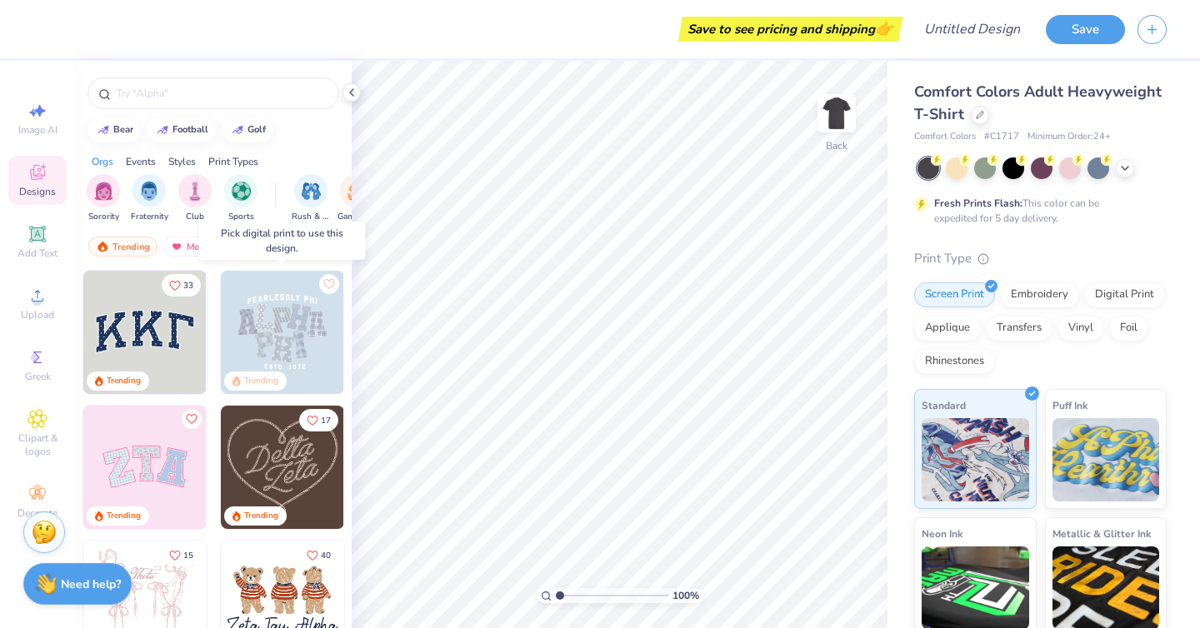
click at [257, 325] on img at bounding box center [282, 332] width 123 height 123
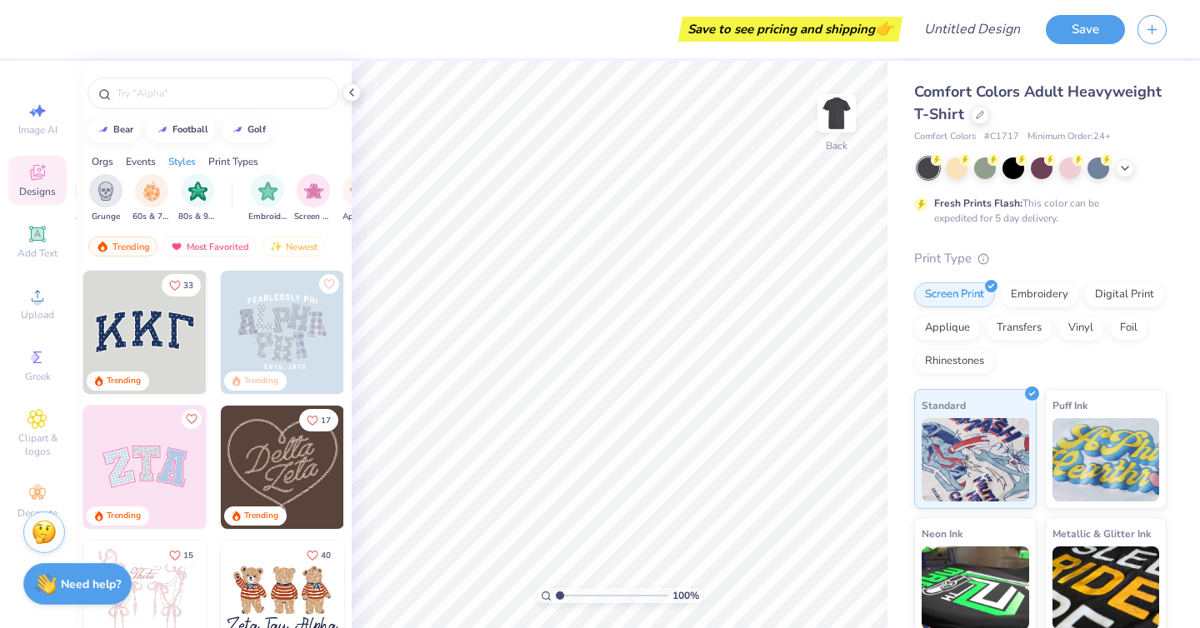
scroll to position [0, 1410]
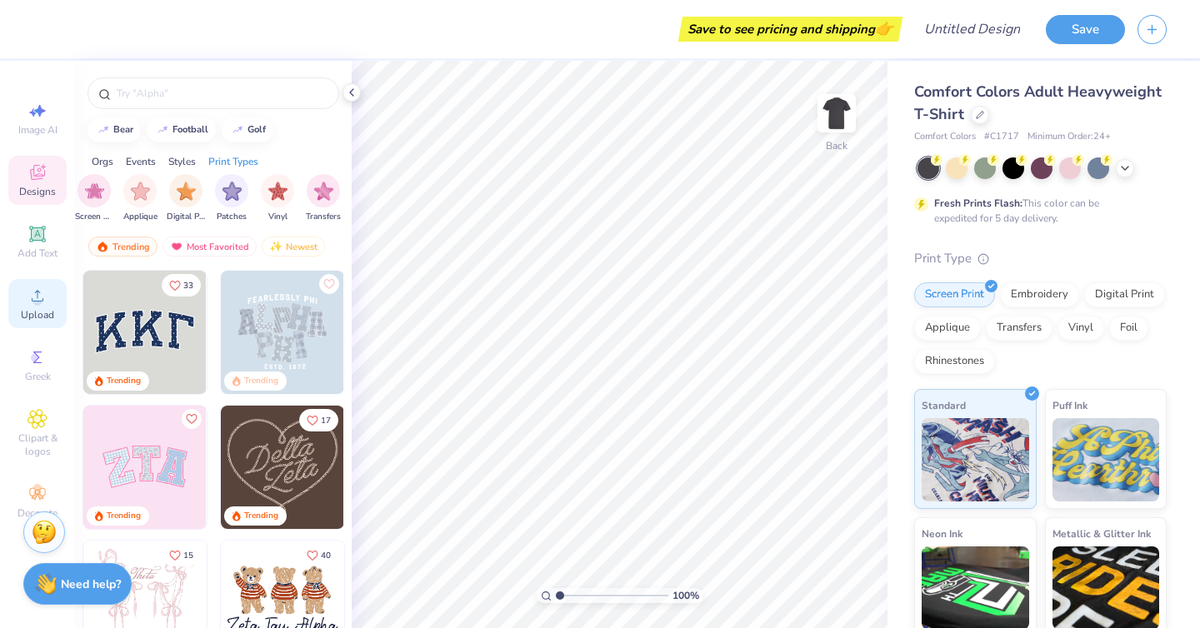
click at [32, 299] on icon at bounding box center [37, 296] width 20 height 20
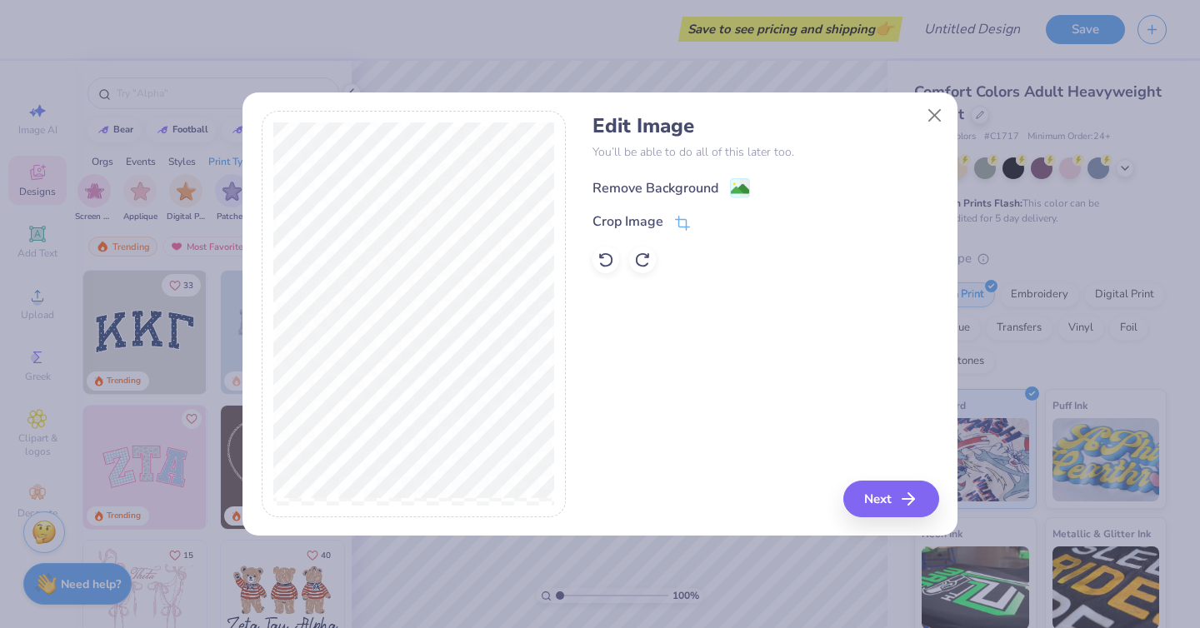
click at [737, 179] on rect at bounding box center [740, 188] width 19 height 19
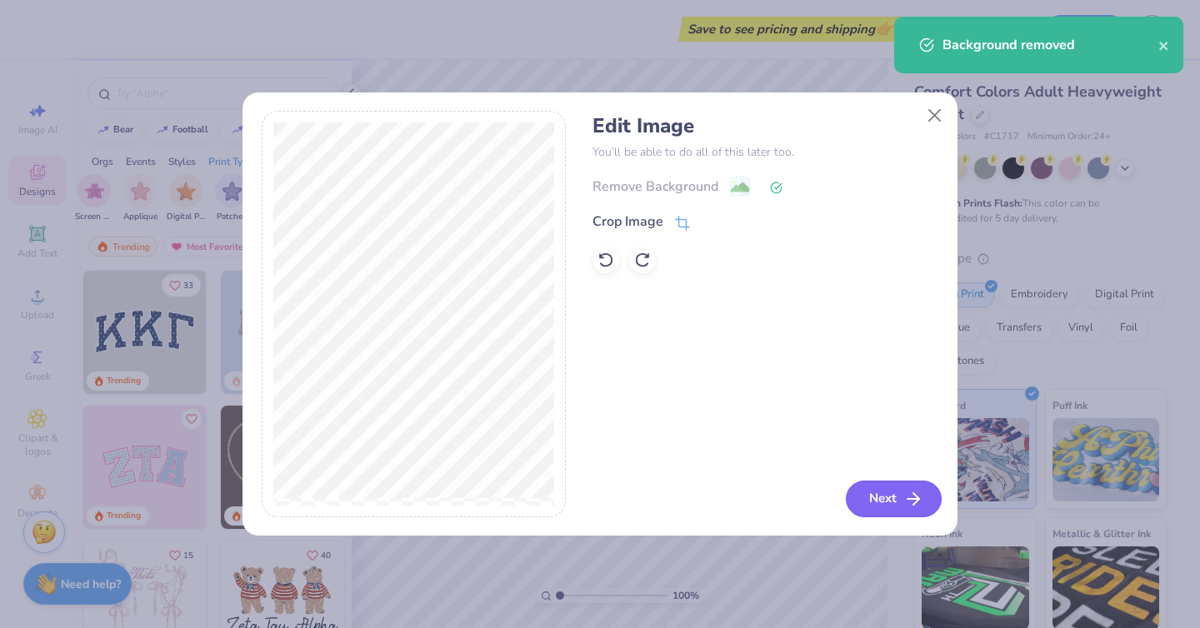
click at [899, 500] on button "Next" at bounding box center [894, 499] width 96 height 37
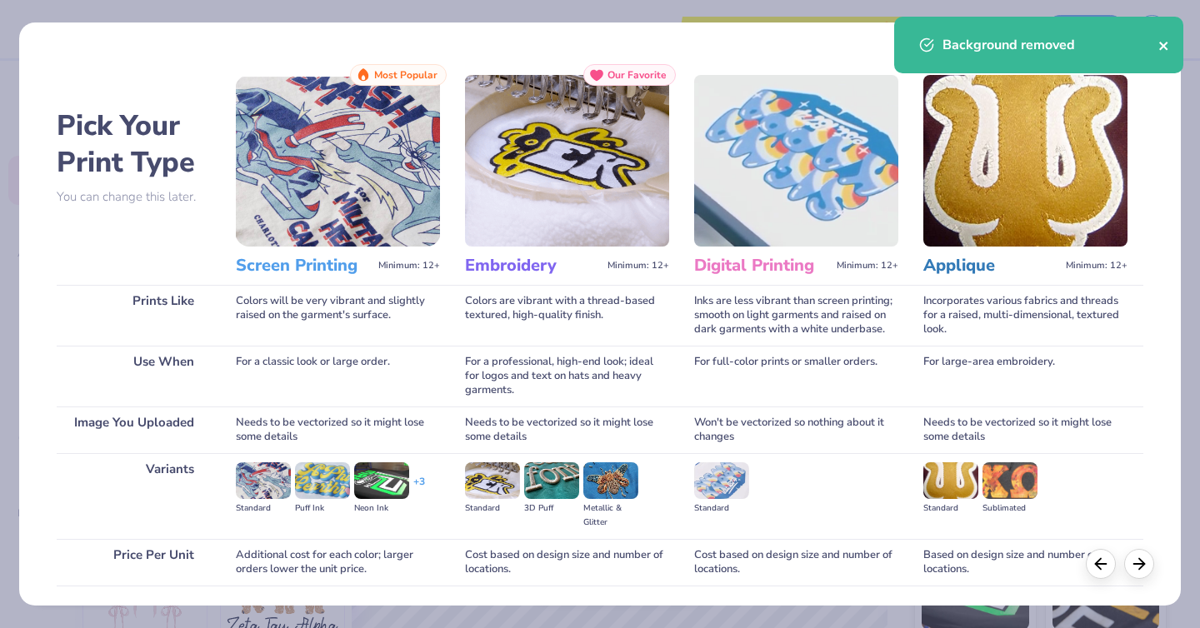
click at [1161, 35] on button "close" at bounding box center [1164, 45] width 12 height 20
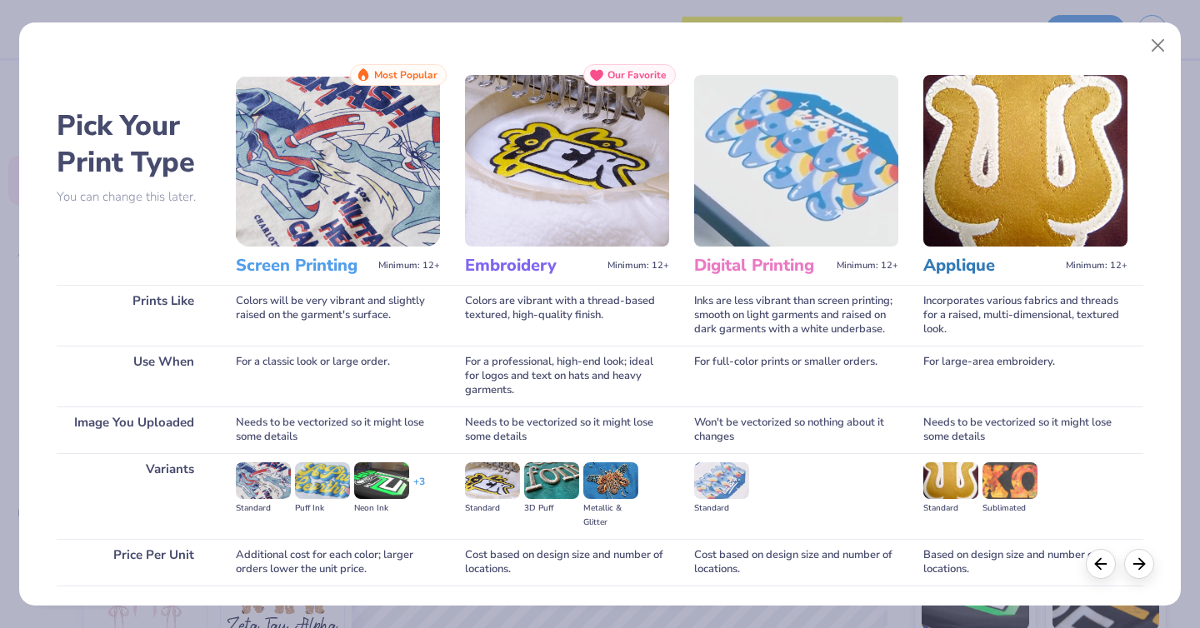
click at [362, 192] on img at bounding box center [338, 161] width 204 height 172
click at [301, 254] on div "Screen Printing Minimum: 12+" at bounding box center [338, 266] width 204 height 38
click at [387, 113] on img at bounding box center [338, 161] width 204 height 172
click at [1156, 31] on button "Close" at bounding box center [1158, 46] width 32 height 32
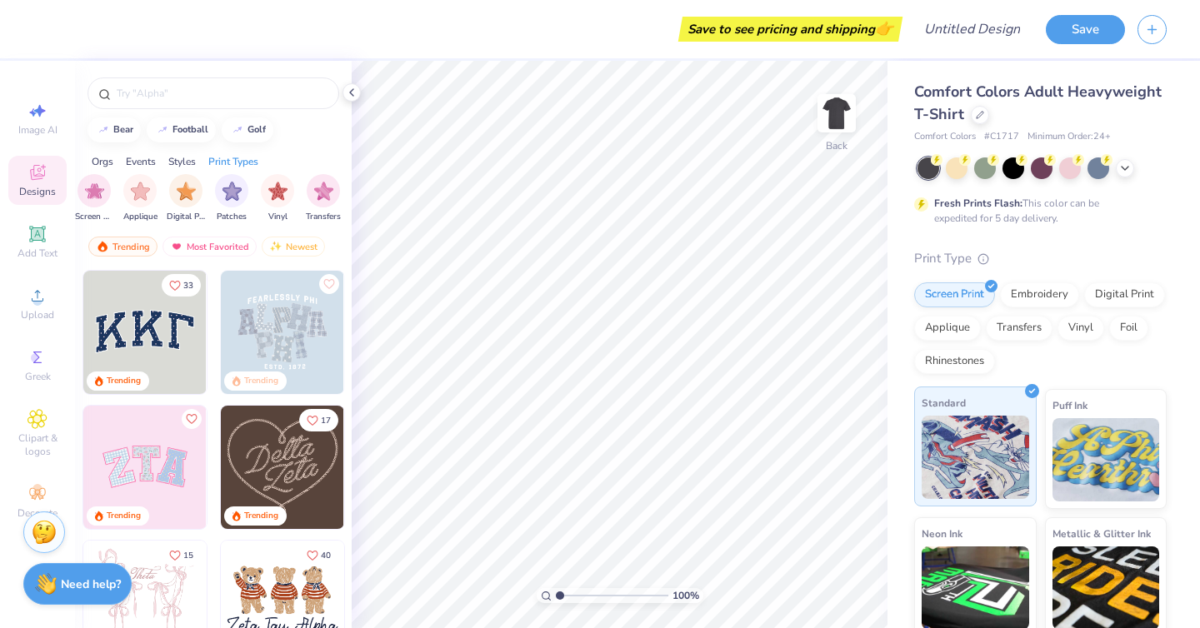
scroll to position [17, 0]
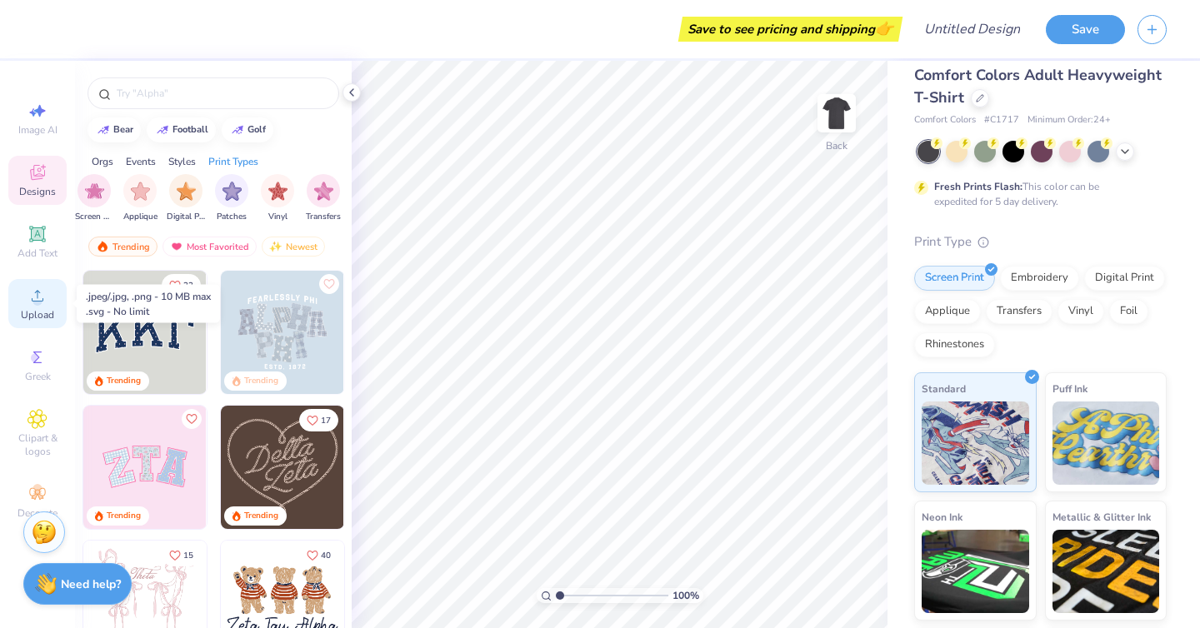
click at [52, 320] on span "Upload" at bounding box center [37, 314] width 33 height 13
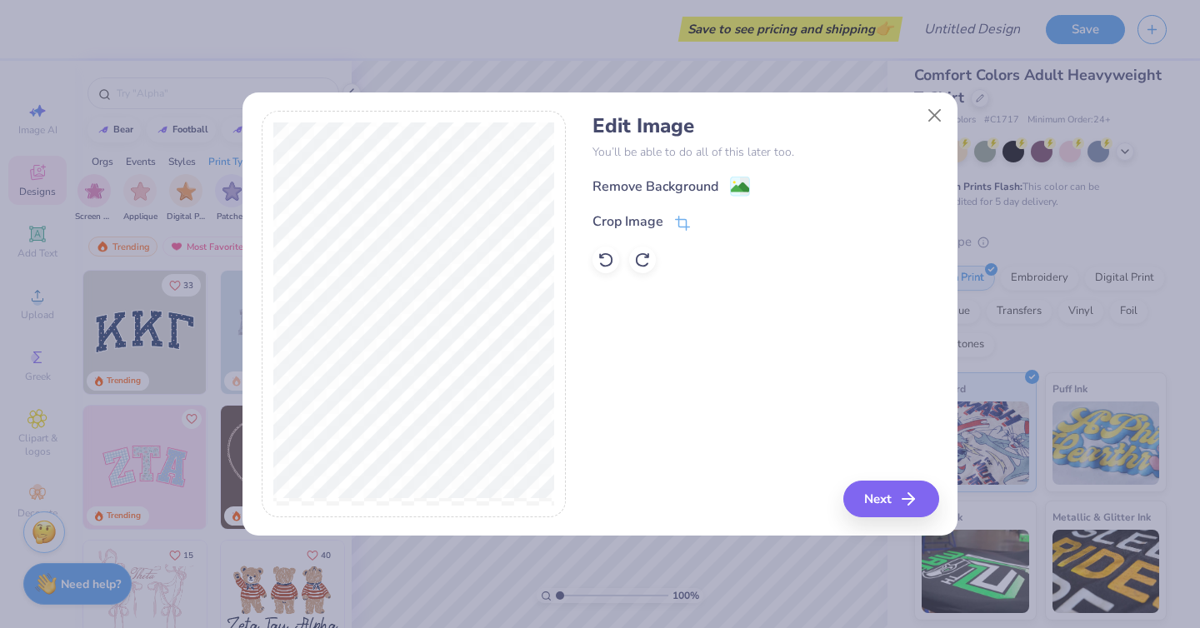
click at [731, 178] on icon at bounding box center [740, 187] width 20 height 20
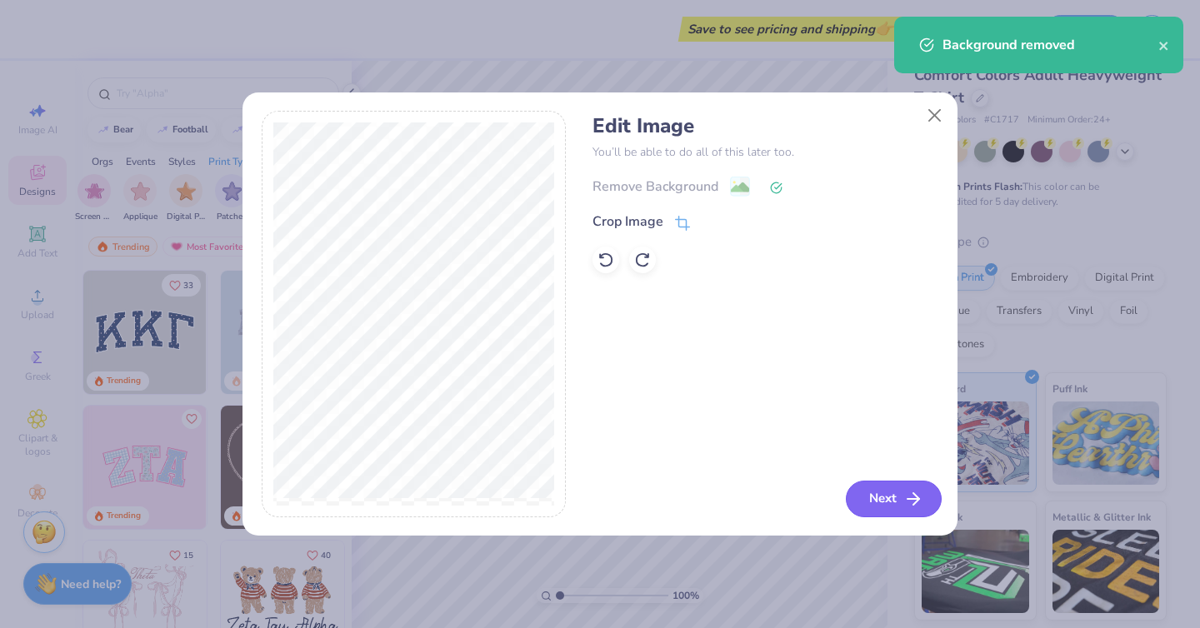
click at [907, 499] on line "button" at bounding box center [913, 499] width 12 height 0
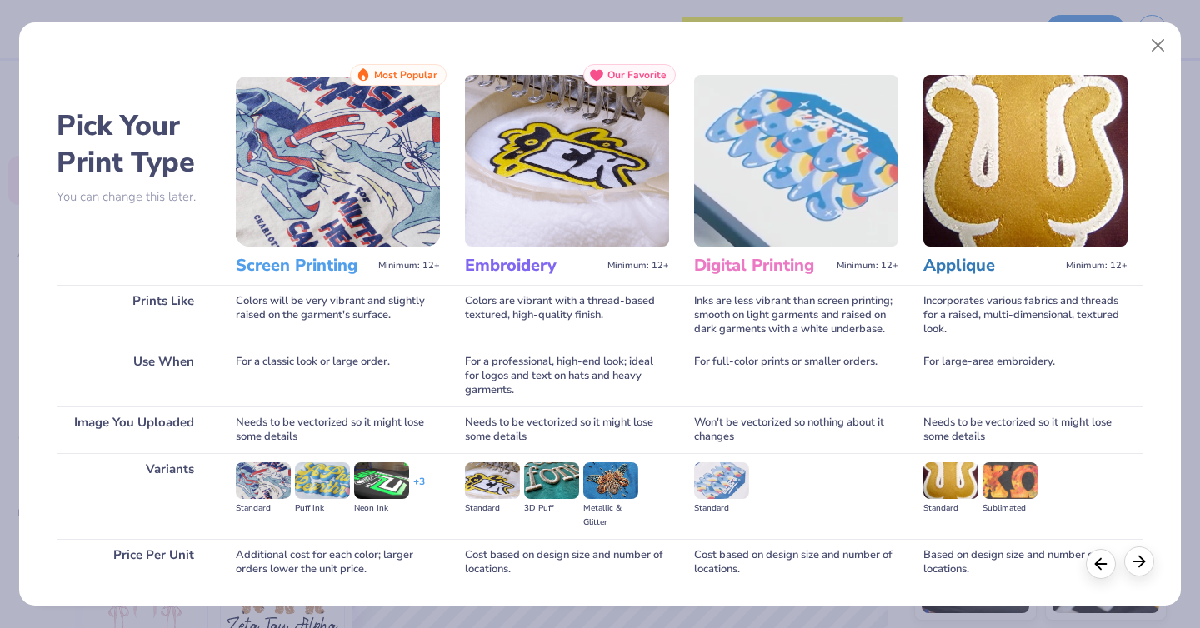
click at [1143, 562] on polyline at bounding box center [1141, 561] width 5 height 11
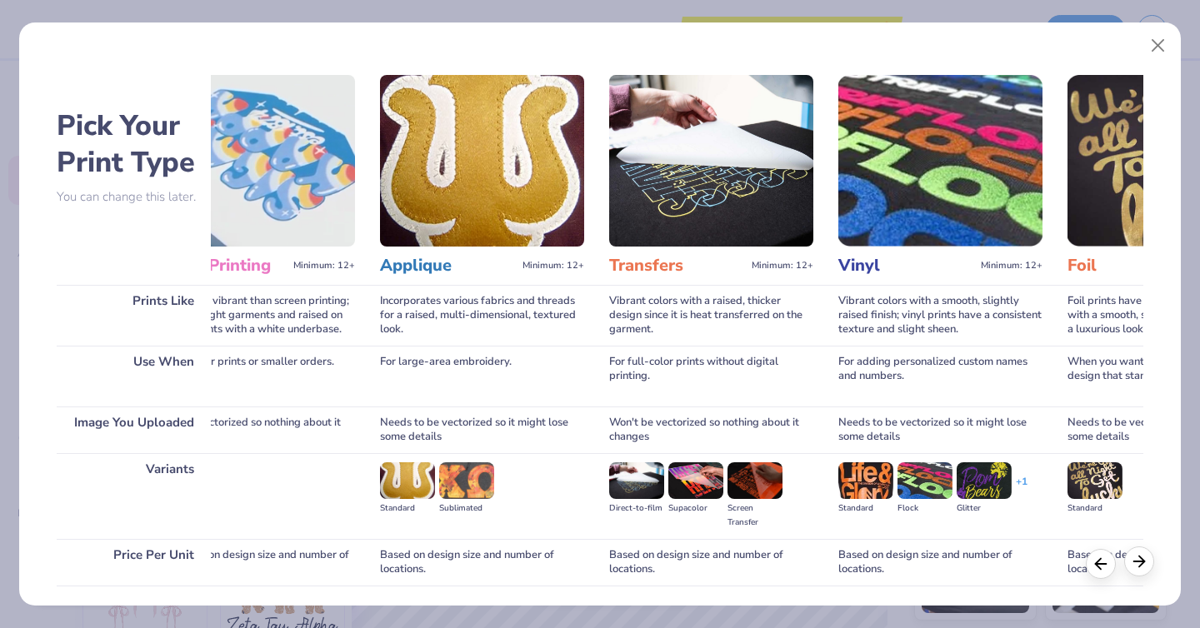
click at [1143, 562] on polyline at bounding box center [1141, 561] width 5 height 11
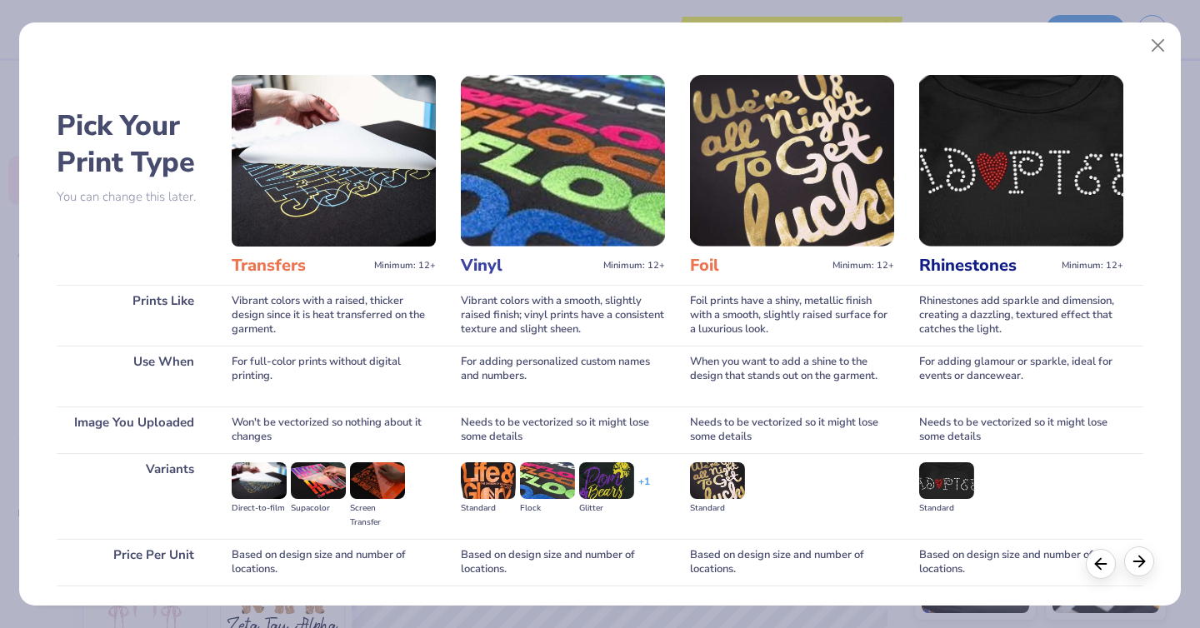
scroll to position [0, 925]
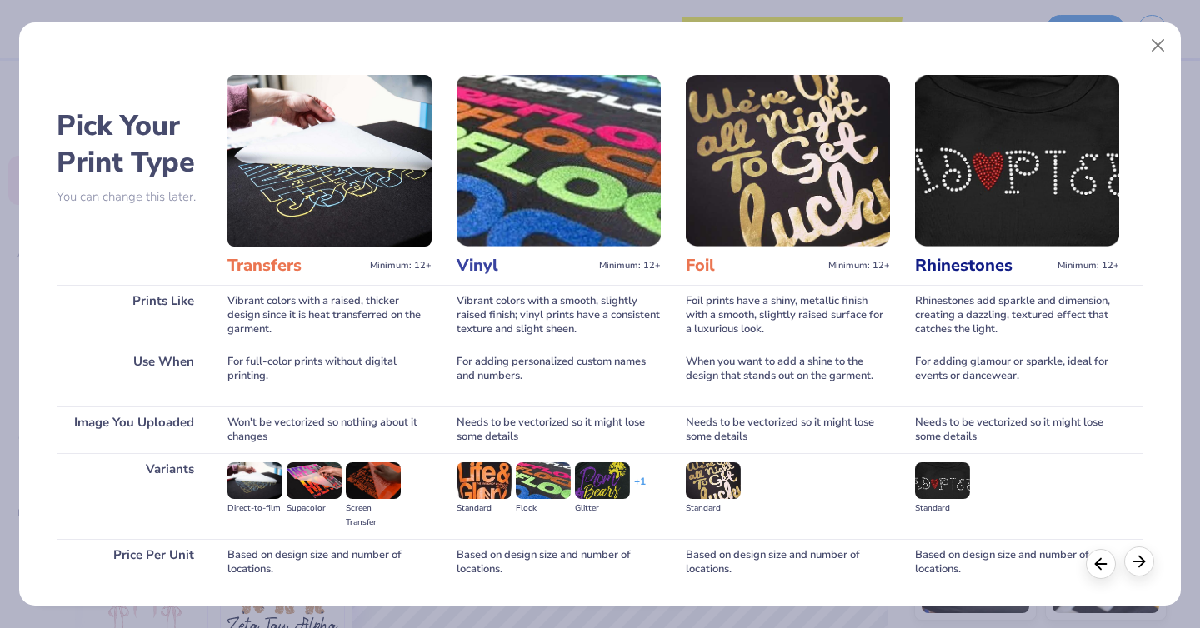
click at [1143, 562] on polyline at bounding box center [1141, 561] width 5 height 11
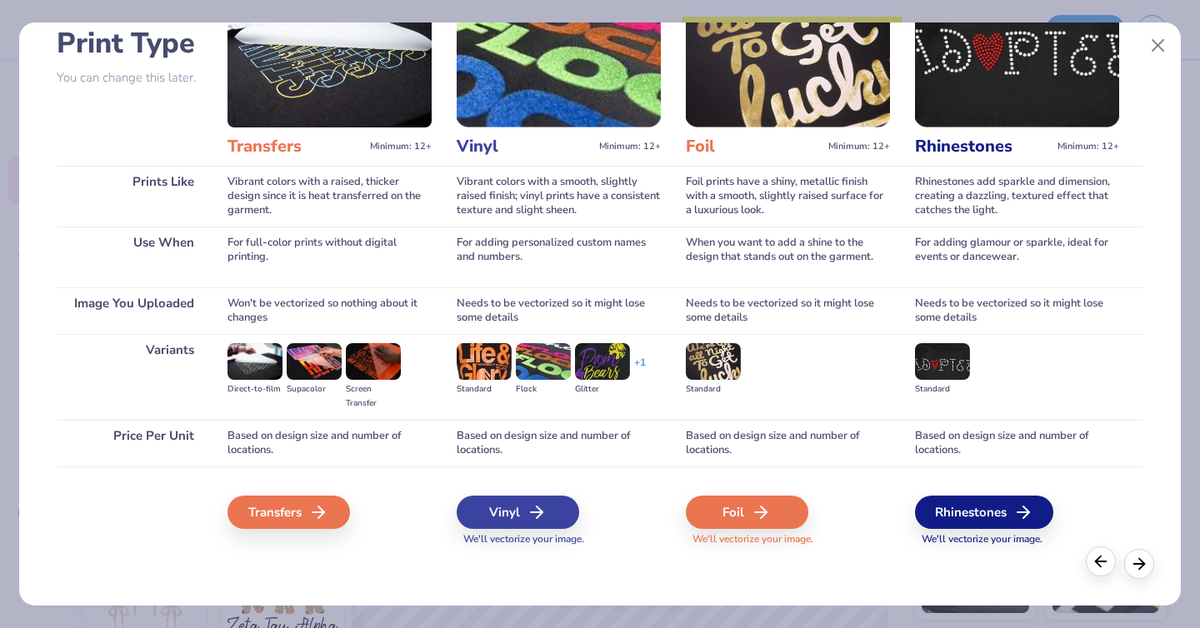
click at [1101, 564] on icon at bounding box center [1100, 561] width 18 height 18
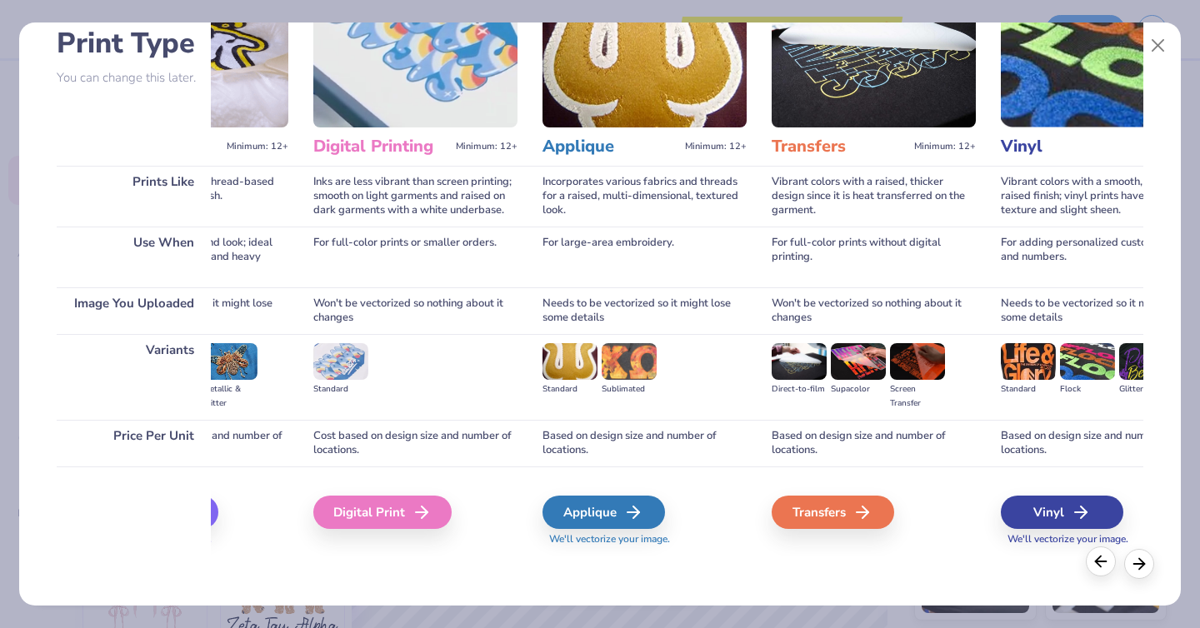
click at [1101, 564] on icon at bounding box center [1100, 561] width 18 height 18
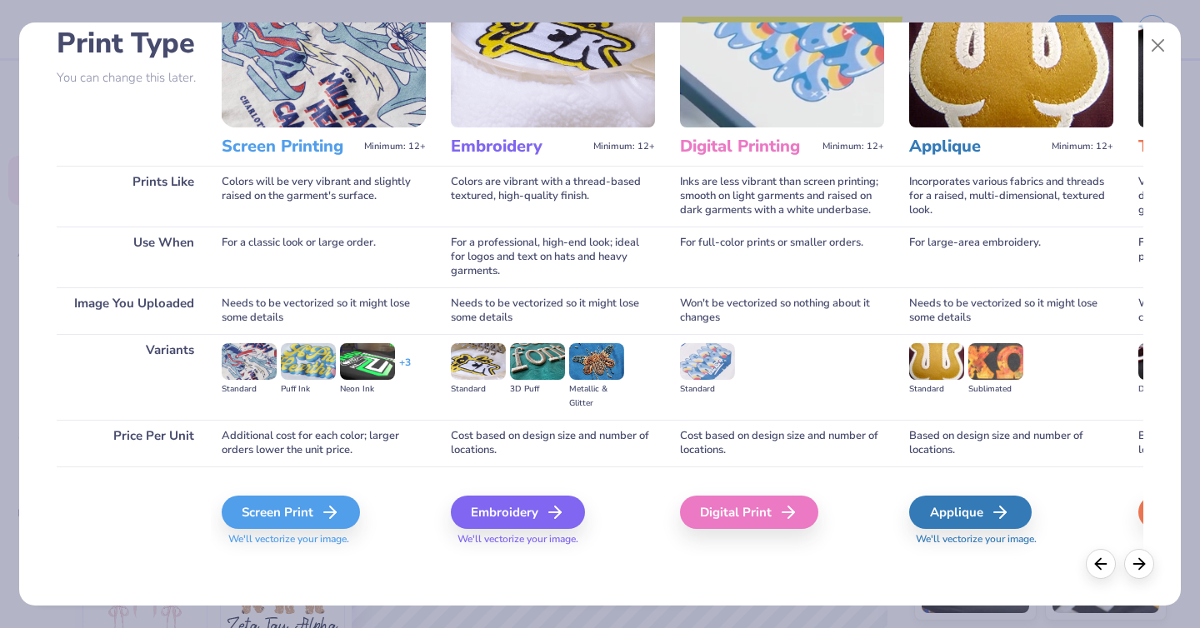
scroll to position [0, 0]
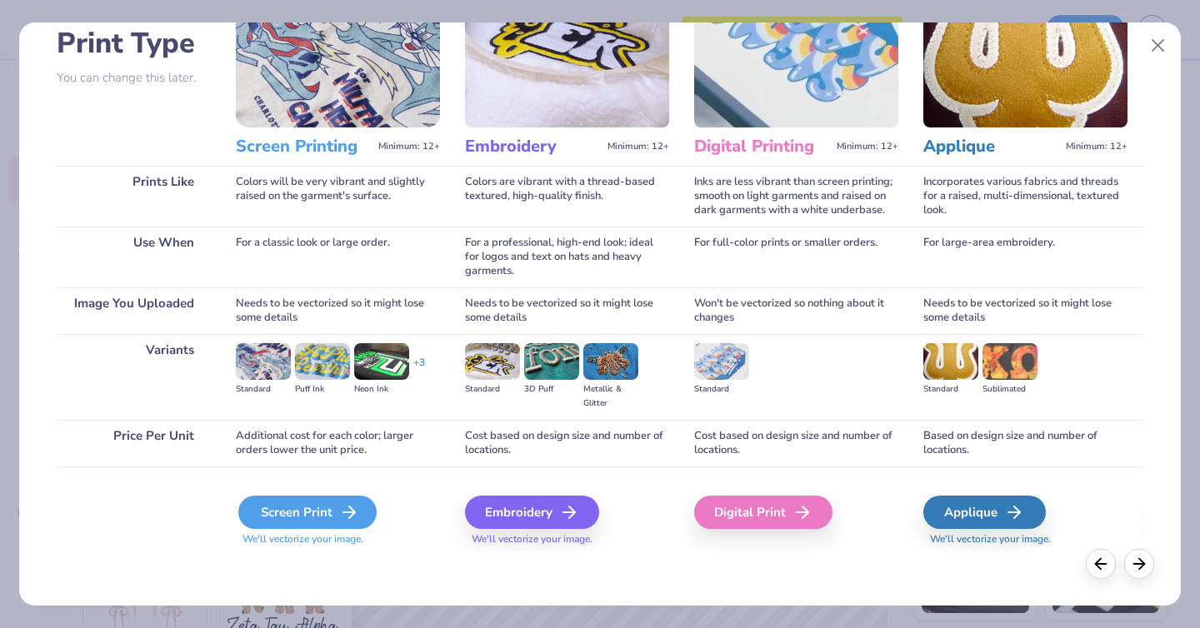
click at [345, 513] on icon at bounding box center [349, 512] width 20 height 20
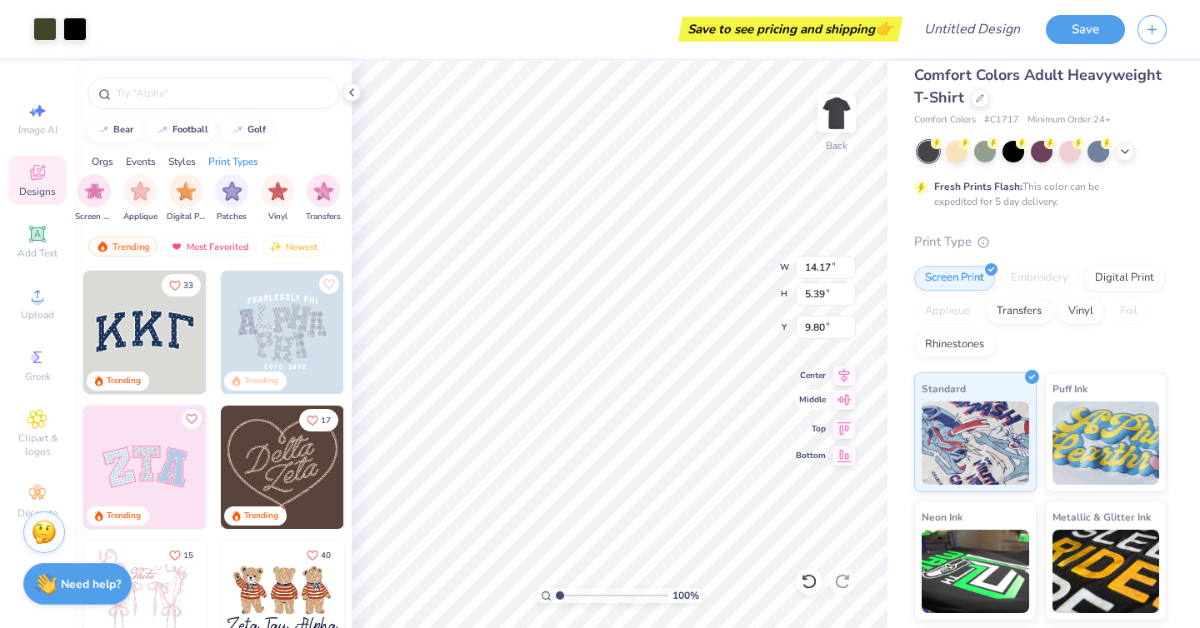
click at [848, 406] on icon at bounding box center [843, 400] width 23 height 20
click at [846, 376] on icon at bounding box center [843, 373] width 23 height 20
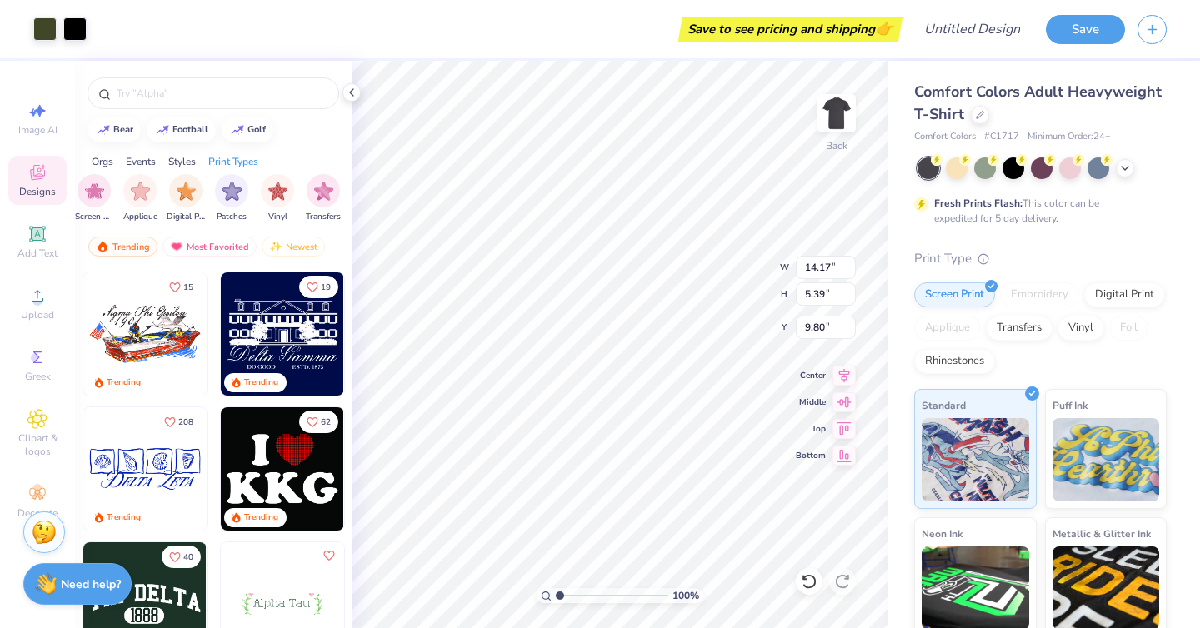
scroll to position [3780, 0]
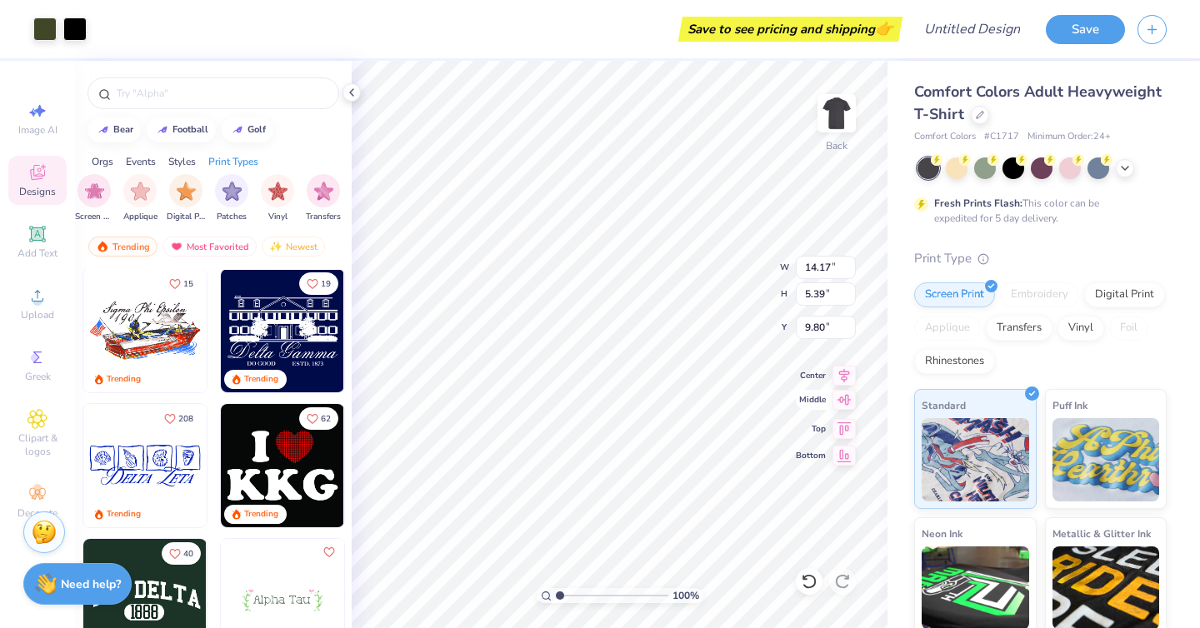
click at [849, 402] on icon at bounding box center [843, 400] width 23 height 20
click at [846, 431] on icon at bounding box center [843, 427] width 23 height 20
click at [841, 448] on icon at bounding box center [844, 453] width 14 height 12
click at [843, 424] on icon at bounding box center [844, 426] width 14 height 12
type input "0.50"
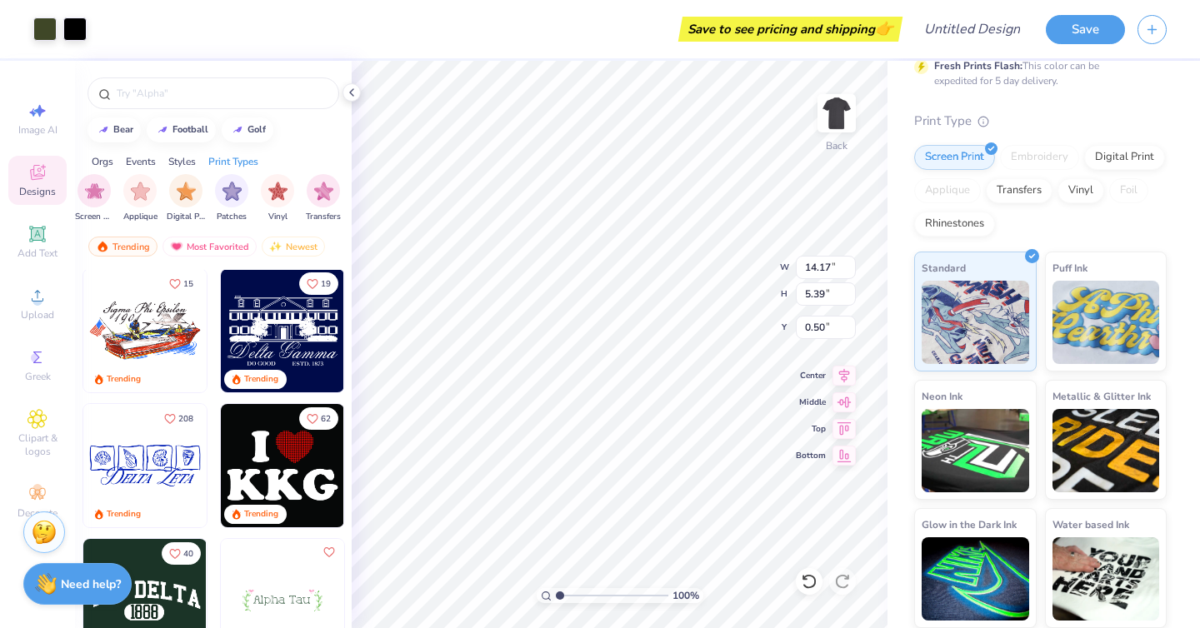
scroll to position [0, 0]
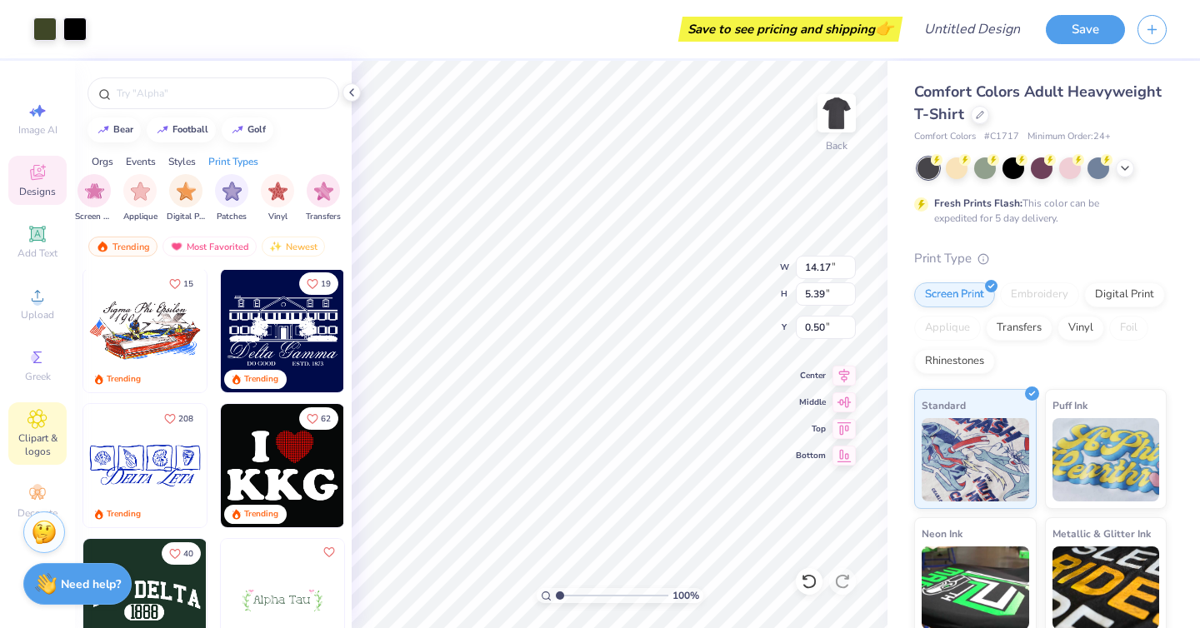
click at [48, 420] on div "Clipart & logos" at bounding box center [37, 433] width 58 height 62
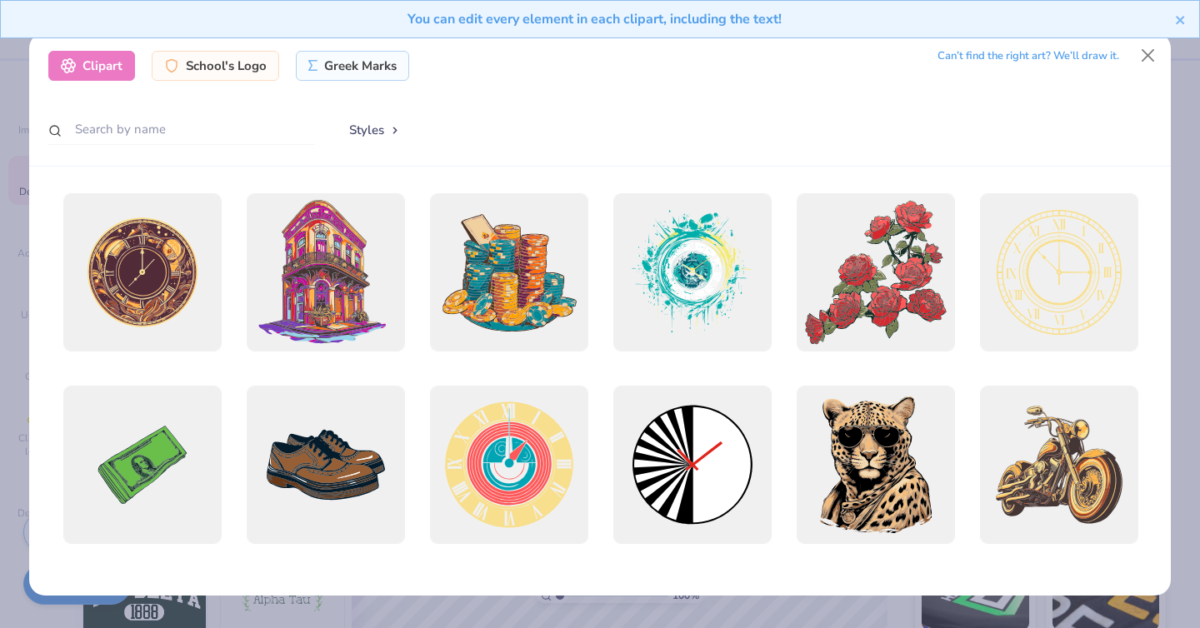
click at [1153, 47] on div "You can edit every element in each clipart, including the text!" at bounding box center [600, 25] width 1200 height 51
click at [1151, 61] on button "Close" at bounding box center [1148, 55] width 32 height 32
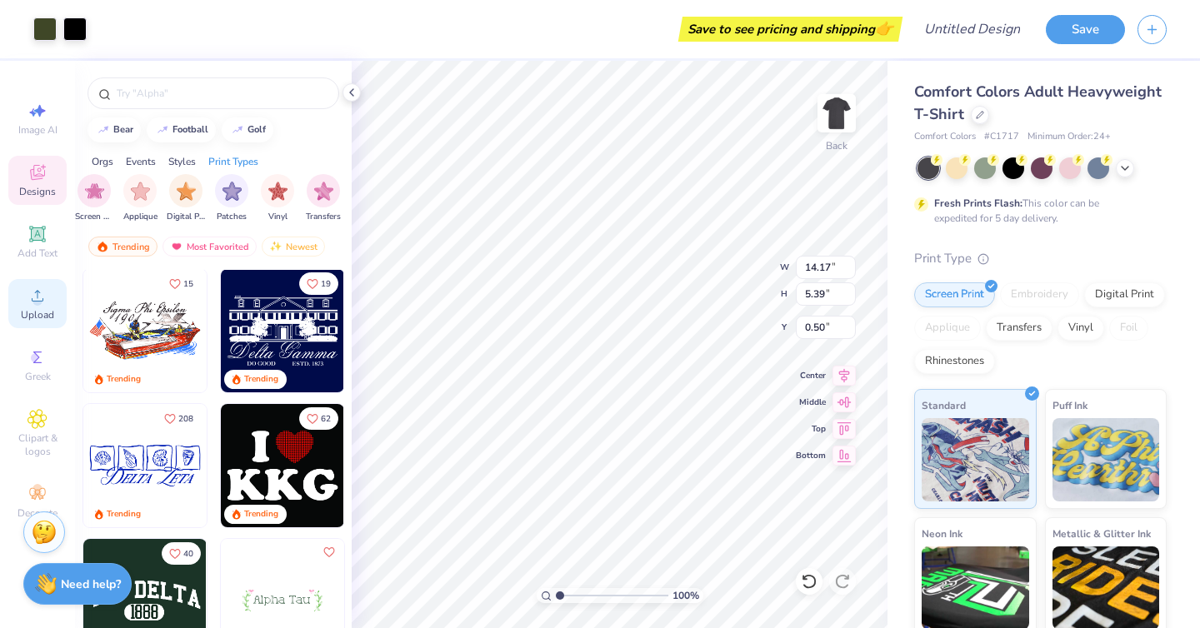
click at [39, 312] on span "Upload" at bounding box center [37, 314] width 33 height 13
click at [1095, 164] on div at bounding box center [1098, 167] width 22 height 22
click at [1013, 168] on div at bounding box center [1013, 167] width 22 height 22
click at [979, 172] on div at bounding box center [985, 167] width 22 height 22
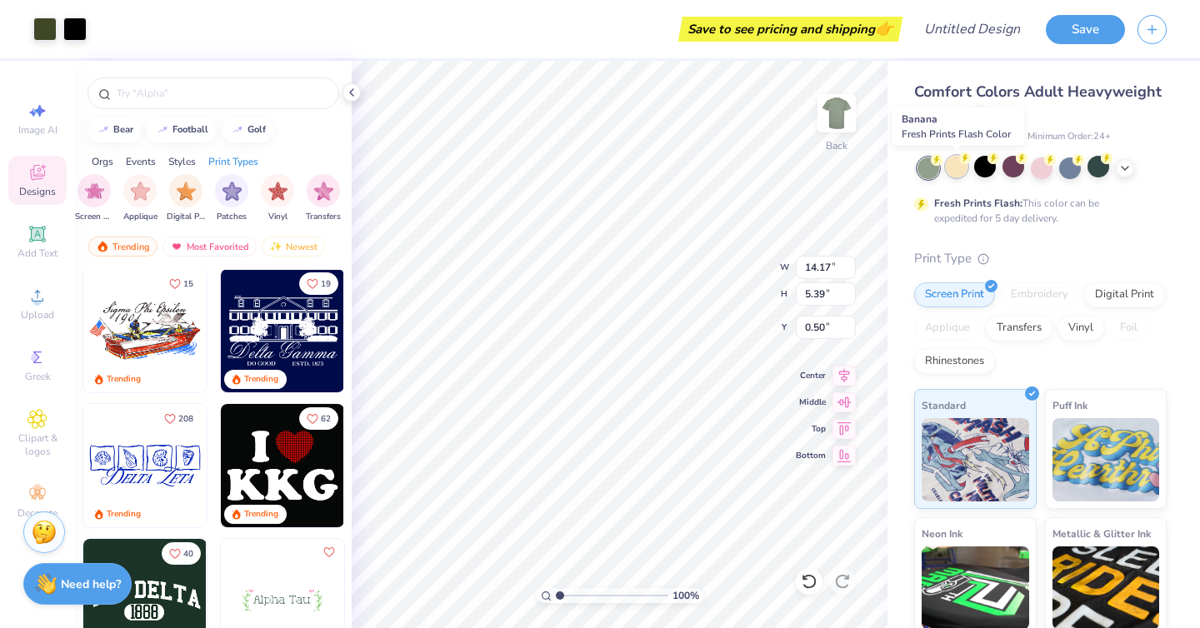
click at [953, 176] on div at bounding box center [957, 167] width 22 height 22
click at [1125, 158] on div at bounding box center [1124, 166] width 18 height 18
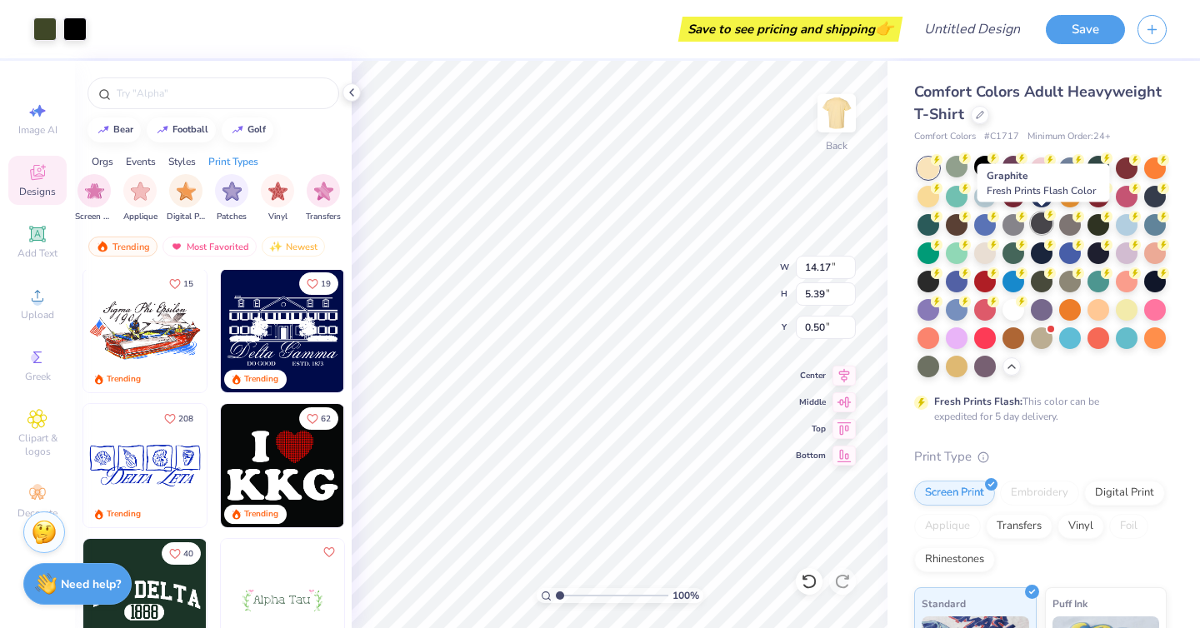
click at [1045, 224] on div at bounding box center [1041, 223] width 22 height 22
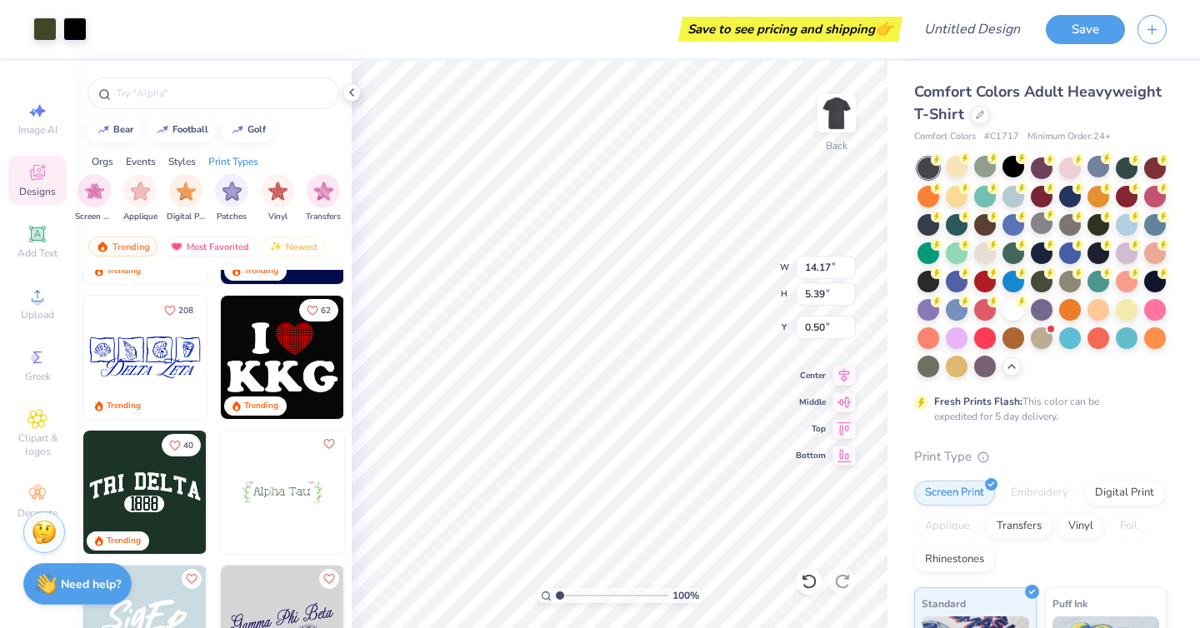
scroll to position [3901, 0]
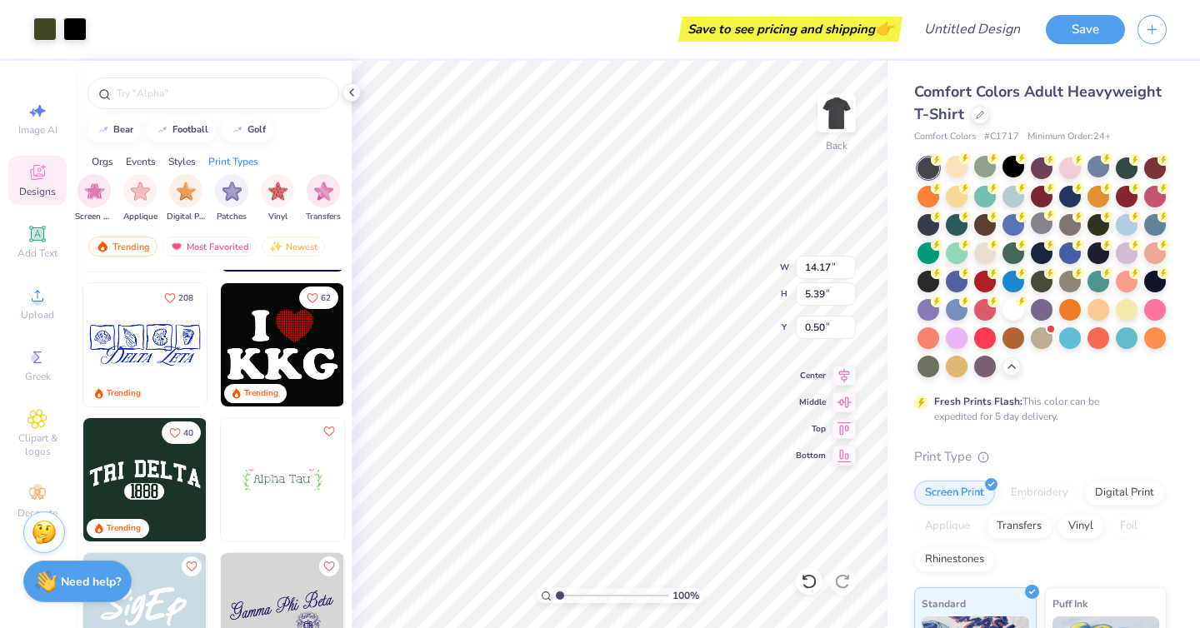
click at [58, 572] on div "Need help? Chat with us." at bounding box center [77, 582] width 108 height 42
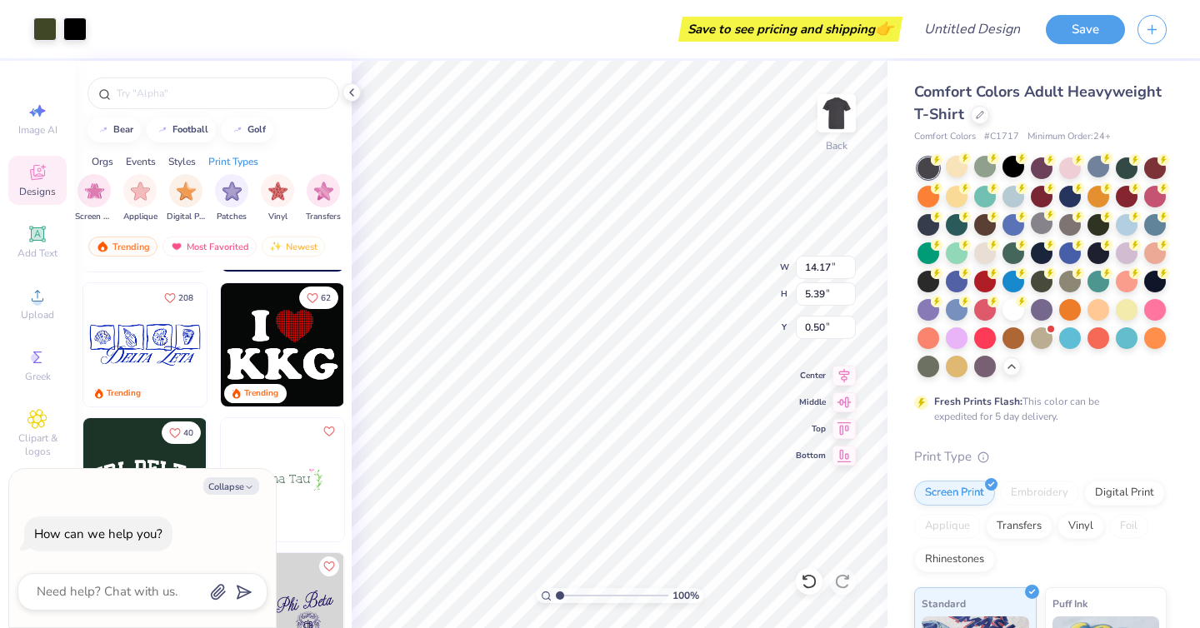
click at [90, 611] on div "Collapse How can we help you?" at bounding box center [142, 548] width 267 height 159
click at [108, 601] on textarea at bounding box center [119, 592] width 169 height 22
type textarea "l"
type textarea "x"
type textarea "lo"
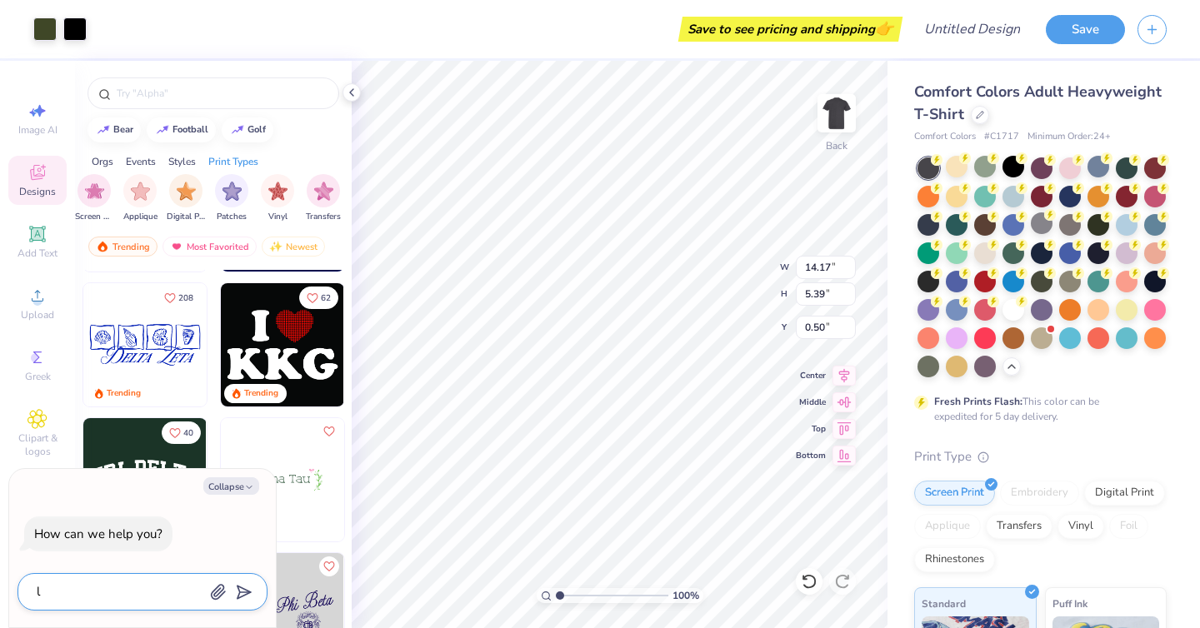
type textarea "x"
type textarea "log"
type textarea "x"
type textarea "logo"
type textarea "x"
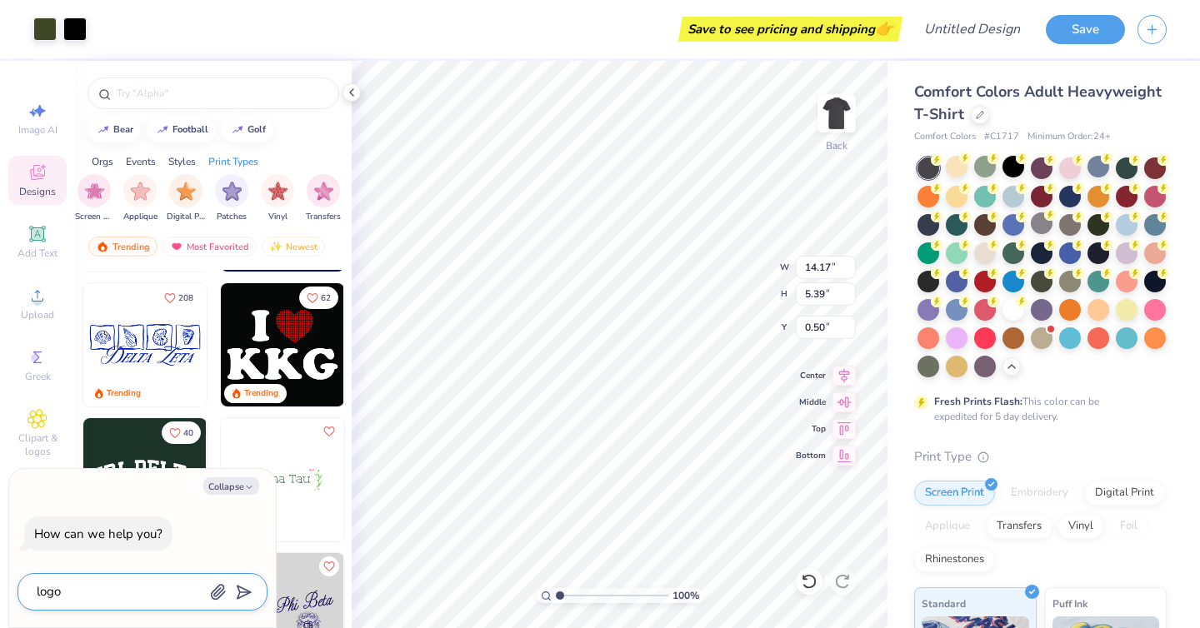
type textarea "logo"
type textarea "x"
type textarea "logo c"
type textarea "x"
type textarea "logo co"
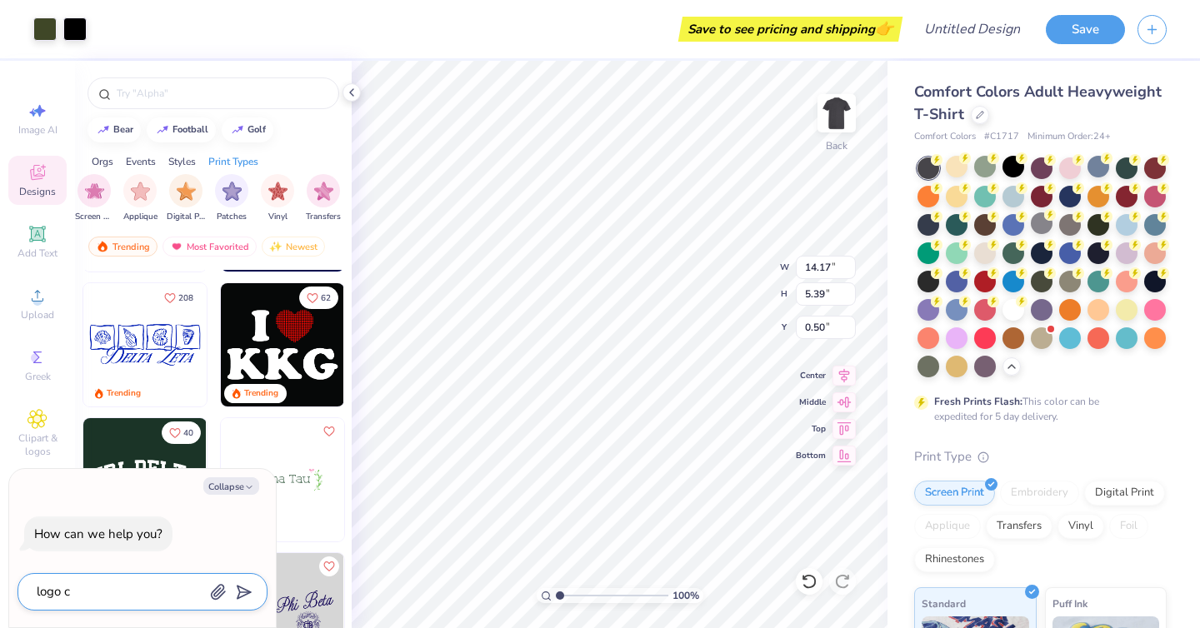
type textarea "x"
type textarea "logo col"
type textarea "x"
type textarea "logo colo"
type textarea "x"
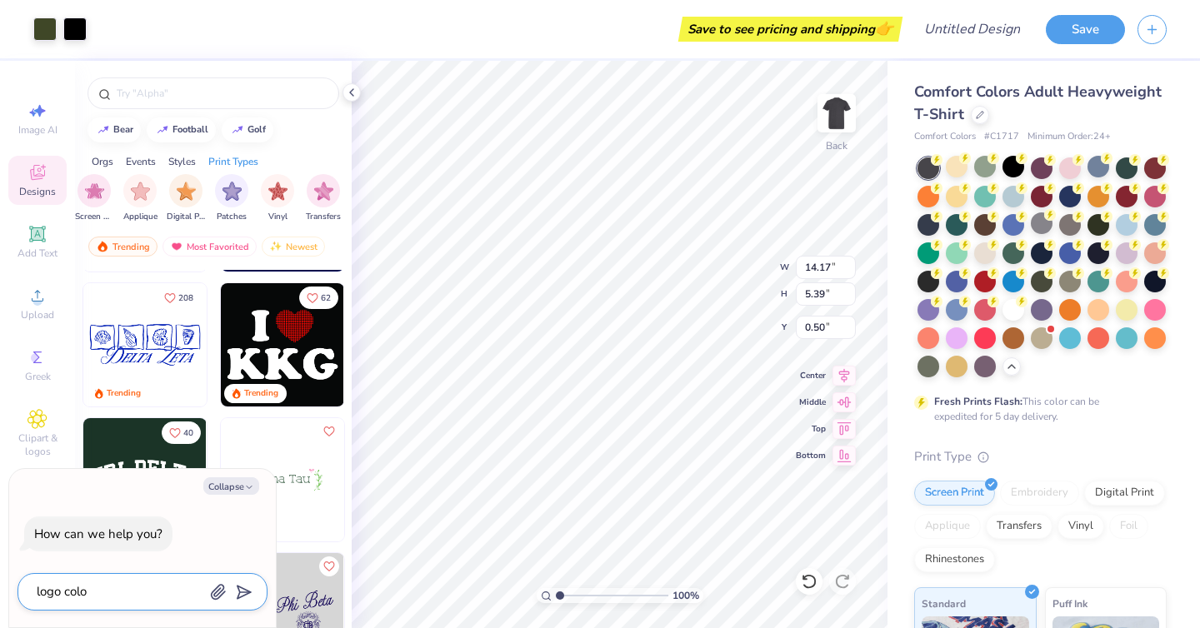
type textarea "logo color"
type textarea "x"
type textarea "logo color"
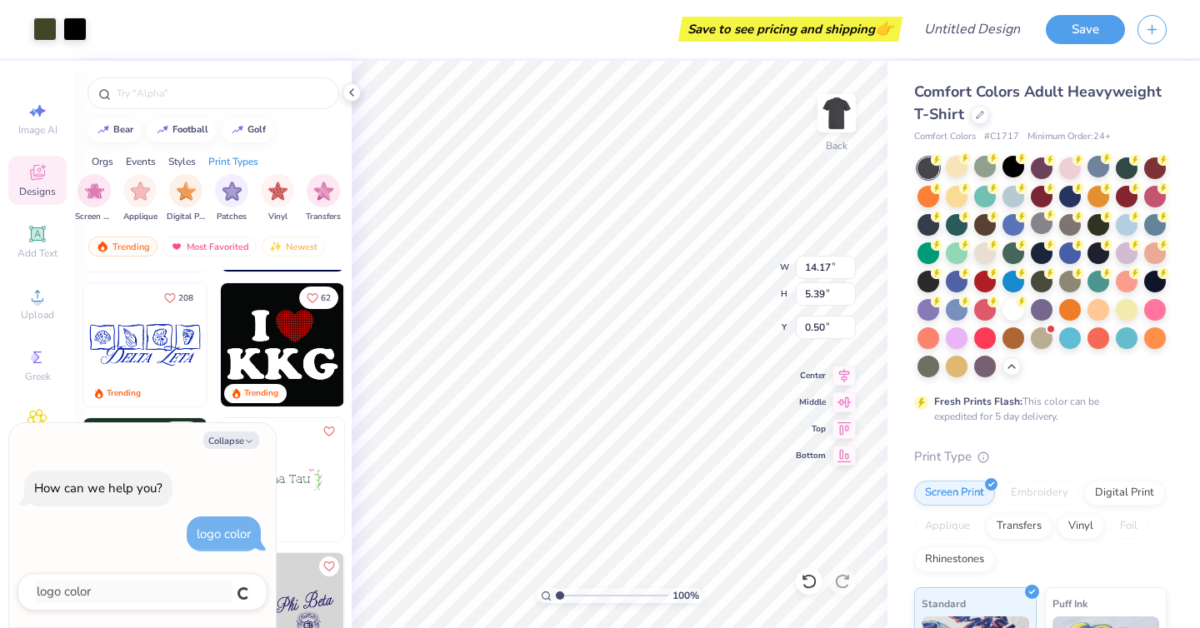
type textarea "x"
click at [49, 110] on div "Image AI" at bounding box center [37, 118] width 58 height 49
type textarea "x"
select select "4"
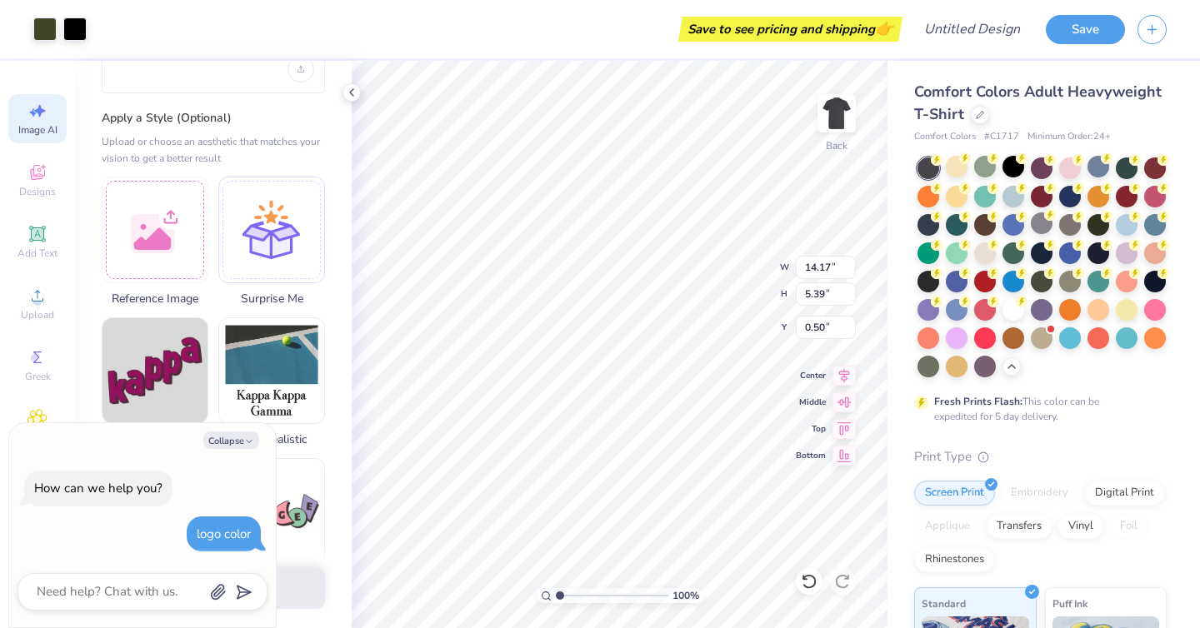
scroll to position [133, 0]
click at [176, 235] on div at bounding box center [155, 229] width 107 height 107
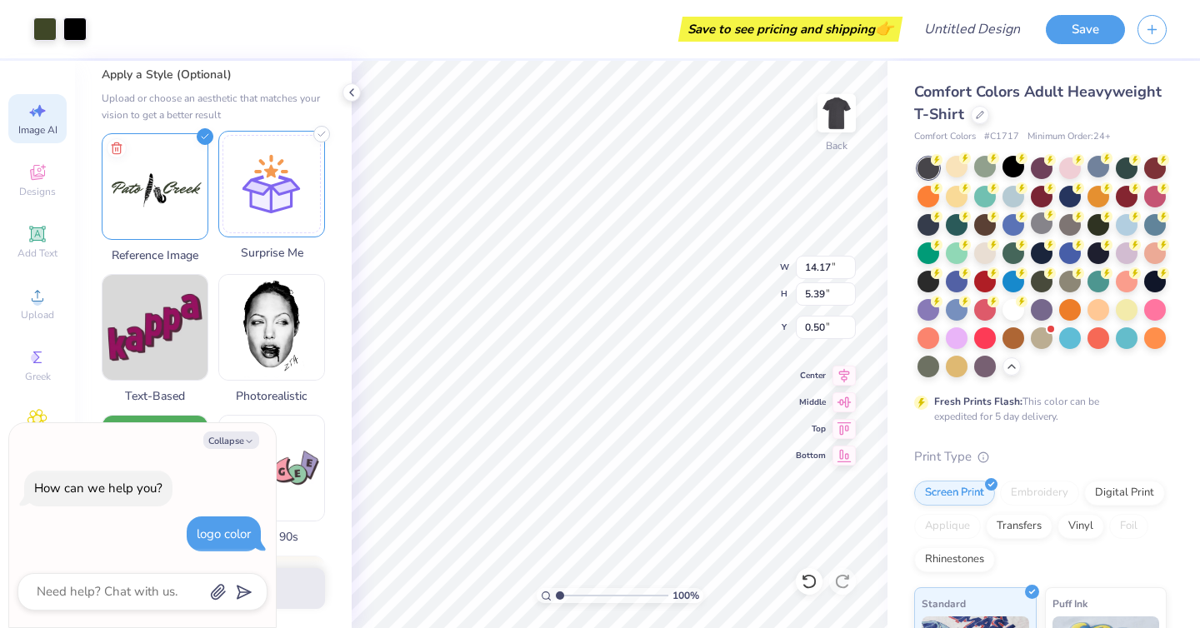
scroll to position [165, 0]
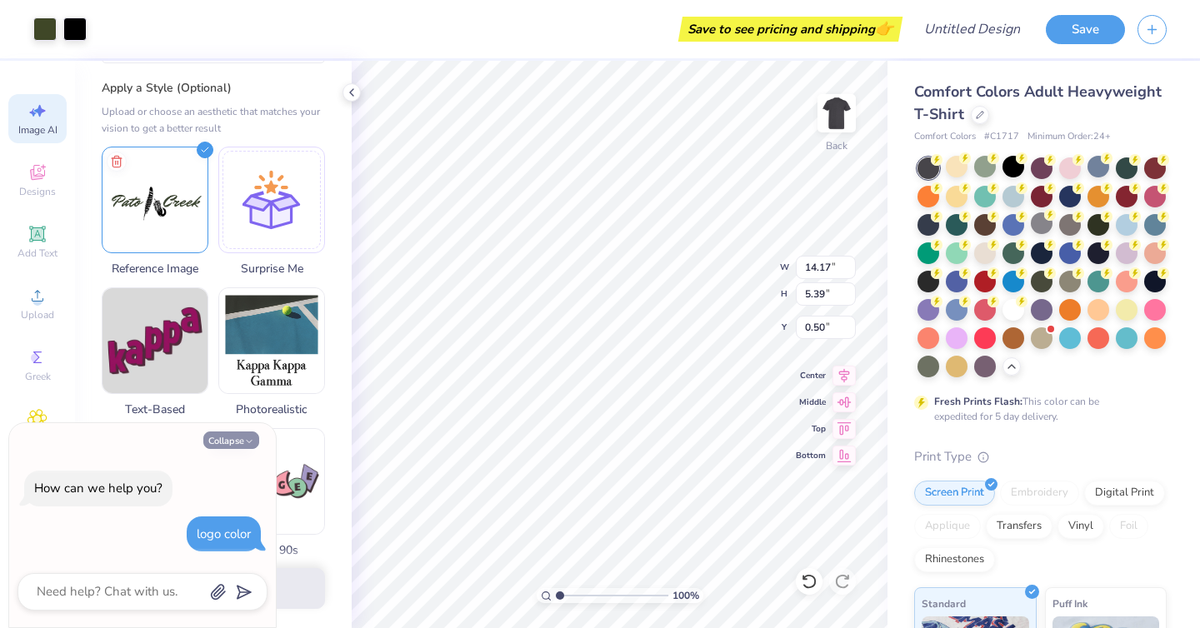
click at [242, 439] on button "Collapse" at bounding box center [231, 440] width 56 height 17
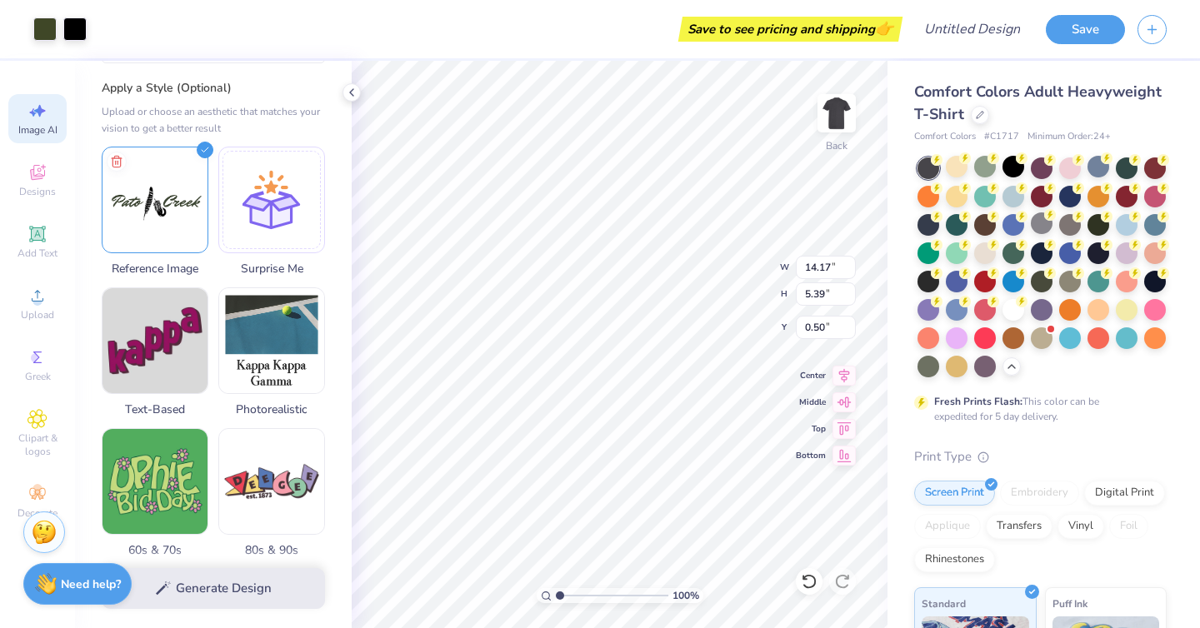
click at [239, 584] on div "Generate Design" at bounding box center [213, 588] width 277 height 81
click at [155, 218] on img at bounding box center [154, 197] width 105 height 105
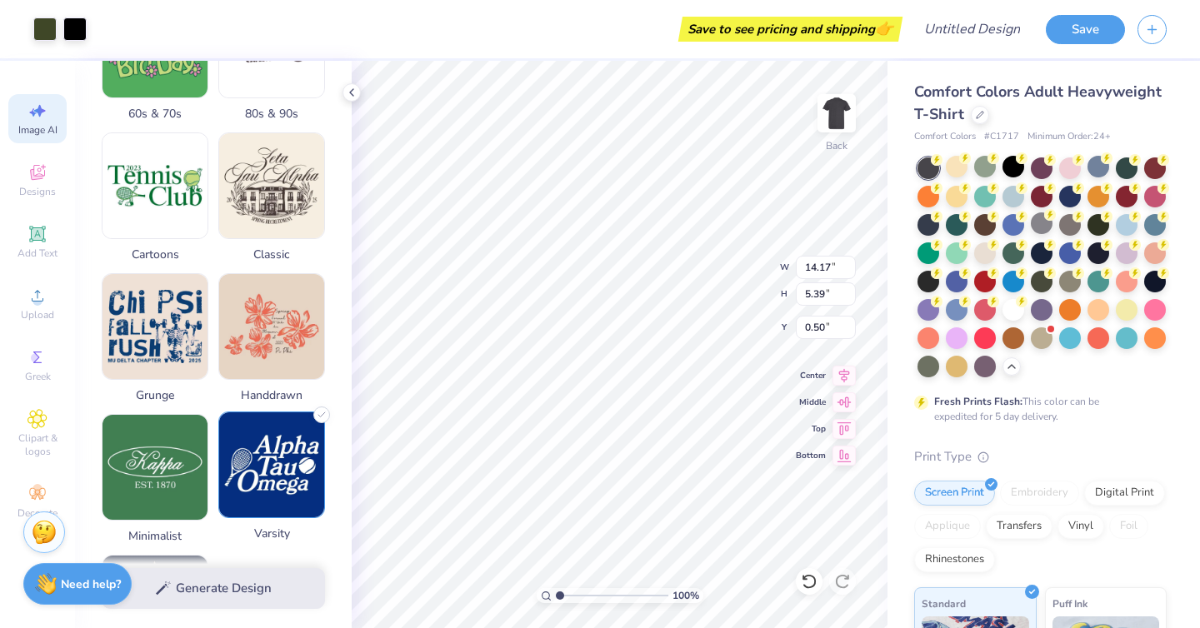
scroll to position [796, 0]
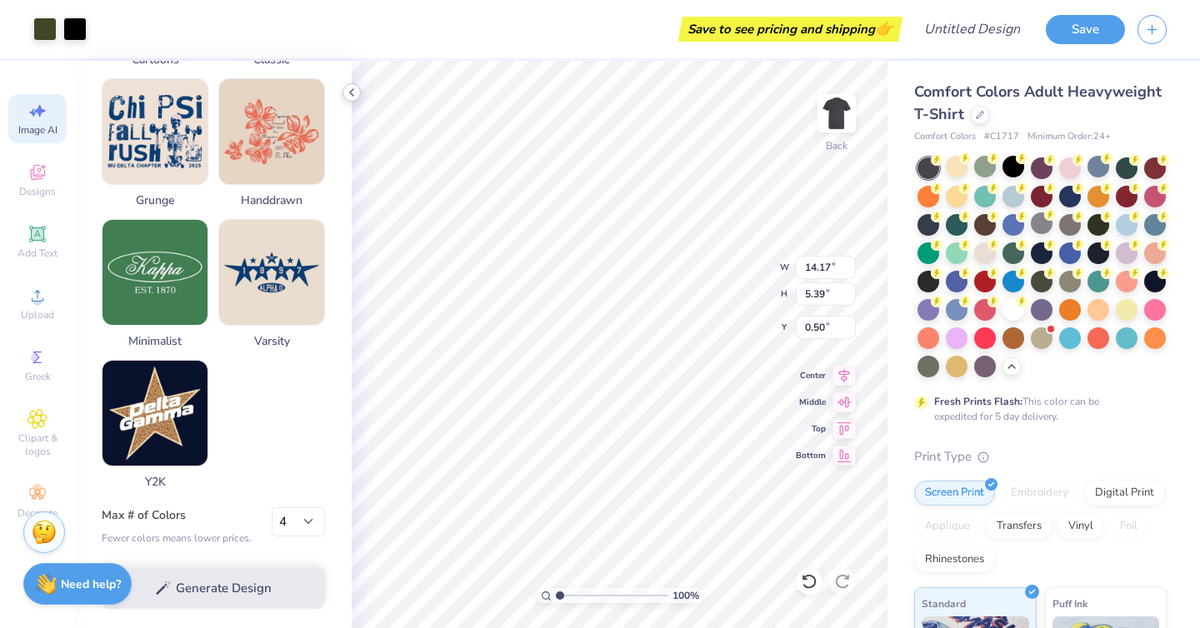
click at [353, 90] on icon at bounding box center [351, 92] width 13 height 13
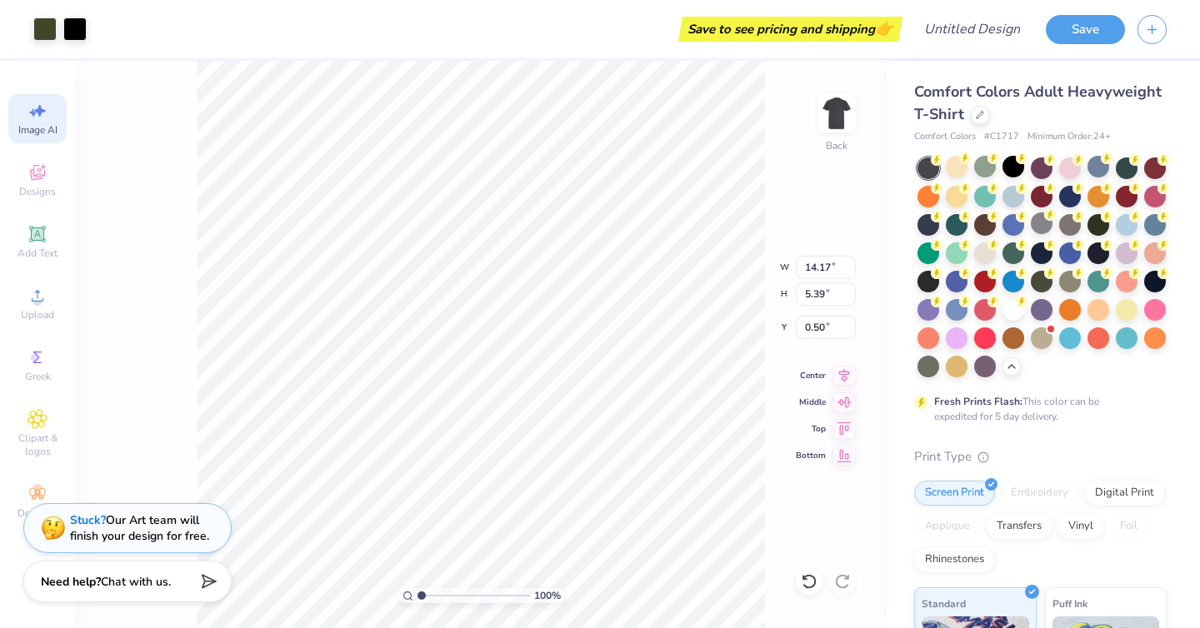
click at [137, 585] on span "Chat with us." at bounding box center [136, 582] width 70 height 16
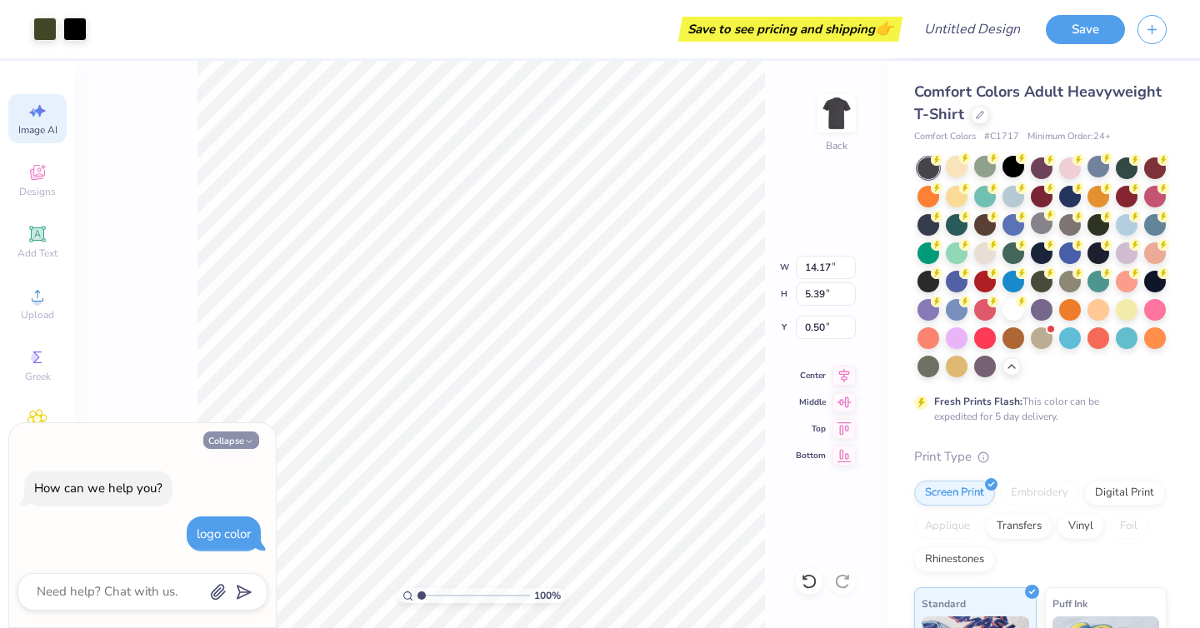
click at [247, 432] on button "Collapse" at bounding box center [231, 440] width 56 height 17
type textarea "x"
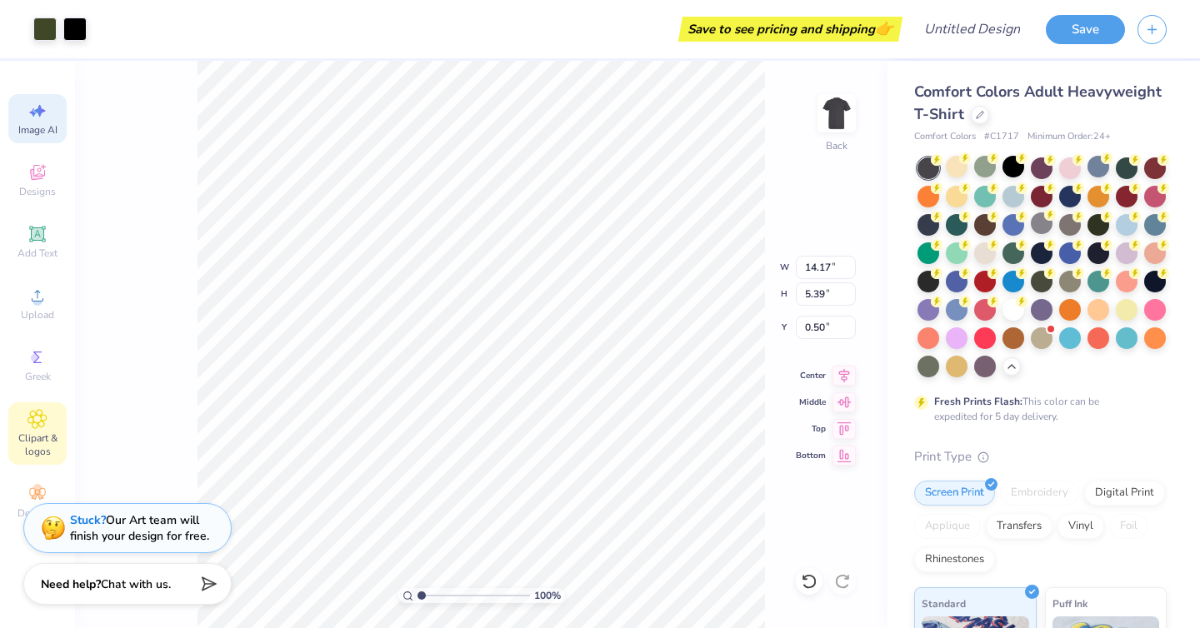
click at [51, 444] on span "Clipart & logos" at bounding box center [37, 445] width 58 height 27
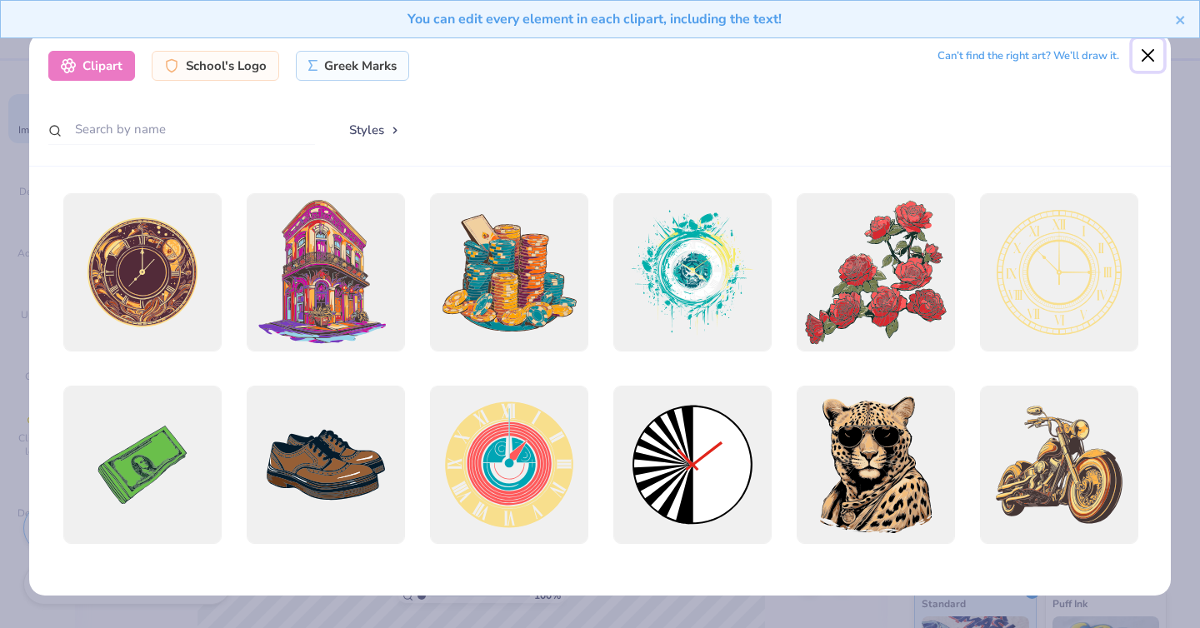
click at [1149, 53] on button "Close" at bounding box center [1148, 55] width 32 height 32
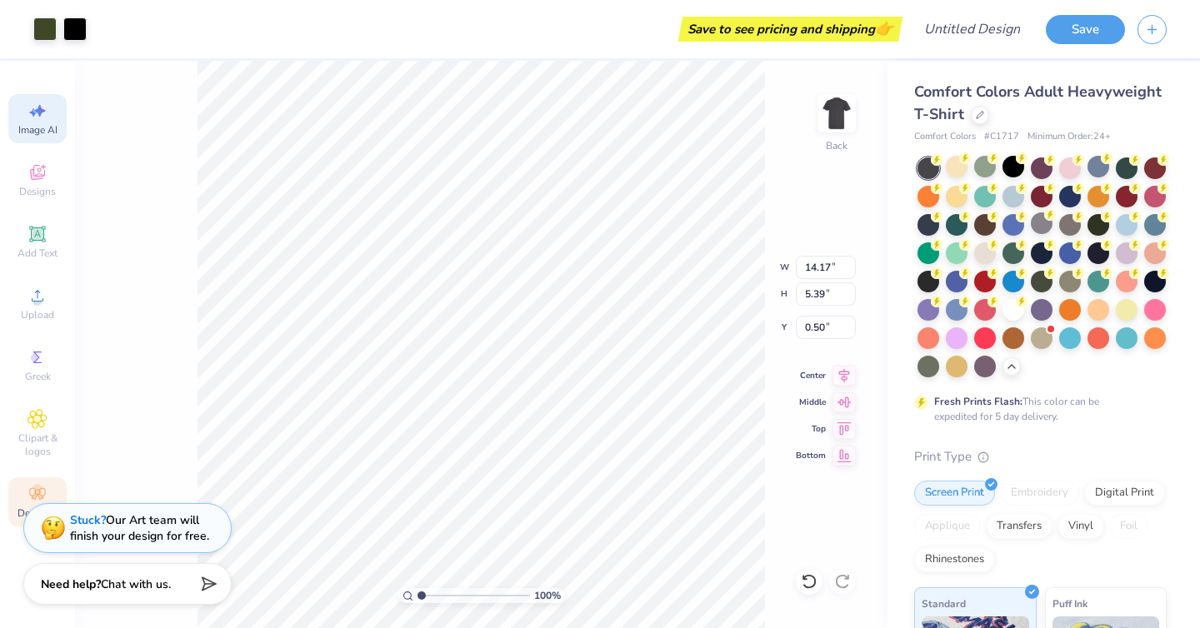
click at [31, 492] on icon at bounding box center [37, 494] width 20 height 20
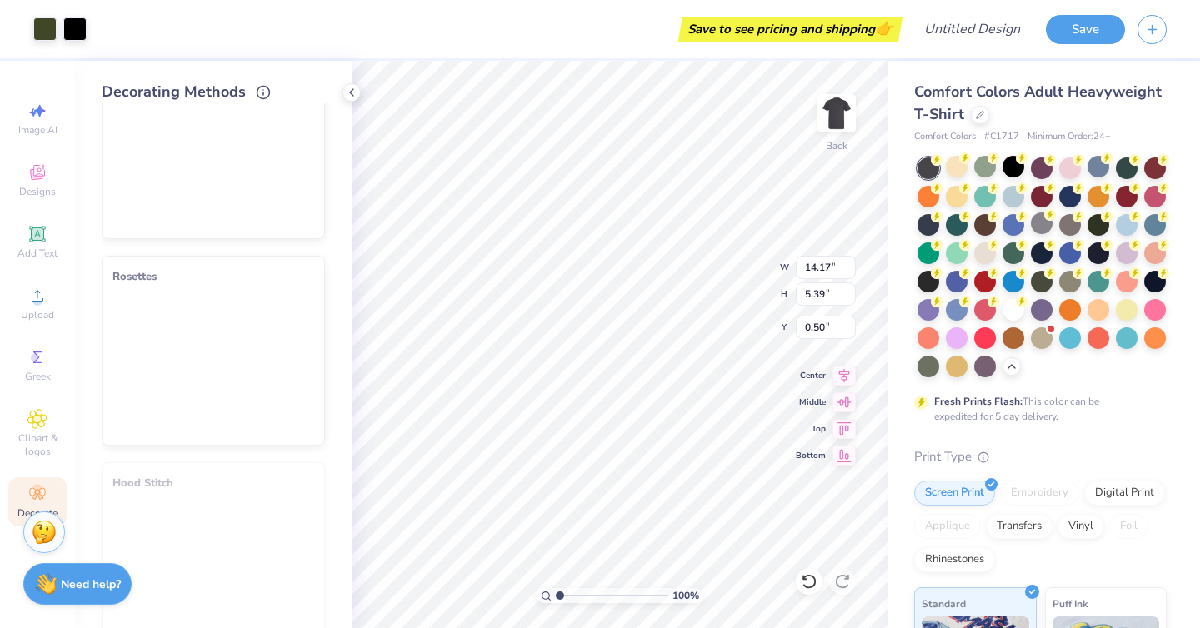
scroll to position [935, 0]
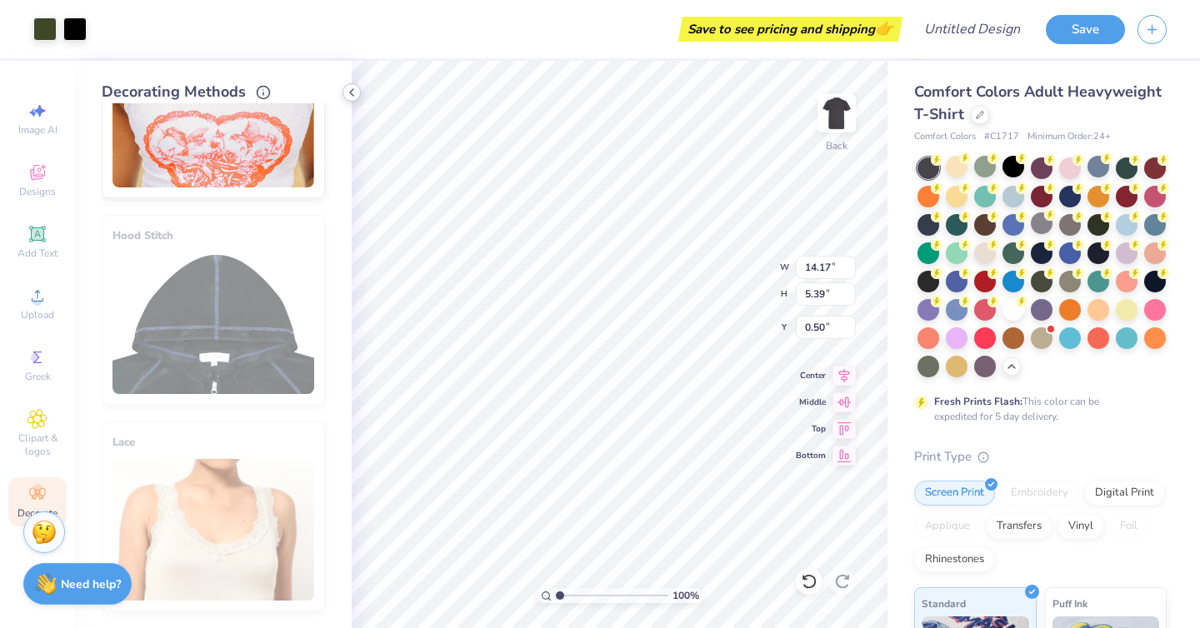
click at [352, 95] on polyline at bounding box center [351, 92] width 3 height 7
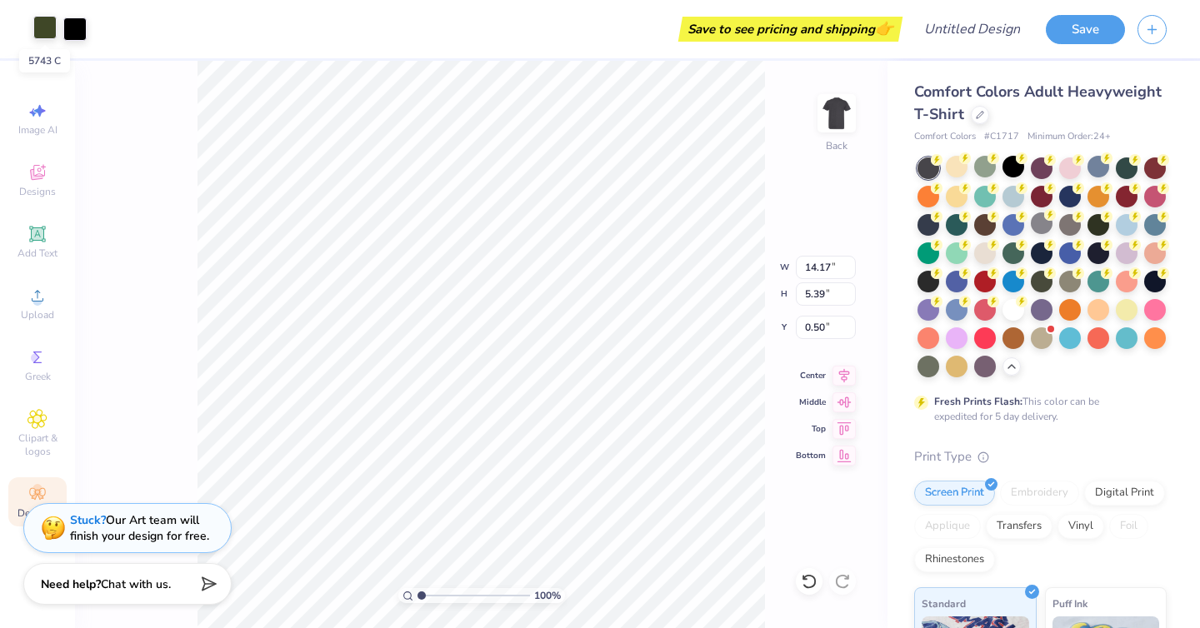
click at [45, 26] on div at bounding box center [44, 27] width 23 height 23
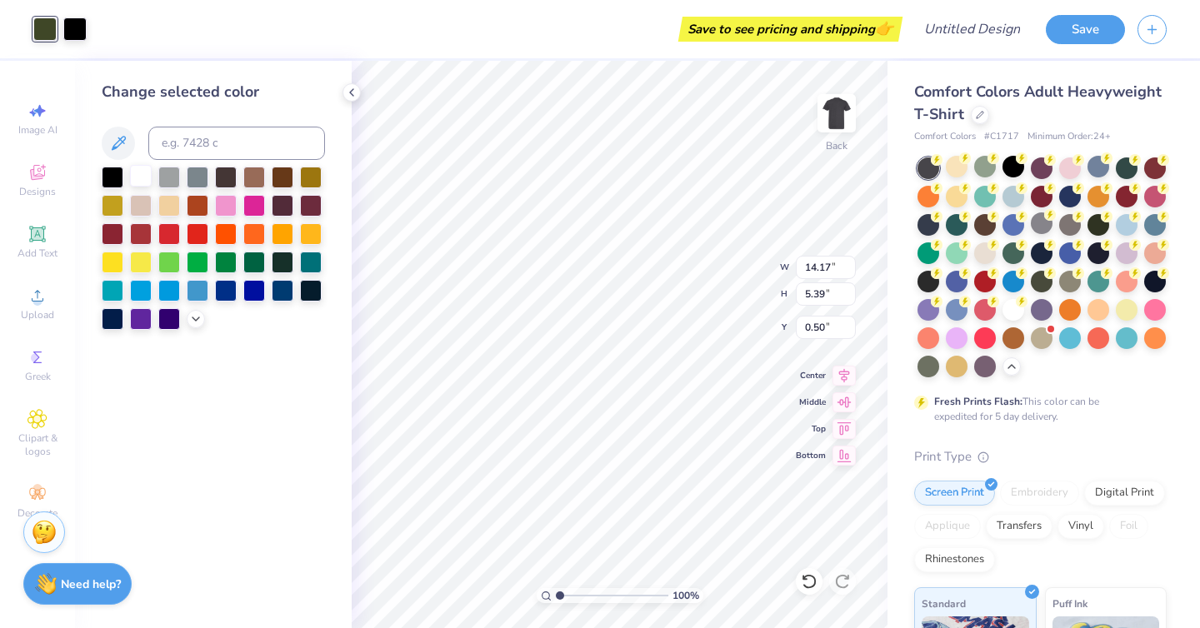
click at [130, 168] on div at bounding box center [141, 176] width 22 height 22
click at [165, 167] on div at bounding box center [169, 176] width 22 height 22
click at [116, 176] on div at bounding box center [113, 176] width 22 height 22
click at [142, 175] on div at bounding box center [141, 176] width 22 height 22
type input "7.14"
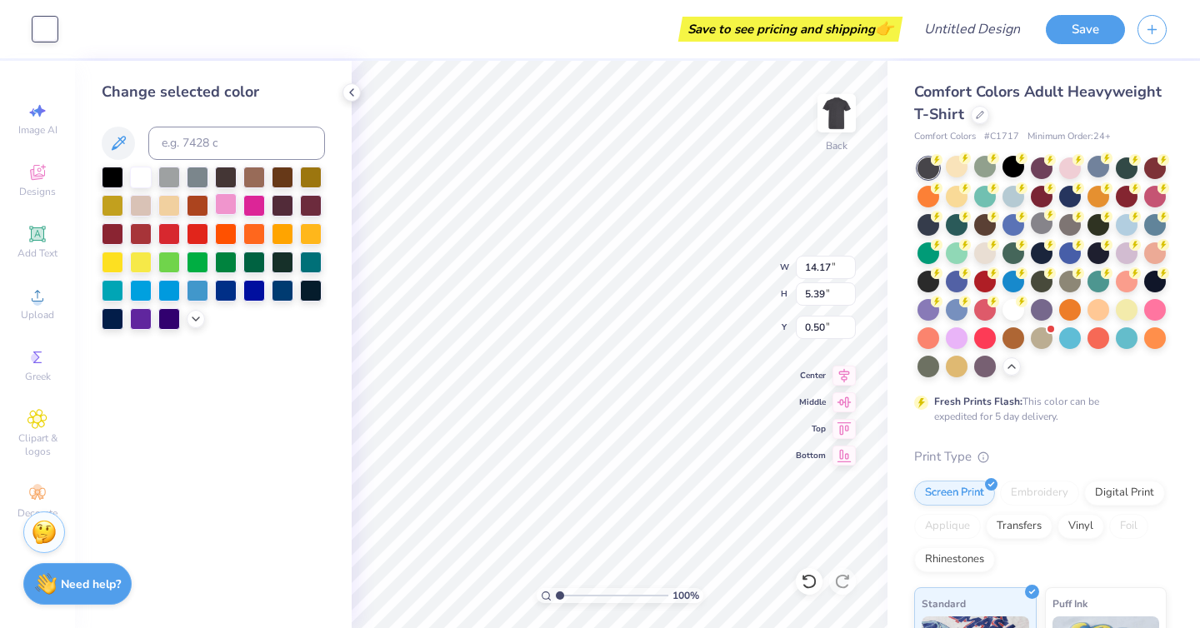
type input "2.72"
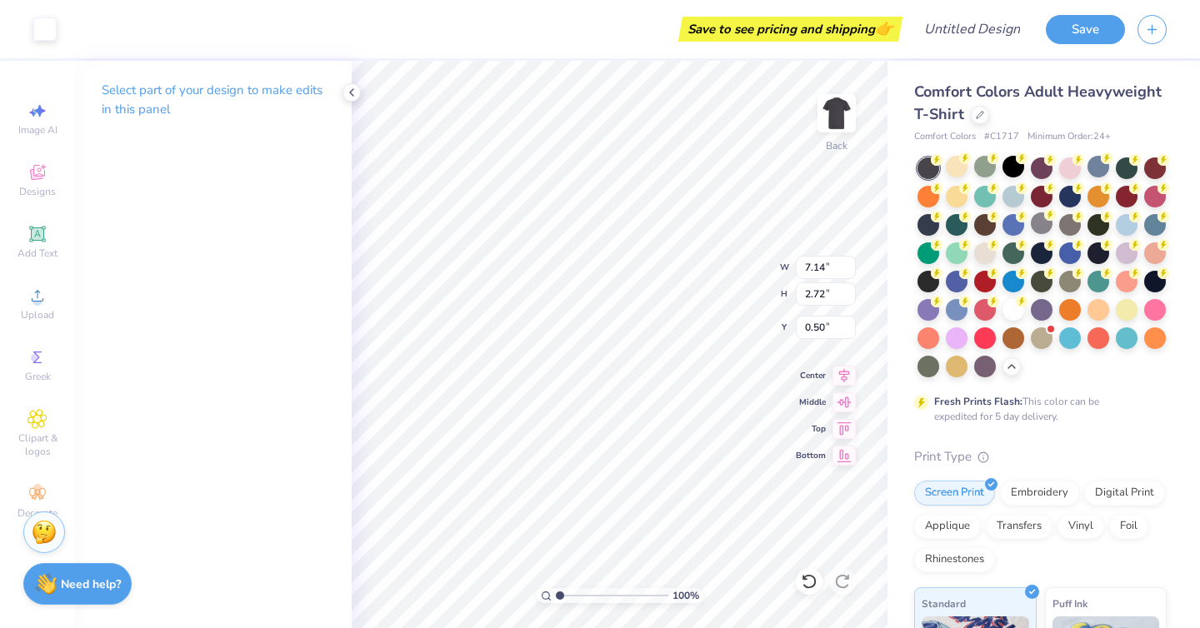
type input "3.00"
type input "6.25"
type input "2.38"
type input "5.68"
type input "2.16"
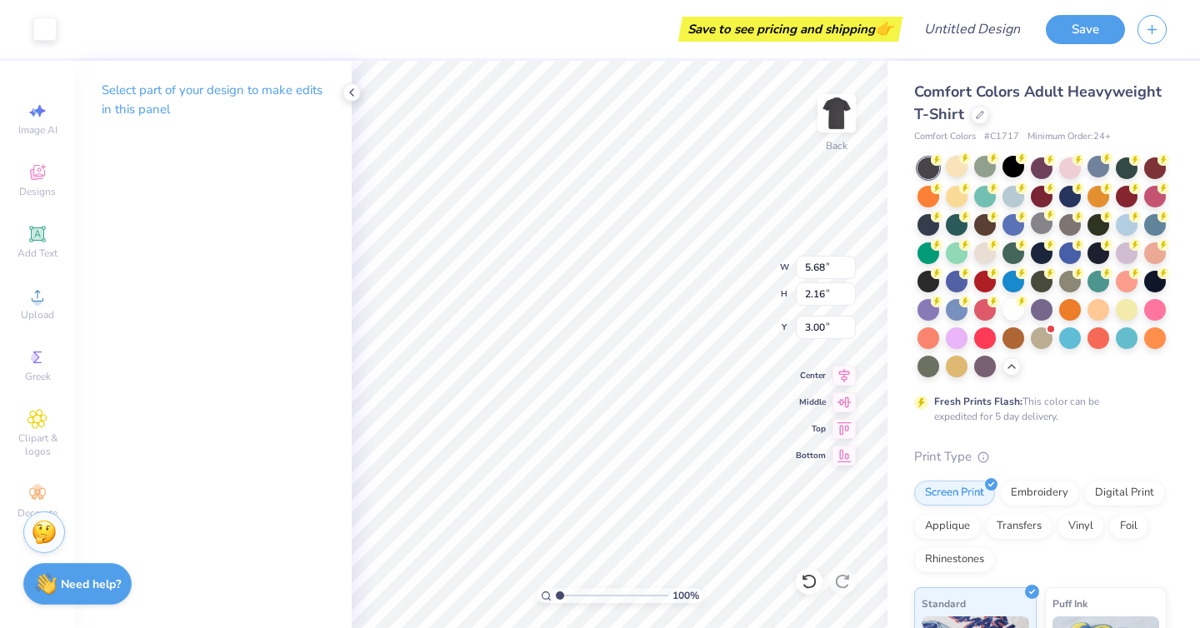
click at [59, 29] on div "Art colors Save to see pricing and shipping 👉 Design Title Save" at bounding box center [600, 29] width 1200 height 58
click at [57, 28] on div at bounding box center [44, 27] width 23 height 23
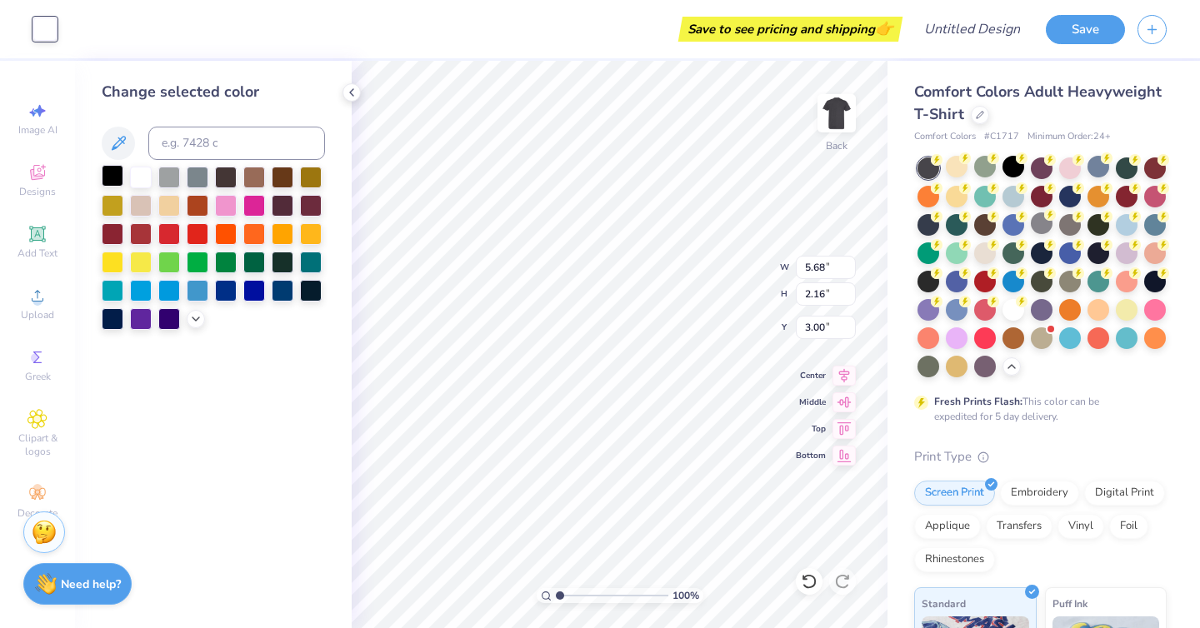
click at [117, 174] on div at bounding box center [113, 176] width 22 height 22
click at [340, 87] on div "Change selected color" at bounding box center [213, 344] width 277 height 567
click at [141, 172] on div at bounding box center [141, 176] width 22 height 22
click at [92, 16] on div "Save to see pricing and shipping 👉" at bounding box center [483, 29] width 829 height 58
click at [352, 92] on icon at bounding box center [351, 92] width 13 height 13
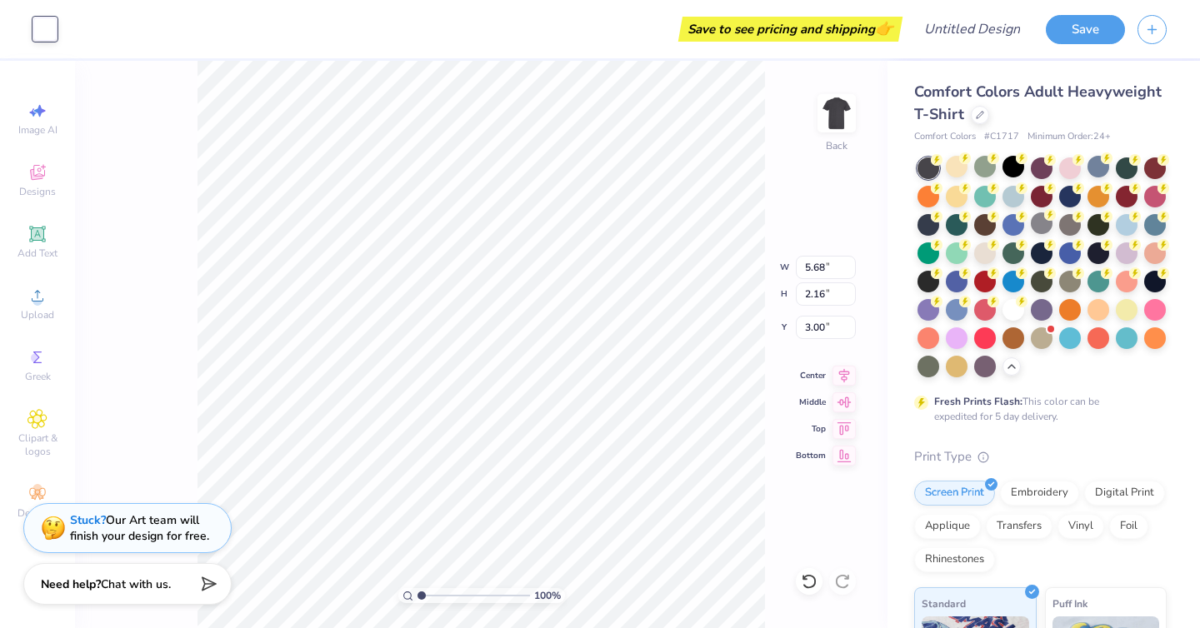
click at [70, 22] on div "Save to see pricing and shipping 👉" at bounding box center [483, 29] width 829 height 58
click at [52, 24] on div at bounding box center [44, 28] width 23 height 23
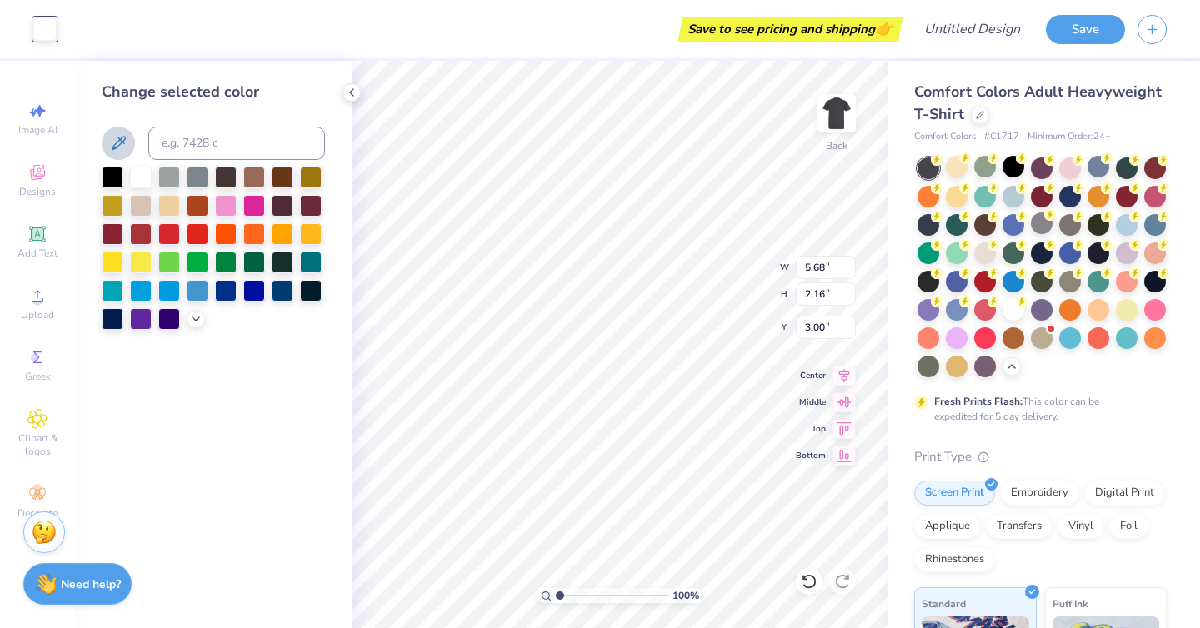
click at [120, 141] on icon at bounding box center [118, 143] width 20 height 20
click at [201, 323] on icon at bounding box center [195, 317] width 13 height 13
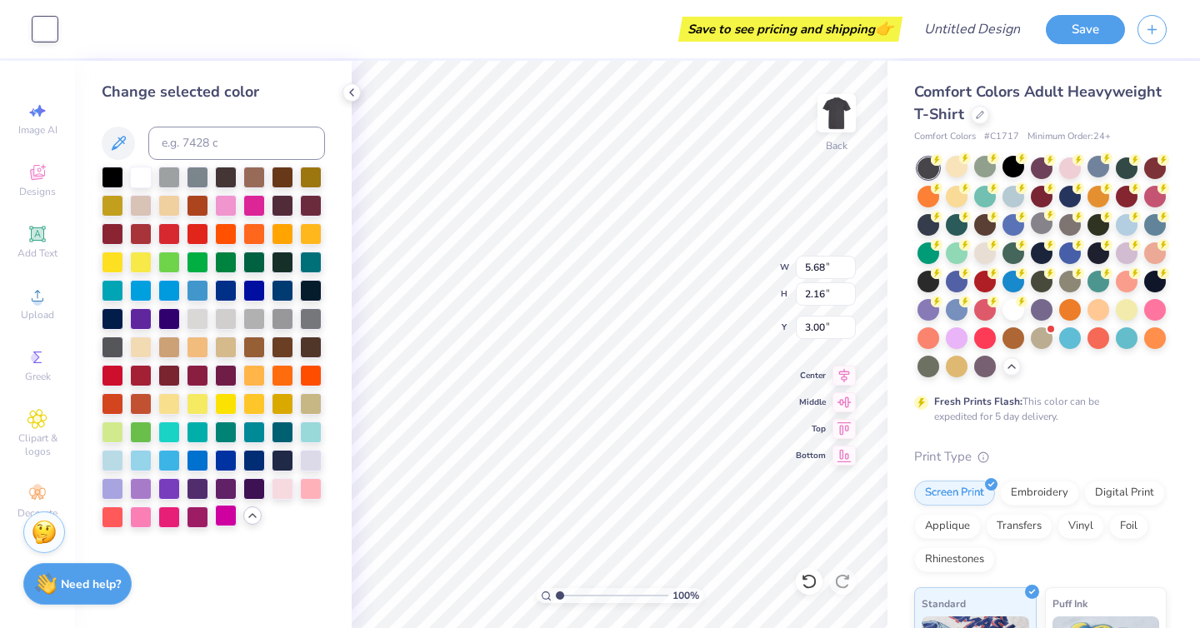
click at [227, 520] on div at bounding box center [226, 516] width 22 height 22
click at [139, 183] on div at bounding box center [141, 176] width 22 height 22
click at [31, 23] on div "Art colors" at bounding box center [28, 29] width 57 height 58
click at [311, 280] on div at bounding box center [311, 289] width 22 height 22
click at [141, 172] on div at bounding box center [141, 176] width 22 height 22
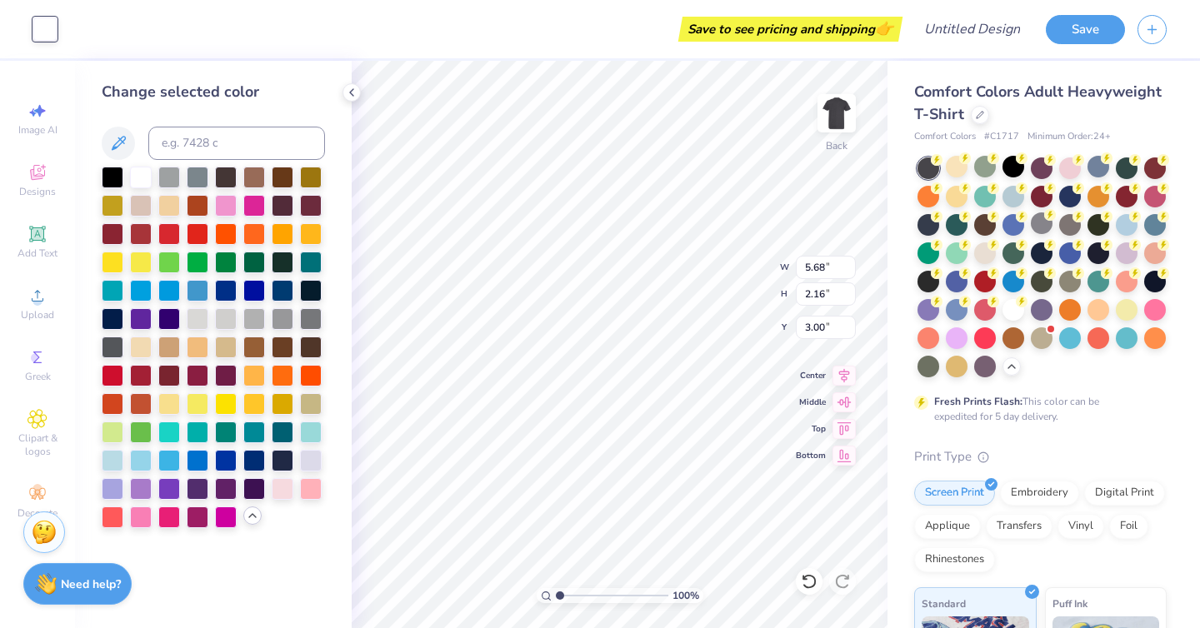
click at [236, 32] on div "Save to see pricing and shipping 👉" at bounding box center [483, 29] width 829 height 58
click at [392, 46] on div "Save to see pricing and shipping 👉" at bounding box center [483, 29] width 829 height 58
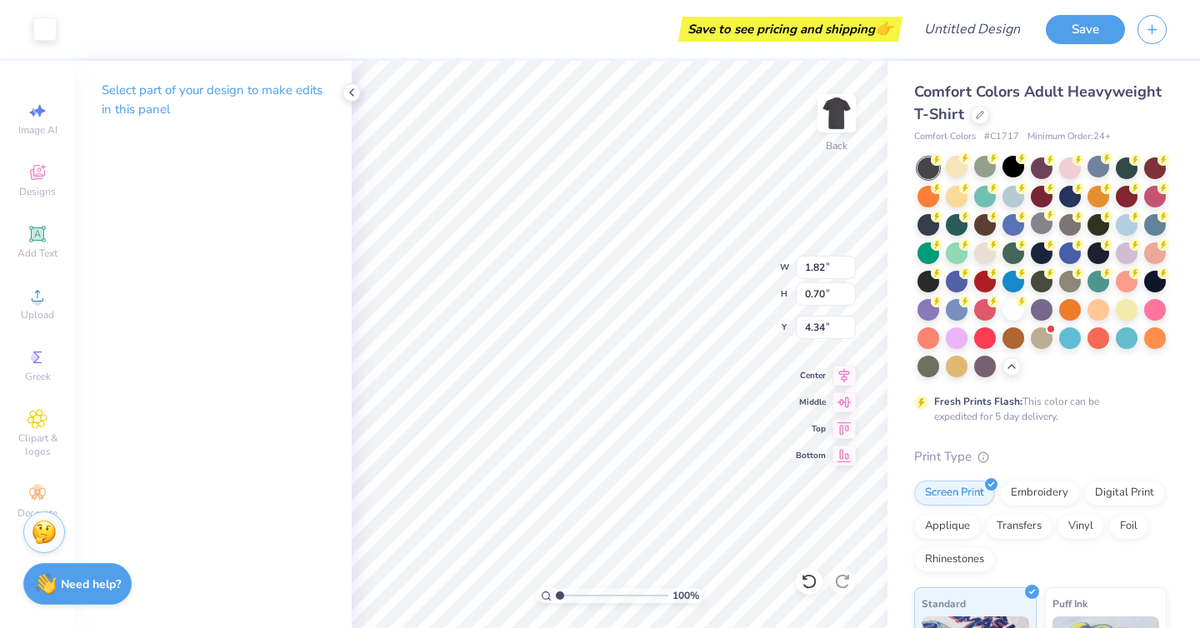
type input "3.64"
click at [729, 287] on div "100 % Back W 1.82 H 0.70 Y 3.64 Center Middle Top Bottom" at bounding box center [620, 344] width 536 height 567
click at [45, 33] on div at bounding box center [44, 27] width 23 height 23
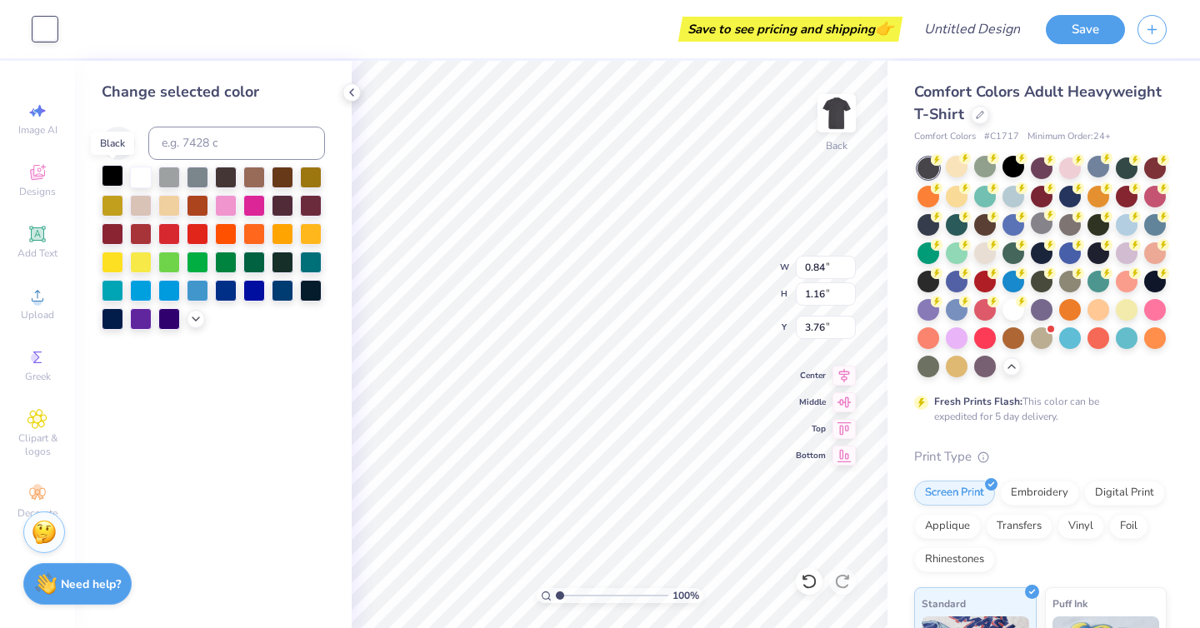
click at [117, 177] on div at bounding box center [113, 176] width 22 height 22
click at [192, 171] on div at bounding box center [198, 176] width 22 height 22
click at [176, 172] on div at bounding box center [169, 176] width 22 height 22
type input "0.61"
type input "2.16"
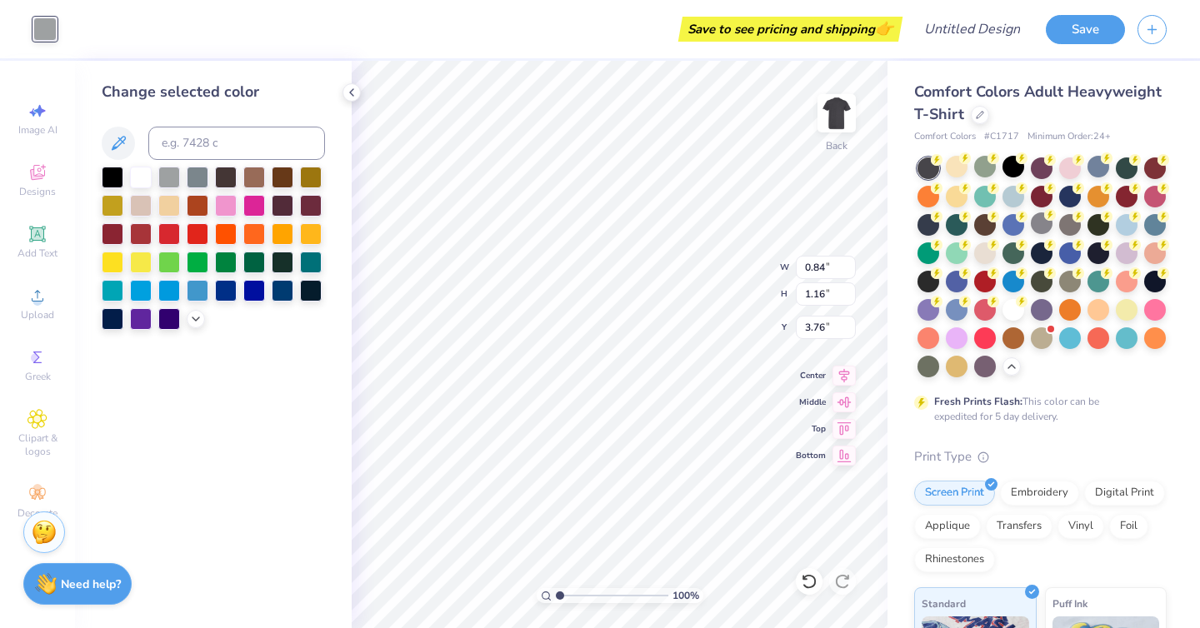
type input "3.00"
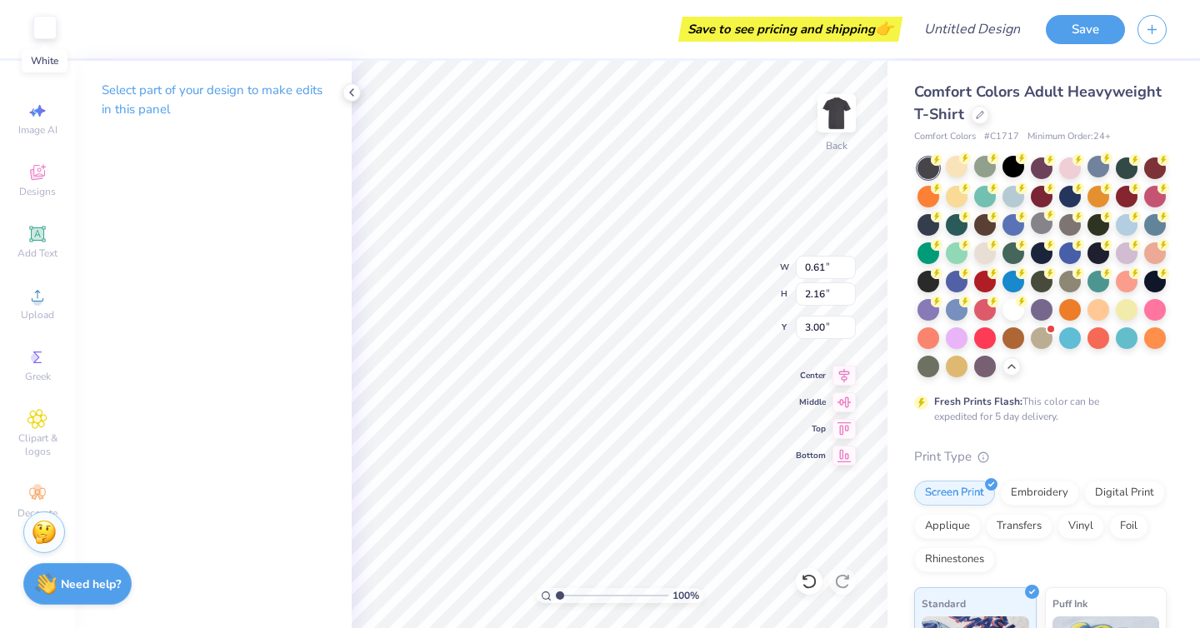
click at [43, 26] on div at bounding box center [44, 27] width 23 height 23
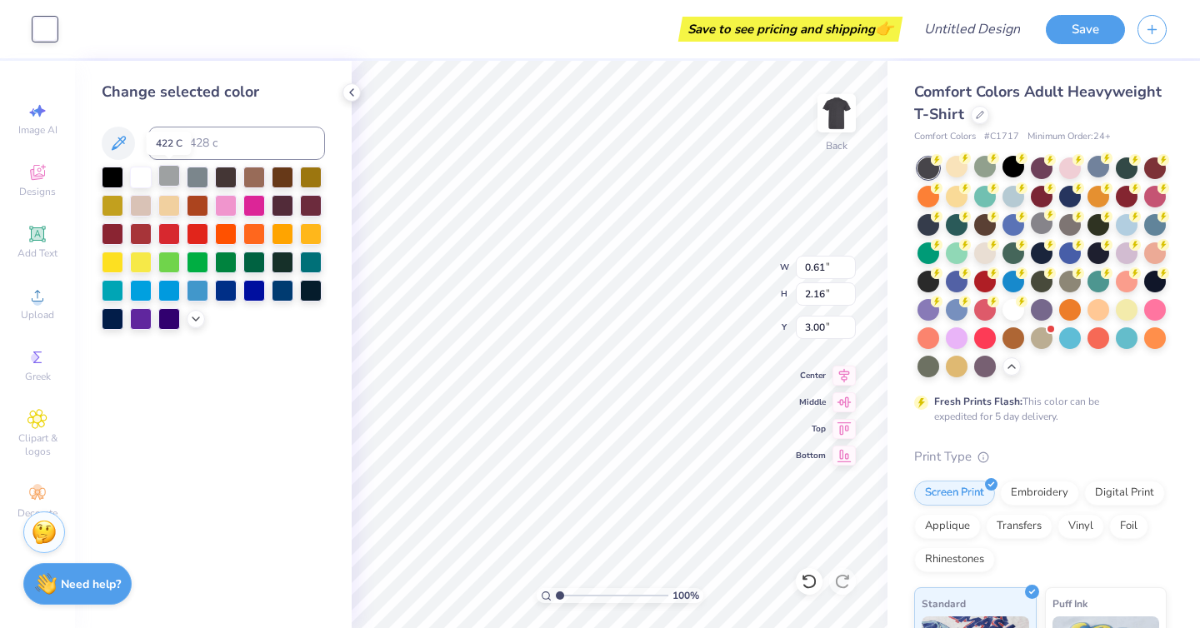
click at [177, 172] on div at bounding box center [169, 176] width 22 height 22
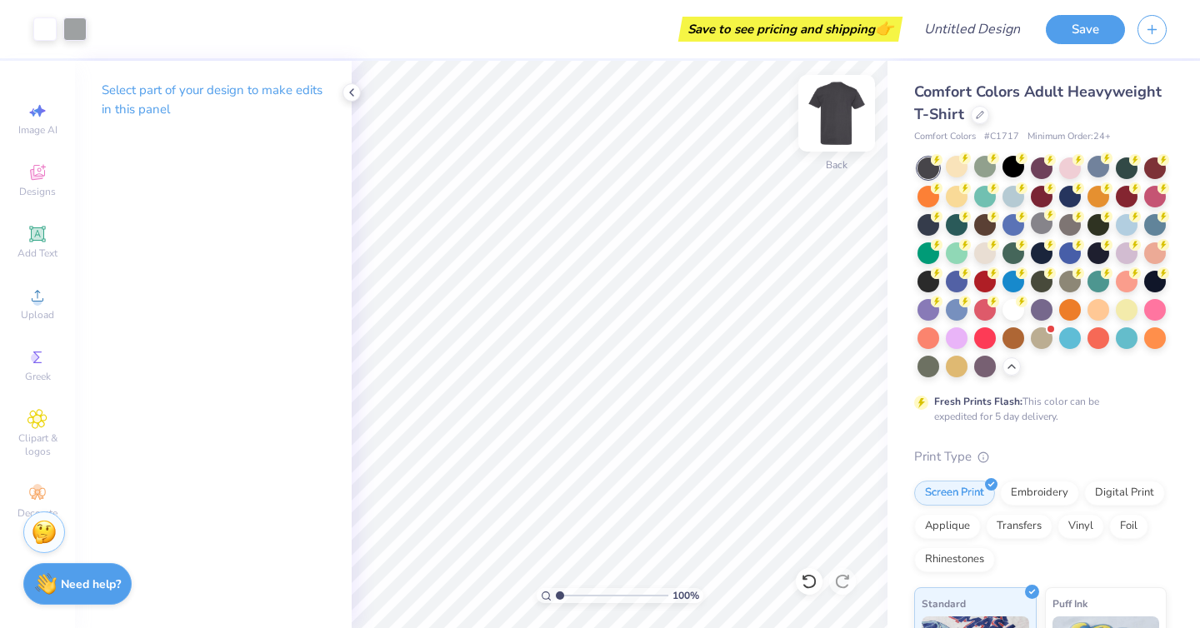
click at [834, 112] on img at bounding box center [836, 113] width 67 height 67
click at [48, 287] on div "Upload" at bounding box center [37, 303] width 58 height 49
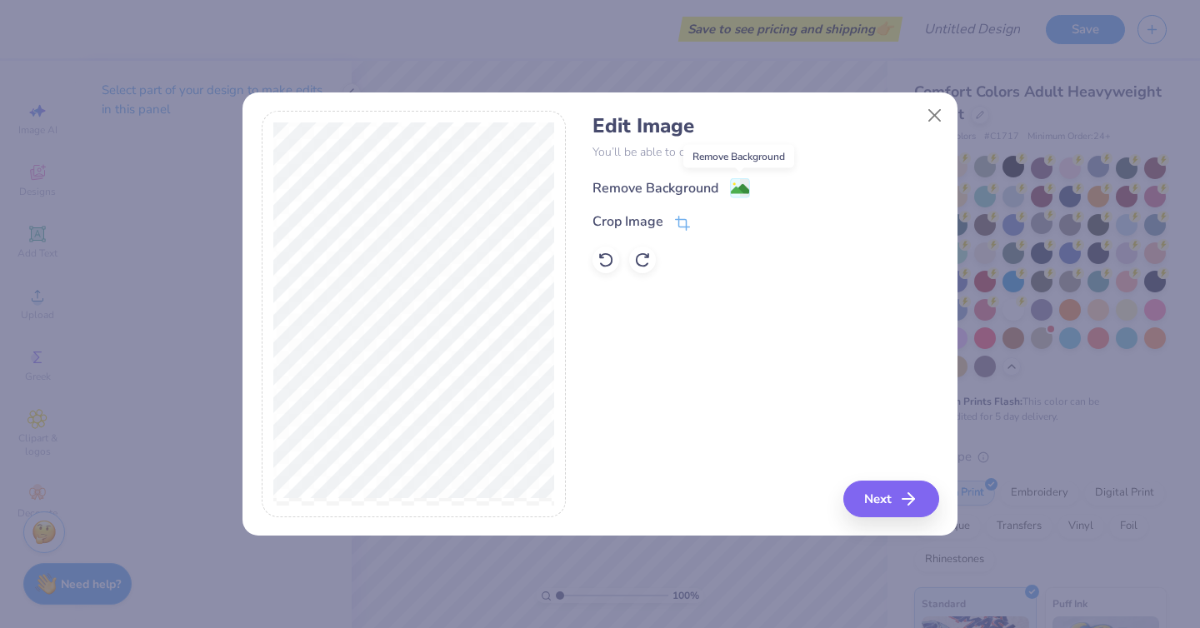
click at [746, 187] on image at bounding box center [740, 189] width 18 height 18
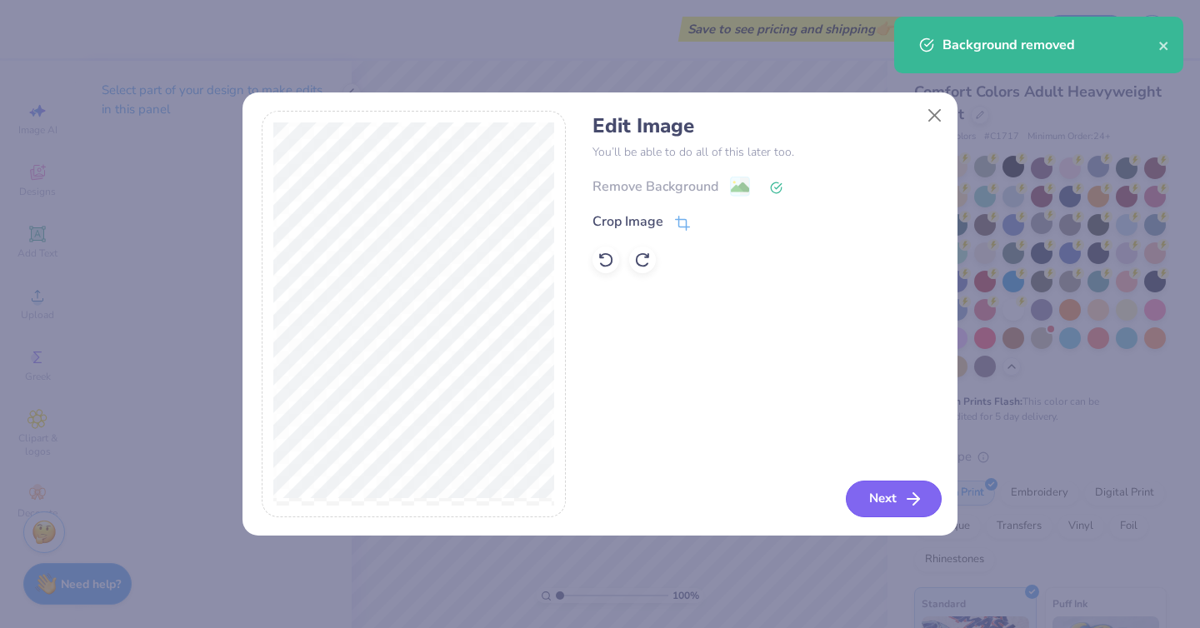
click at [889, 512] on button "Next" at bounding box center [894, 499] width 96 height 37
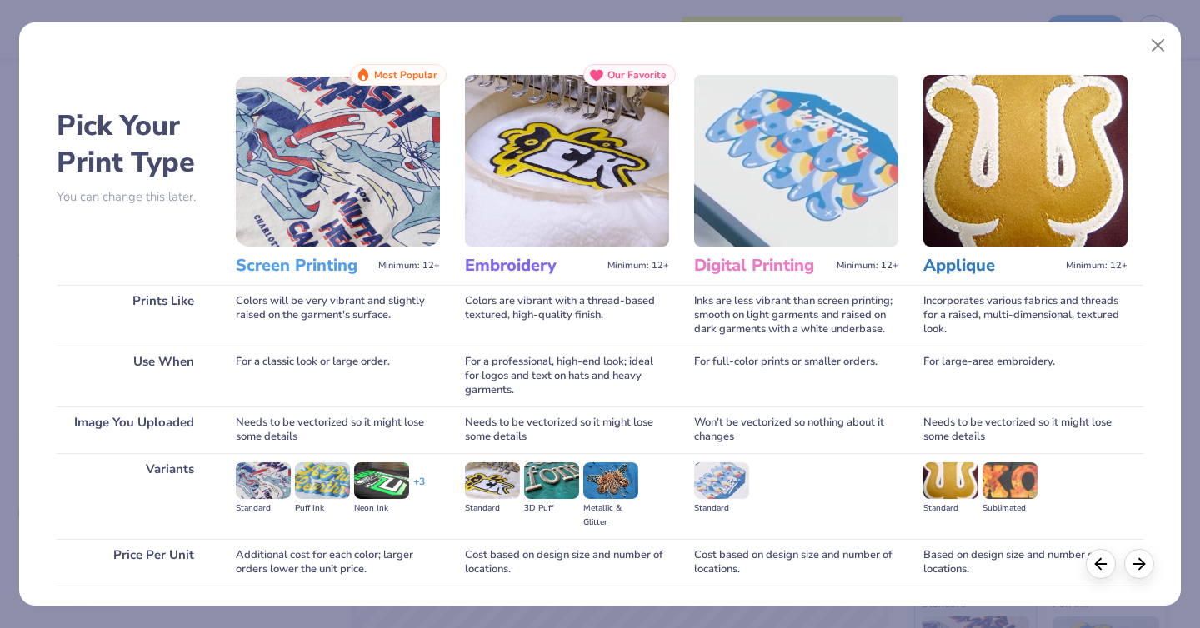
scroll to position [119, 0]
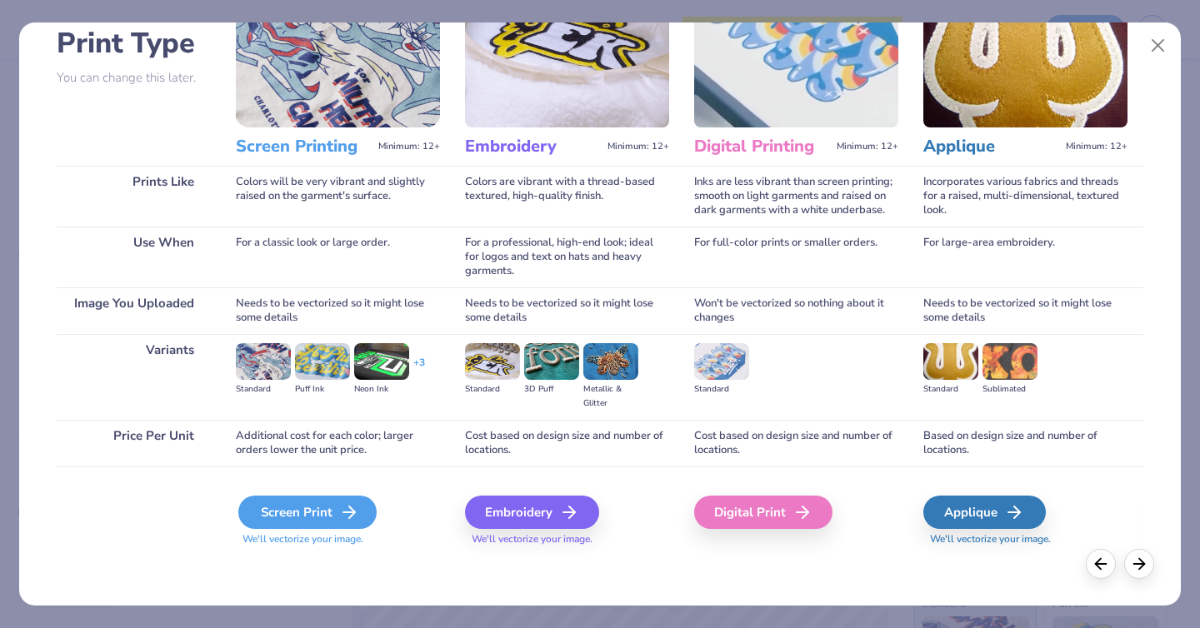
click at [309, 517] on div "Screen Print" at bounding box center [307, 512] width 138 height 33
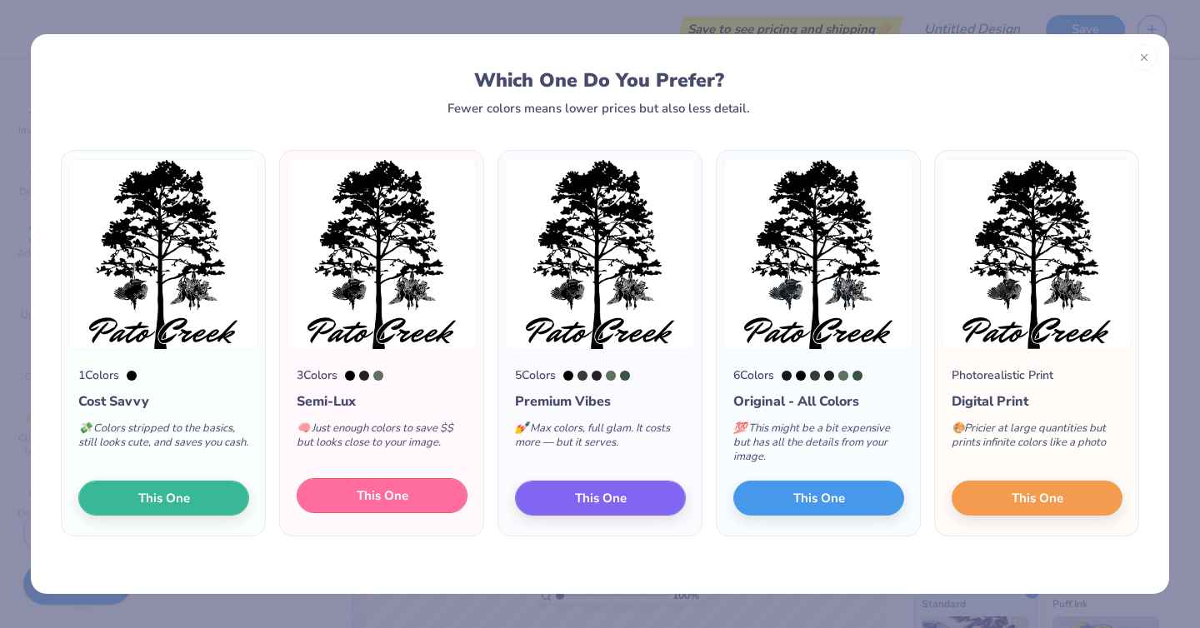
click at [440, 499] on button "This One" at bounding box center [382, 495] width 171 height 35
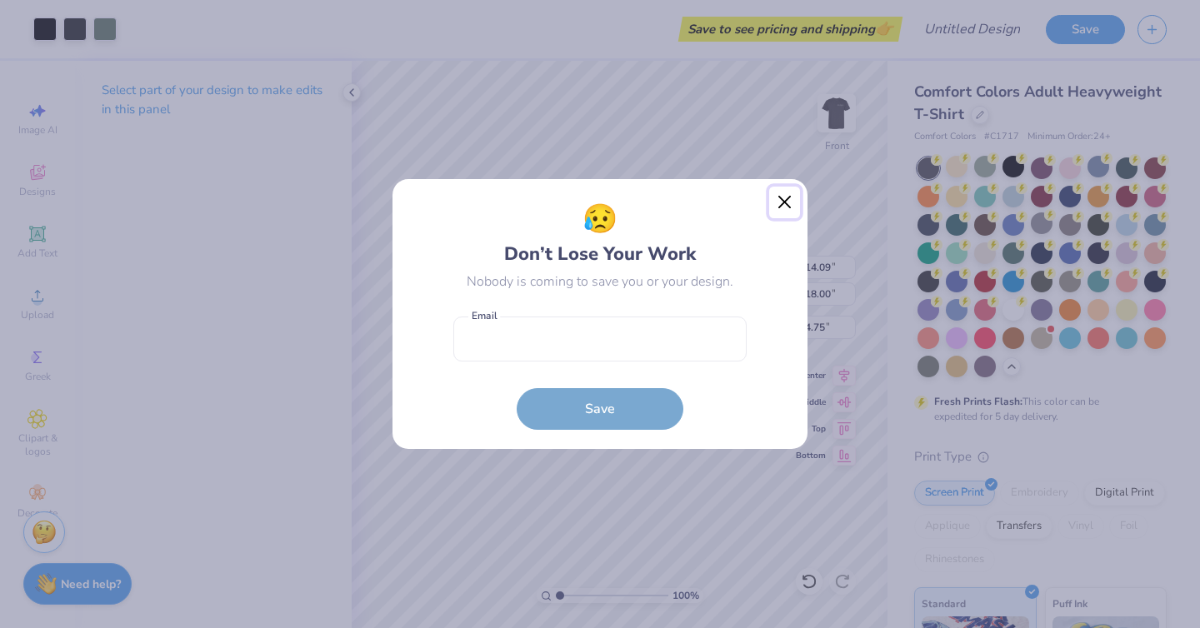
click at [794, 210] on button "Close" at bounding box center [785, 203] width 32 height 32
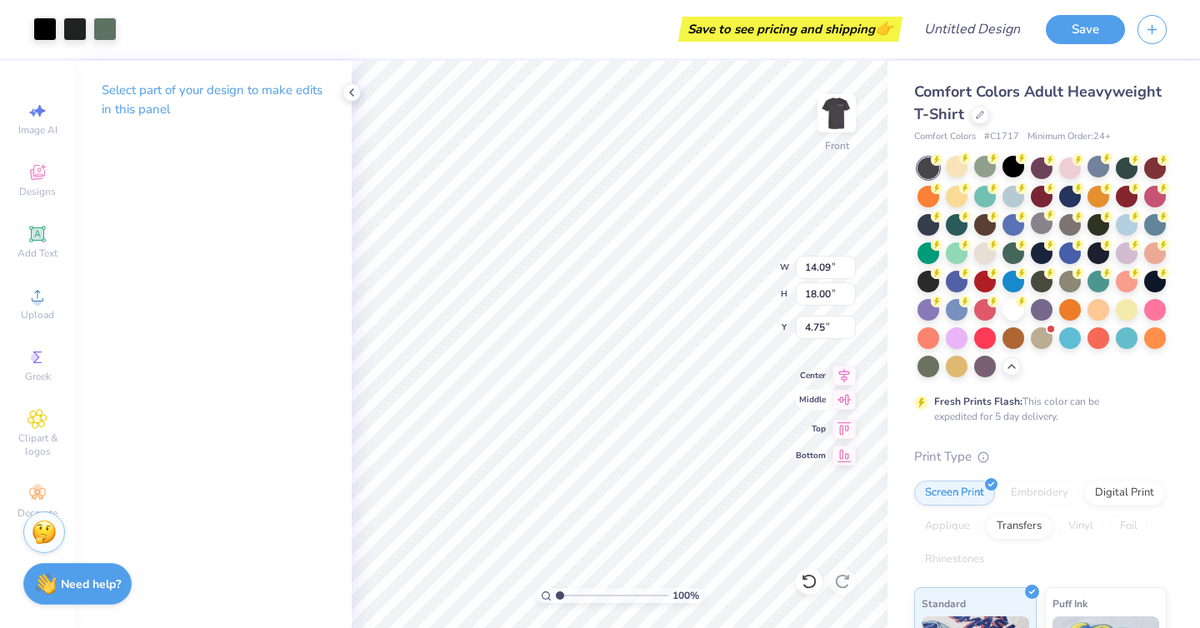
click at [847, 402] on icon at bounding box center [844, 400] width 14 height 11
click at [847, 377] on icon at bounding box center [843, 373] width 23 height 20
click at [845, 407] on icon at bounding box center [843, 400] width 23 height 20
click at [846, 426] on icon at bounding box center [843, 427] width 23 height 20
type input "3.00"
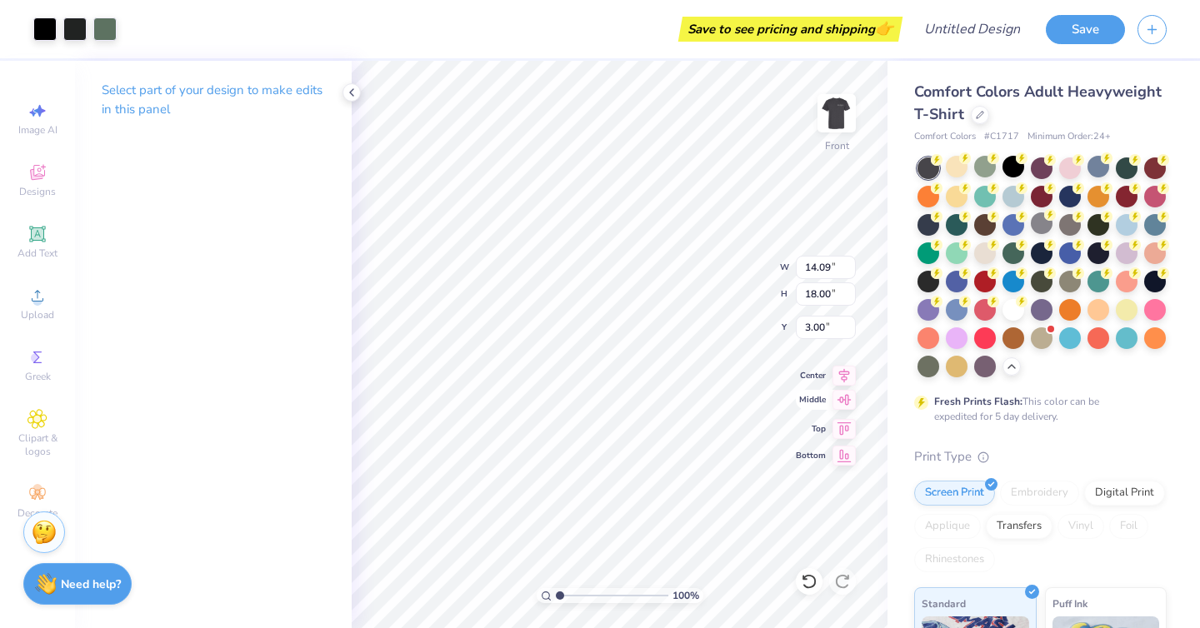
type input "11.48"
type input "14.66"
type input "10.86"
type input "13.87"
click at [849, 373] on icon at bounding box center [843, 373] width 23 height 20
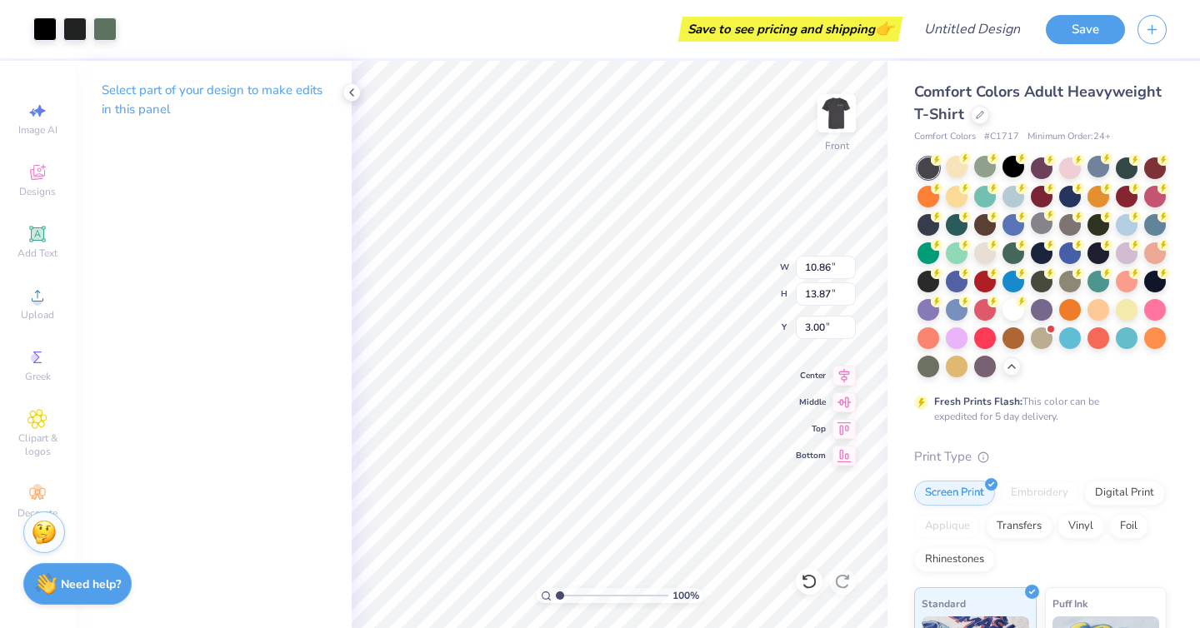
type input "9.82"
type input "12.54"
click at [838, 367] on icon at bounding box center [843, 373] width 23 height 20
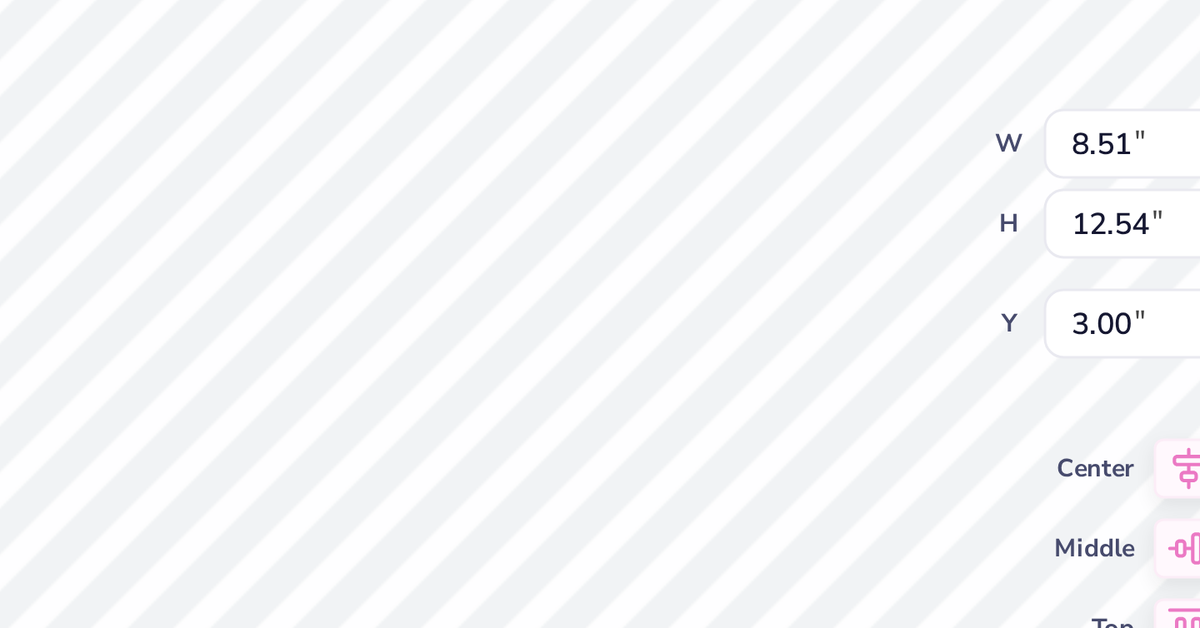
type input "0.17"
type input "0.35"
type input "12.47"
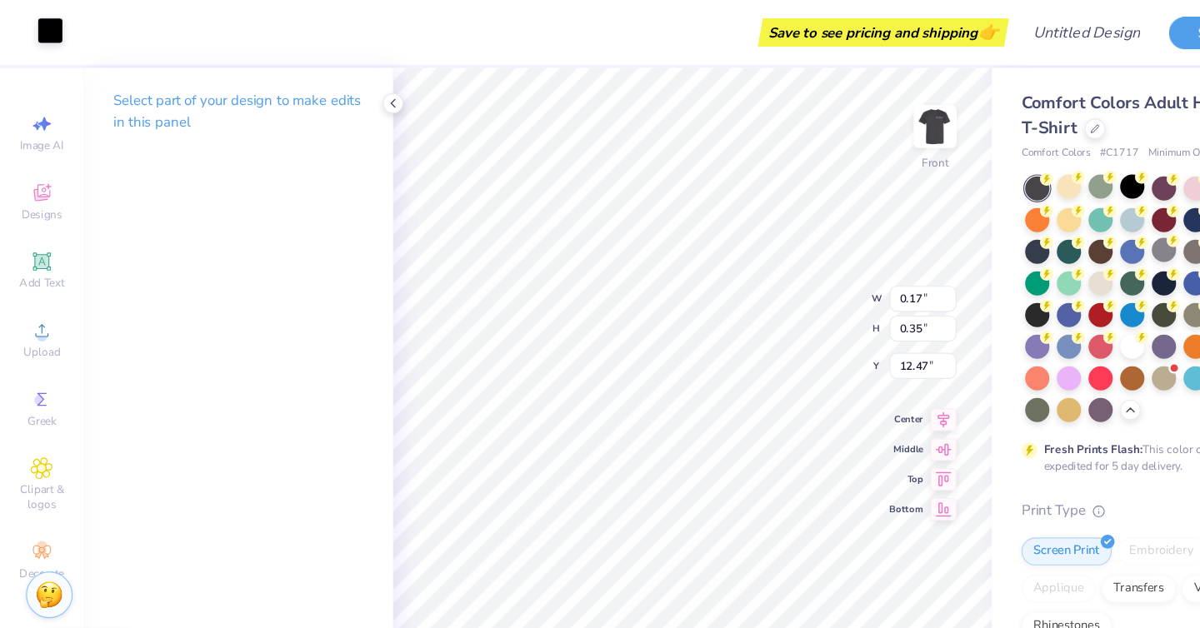
click at [45, 32] on div at bounding box center [44, 27] width 23 height 23
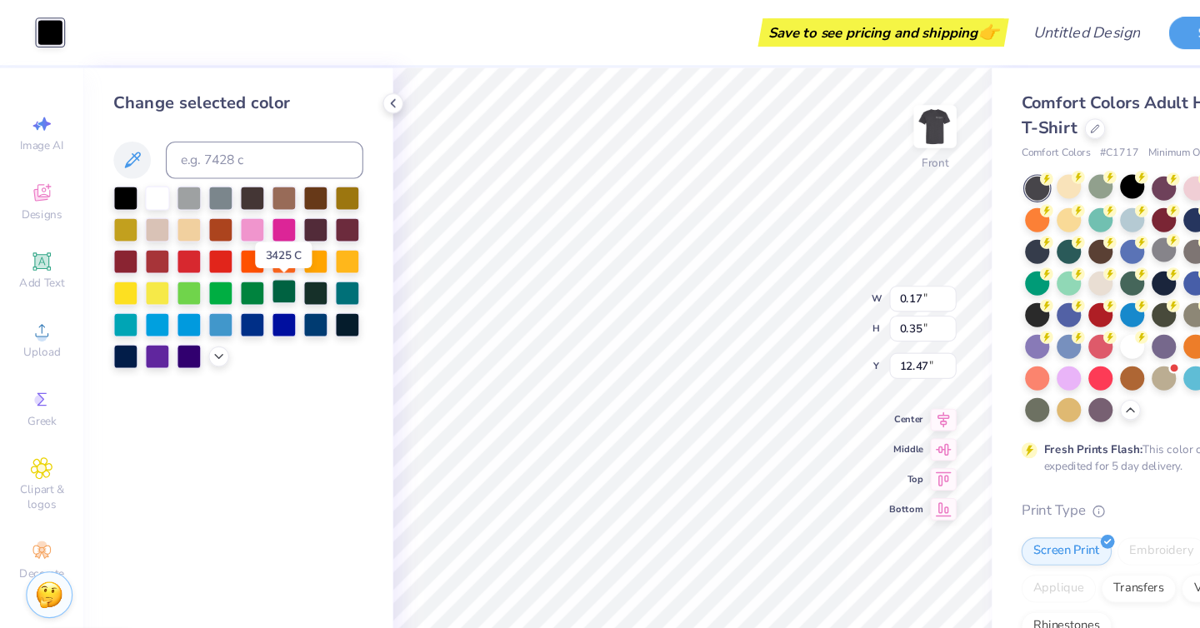
click at [251, 262] on div at bounding box center [254, 261] width 22 height 22
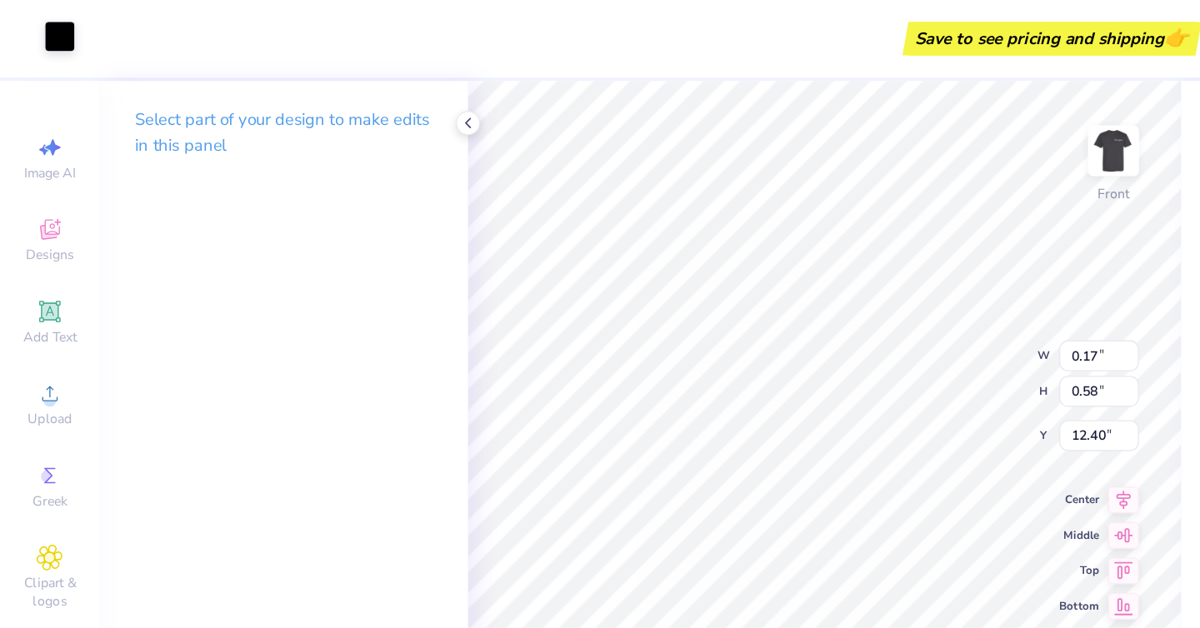
click at [47, 30] on div at bounding box center [44, 27] width 23 height 23
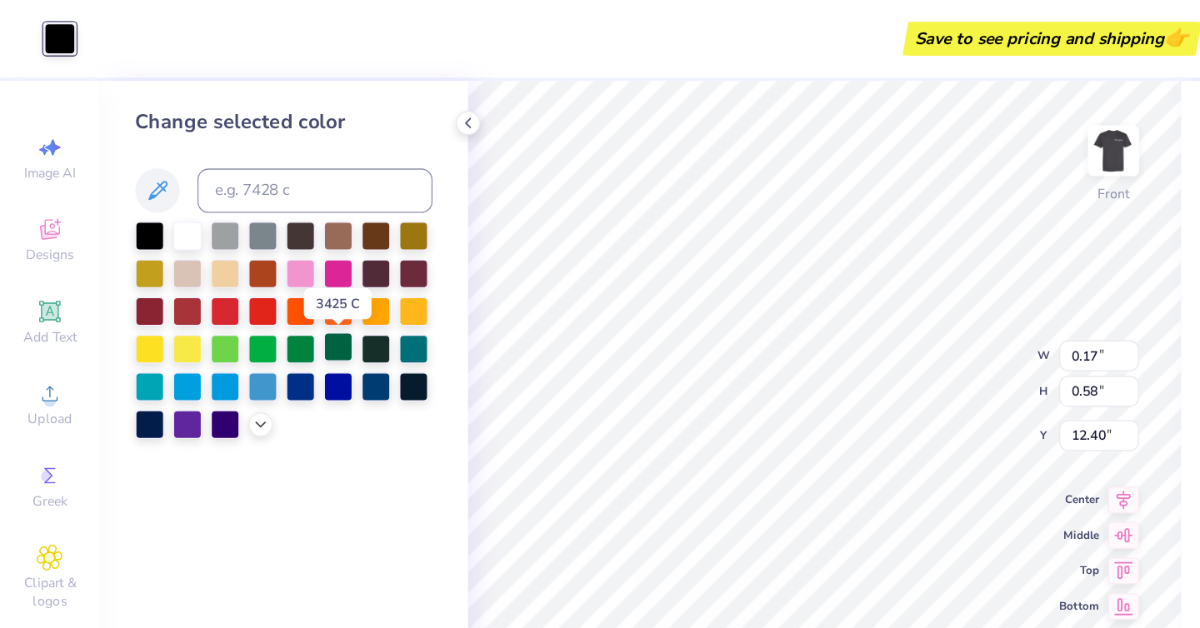
click at [255, 262] on div at bounding box center [254, 261] width 22 height 22
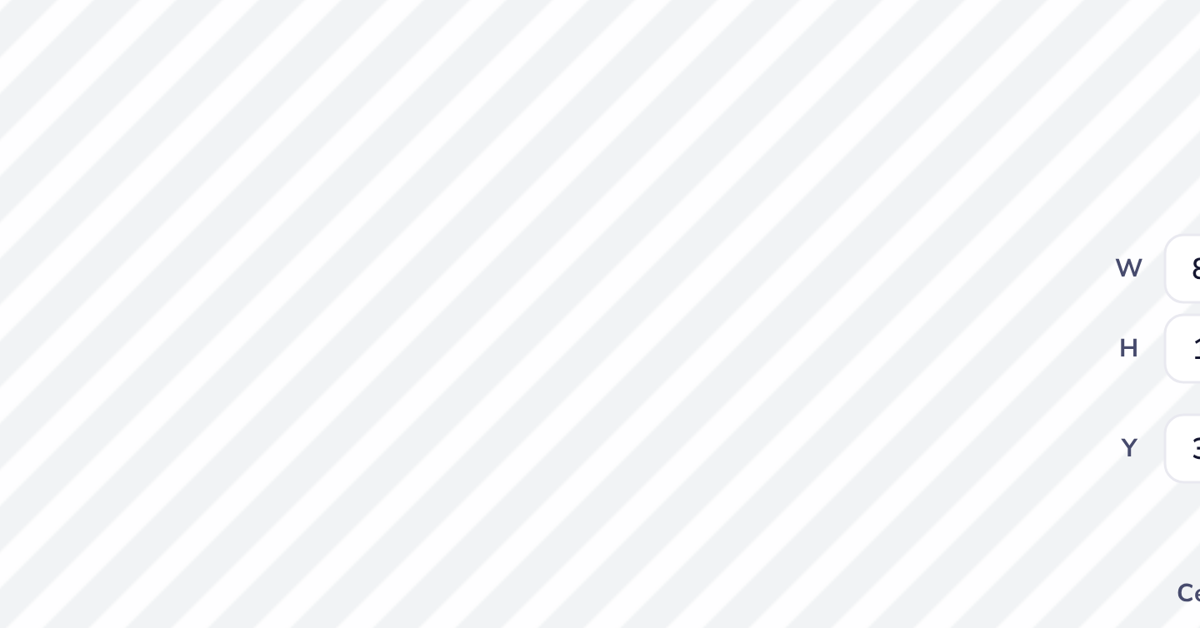
type input "8.51"
type input "12.54"
type input "3.00"
type input "0.77"
type input "1.67"
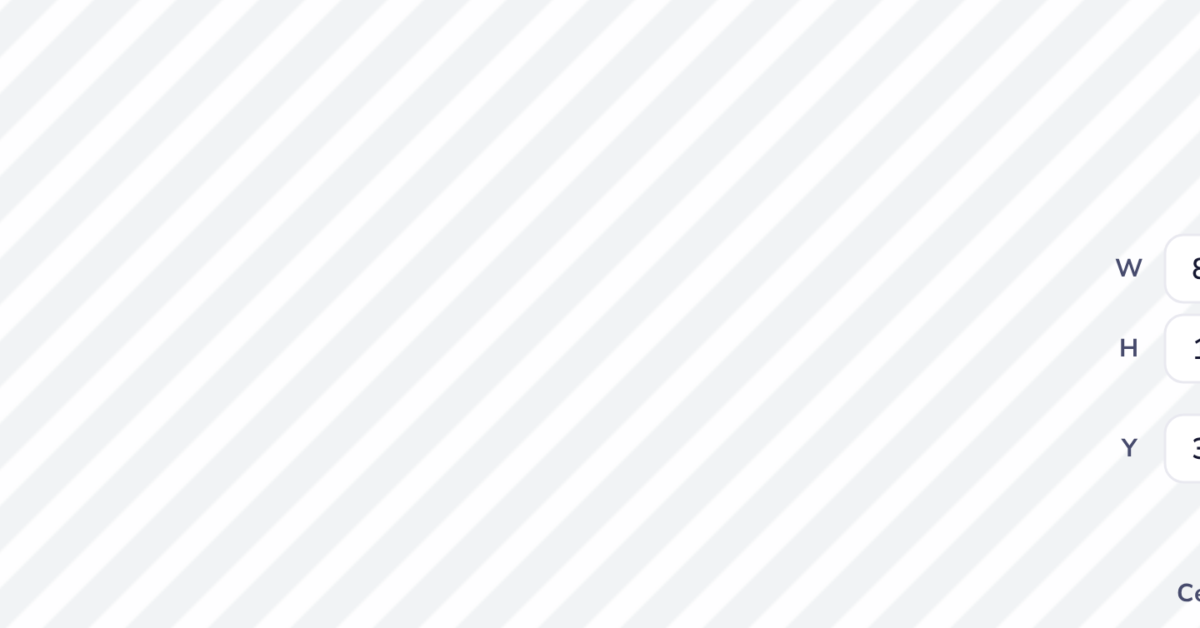
type input "11.04"
type input "8.51"
type input "12.54"
type input "3.00"
type input "0.50"
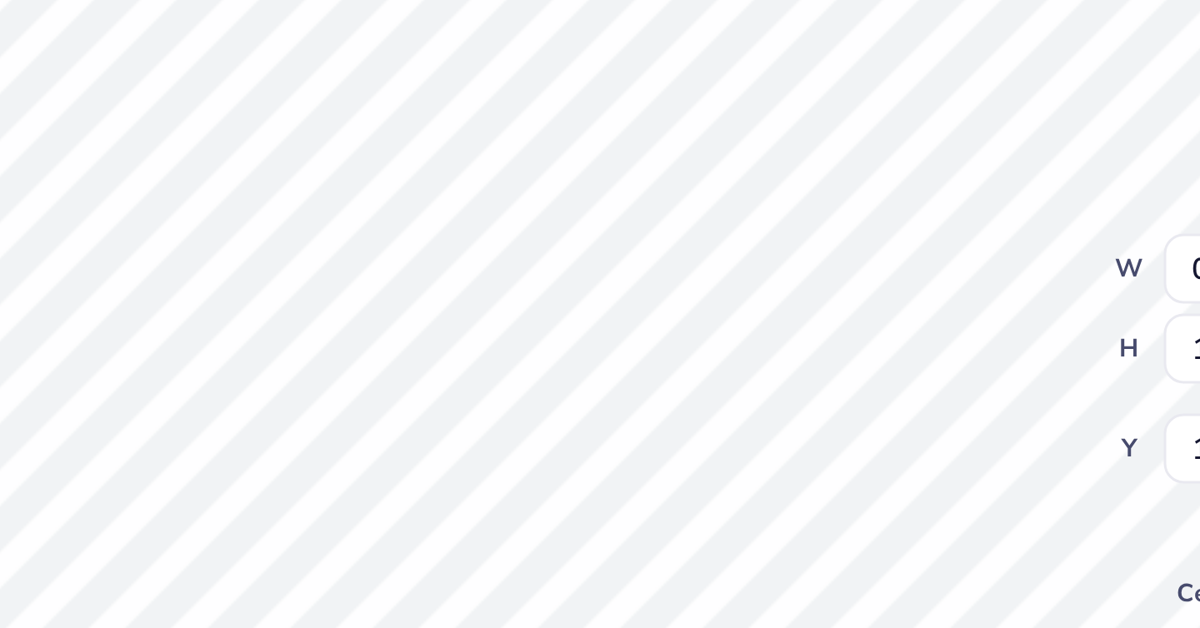
type input "0.23"
type input "12.03"
type input "8.51"
type input "12.54"
type input "3.00"
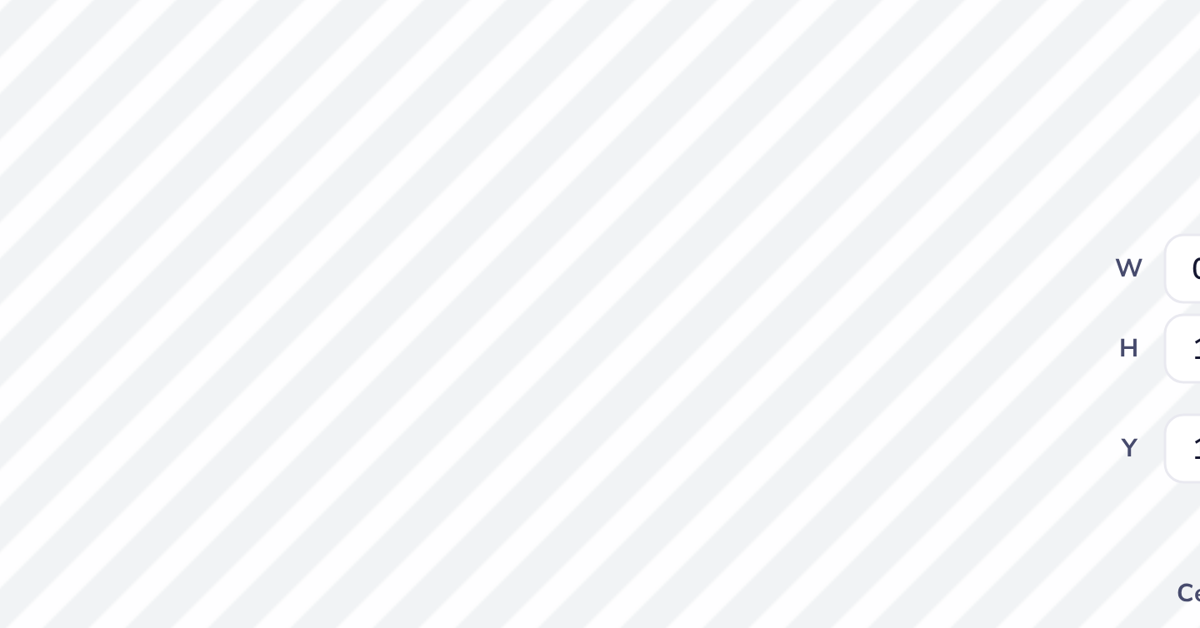
type input "1.69"
type input "11.02"
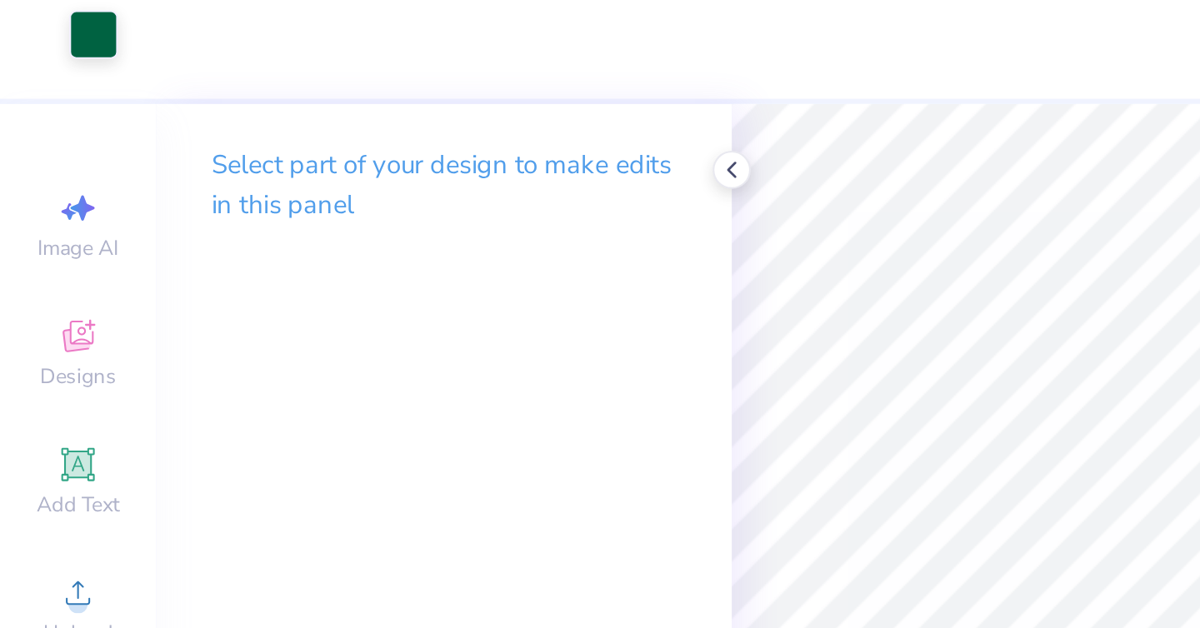
click at [41, 26] on div at bounding box center [44, 27] width 23 height 23
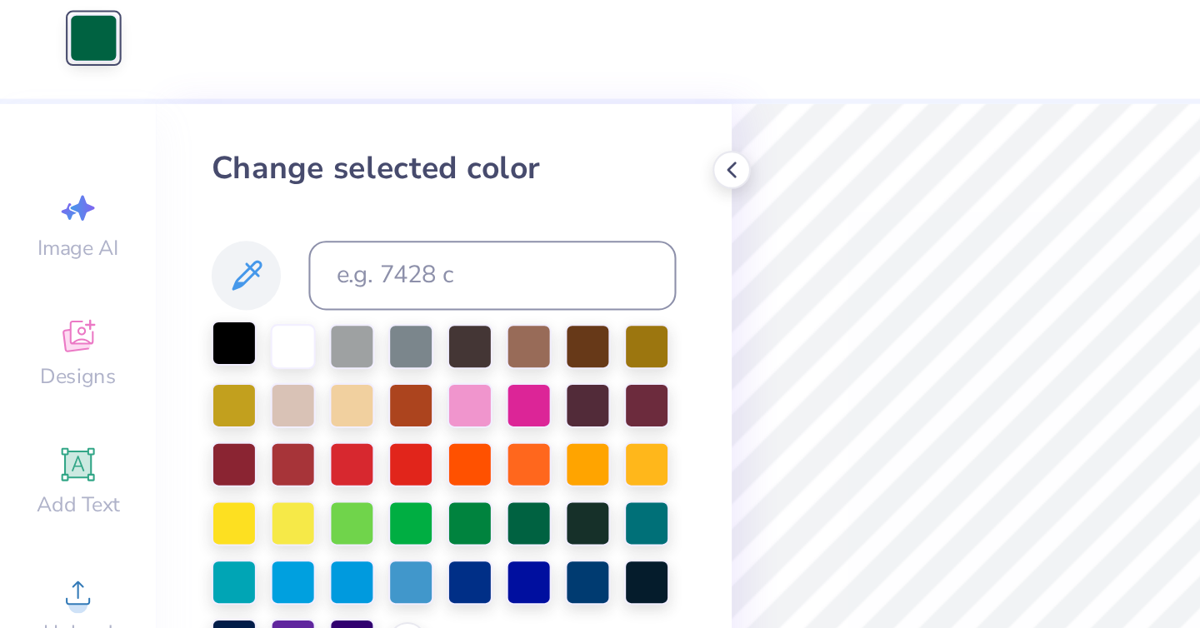
click at [114, 179] on div at bounding box center [113, 176] width 22 height 22
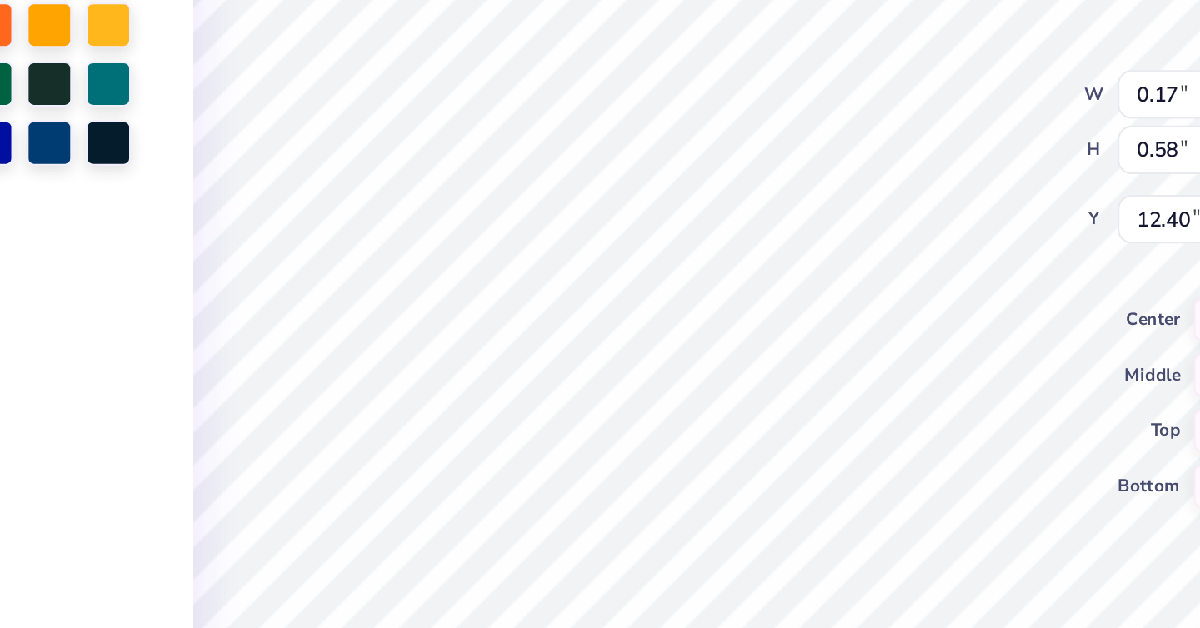
type input "0.35"
type input "12.47"
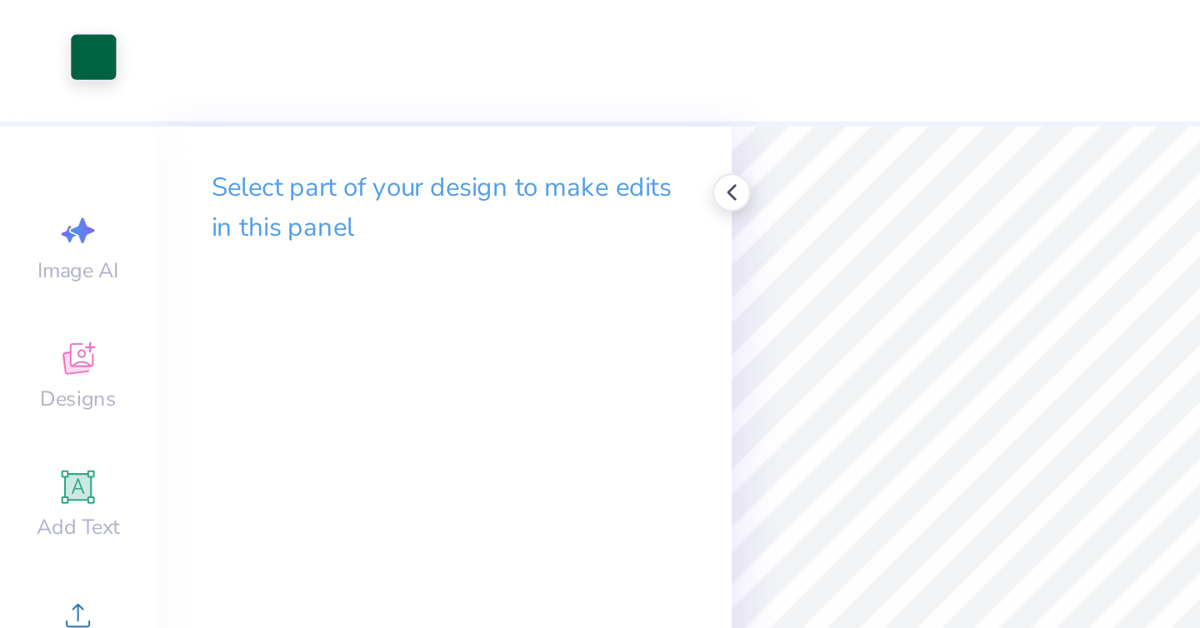
click at [44, 37] on div at bounding box center [44, 27] width 23 height 23
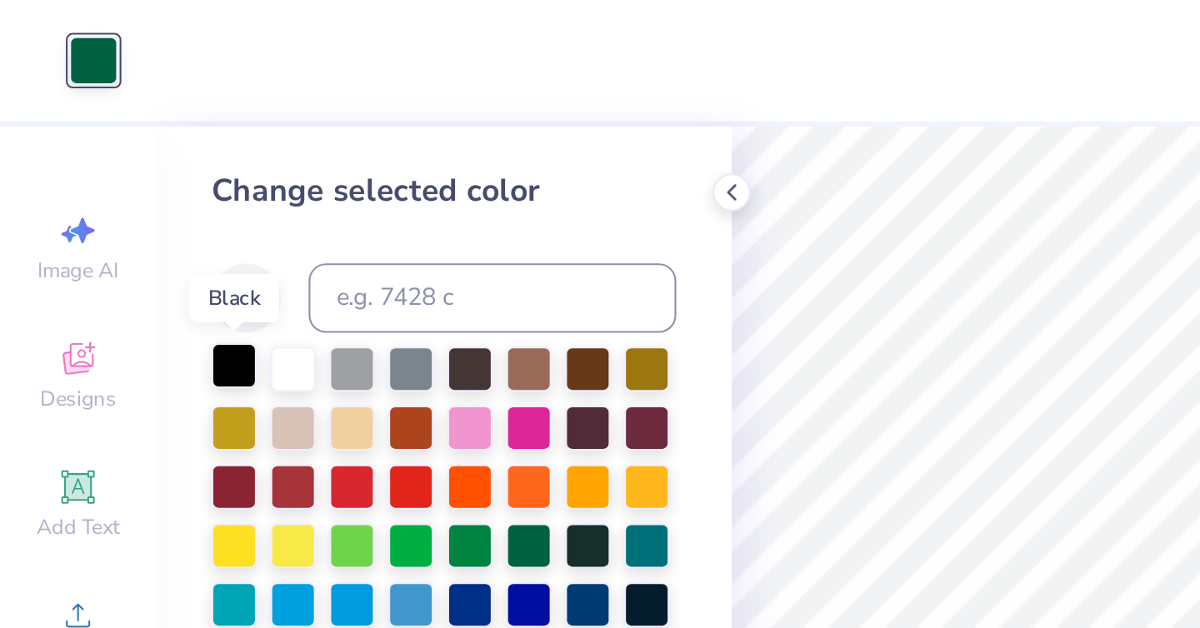
click at [122, 173] on div at bounding box center [113, 176] width 22 height 22
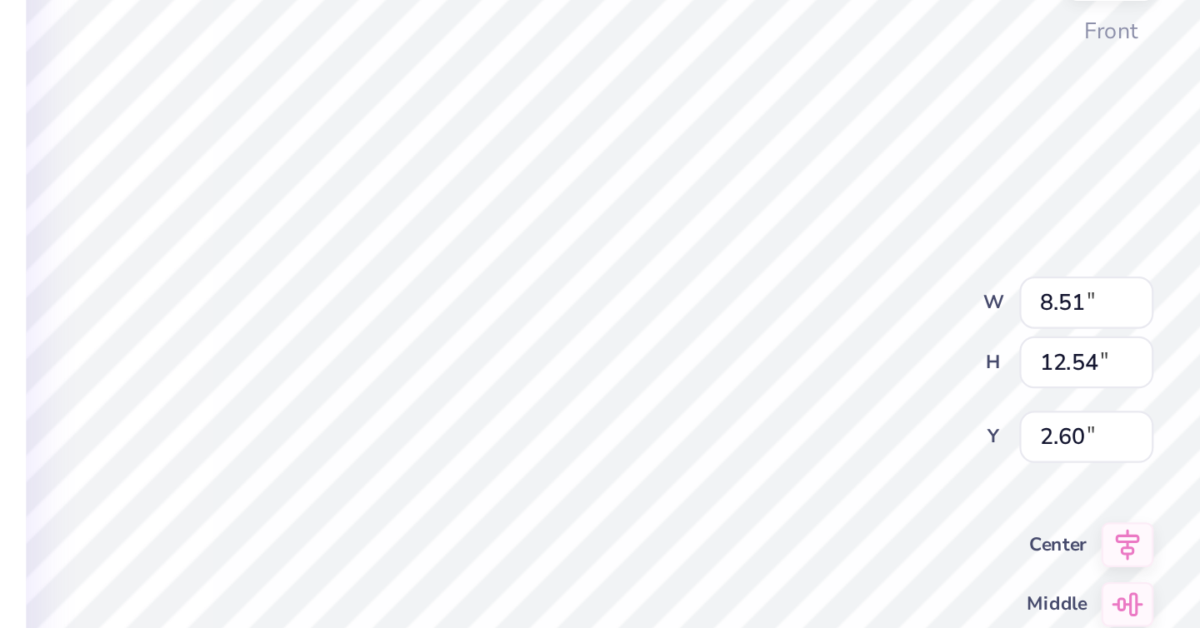
type input "2.60"
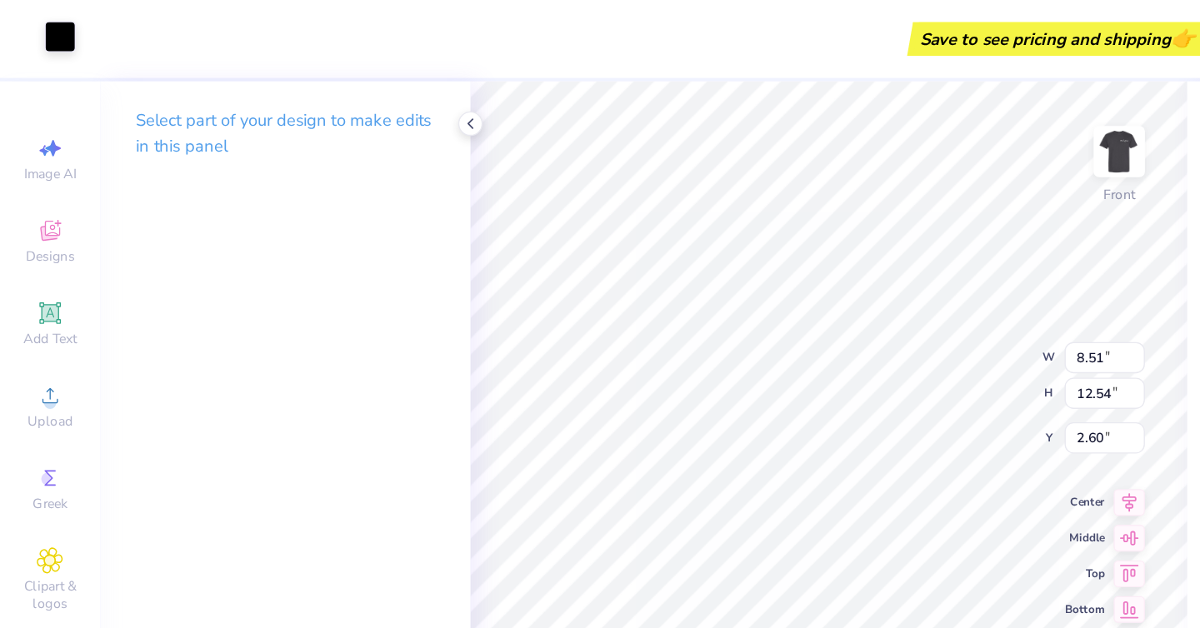
click at [48, 23] on div at bounding box center [44, 27] width 23 height 23
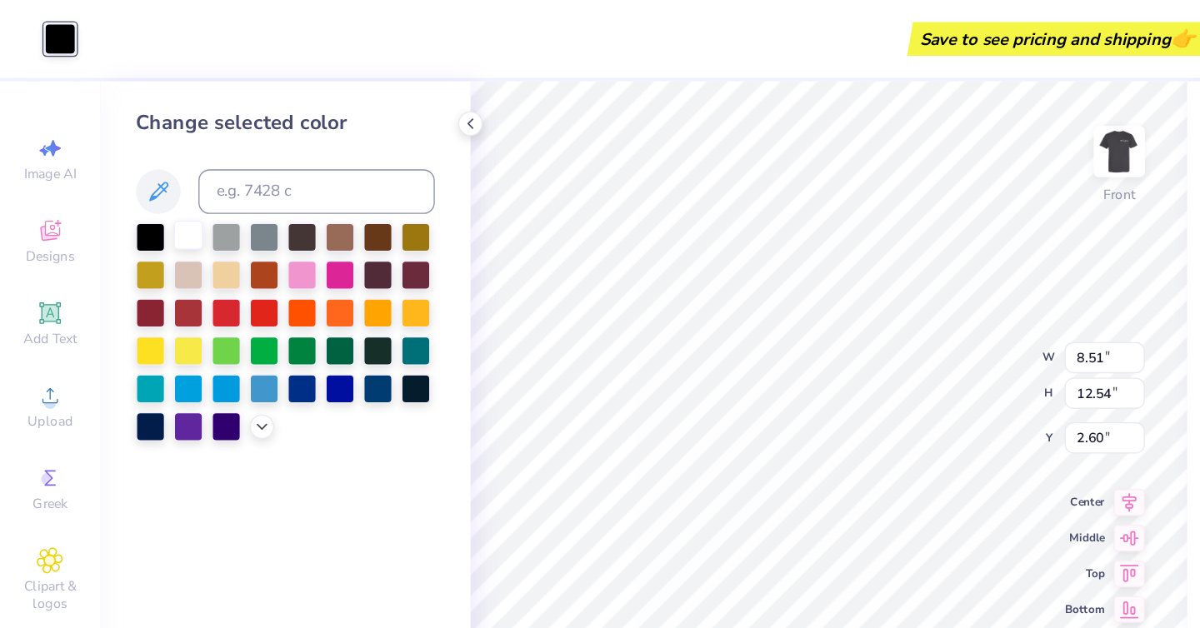
click at [142, 167] on div at bounding box center [141, 176] width 22 height 22
type input "0.05"
type input "0.10"
type input "11.58"
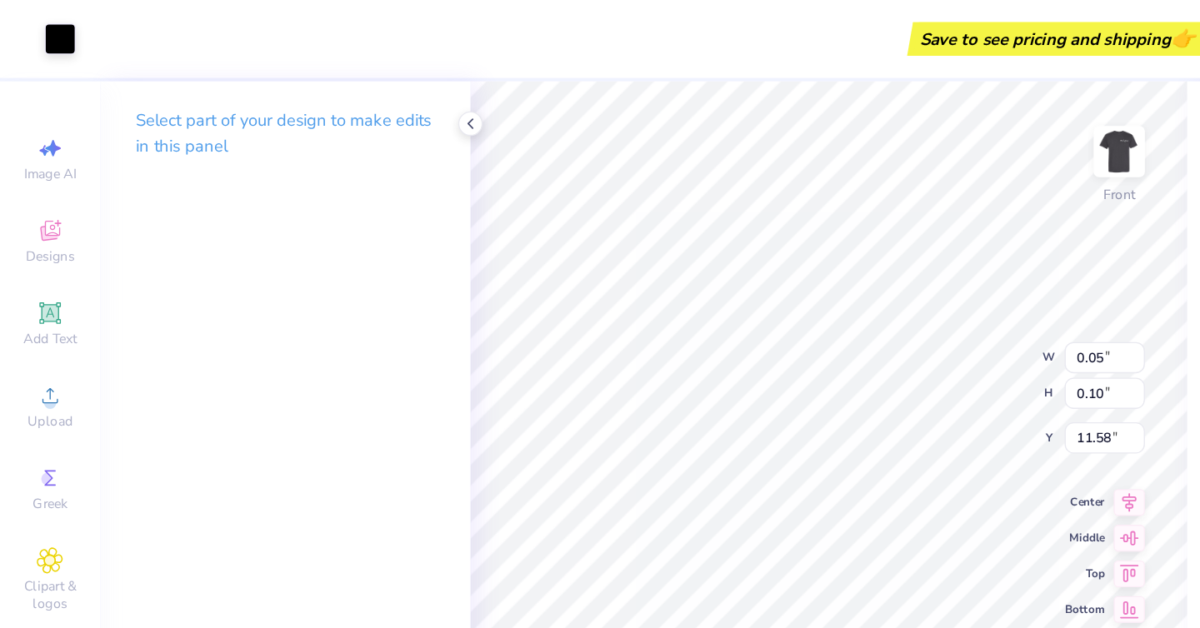
type input "1.95"
type input "2.12"
type input "10.87"
type input "0.06"
type input "0.15"
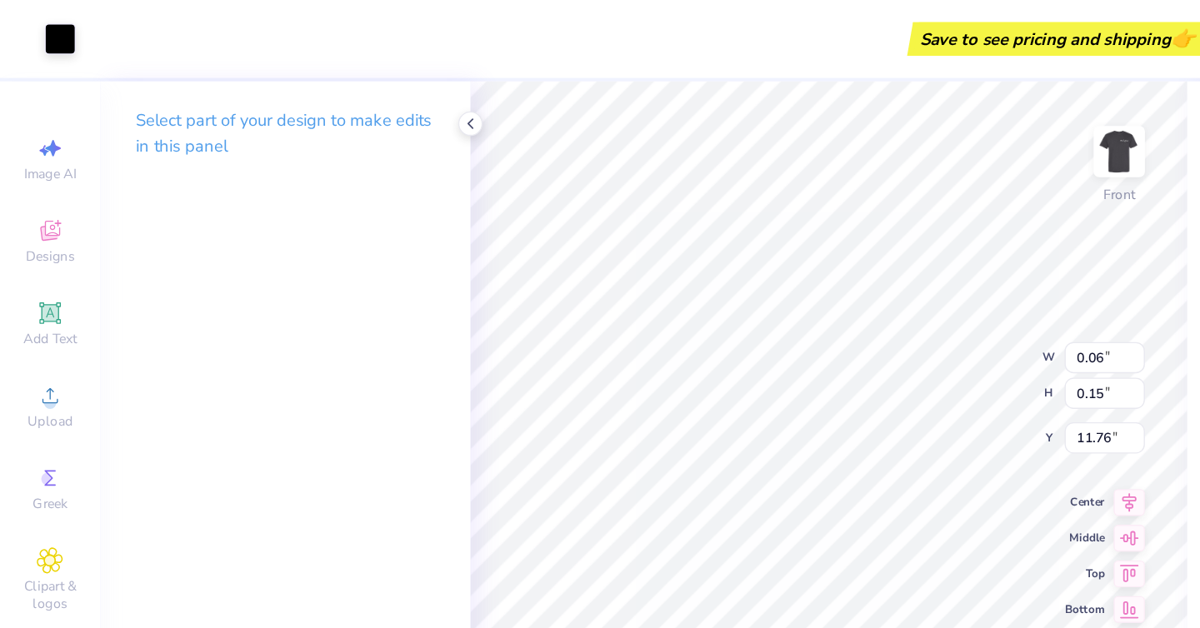
type input "11.82"
type input "8.51"
type input "12.54"
type input "2.60"
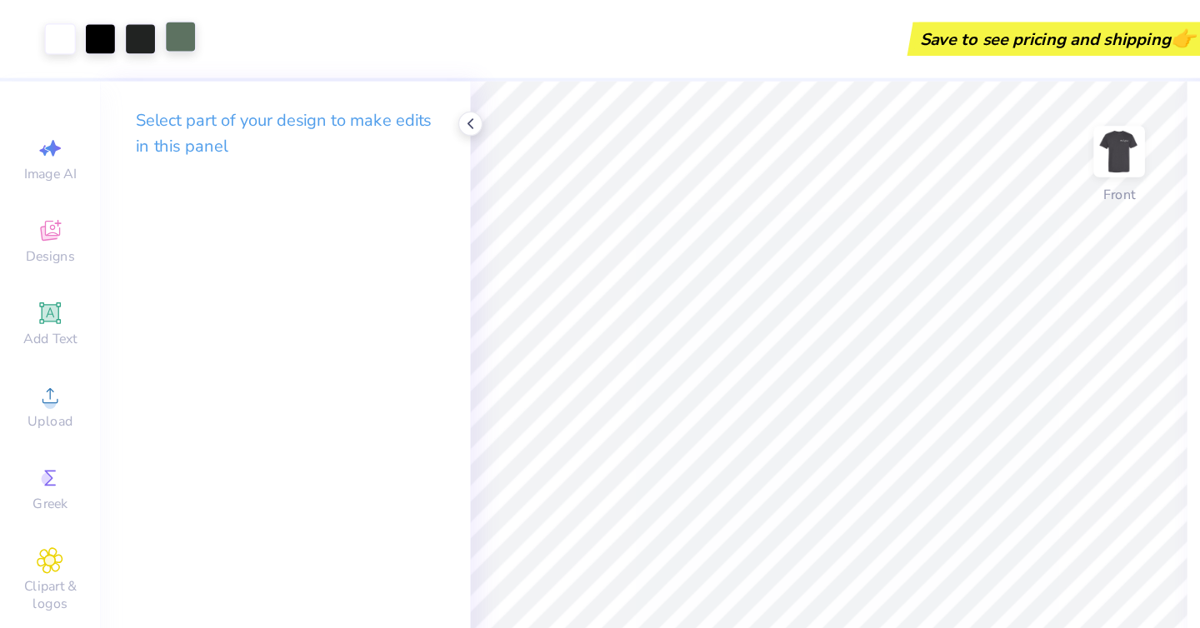
click at [138, 37] on div at bounding box center [134, 27] width 23 height 23
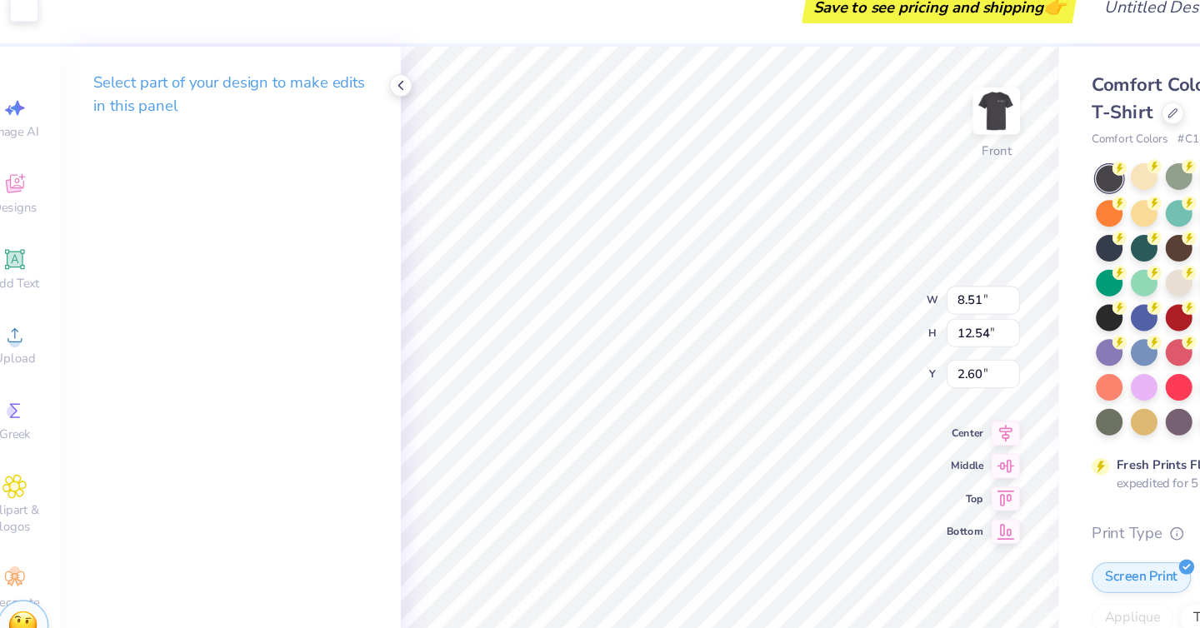
type input "3.95"
type input "1.53"
type input "13.64"
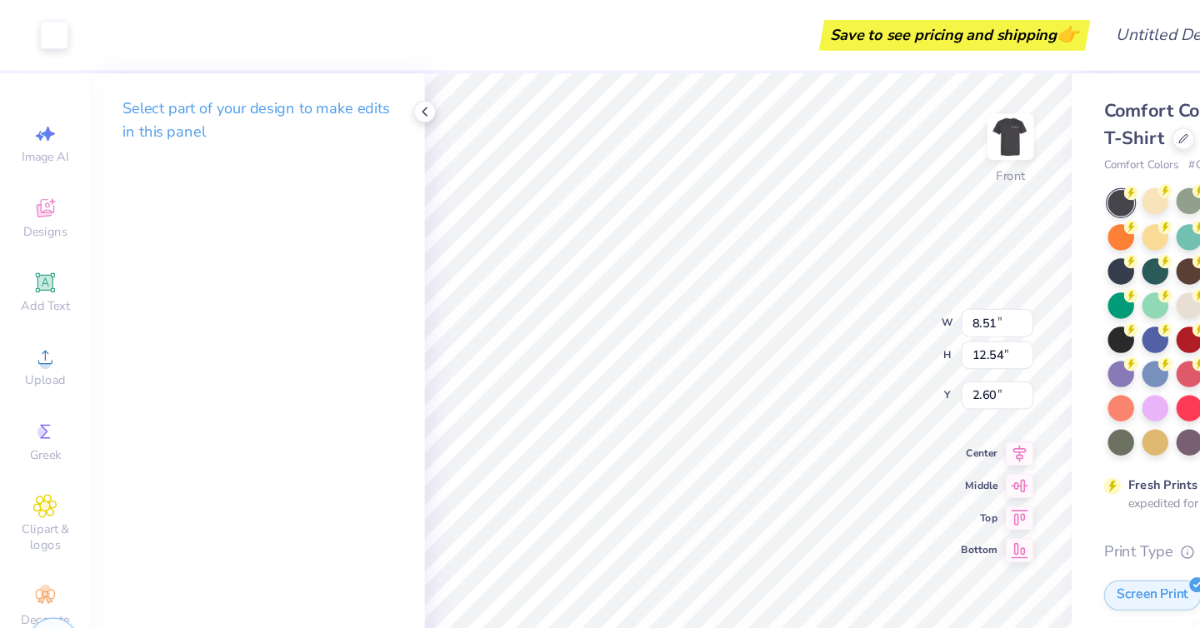
click at [53, 45] on div "Art colors" at bounding box center [28, 29] width 57 height 58
click at [46, 37] on div at bounding box center [44, 27] width 23 height 23
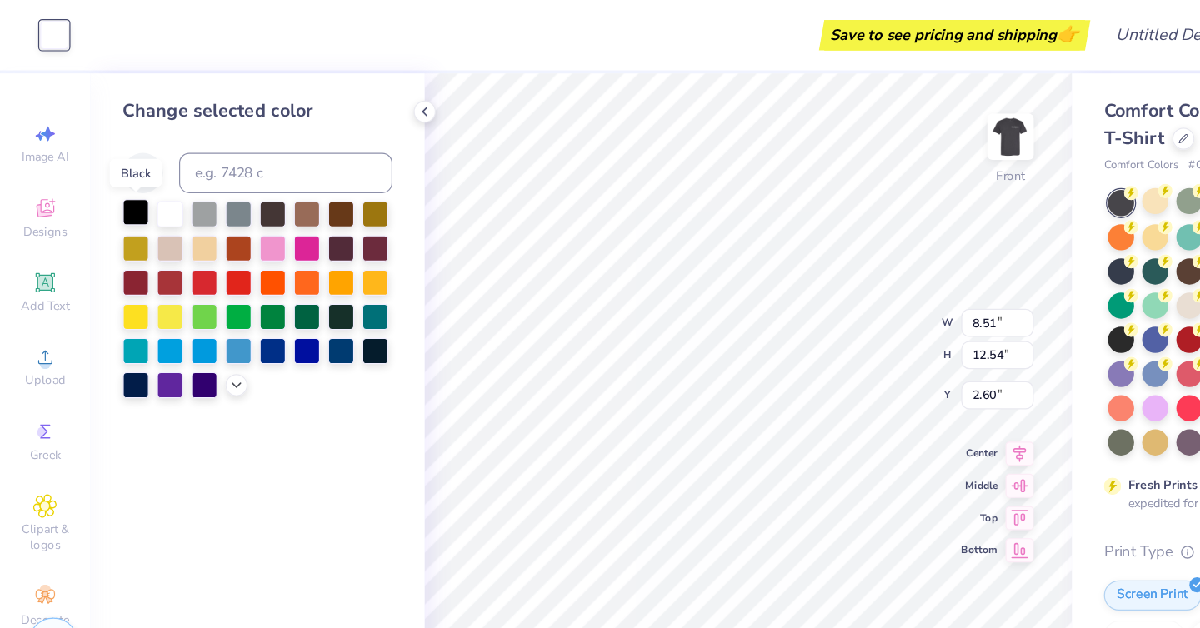
click at [116, 181] on div at bounding box center [113, 176] width 22 height 22
click at [142, 176] on div at bounding box center [141, 176] width 22 height 22
click at [168, 176] on div at bounding box center [169, 176] width 22 height 22
click at [207, 176] on div at bounding box center [198, 176] width 22 height 22
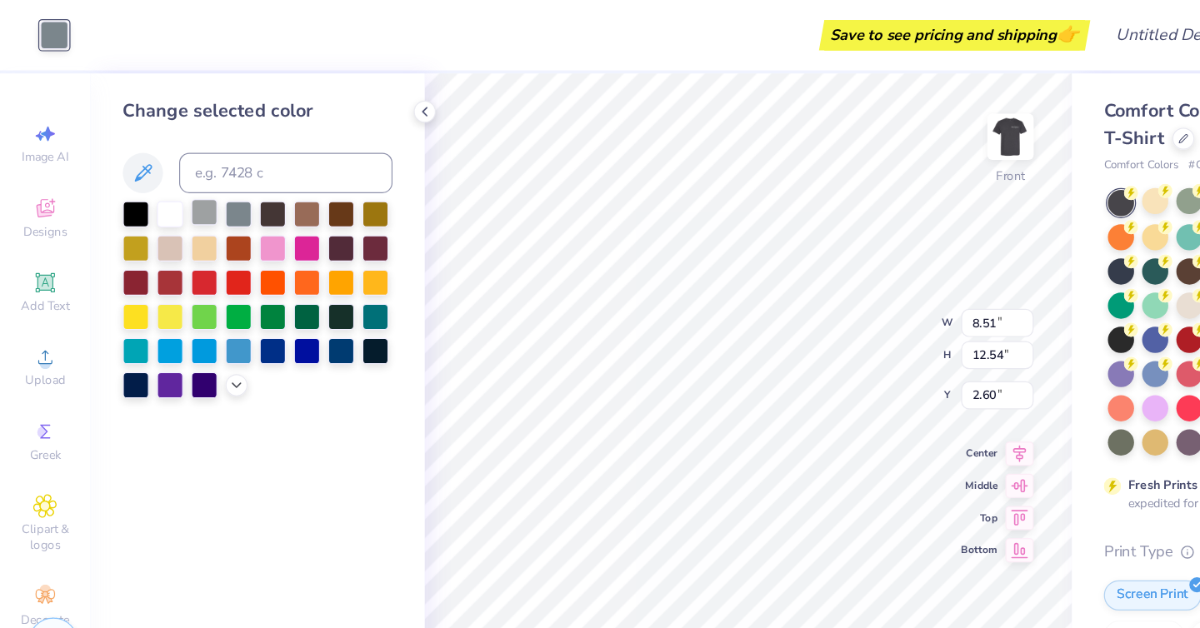
click at [178, 180] on div at bounding box center [169, 176] width 22 height 22
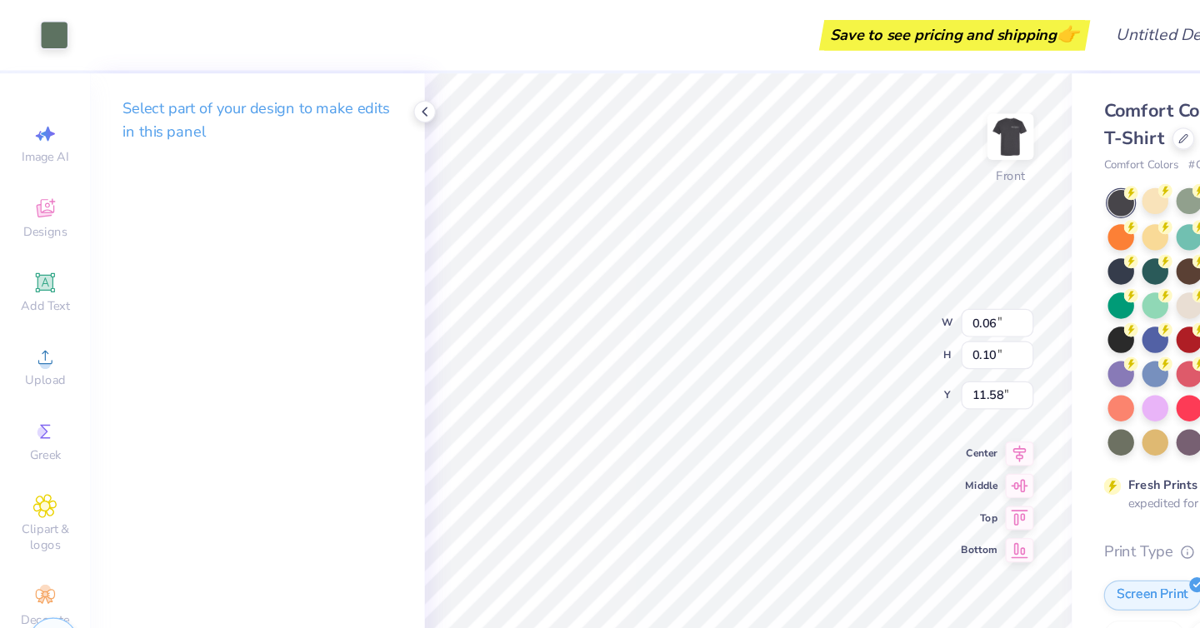
type input "0.06"
type input "0.10"
type input "11.76"
click at [42, 23] on div at bounding box center [44, 27] width 23 height 23
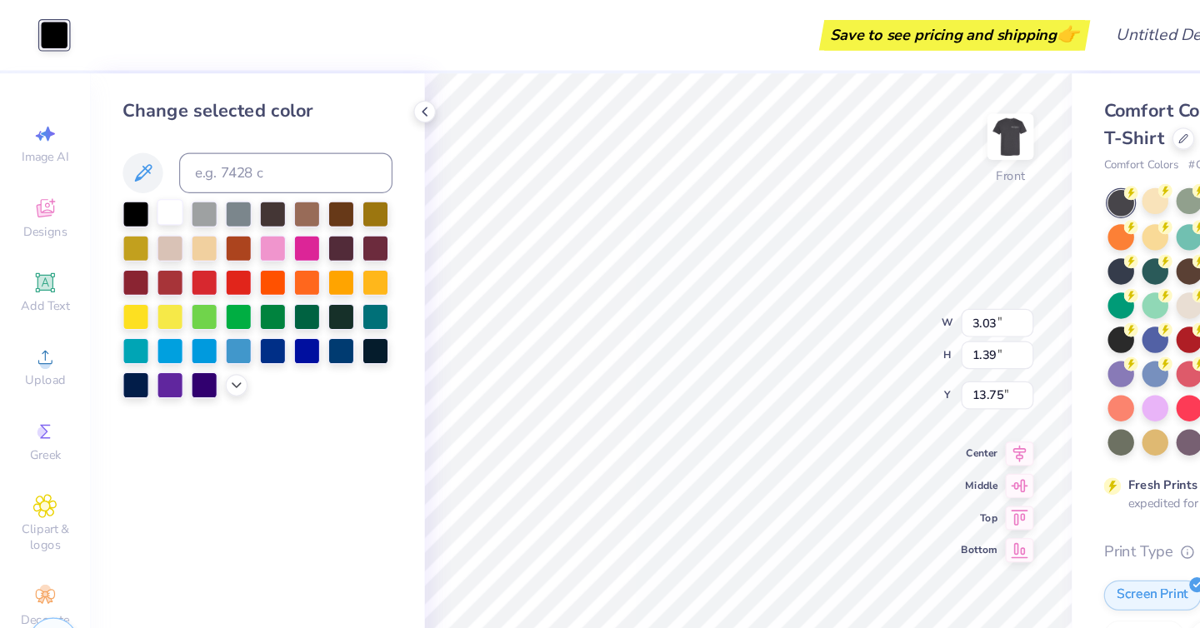
click at [140, 177] on div at bounding box center [141, 176] width 22 height 22
type input "1.87"
type input "1.68"
type input "13.46"
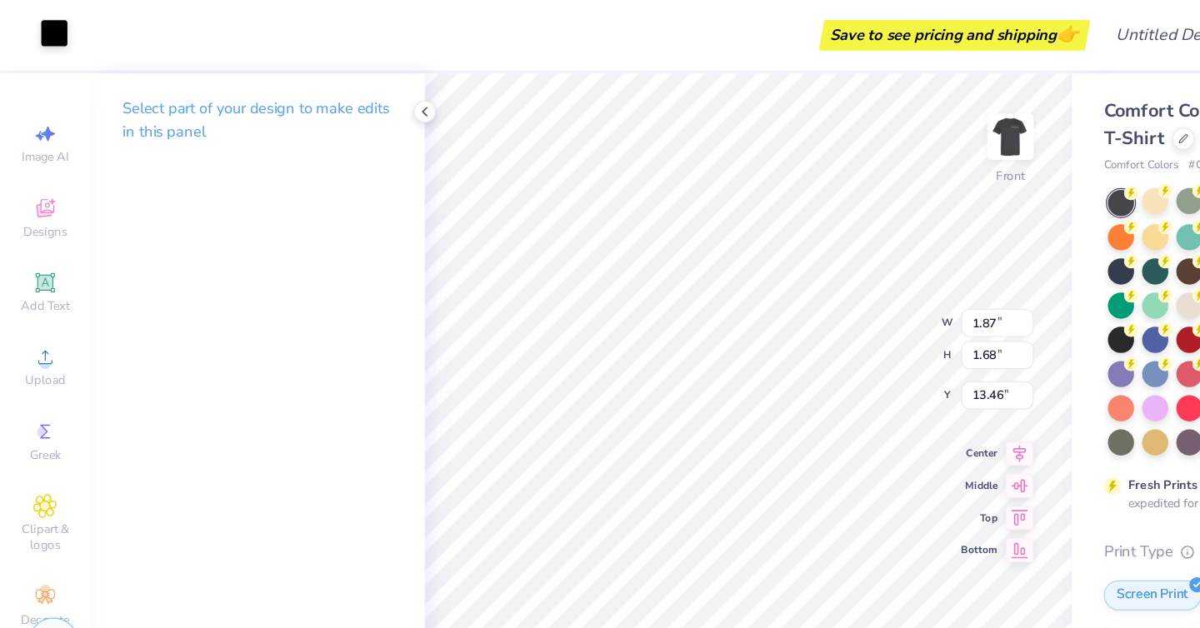
click at [53, 34] on div at bounding box center [44, 27] width 23 height 23
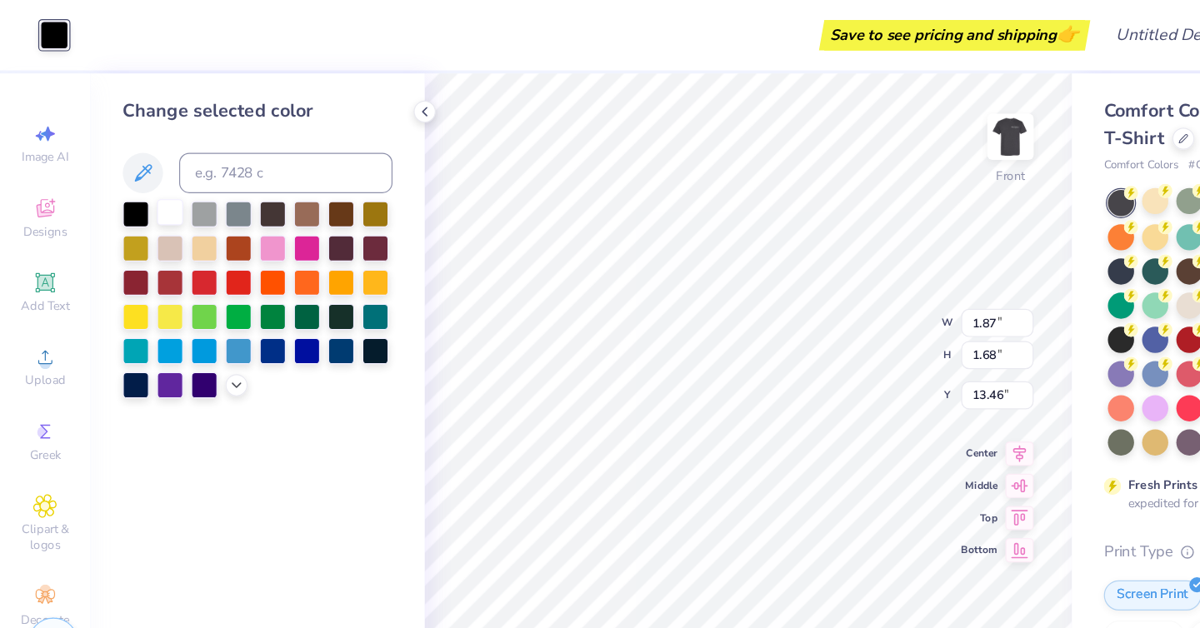
click at [147, 186] on div at bounding box center [141, 176] width 22 height 22
type input "1.90"
type input "1.66"
type input "13.48"
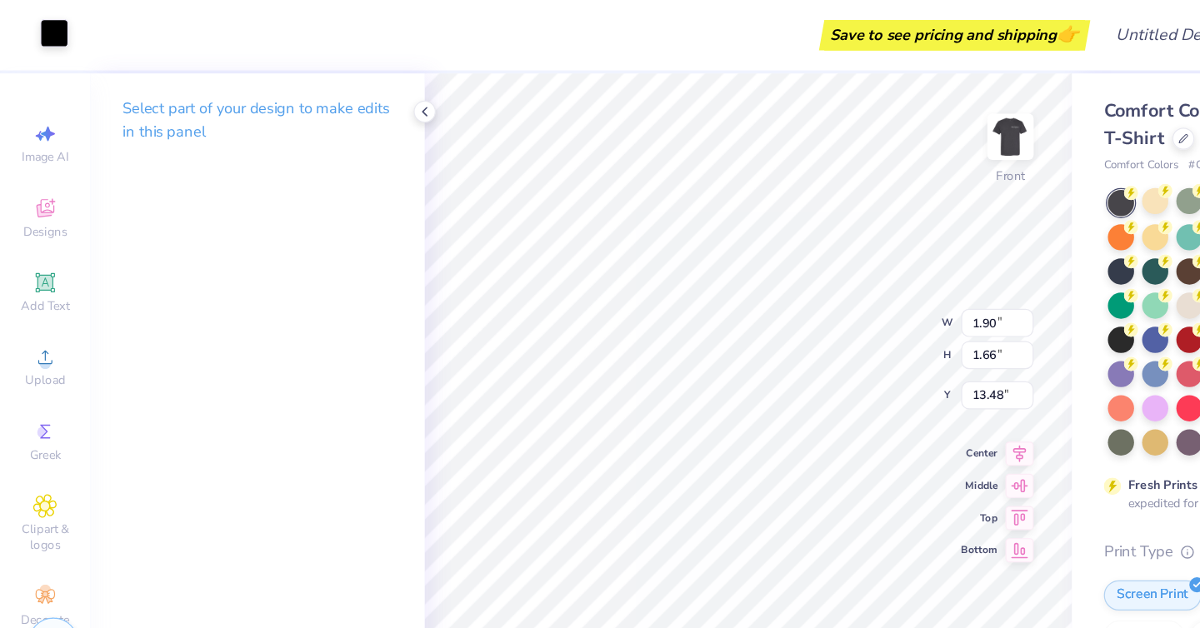
click at [45, 26] on div at bounding box center [44, 27] width 23 height 23
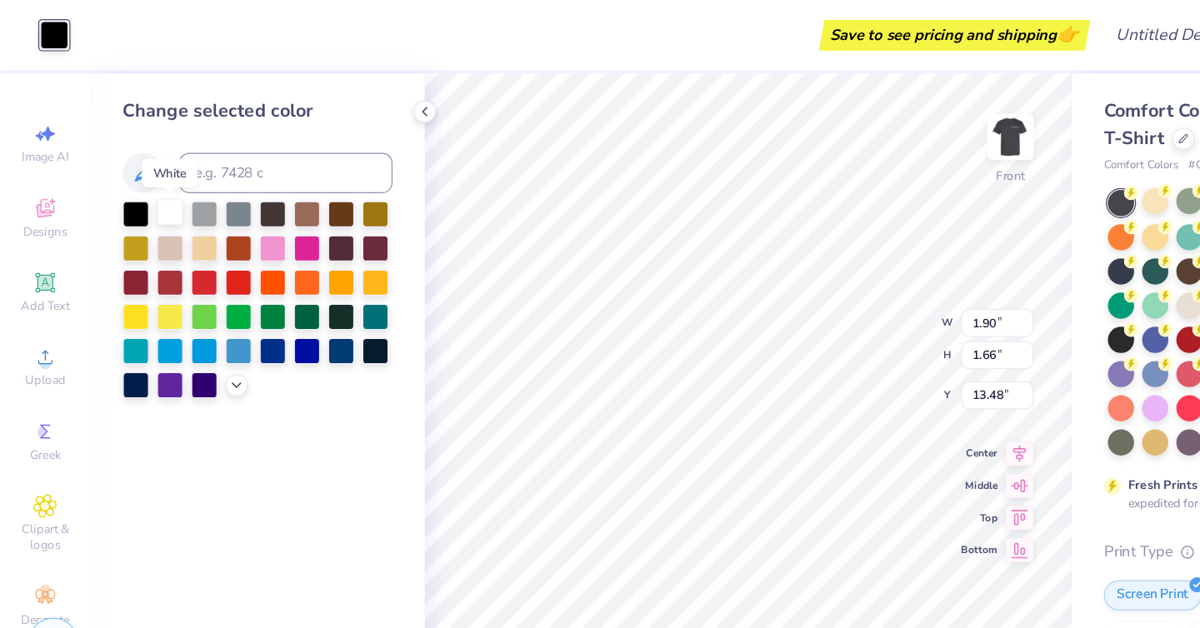
click at [145, 177] on div at bounding box center [141, 176] width 22 height 22
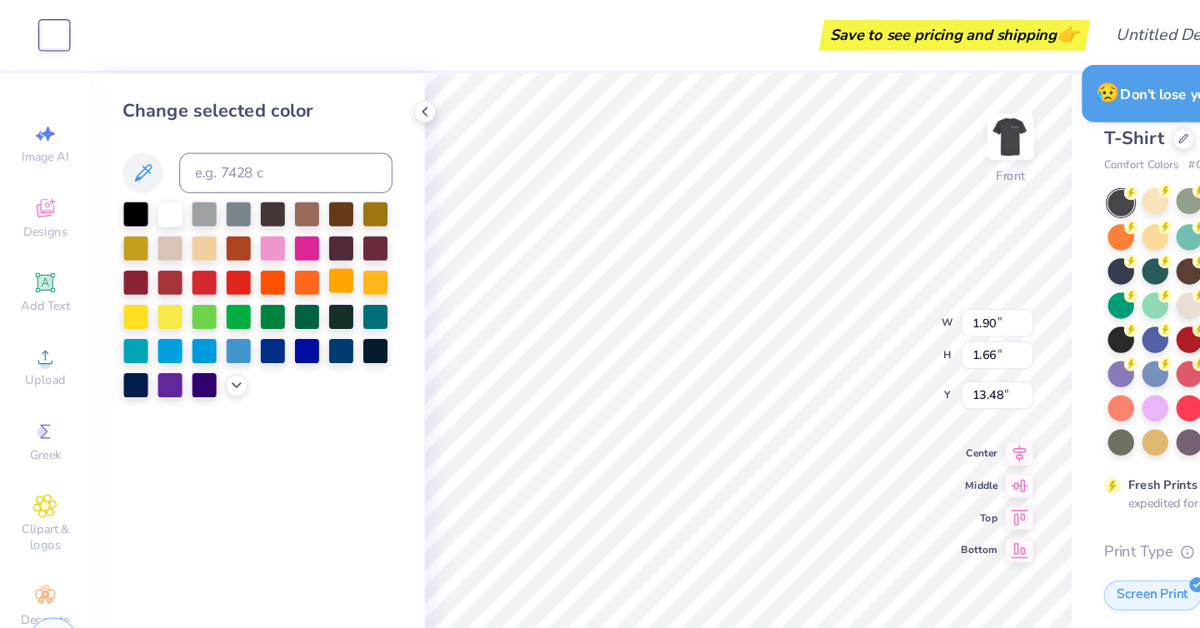
type input "3.95"
type input "1.53"
type input "13.64"
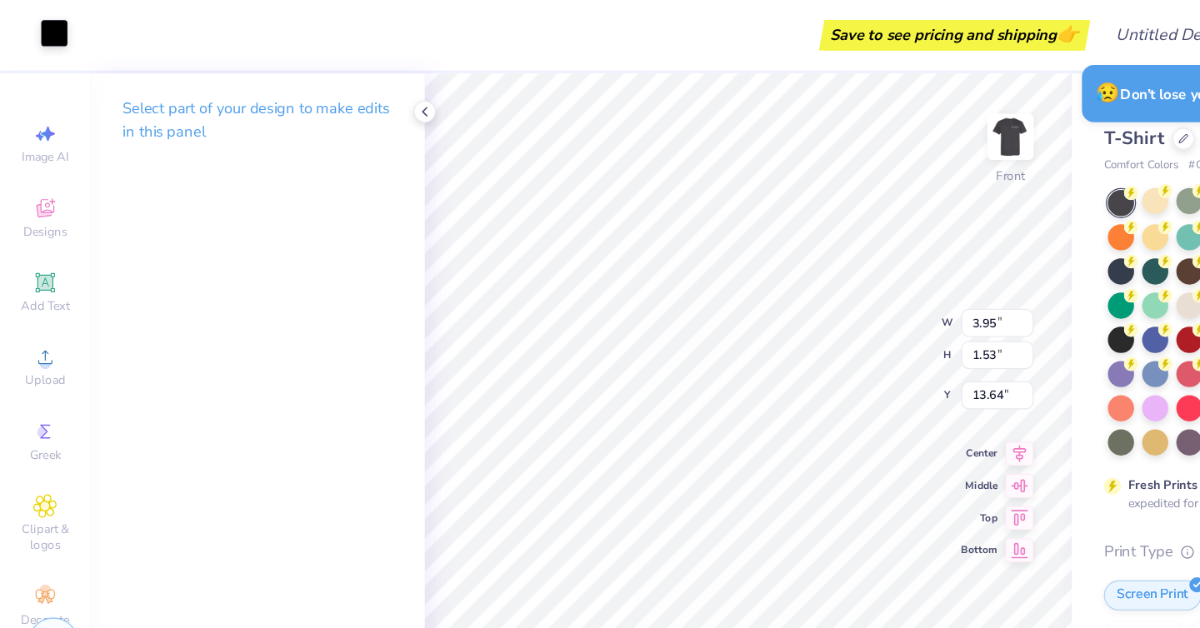
click at [39, 22] on div at bounding box center [44, 27] width 23 height 23
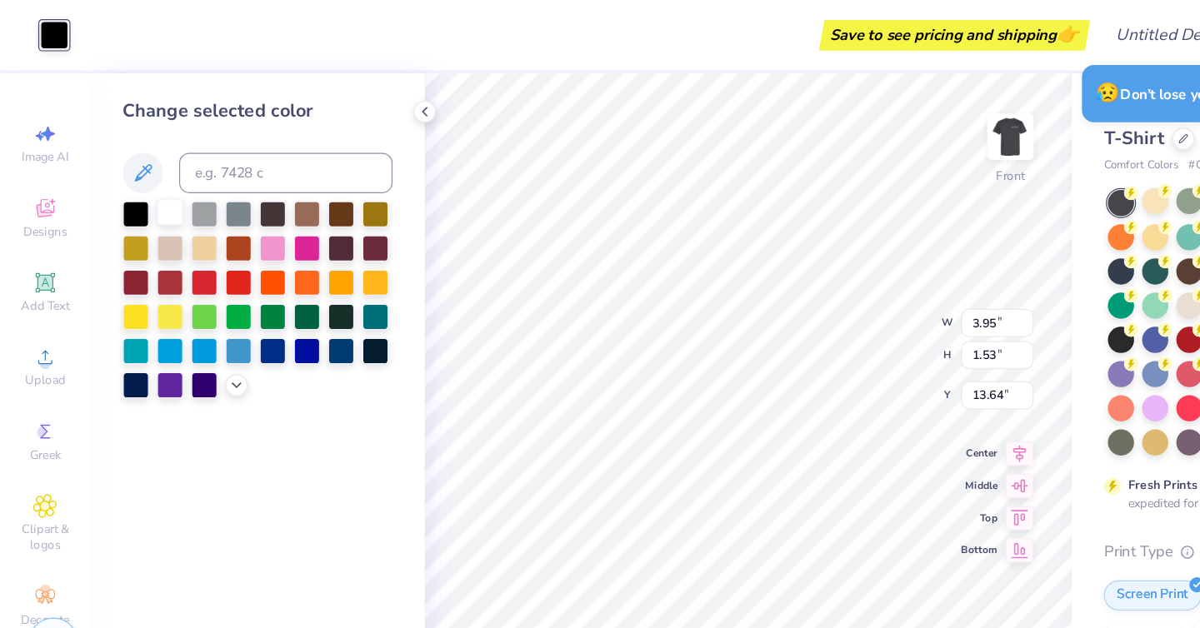
click at [140, 175] on div at bounding box center [141, 176] width 22 height 22
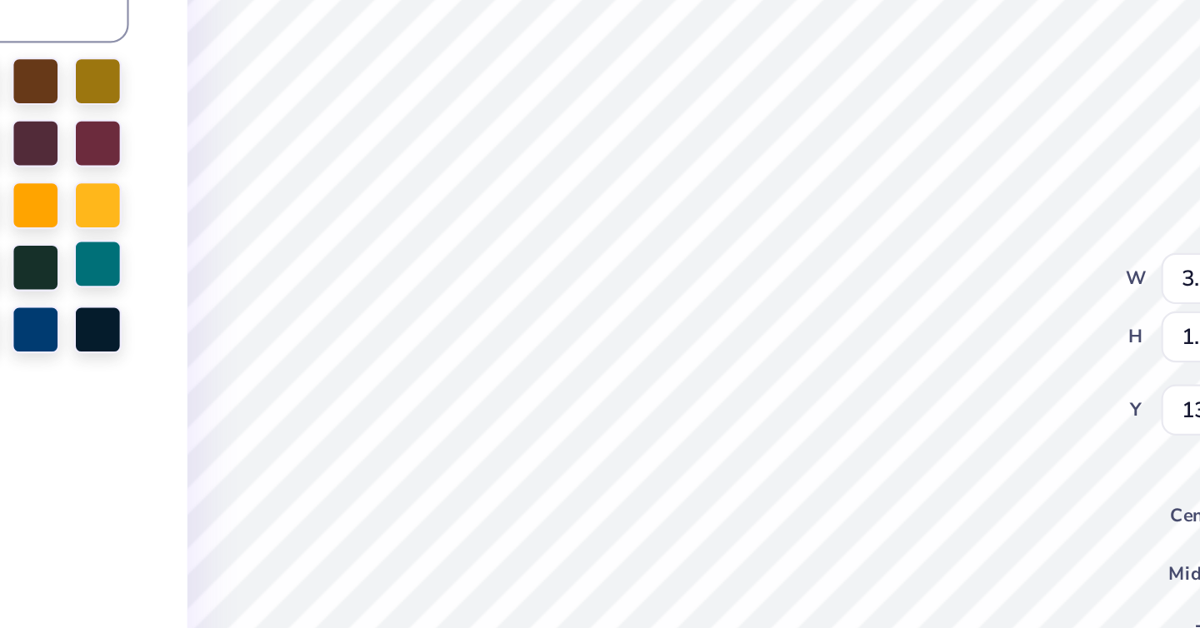
type input "0.27"
type input "0.51"
type input "14.38"
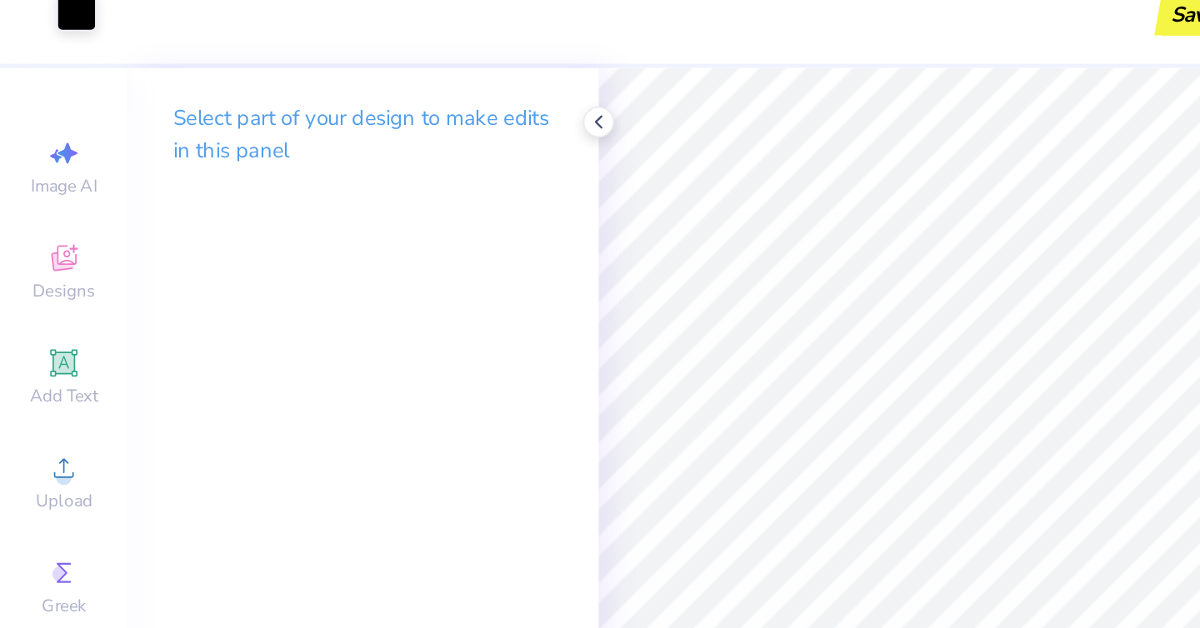
click at [51, 41] on div "Art colors" at bounding box center [28, 29] width 57 height 58
click at [43, 25] on div at bounding box center [44, 27] width 23 height 23
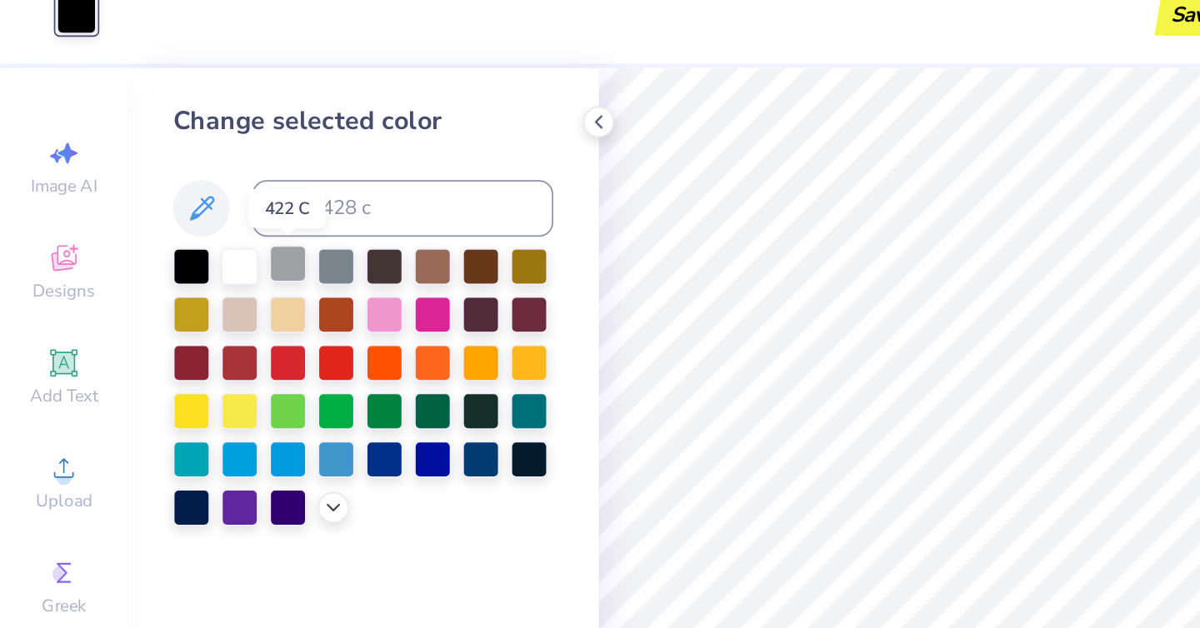
click at [172, 166] on div at bounding box center [169, 176] width 22 height 22
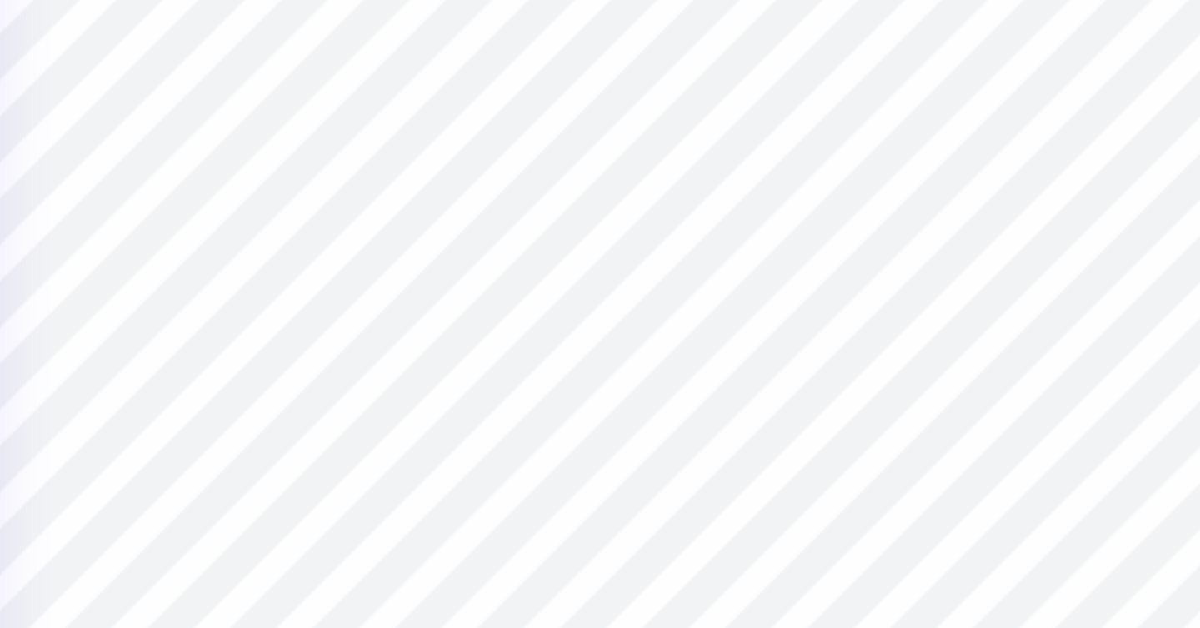
type input "1.95"
type input "2.12"
type input "10.87"
type input "0.11"
type input "0.33"
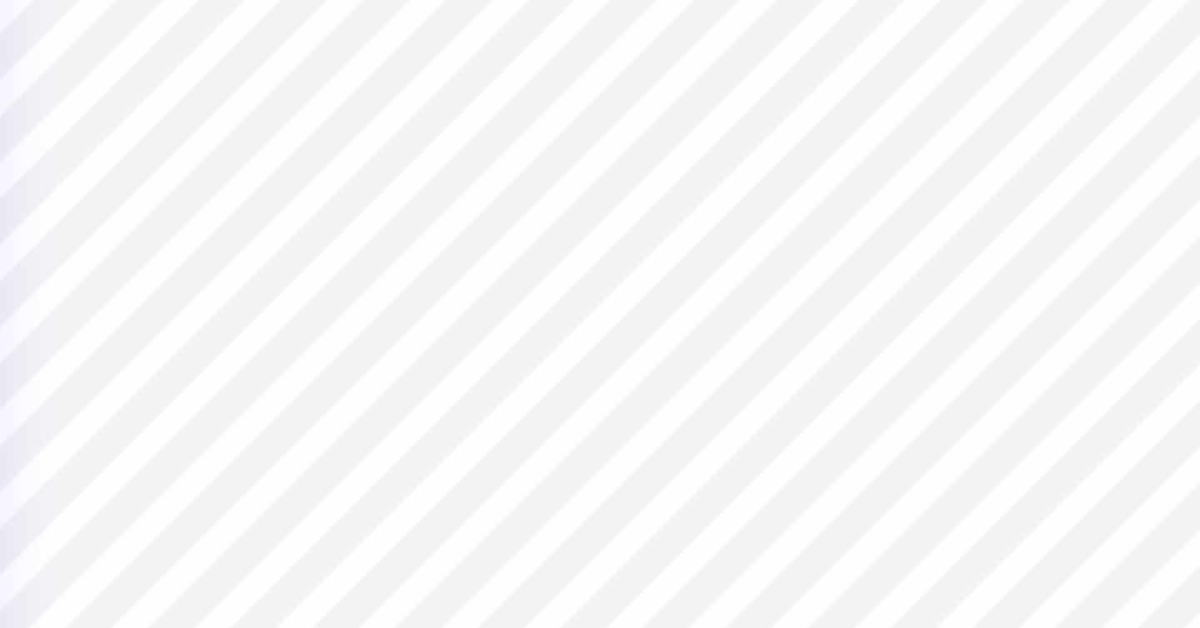
type input "11.34"
type input "0.06"
type input "0.12"
type input "11.54"
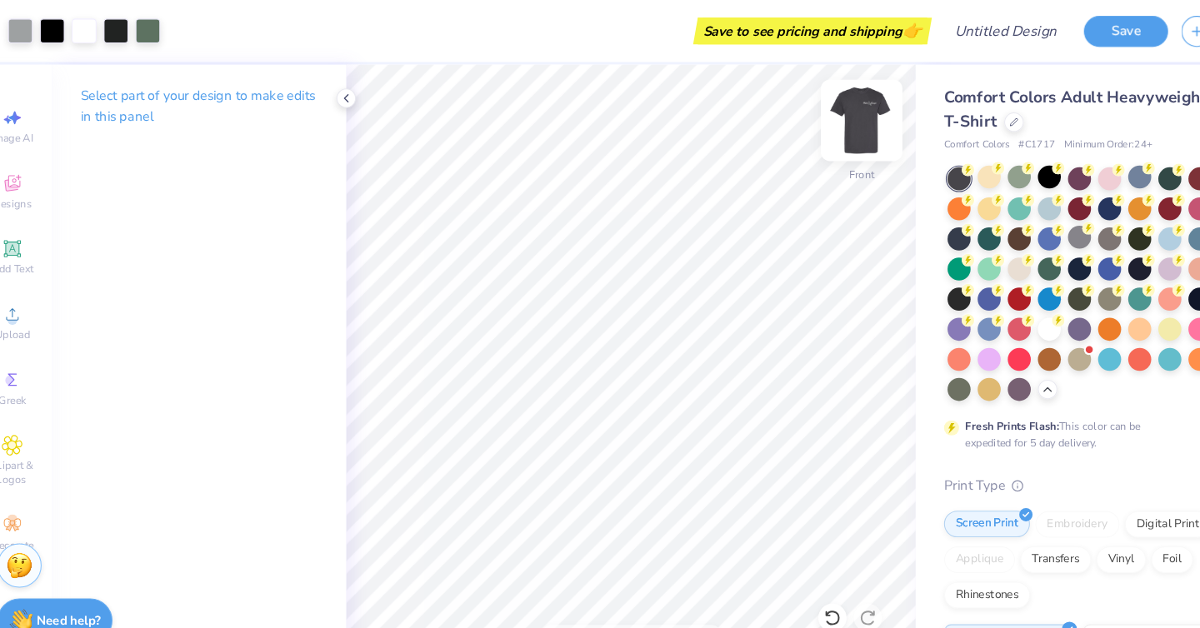
click at [843, 124] on img at bounding box center [836, 113] width 67 height 67
click at [847, 112] on img at bounding box center [836, 113] width 67 height 67
click at [847, 112] on img at bounding box center [836, 113] width 33 height 33
click at [847, 110] on img at bounding box center [836, 113] width 67 height 67
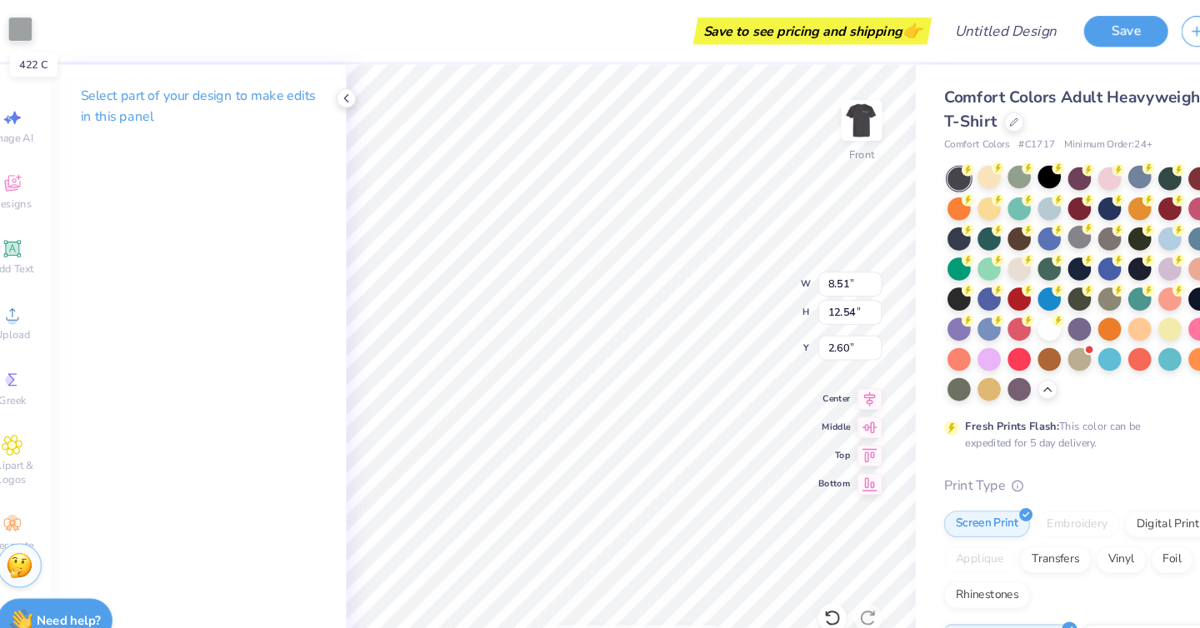
click at [50, 26] on div at bounding box center [44, 27] width 23 height 23
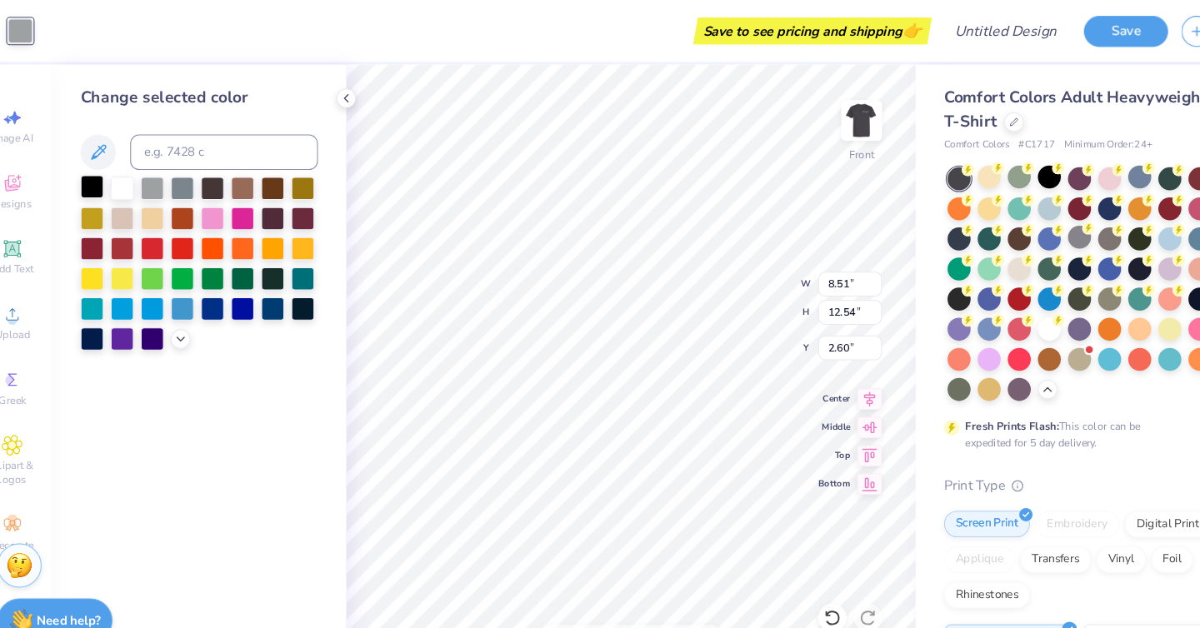
click at [117, 178] on div at bounding box center [113, 176] width 22 height 22
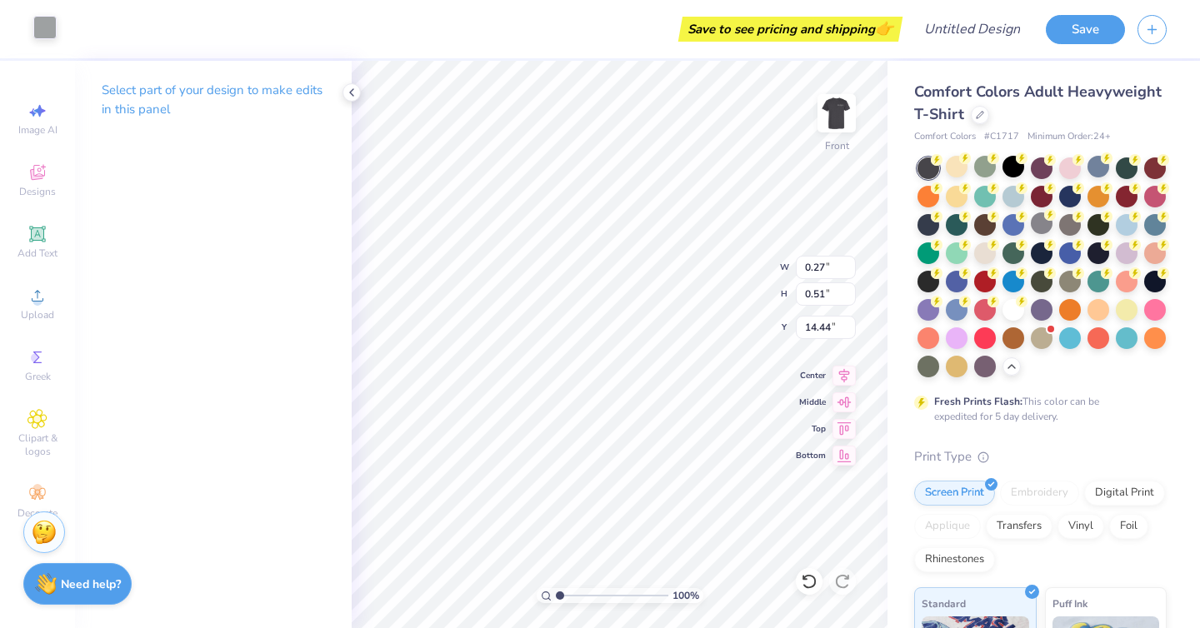
click at [35, 35] on div at bounding box center [44, 27] width 23 height 23
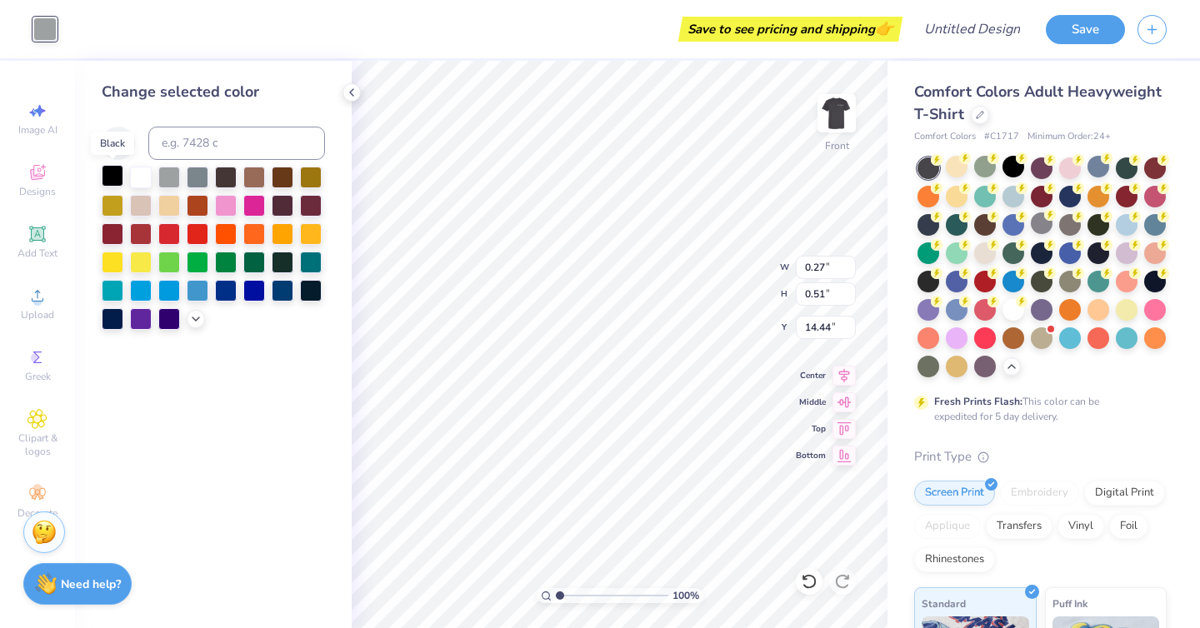
click at [114, 179] on div at bounding box center [113, 176] width 22 height 22
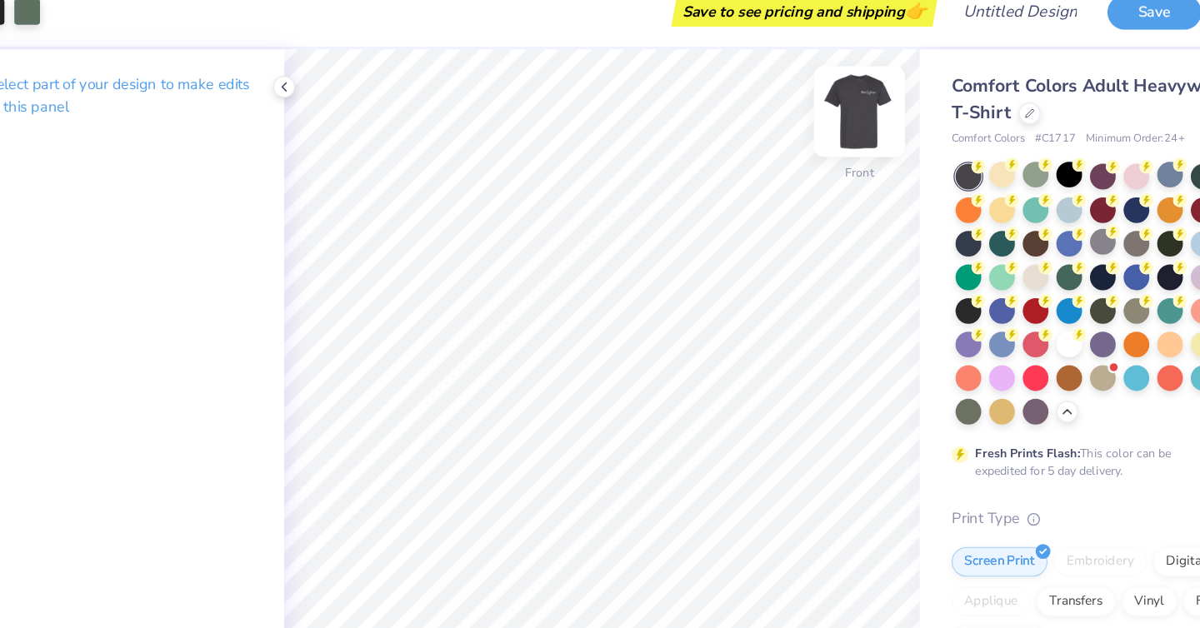
click at [851, 117] on img at bounding box center [836, 113] width 67 height 67
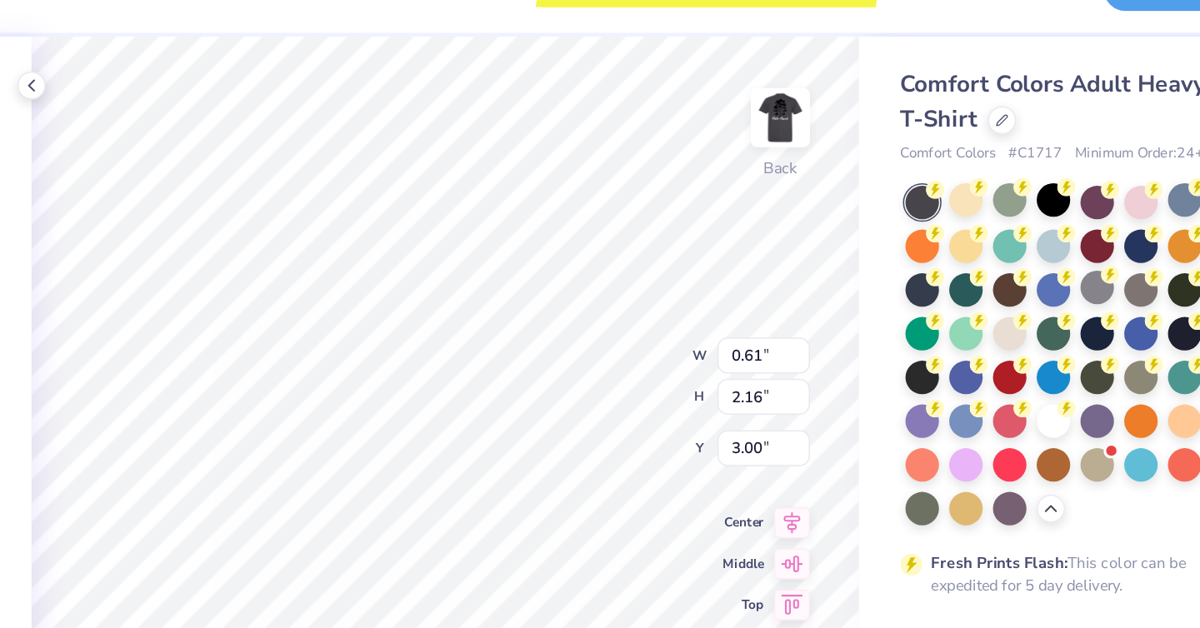
scroll to position [0, 0]
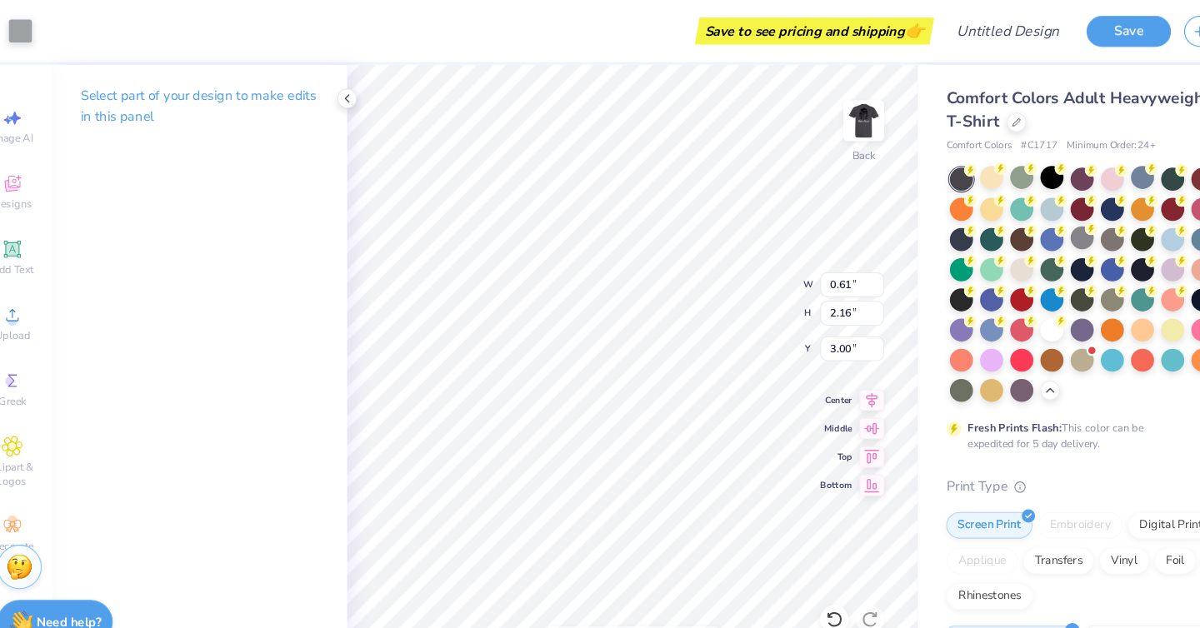
click at [57, 41] on div "Art colors Save to see pricing and shipping 👉 Design Title Save" at bounding box center [600, 29] width 1200 height 58
click at [37, 28] on div at bounding box center [44, 27] width 23 height 23
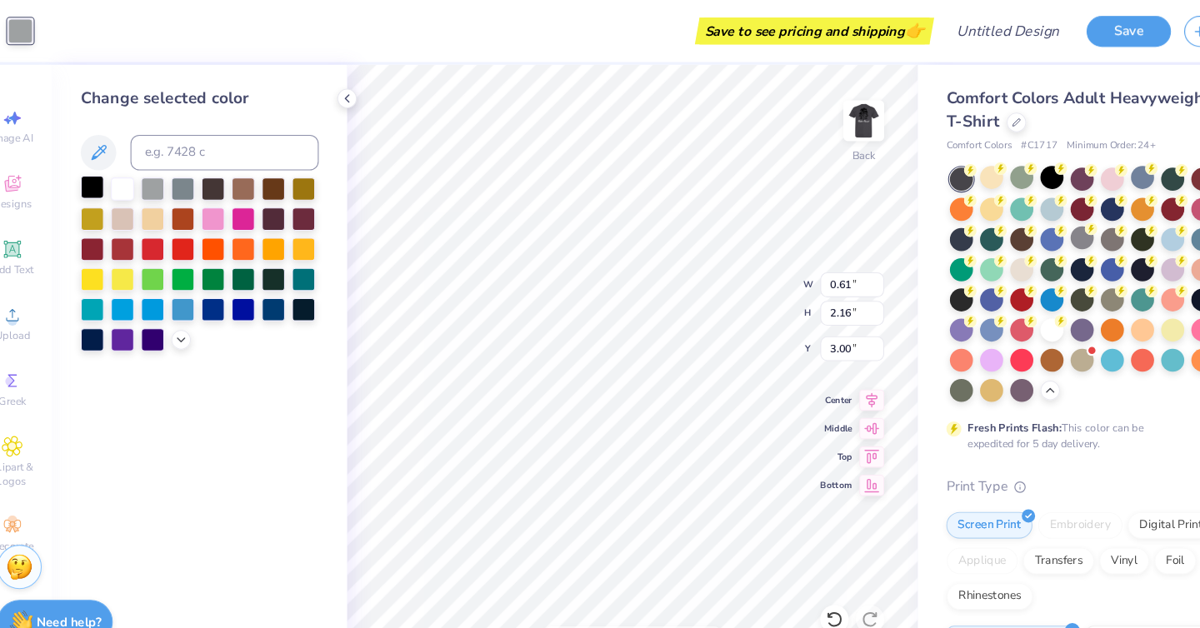
click at [118, 177] on div at bounding box center [113, 176] width 22 height 22
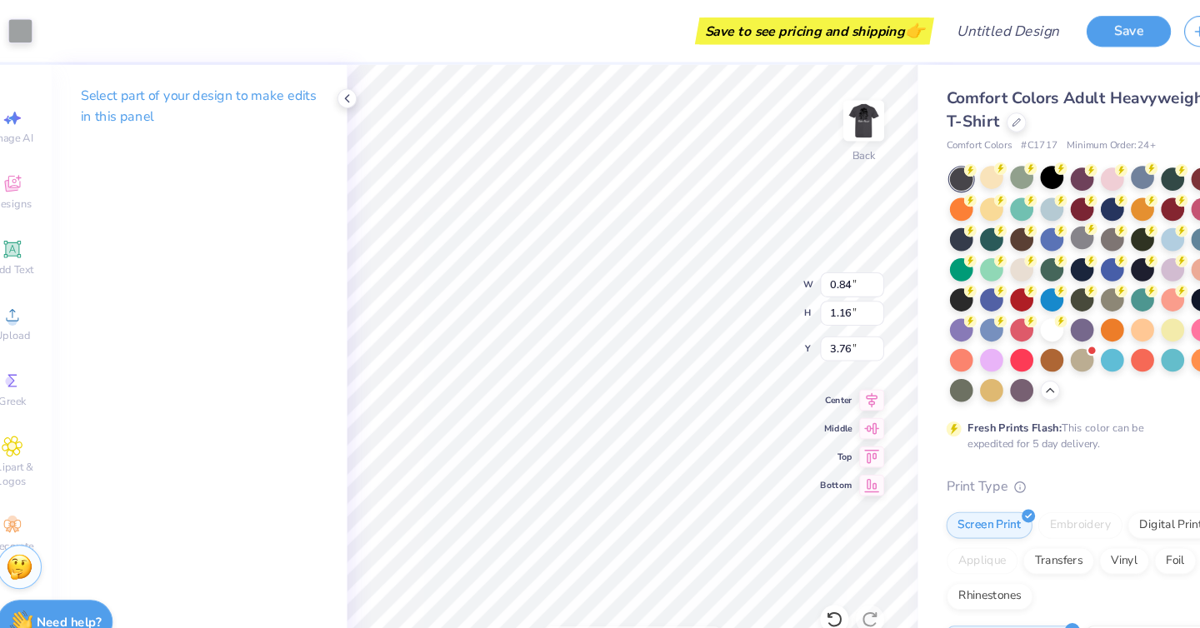
type input "0.84"
type input "1.16"
type input "3.76"
click at [41, 37] on div at bounding box center [44, 27] width 23 height 23
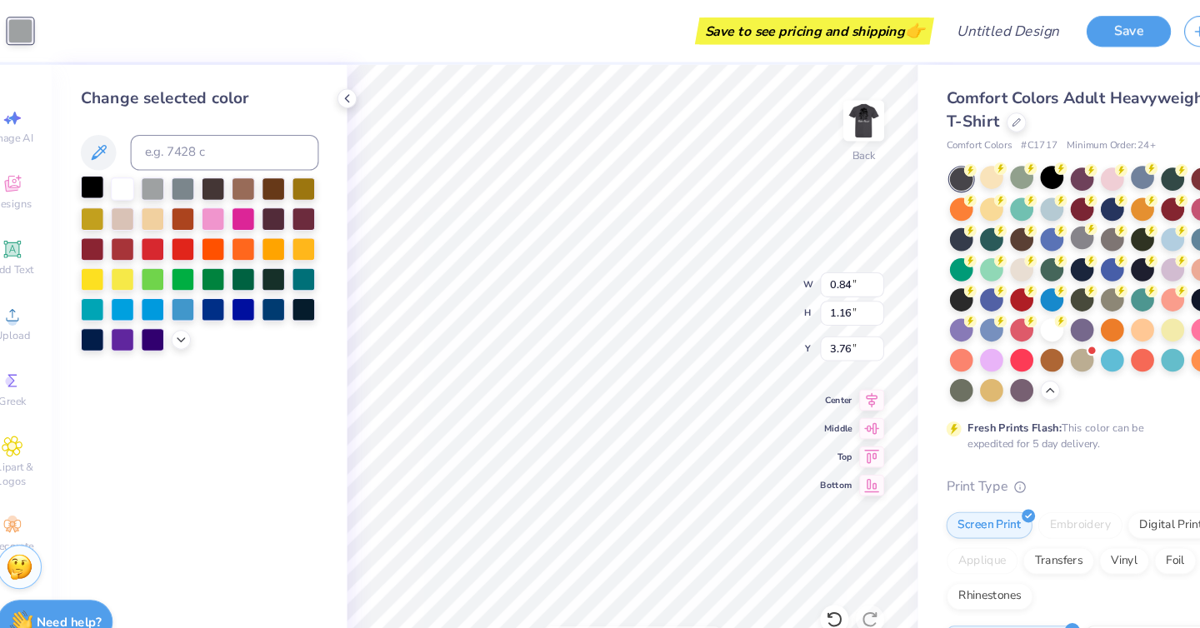
click at [109, 167] on div at bounding box center [113, 176] width 22 height 22
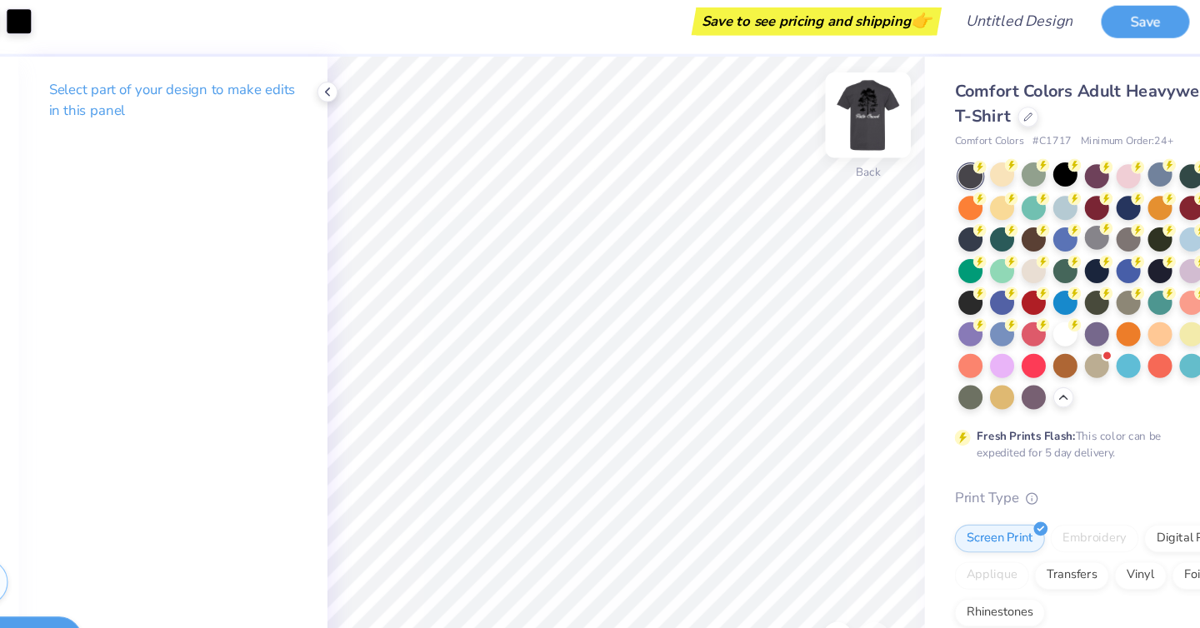
click at [822, 122] on img at bounding box center [836, 113] width 67 height 67
click at [822, 122] on img at bounding box center [836, 113] width 33 height 33
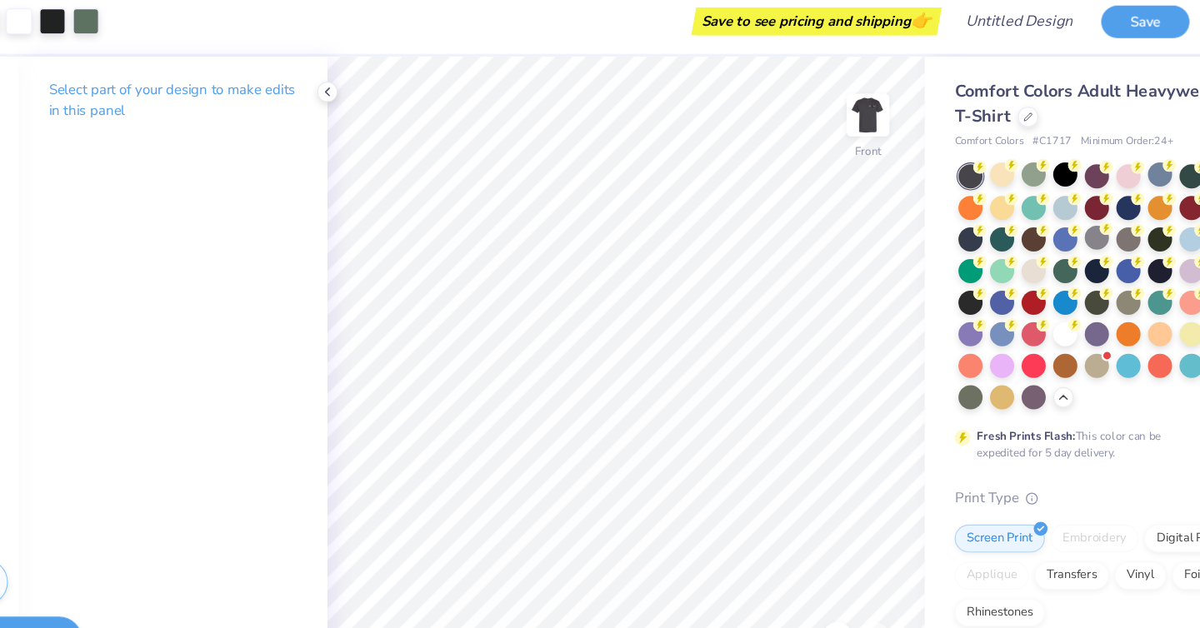
click at [822, 122] on img at bounding box center [836, 113] width 33 height 33
click at [357, 99] on div at bounding box center [351, 92] width 18 height 18
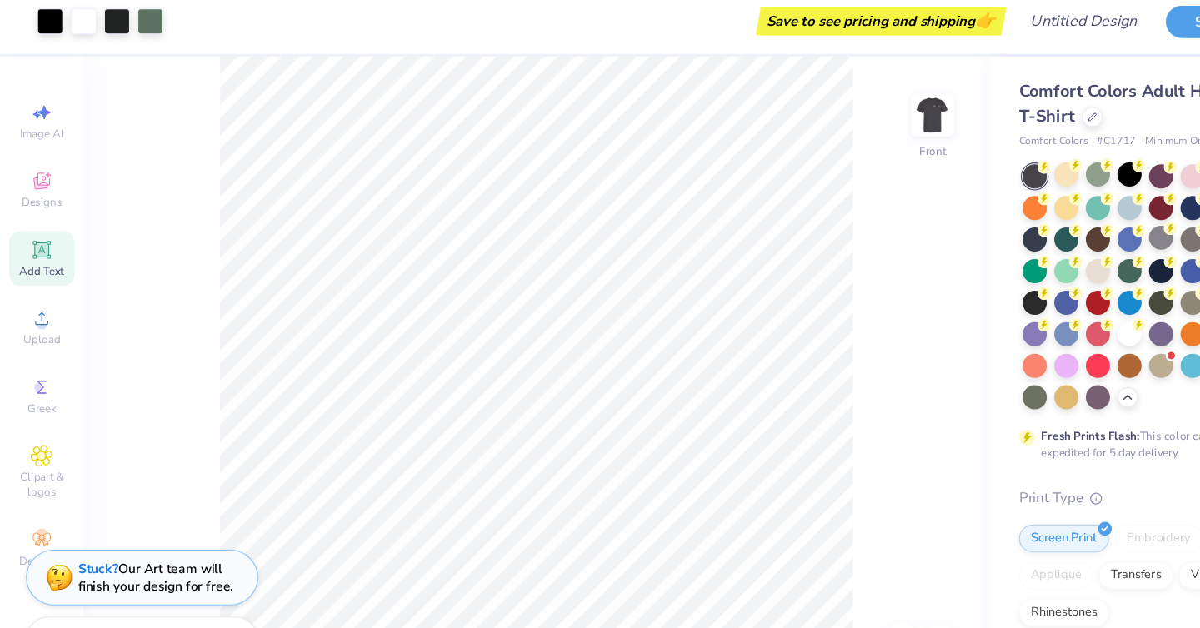
click at [57, 241] on div "Add Text" at bounding box center [37, 241] width 58 height 49
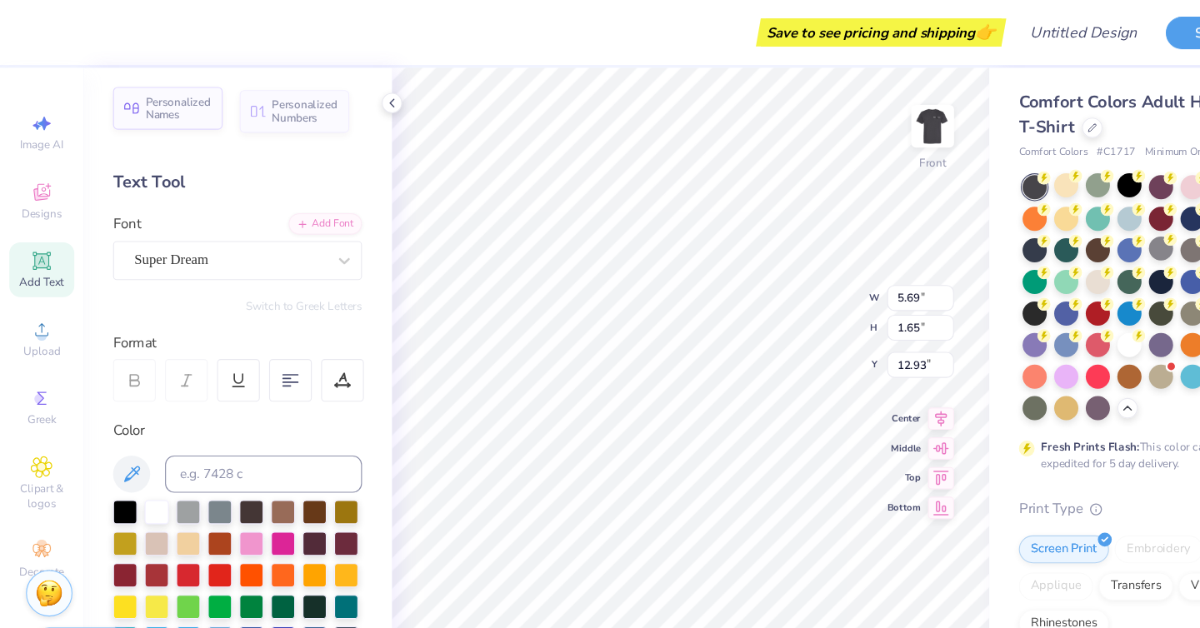
click at [158, 98] on span "Personalized Names" at bounding box center [160, 97] width 59 height 23
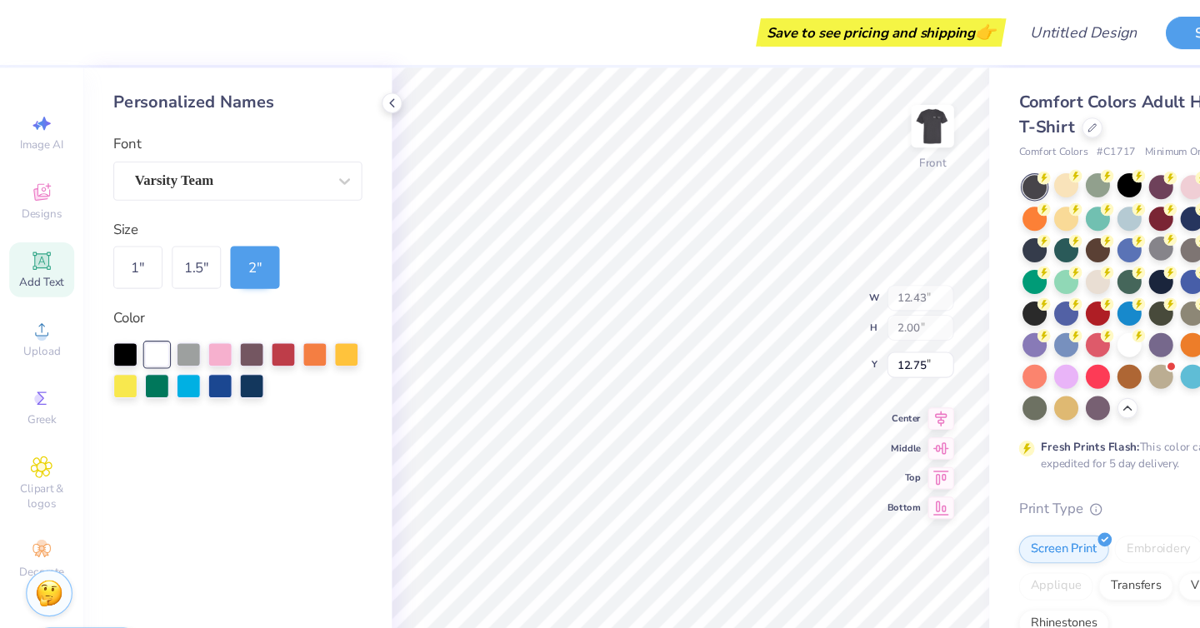
type input "12.43"
type input "2.00"
click at [296, 160] on div at bounding box center [309, 162] width 30 height 30
click at [307, 157] on icon at bounding box center [309, 162] width 17 height 17
type input "16.24"
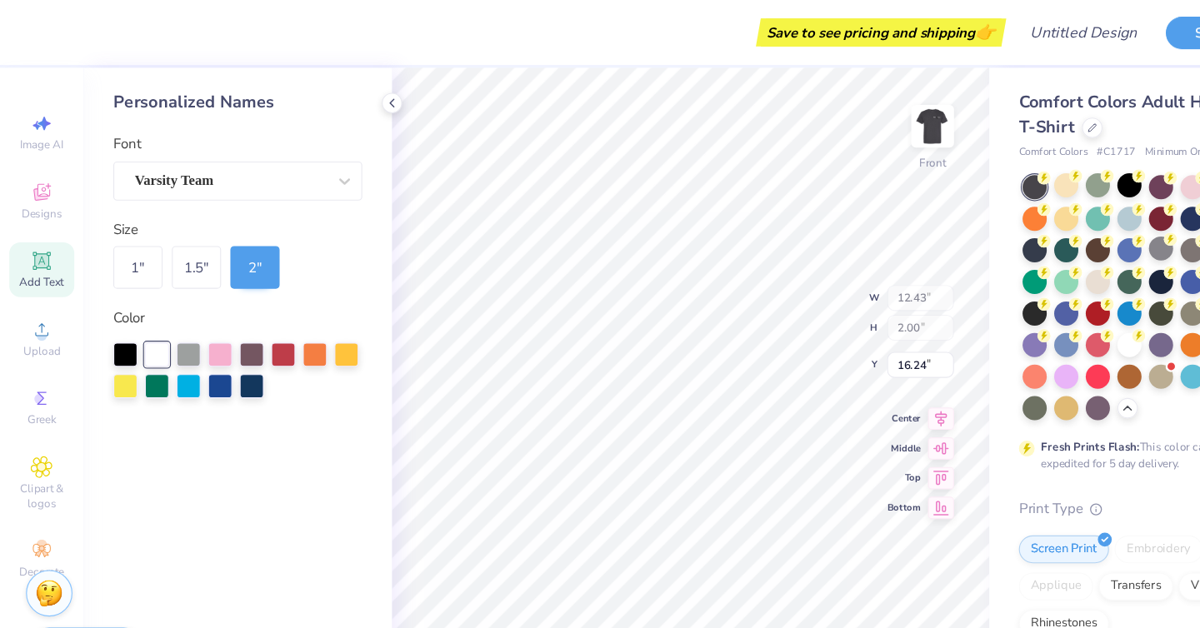
type input "5.69"
type input "1.65"
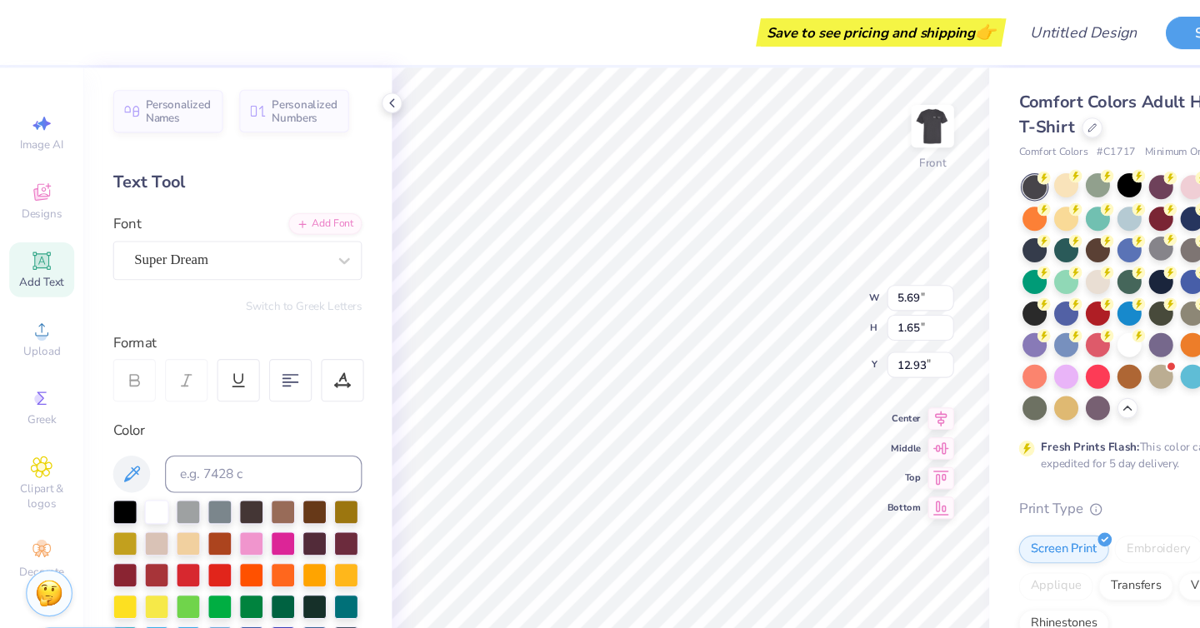
type input "18.99"
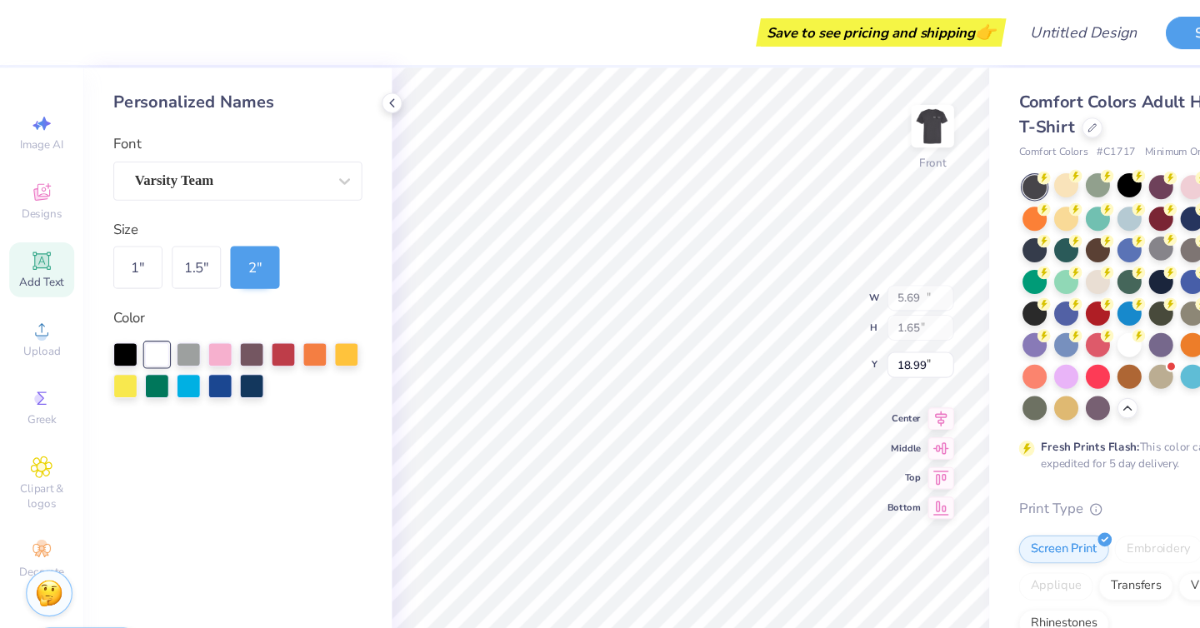
type input "12.43"
type input "2.00"
type input "16.24"
type input "5.69"
type input "1.65"
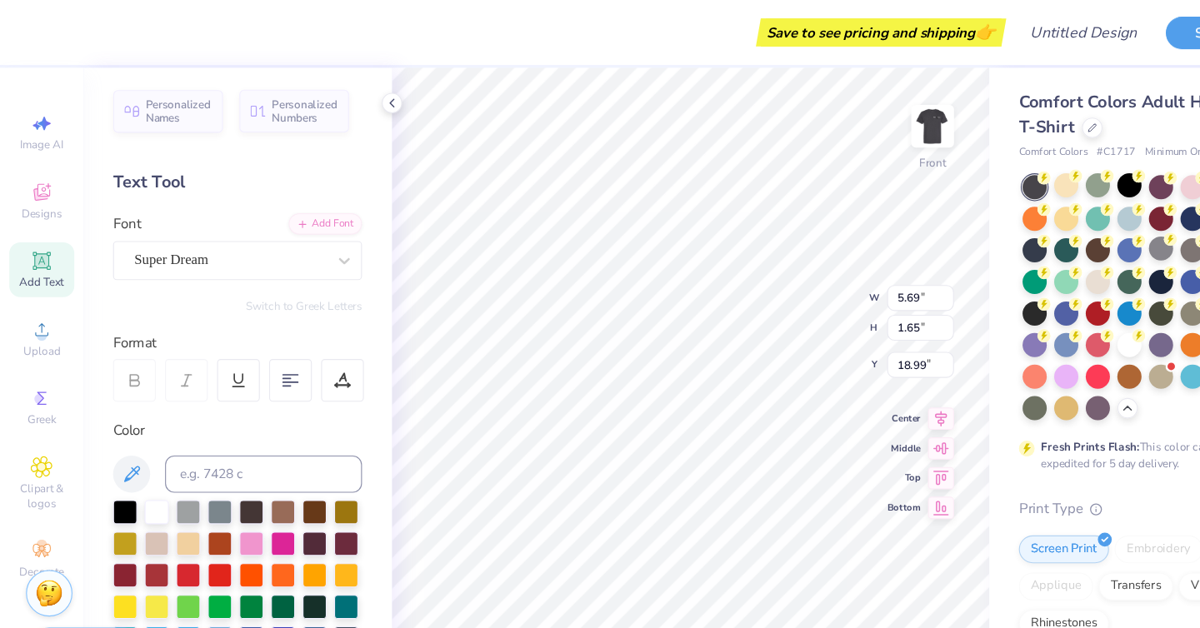
type input "19.03"
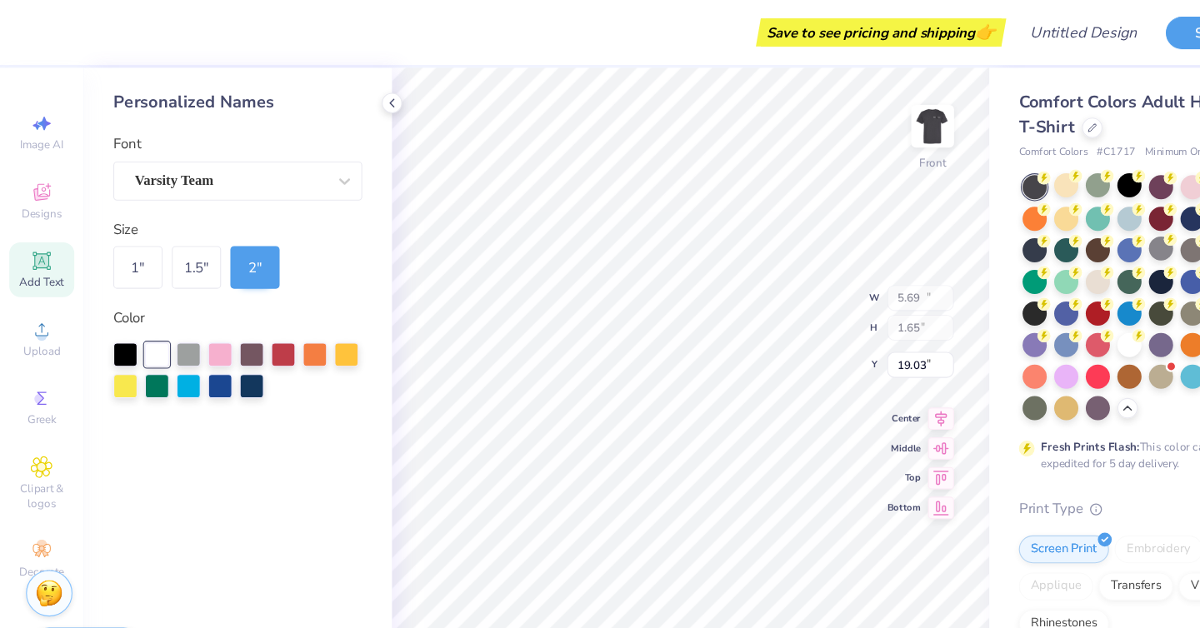
type input "12.43"
type input "2.00"
type input "16.22"
click at [209, 160] on div "Varsity Team" at bounding box center [206, 162] width 175 height 26
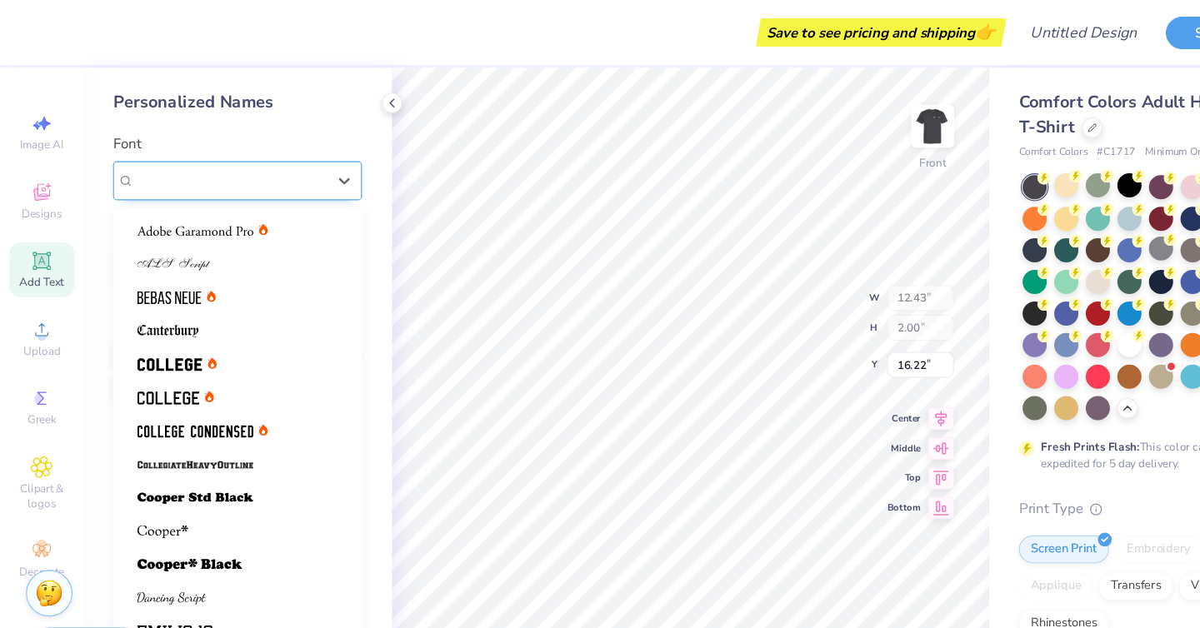
click at [208, 160] on div "Varsity Team" at bounding box center [207, 161] width 172 height 19
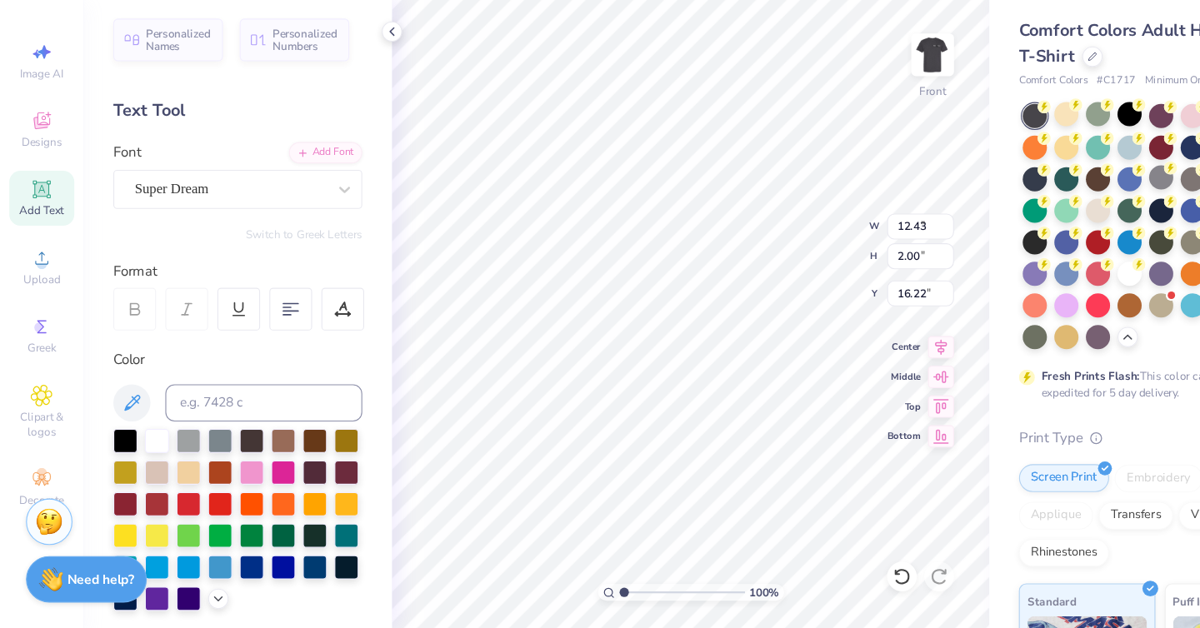
type input "5.69"
type input "1.65"
type input "19.04"
click at [242, 421] on input at bounding box center [236, 425] width 177 height 33
click at [219, 435] on input "k,," at bounding box center [236, 425] width 177 height 33
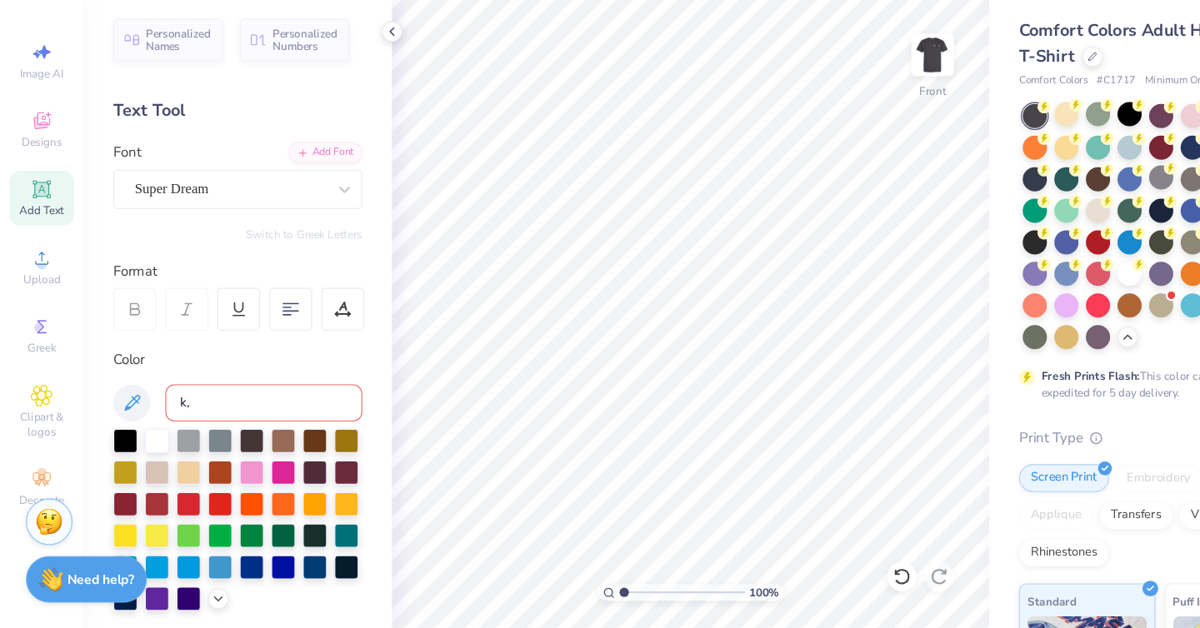
type input "k"
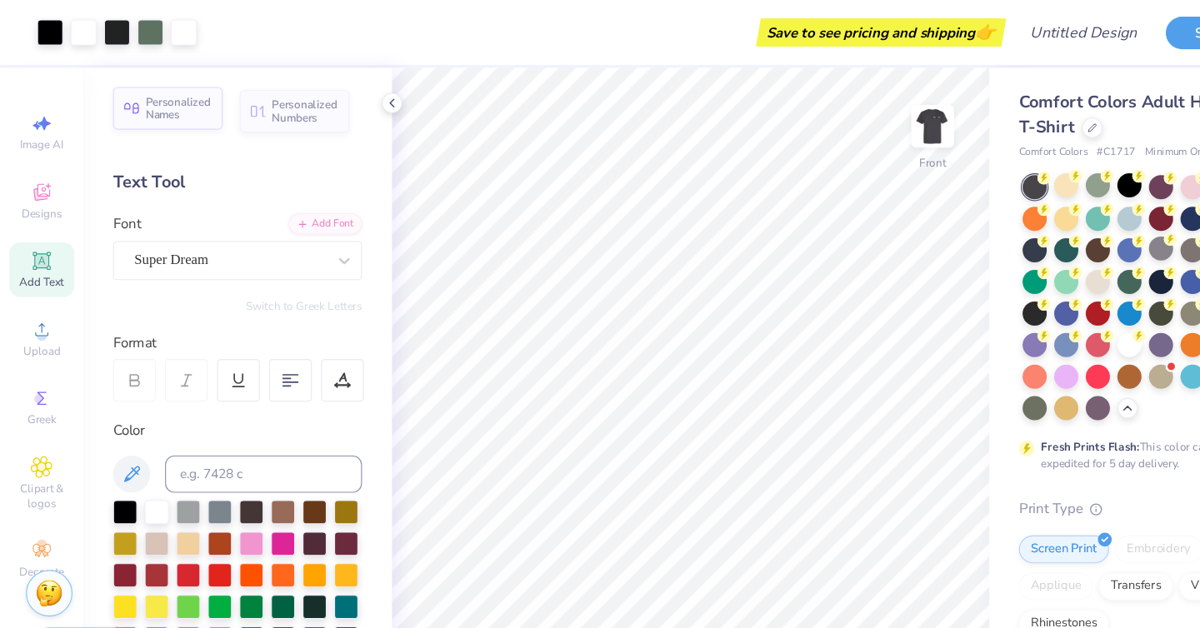
click at [166, 91] on span "Personalized Names" at bounding box center [160, 97] width 59 height 23
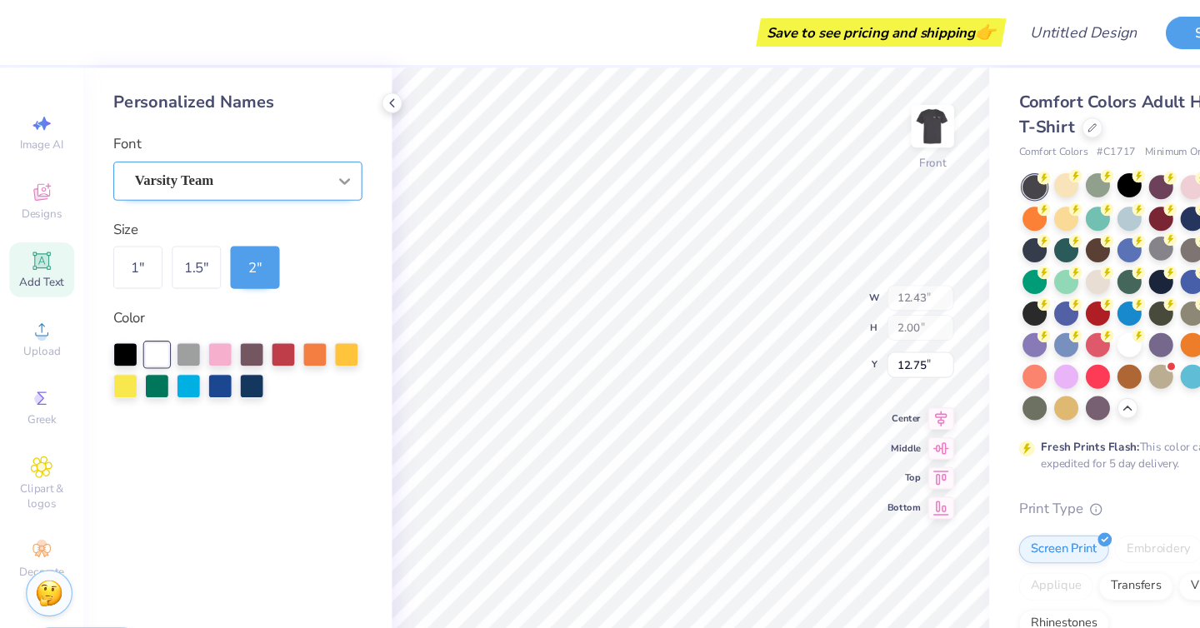
type input "21.69"
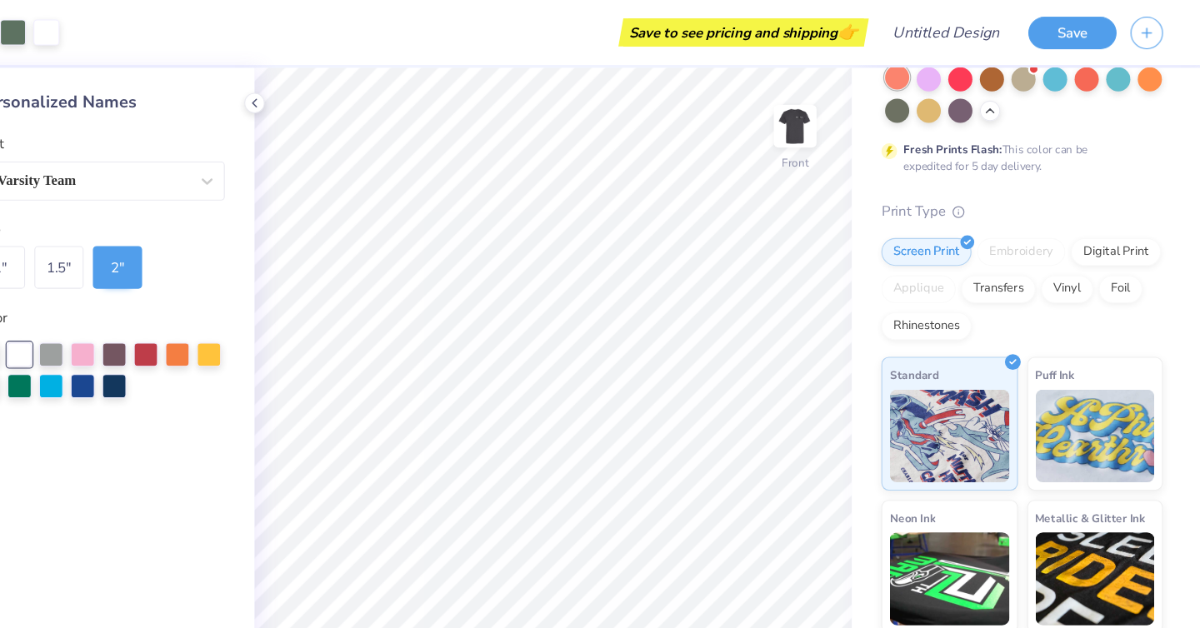
scroll to position [336, 0]
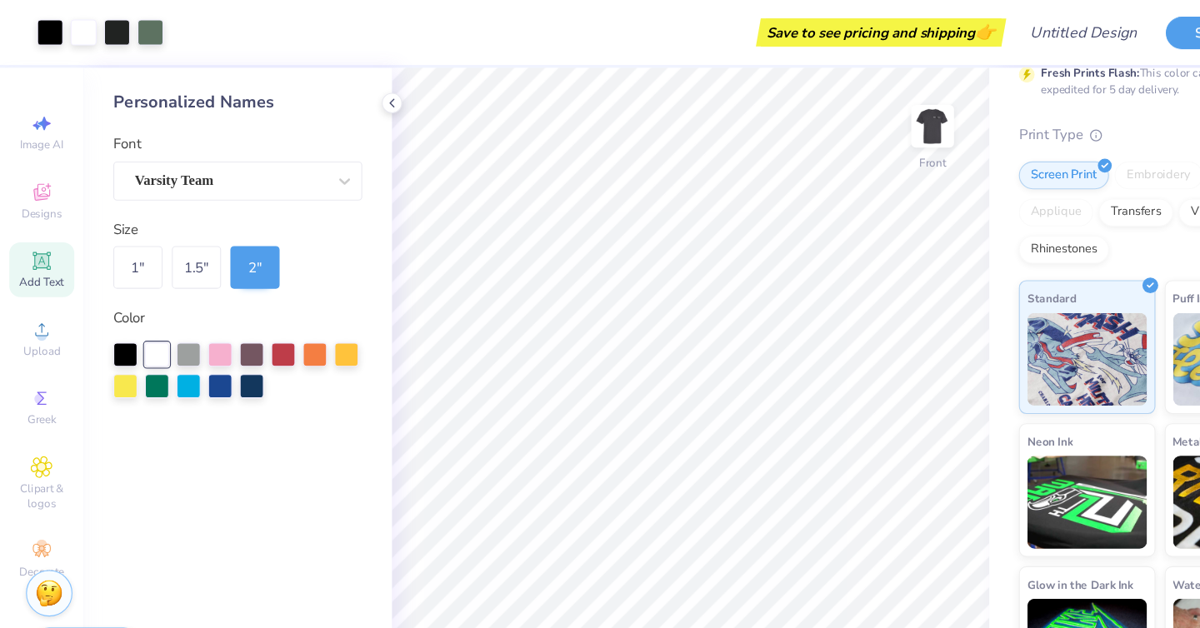
click at [50, 244] on div "Add Text" at bounding box center [37, 241] width 58 height 49
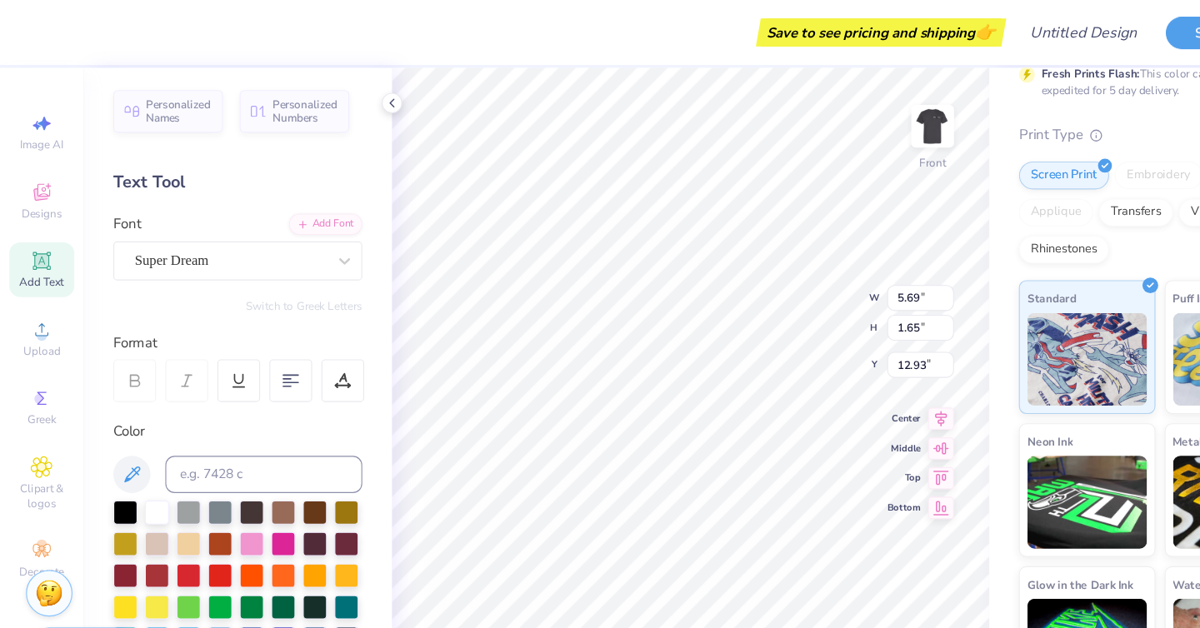
scroll to position [0, 0]
type textarea "T"
type textarea "EST. 2024"
type input "15.47"
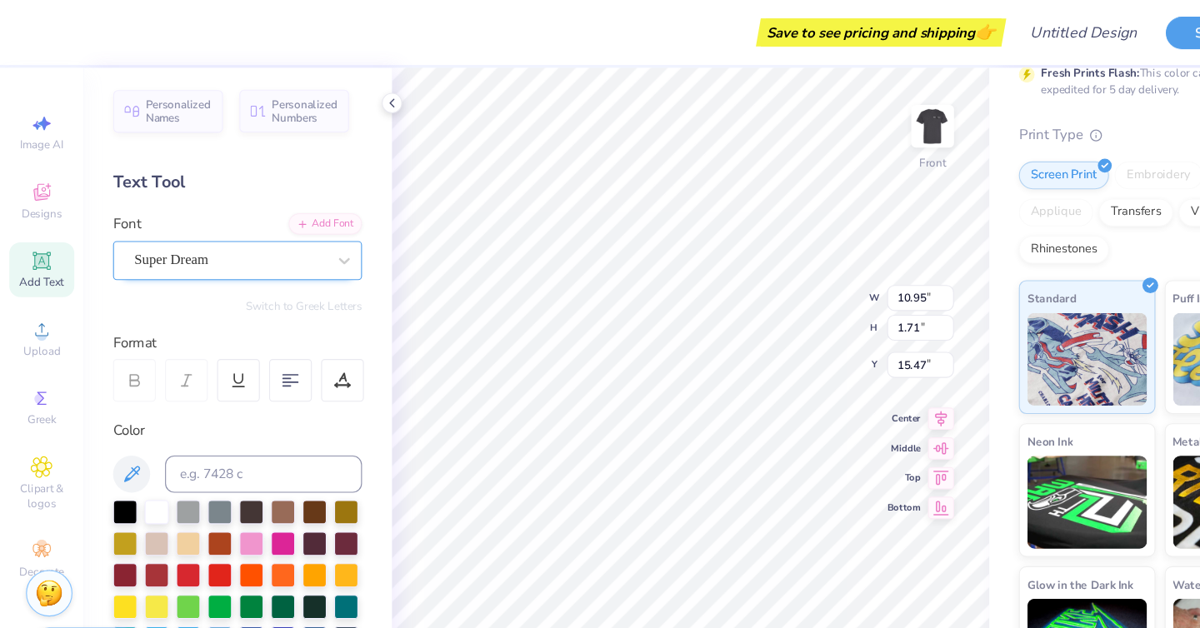
click at [231, 239] on div "Super Dream" at bounding box center [206, 234] width 175 height 26
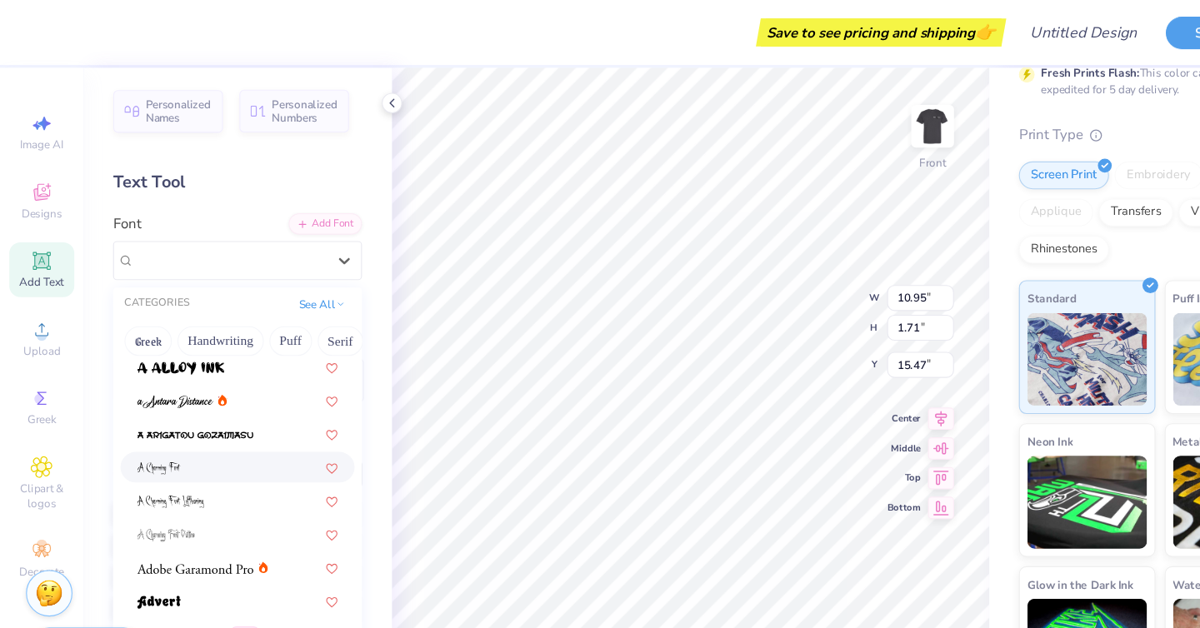
scroll to position [68, 0]
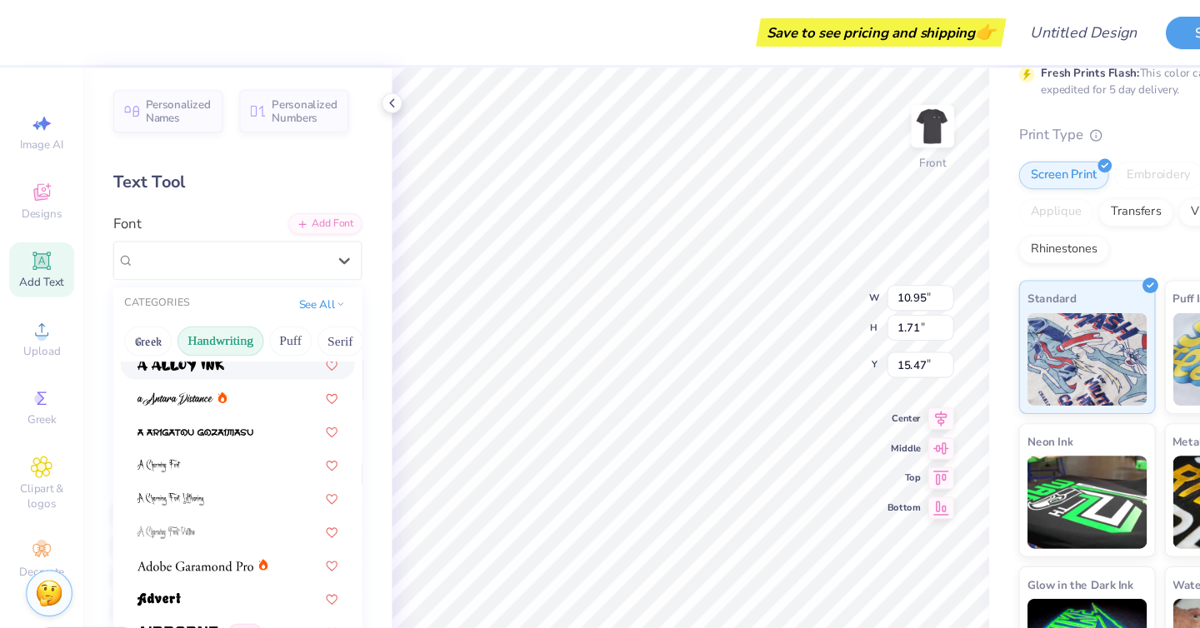
click at [214, 304] on button "Handwriting" at bounding box center [197, 306] width 77 height 27
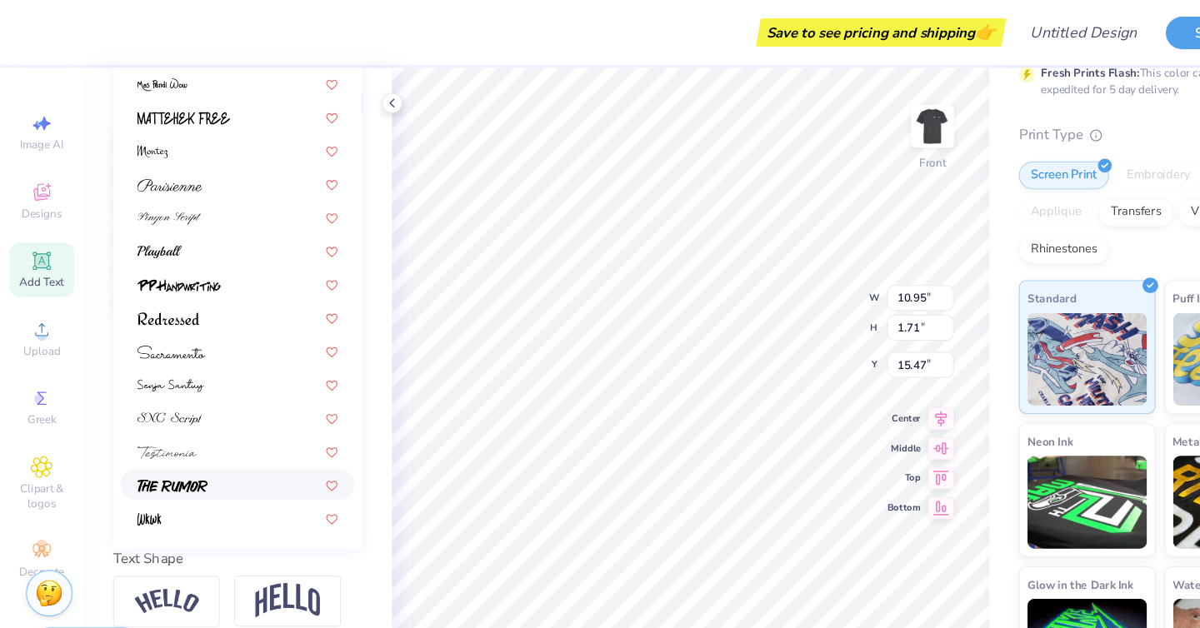
scroll to position [340, 0]
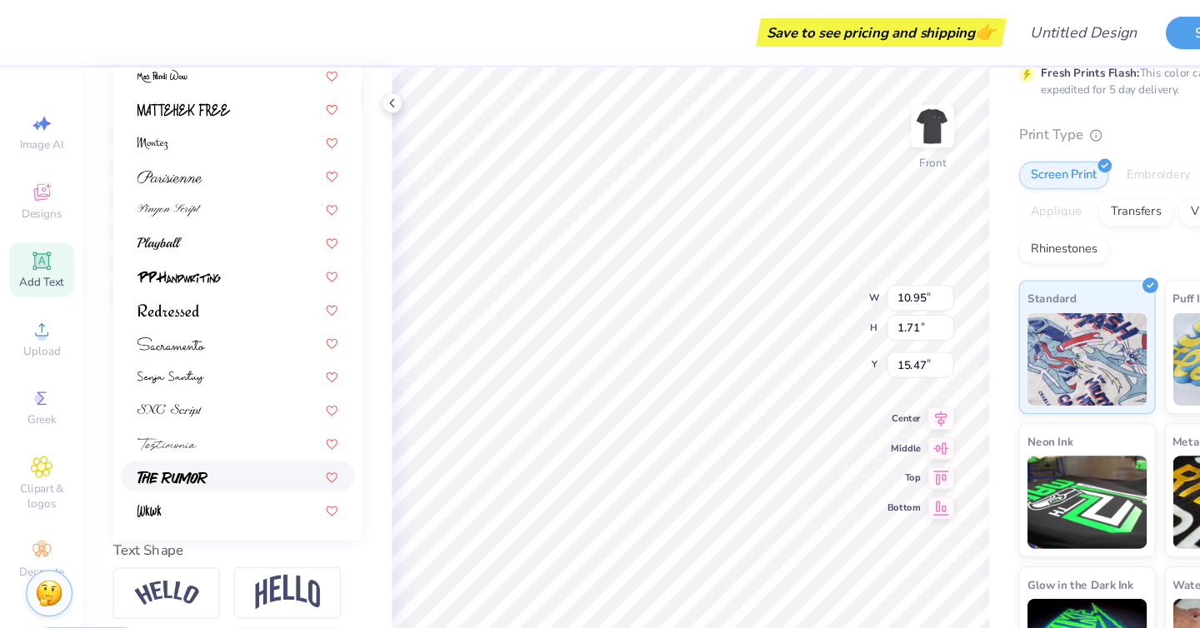
click at [236, 418] on div at bounding box center [213, 426] width 180 height 17
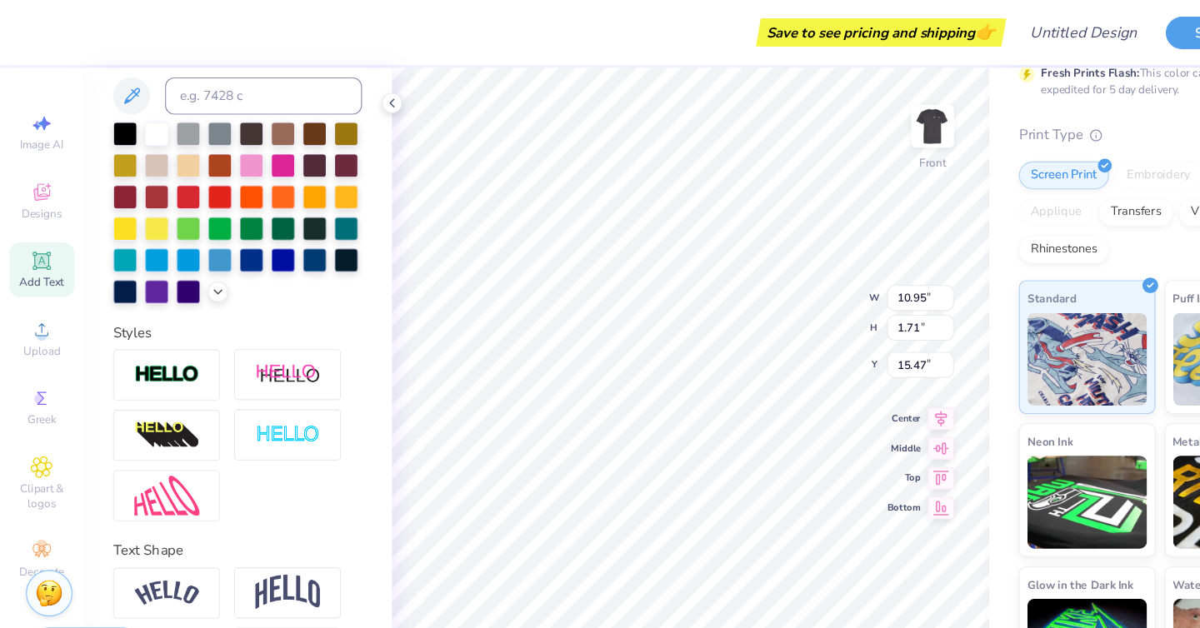
type input "9.65"
type input "2.22"
type input "15.22"
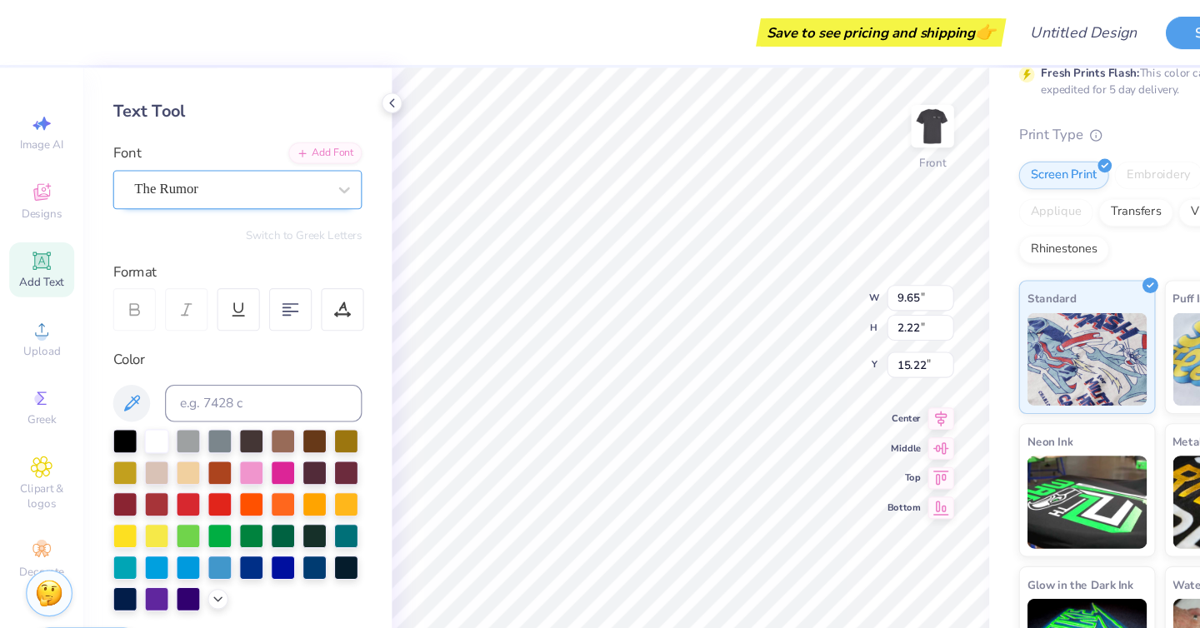
scroll to position [55, 0]
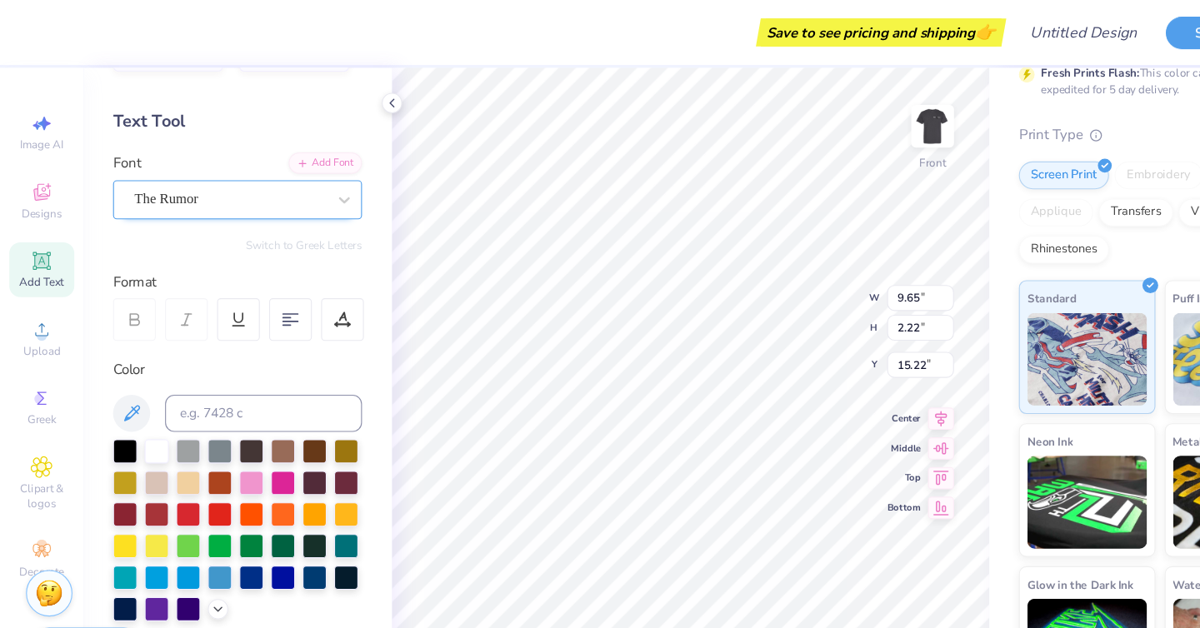
click at [293, 177] on div "The Rumor" at bounding box center [206, 179] width 175 height 26
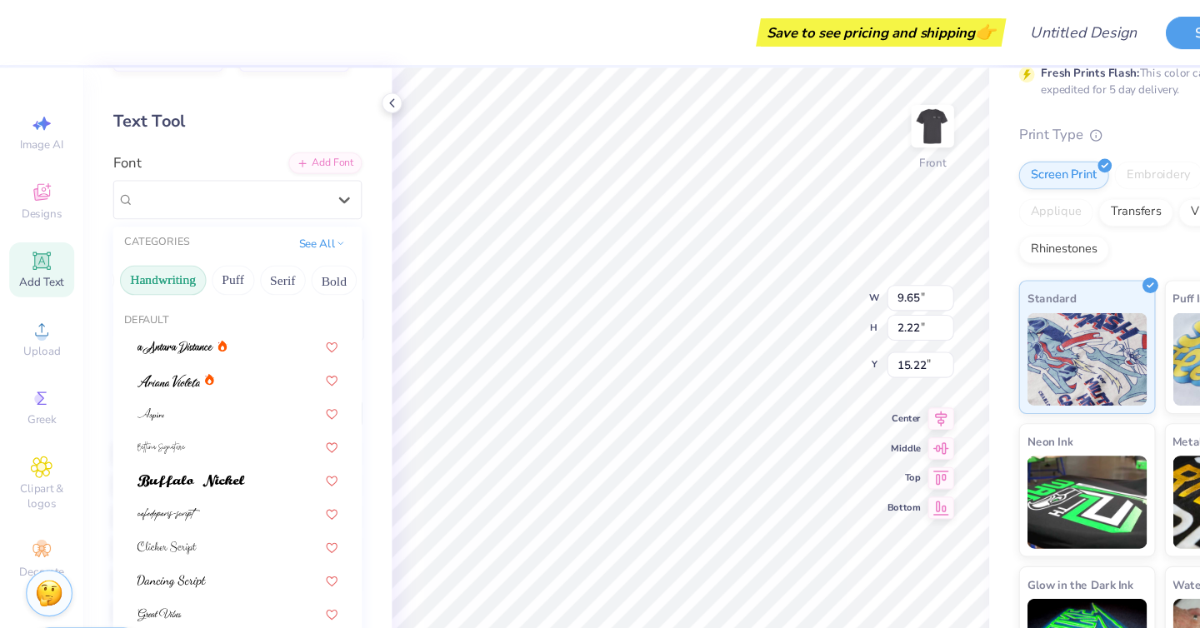
scroll to position [0, 52]
click at [311, 254] on button "Bold" at bounding box center [298, 251] width 41 height 27
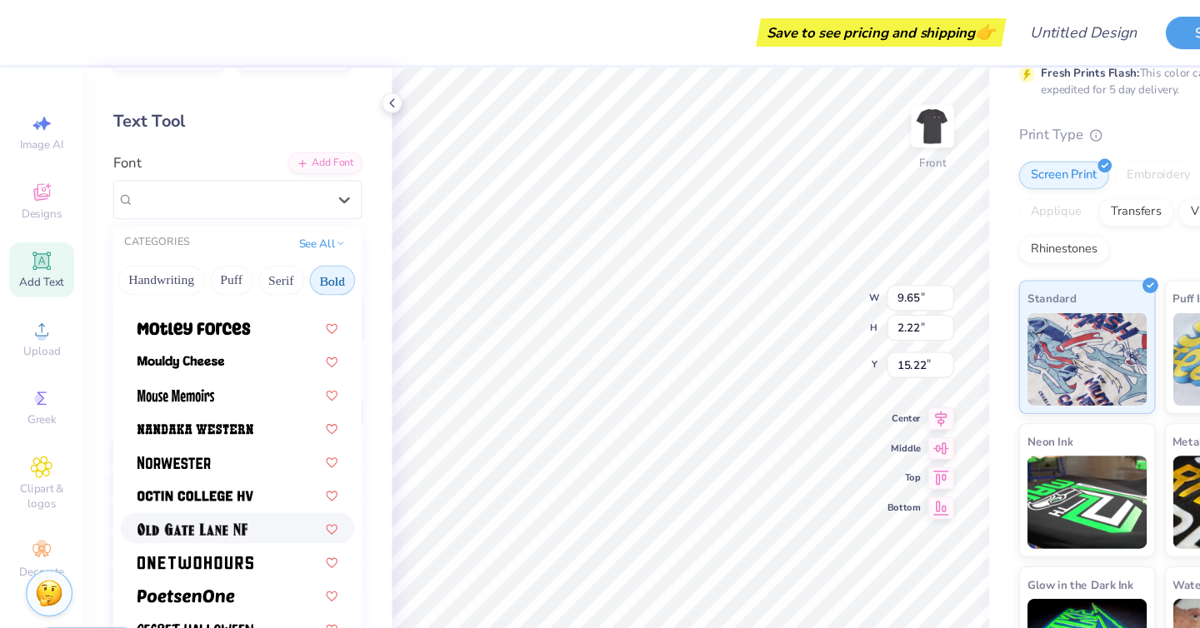
scroll to position [1391, 0]
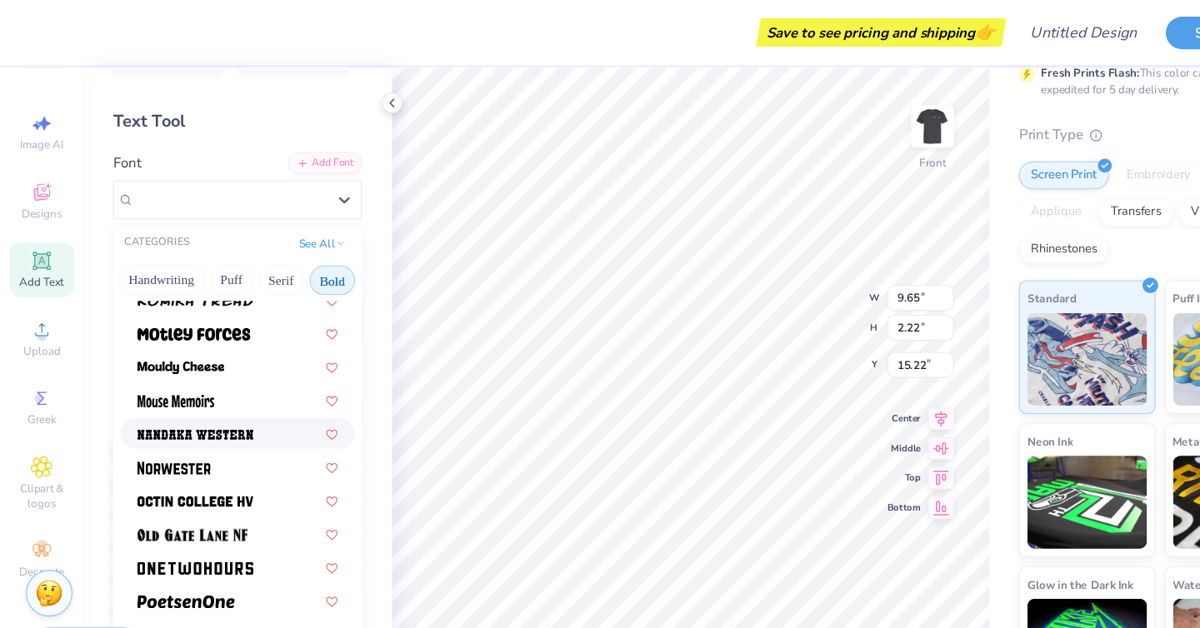
click at [229, 390] on div at bounding box center [213, 388] width 180 height 17
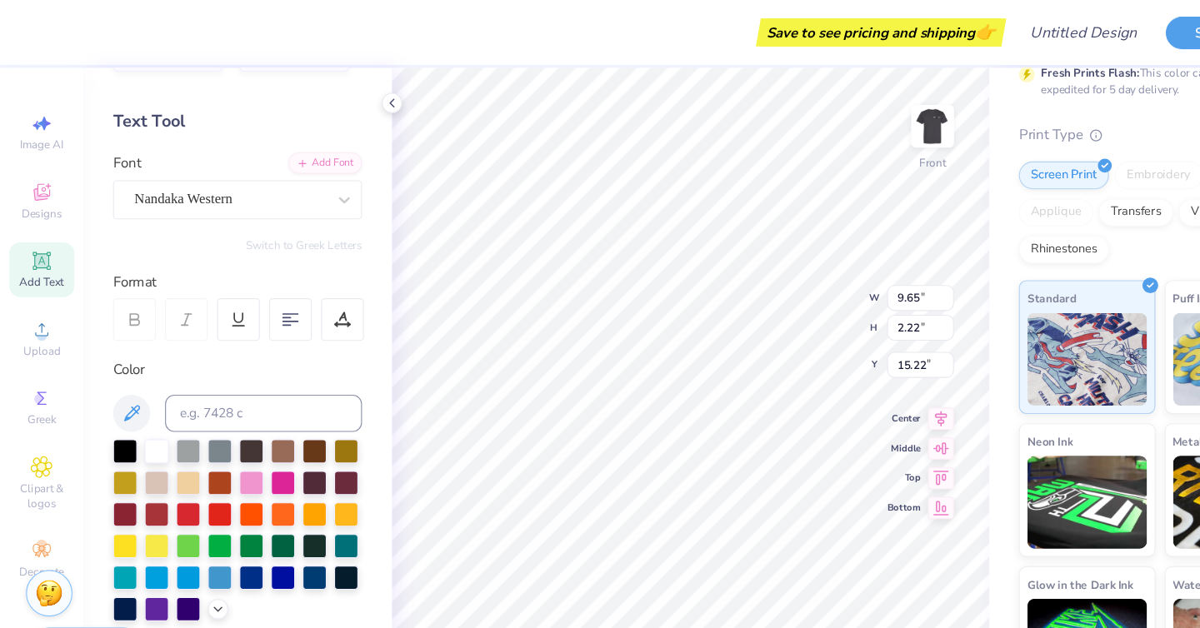
type input "10.62"
type input "1.84"
type input "15.41"
click at [245, 172] on div "Nandaka Western" at bounding box center [206, 179] width 175 height 26
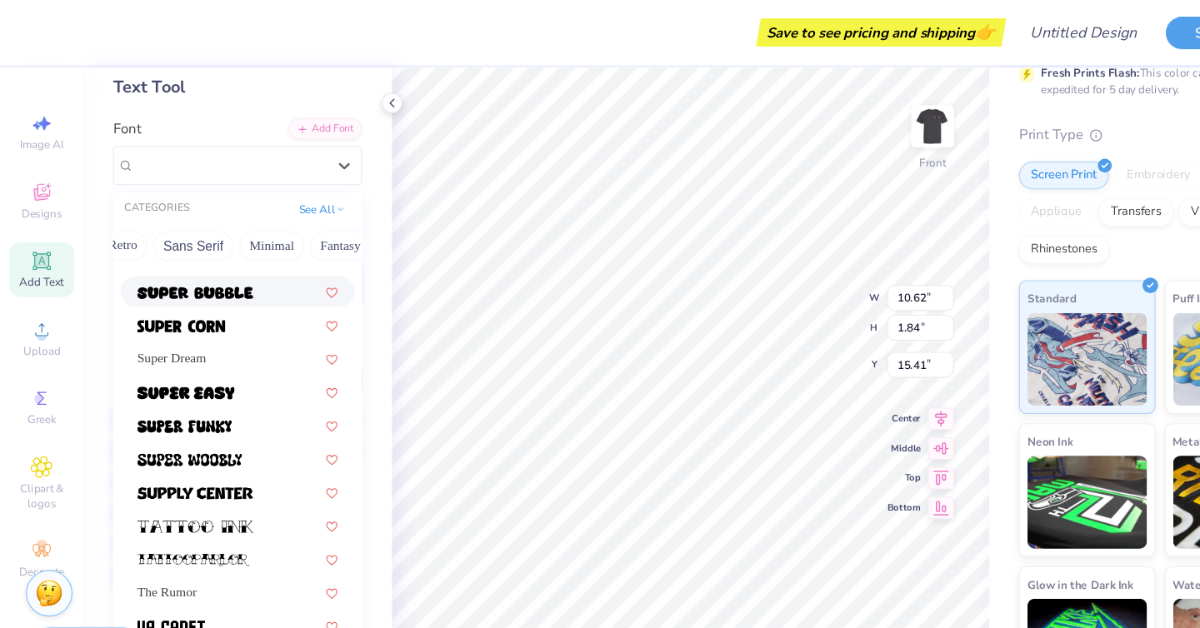
scroll to position [0, 328]
click at [152, 220] on button "Retro" at bounding box center [149, 220] width 44 height 27
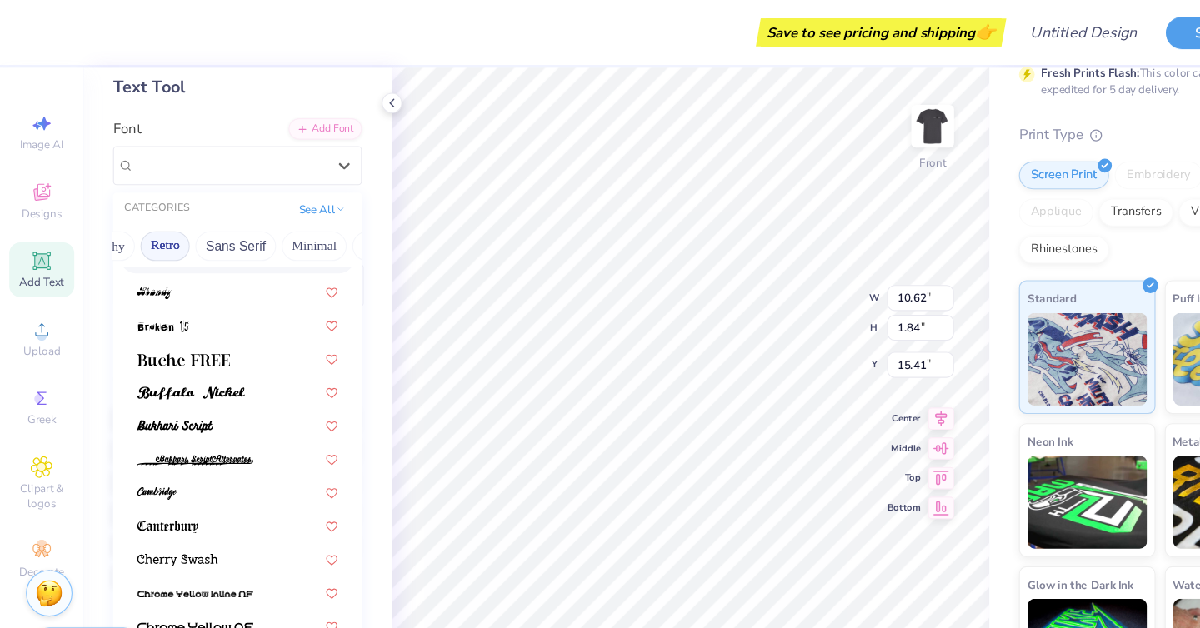
scroll to position [273, 0]
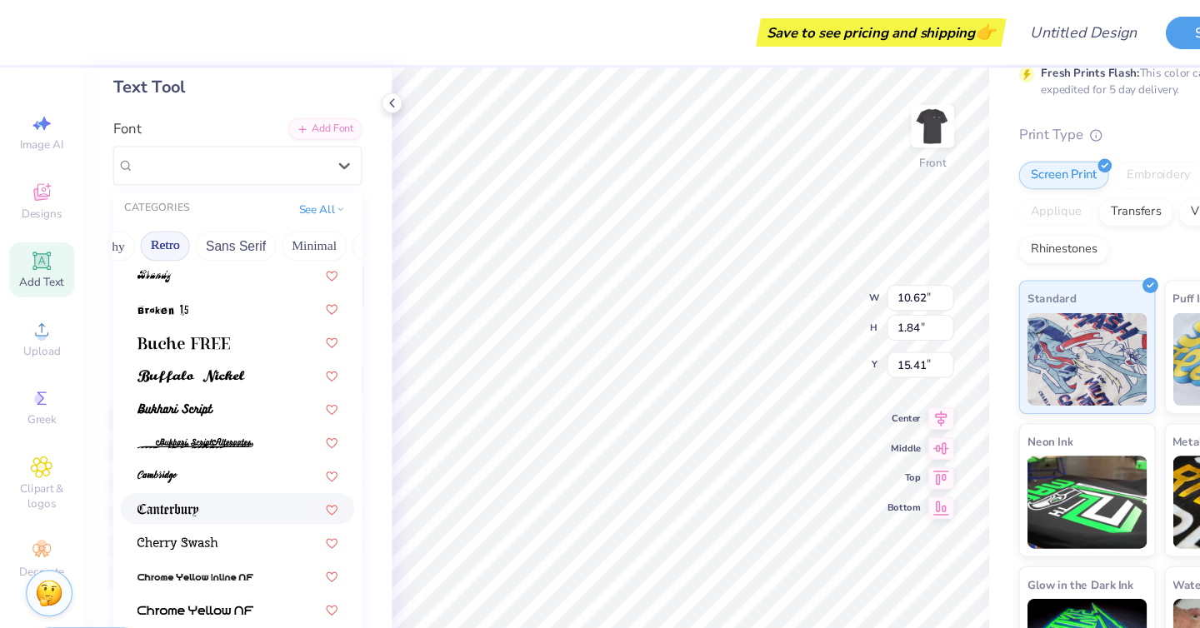
click at [210, 454] on div at bounding box center [213, 455] width 180 height 17
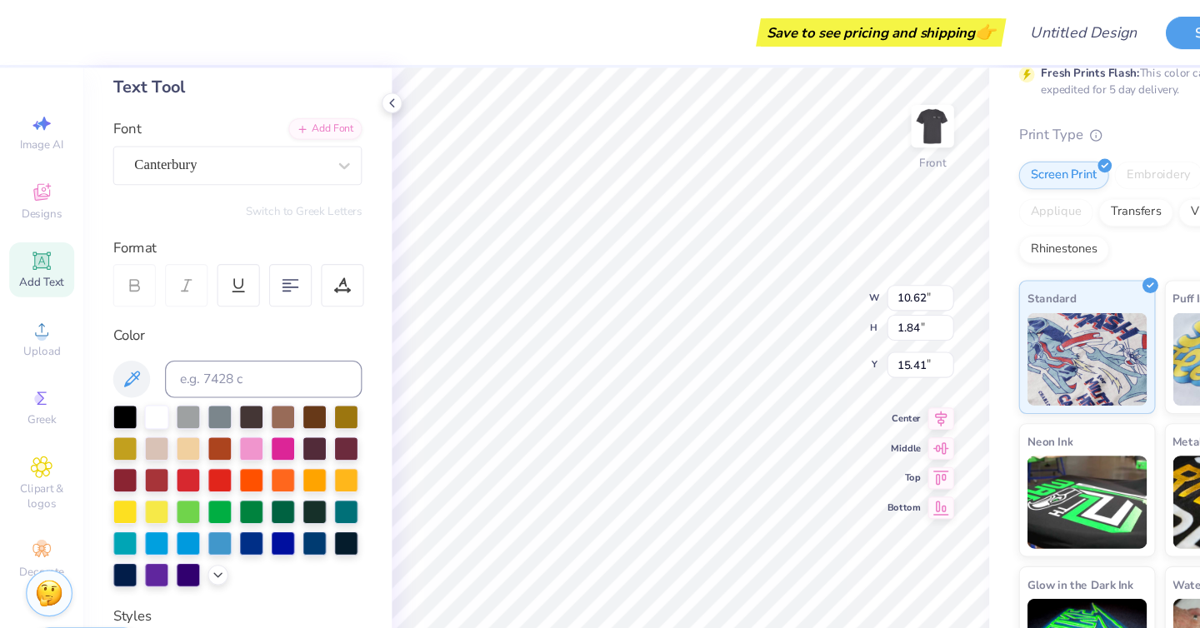
type input "10.61"
type input "1.66"
type input "15.50"
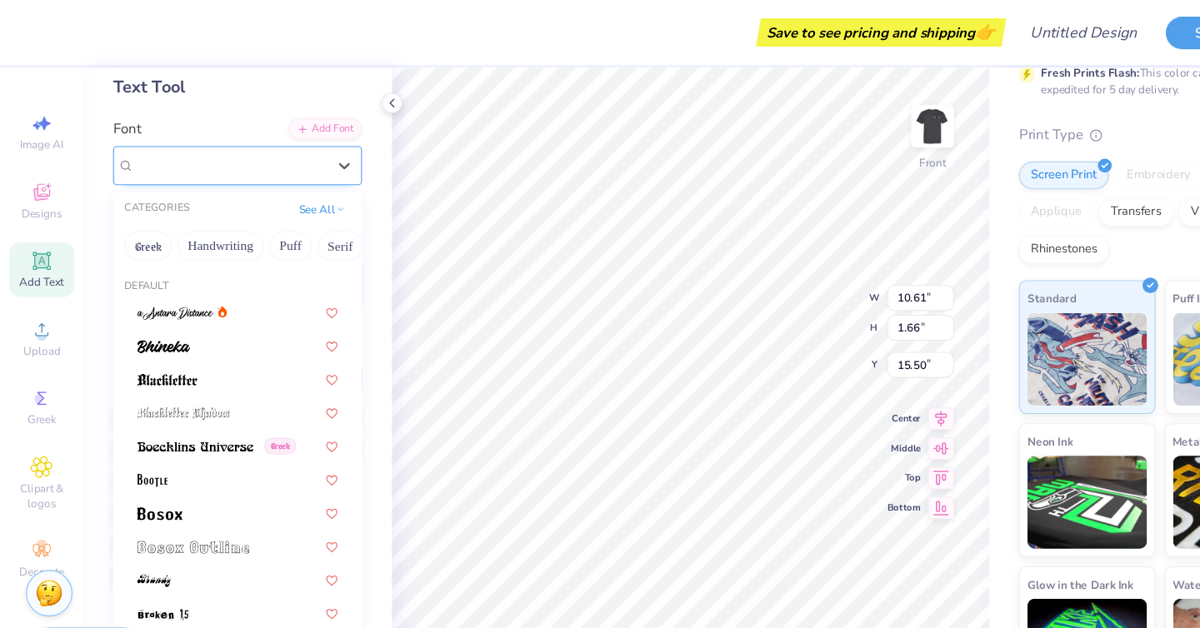
click at [266, 149] on div "Canterbury" at bounding box center [206, 148] width 175 height 26
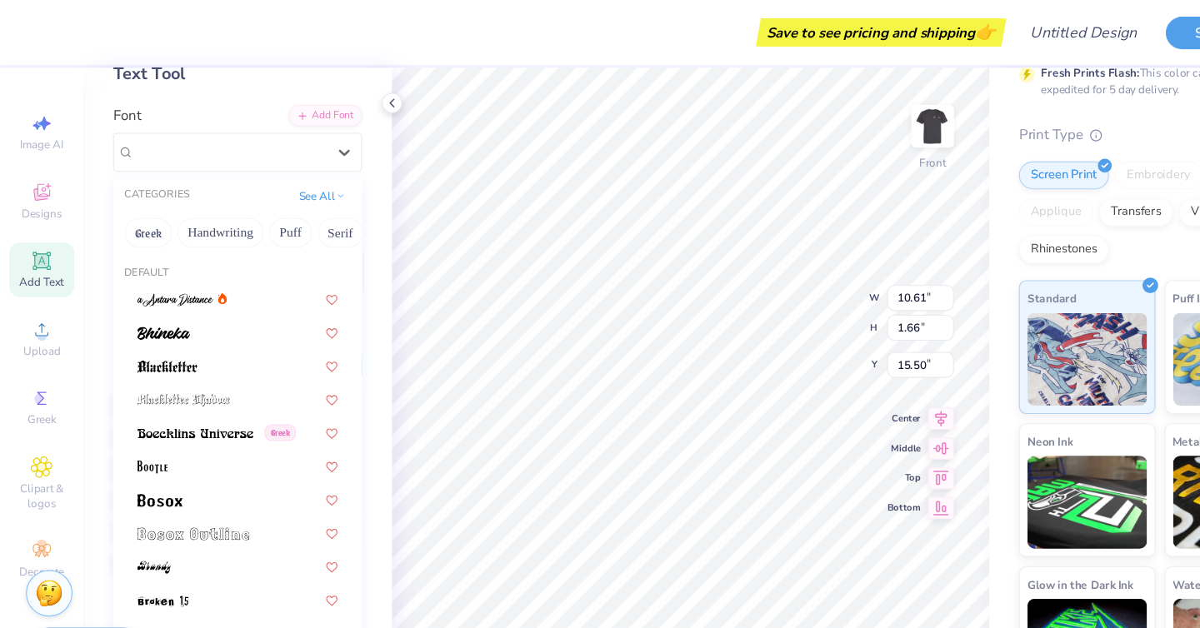
scroll to position [91, 0]
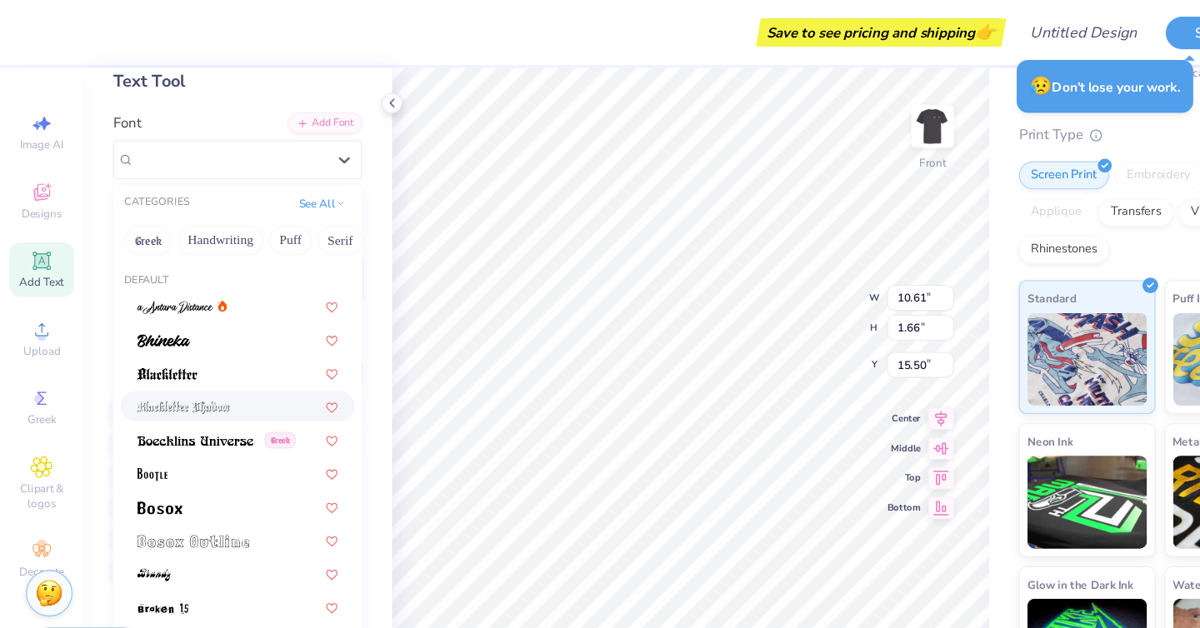
click at [230, 365] on div at bounding box center [213, 364] width 180 height 17
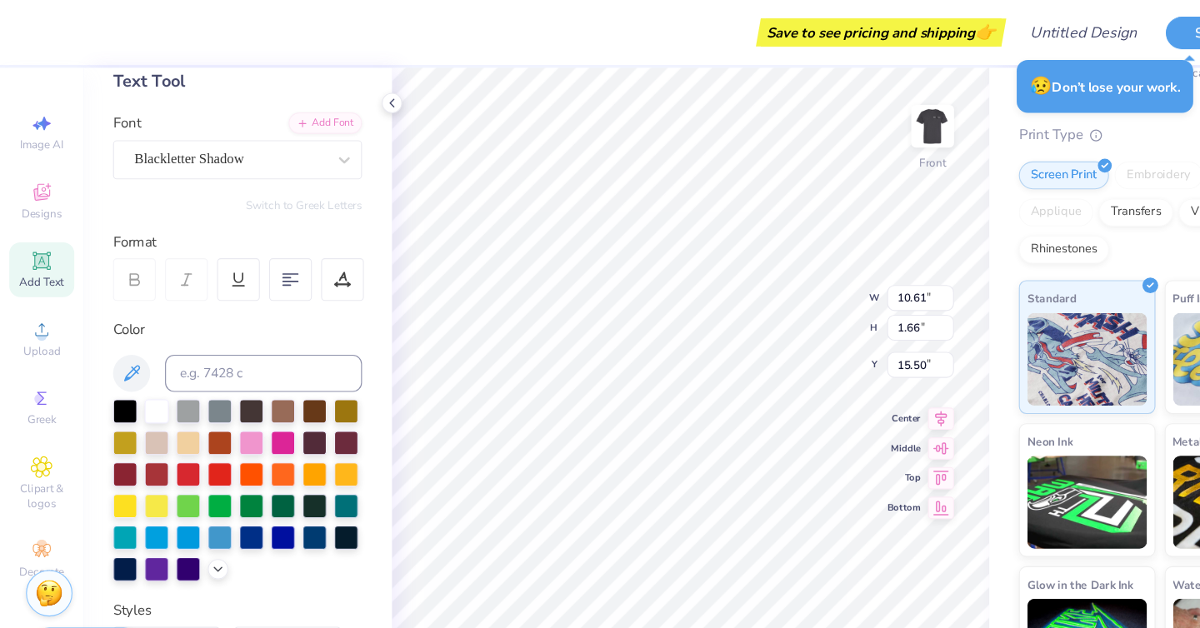
type input "11.64"
type input "2.58"
type input "15.04"
click at [247, 149] on div "Blackletter Shadow" at bounding box center [206, 143] width 175 height 26
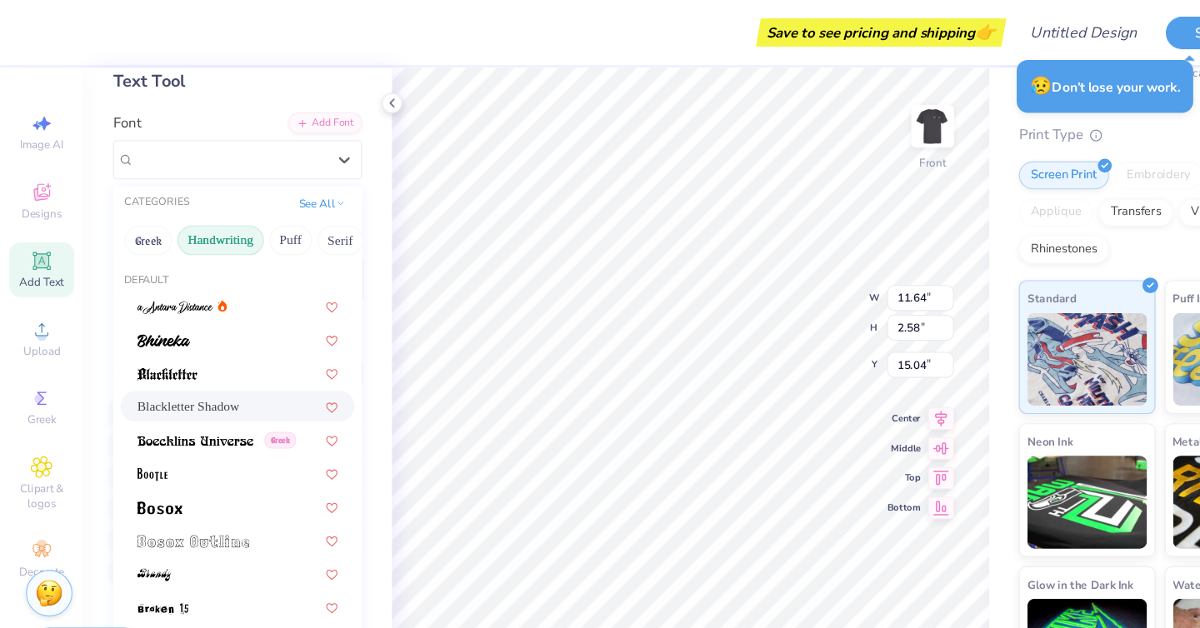
click at [205, 219] on button "Handwriting" at bounding box center [197, 215] width 77 height 27
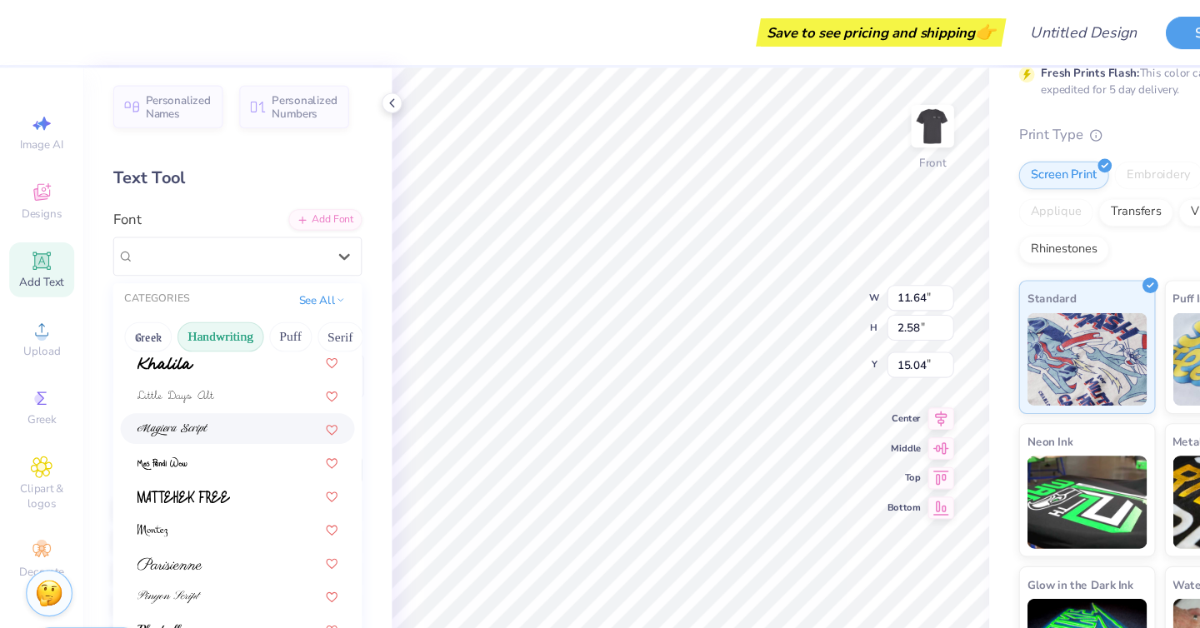
scroll to position [378, 0]
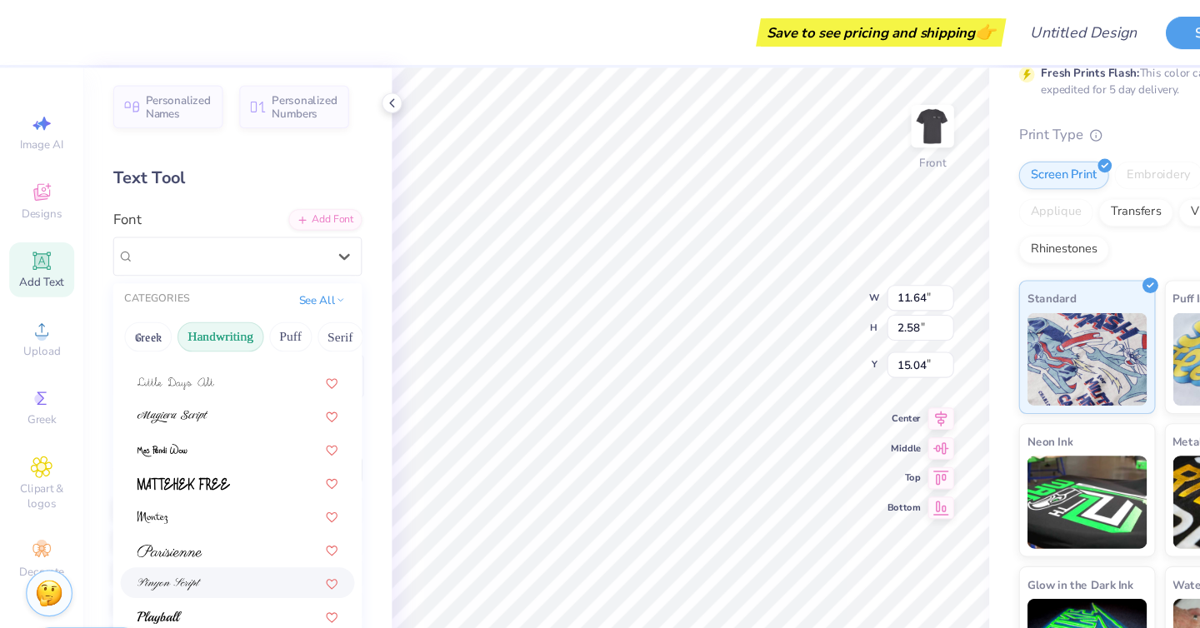
click at [221, 523] on div at bounding box center [213, 522] width 180 height 17
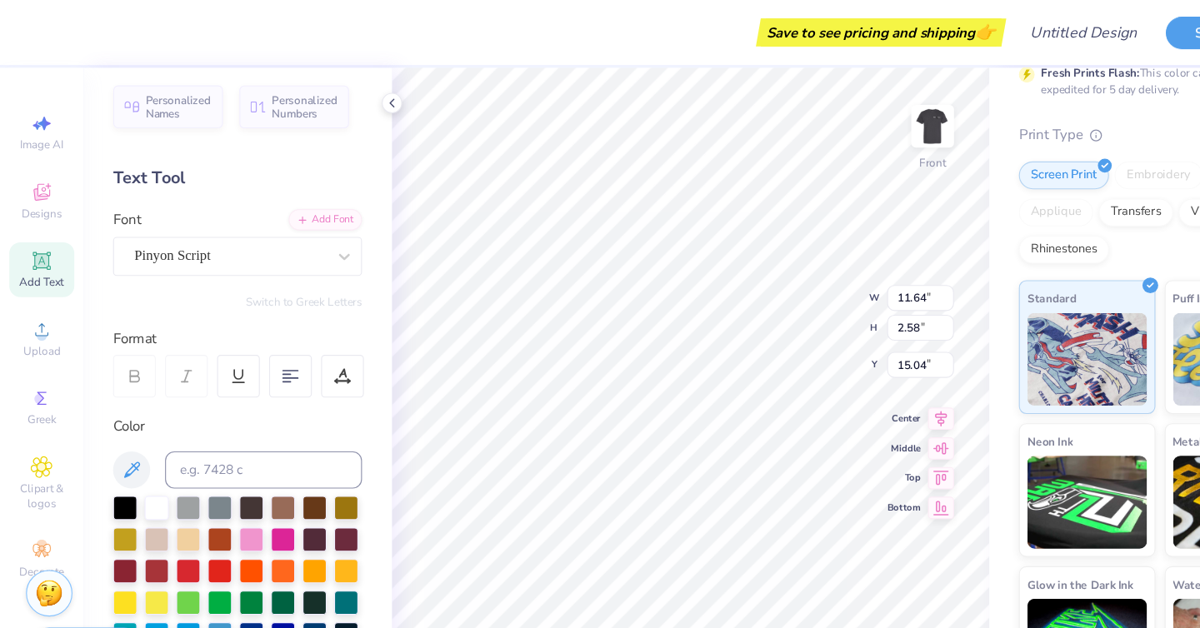
type input "12.17"
type input "2.08"
type input "15.29"
click at [310, 190] on div "Add Font" at bounding box center [292, 195] width 66 height 19
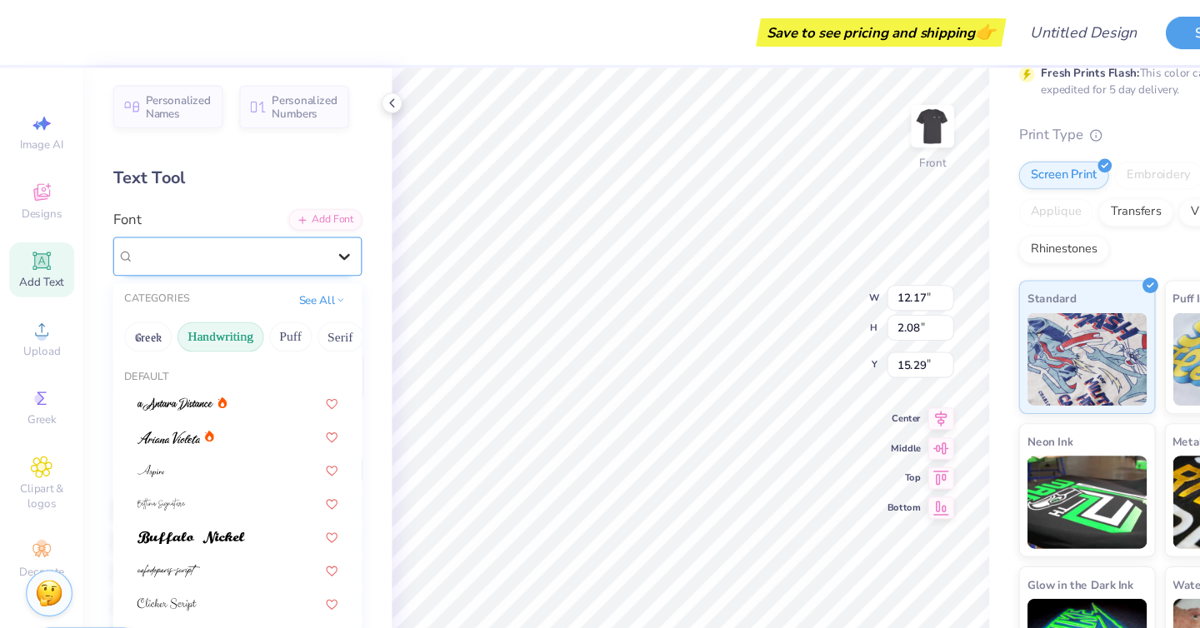
click at [300, 222] on div at bounding box center [309, 230] width 30 height 30
click at [306, 225] on icon at bounding box center [309, 230] width 17 height 17
click at [303, 232] on icon at bounding box center [309, 230] width 17 height 17
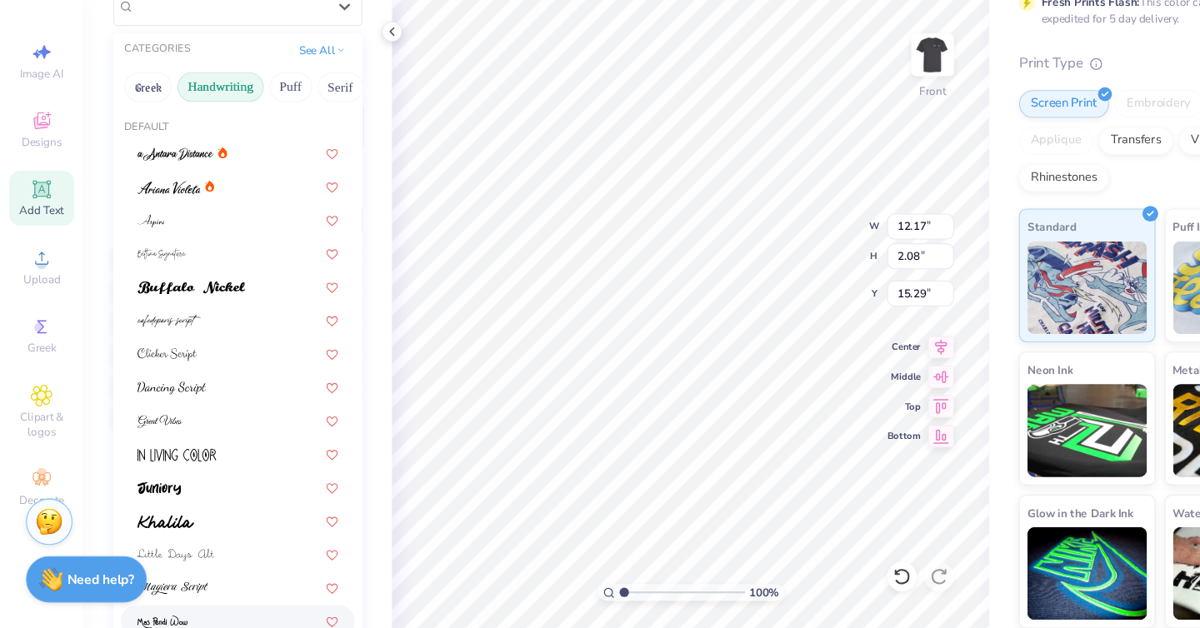
scroll to position [0, 0]
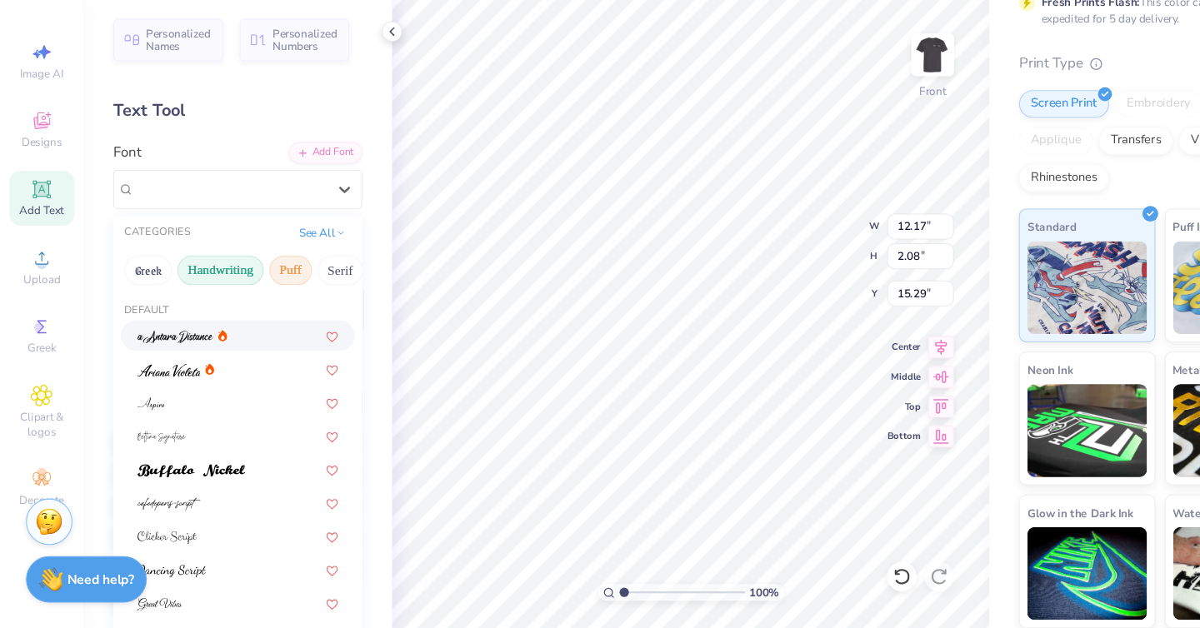
click at [260, 311] on button "Puff" at bounding box center [261, 306] width 38 height 27
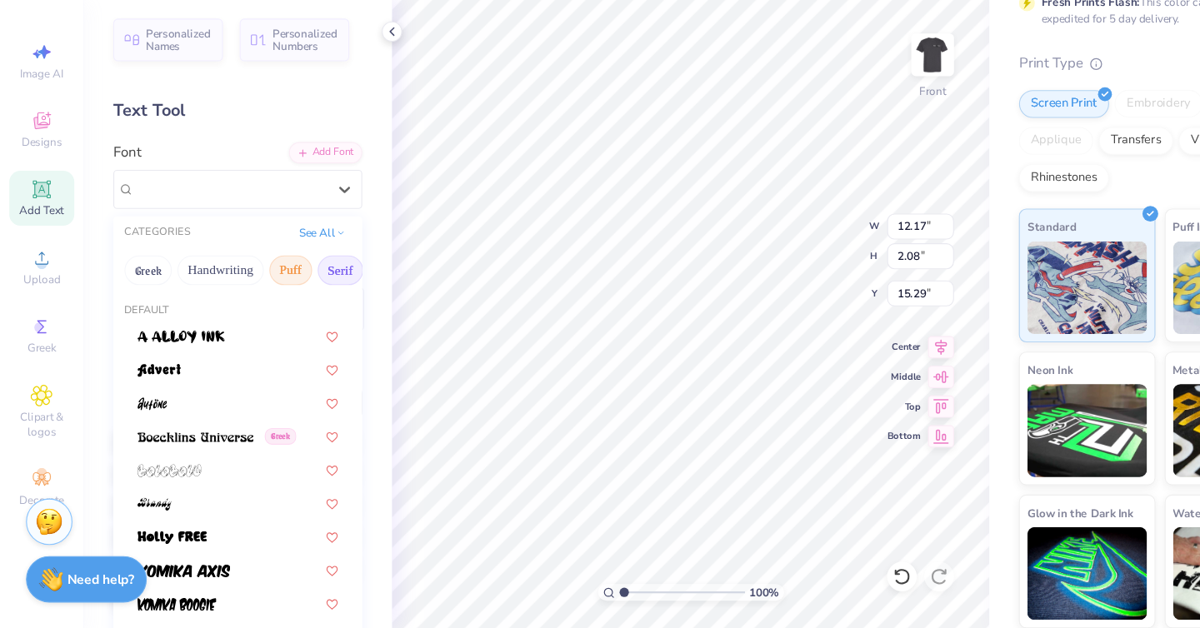
click at [288, 306] on button "Serif" at bounding box center [305, 306] width 41 height 27
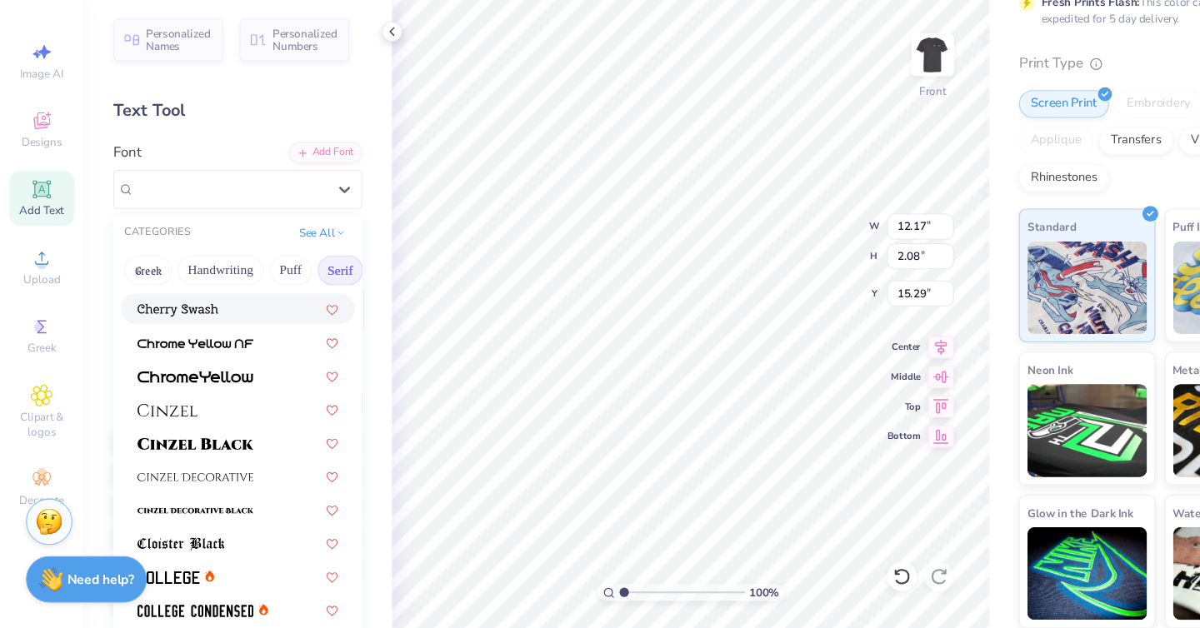
scroll to position [237, 0]
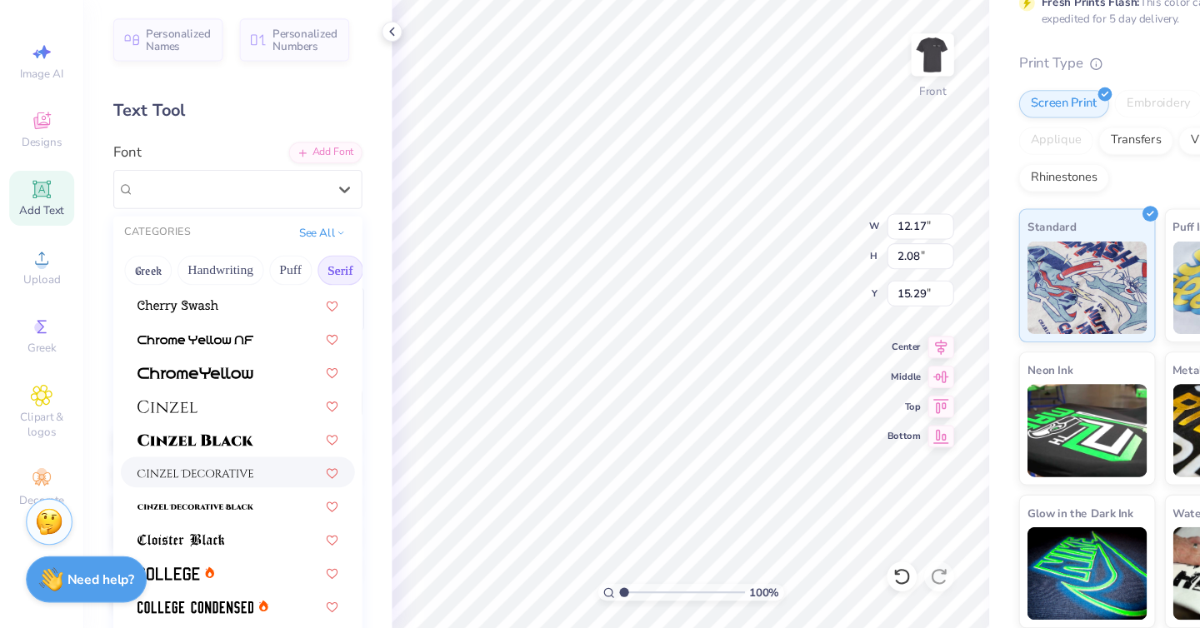
click at [212, 479] on span at bounding box center [175, 487] width 104 height 17
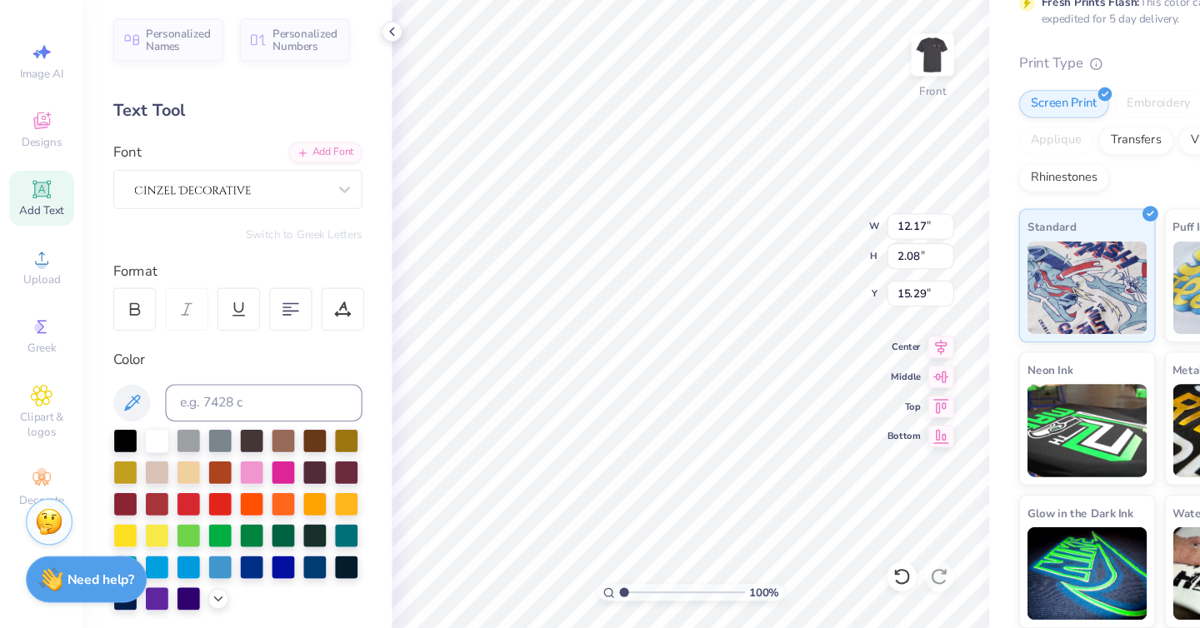
type input "10.16"
type input "1.92"
type input "15.36"
click at [293, 233] on div at bounding box center [206, 234] width 175 height 26
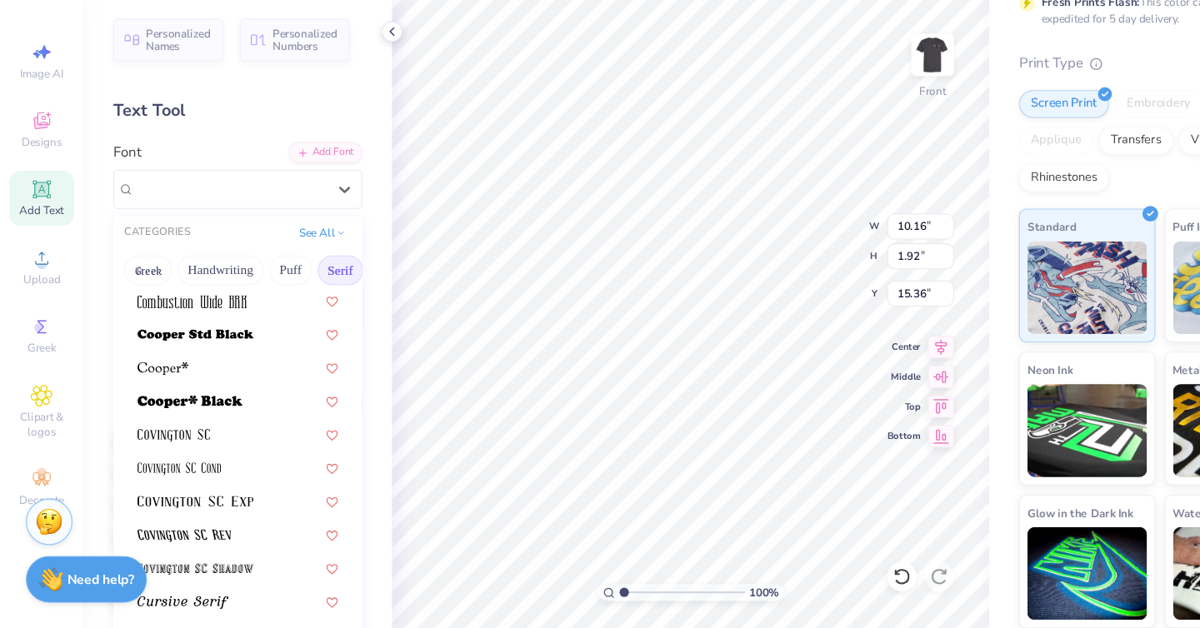
scroll to position [724, 0]
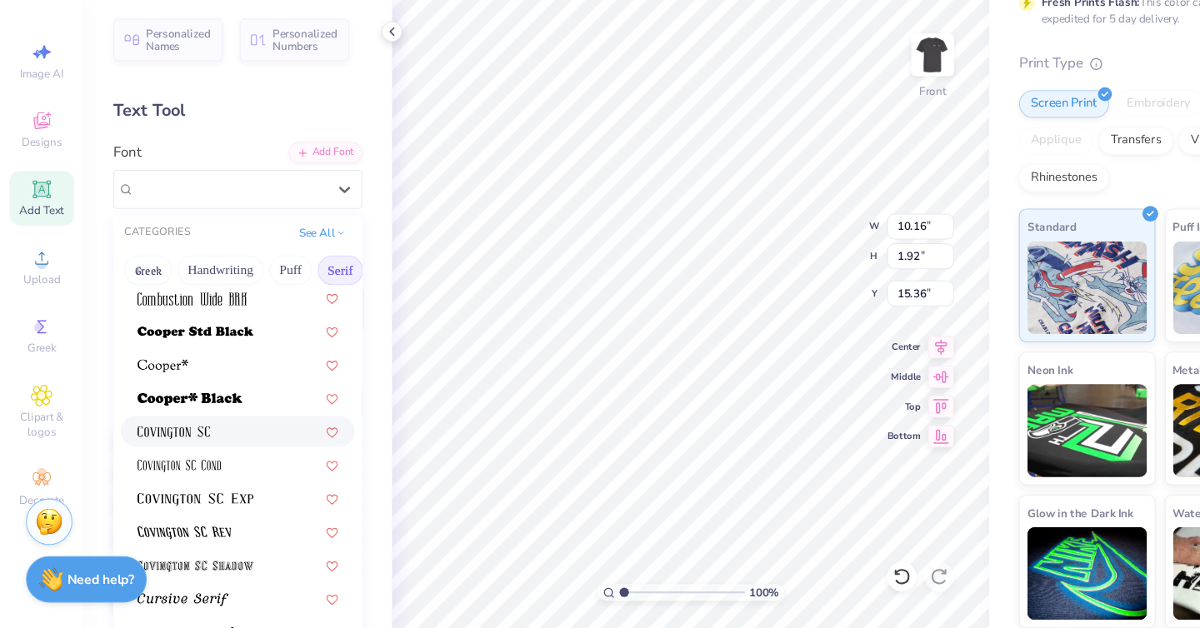
click at [232, 457] on div at bounding box center [213, 450] width 180 height 17
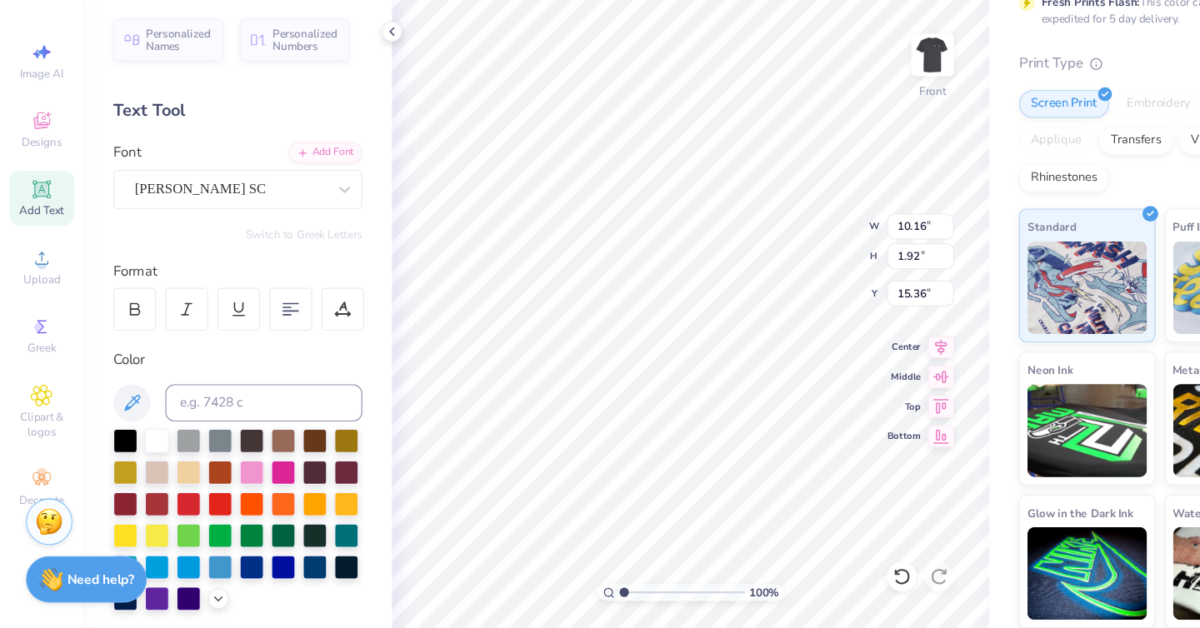
type input "8.88"
type input "1.73"
click at [847, 402] on icon at bounding box center [844, 400] width 14 height 11
click at [844, 370] on icon at bounding box center [843, 373] width 23 height 20
type input "15.83"
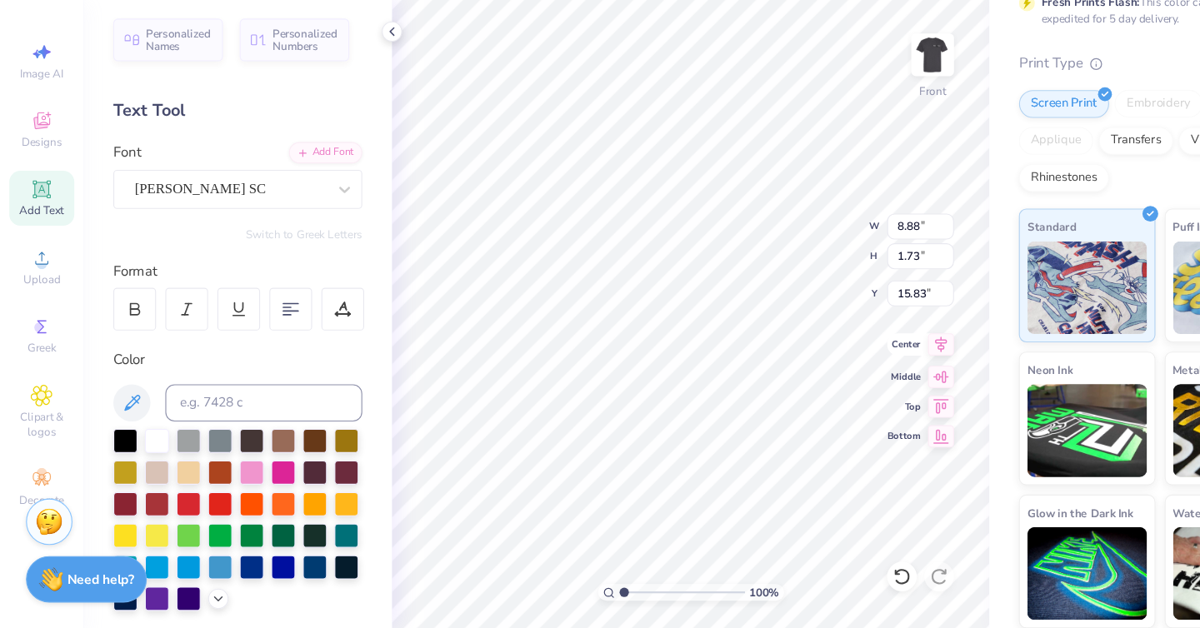
type input "5.13"
type input "1.00"
type input "15.70"
click at [843, 135] on img at bounding box center [836, 113] width 67 height 67
click at [843, 130] on img at bounding box center [836, 113] width 33 height 33
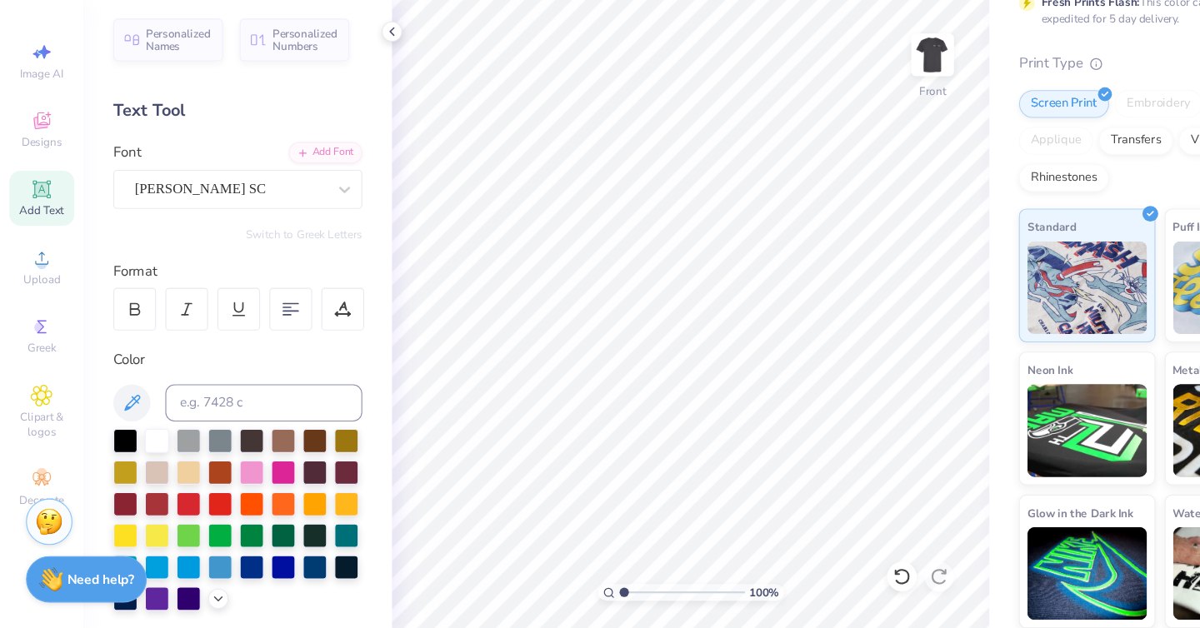
click at [843, 130] on img at bounding box center [836, 113] width 33 height 33
click at [843, 135] on img at bounding box center [836, 113] width 67 height 67
click at [806, 575] on icon at bounding box center [808, 581] width 14 height 15
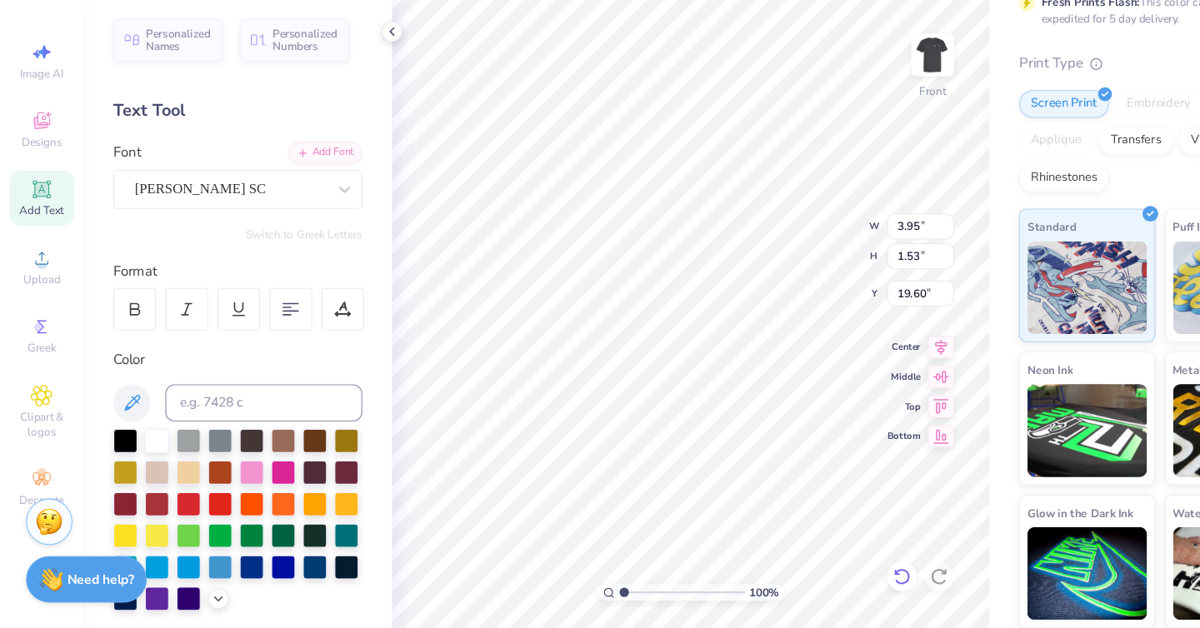
type input "19.60"
type input "1.90"
type input "1.66"
type input "20.36"
type input "1.87"
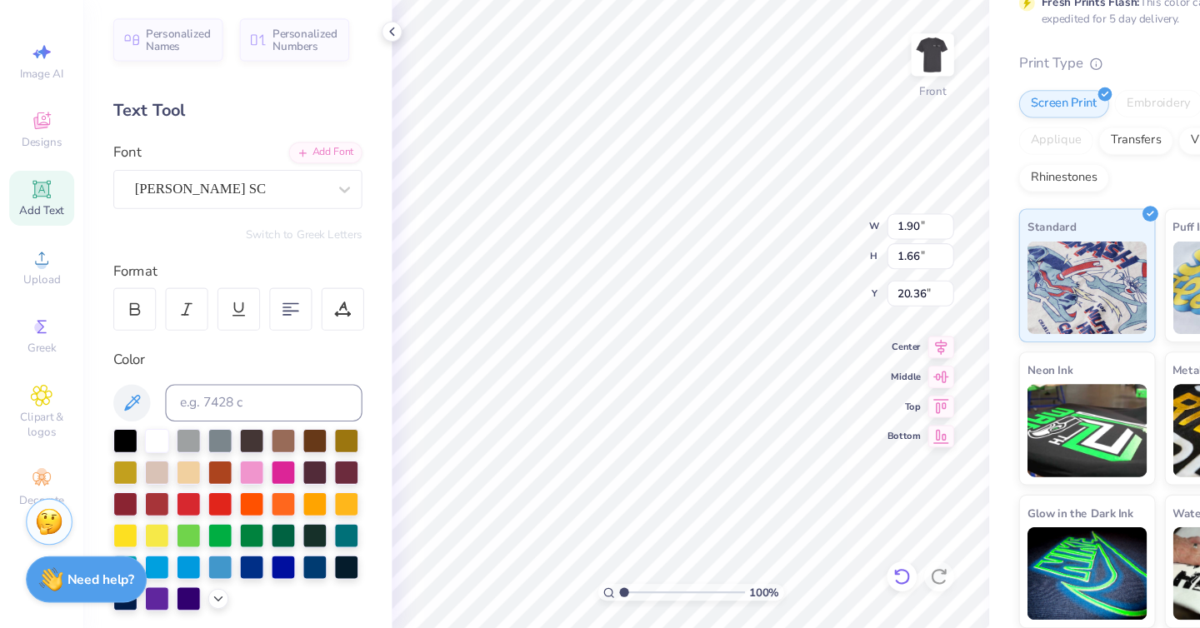
type input "1.68"
type input "13.46"
type input "3.03"
type input "1.39"
type input "21.74"
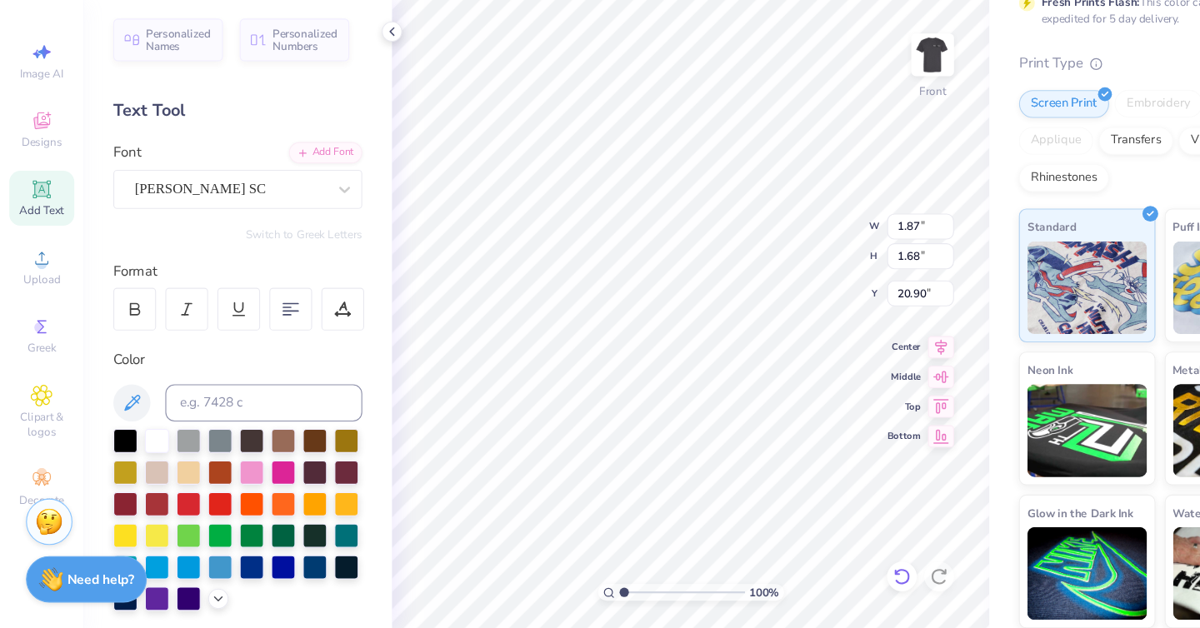
type input "20.90"
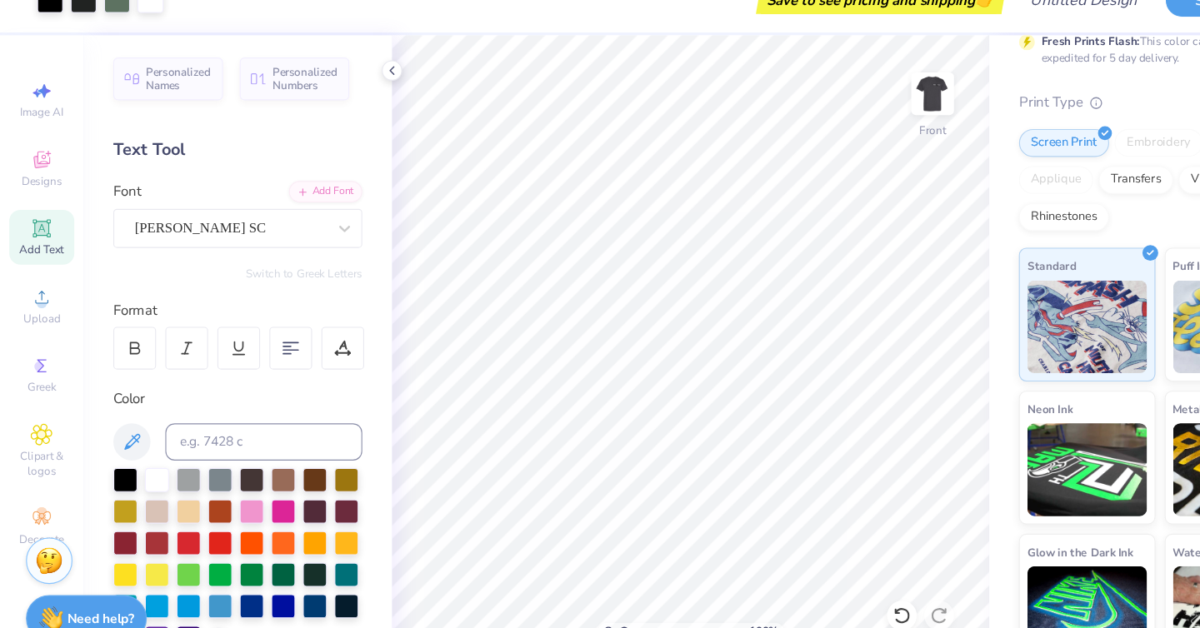
click at [28, 237] on icon at bounding box center [37, 234] width 20 height 20
type textarea "T"
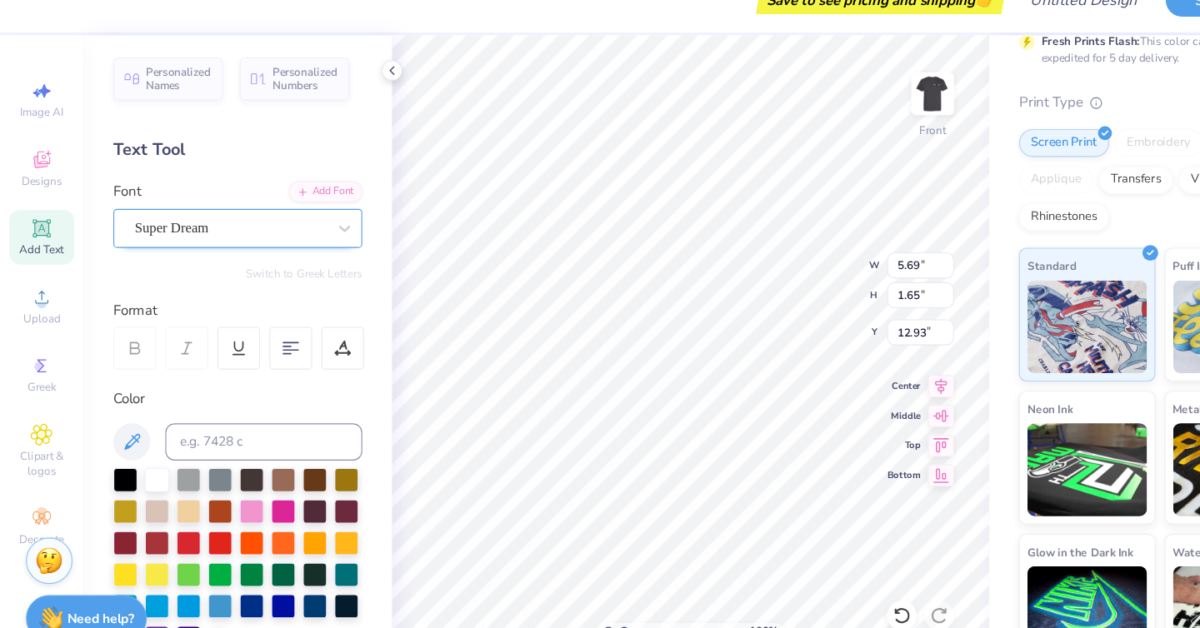
type textarea "PATO CREEK"
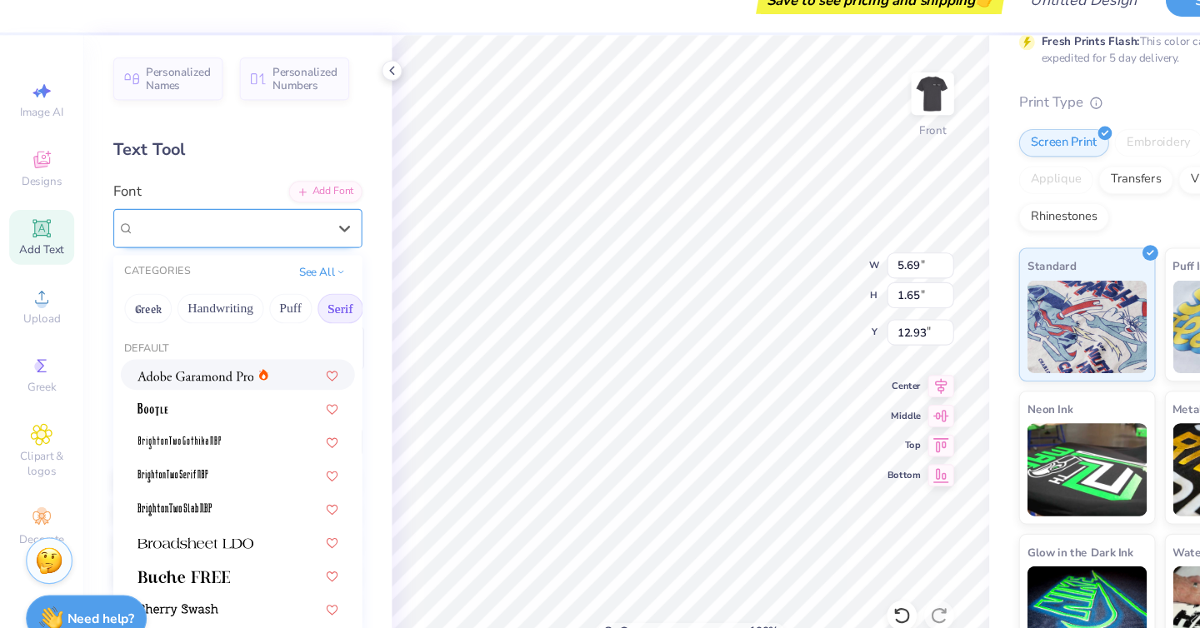
click at [247, 231] on div "Super Dream" at bounding box center [206, 234] width 175 height 26
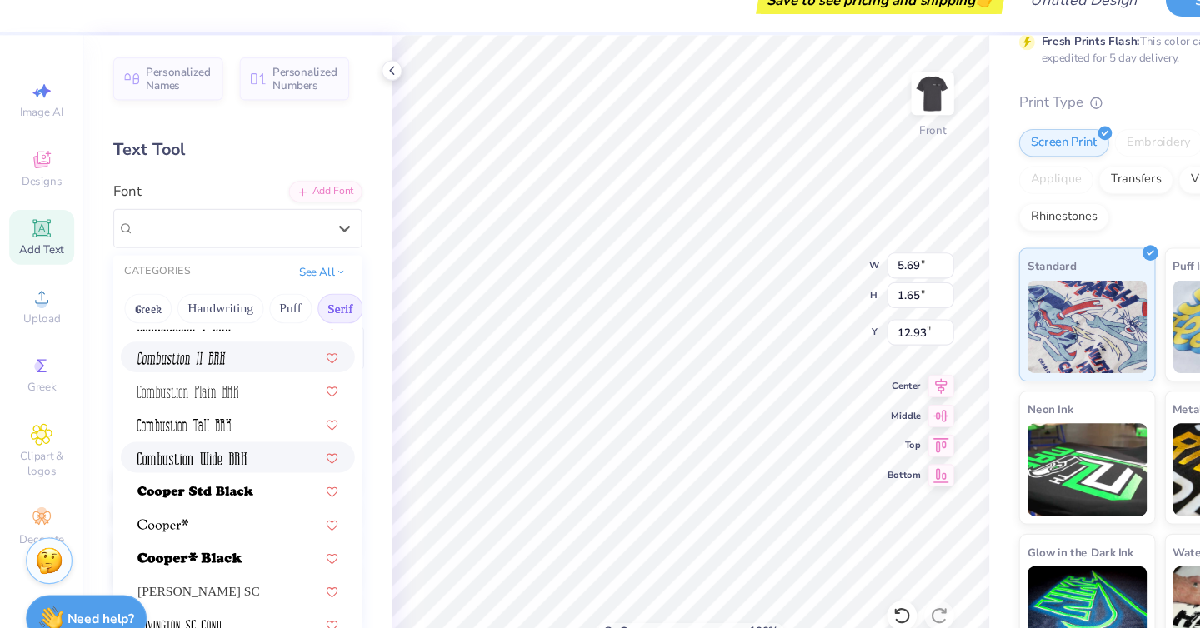
scroll to position [618, 0]
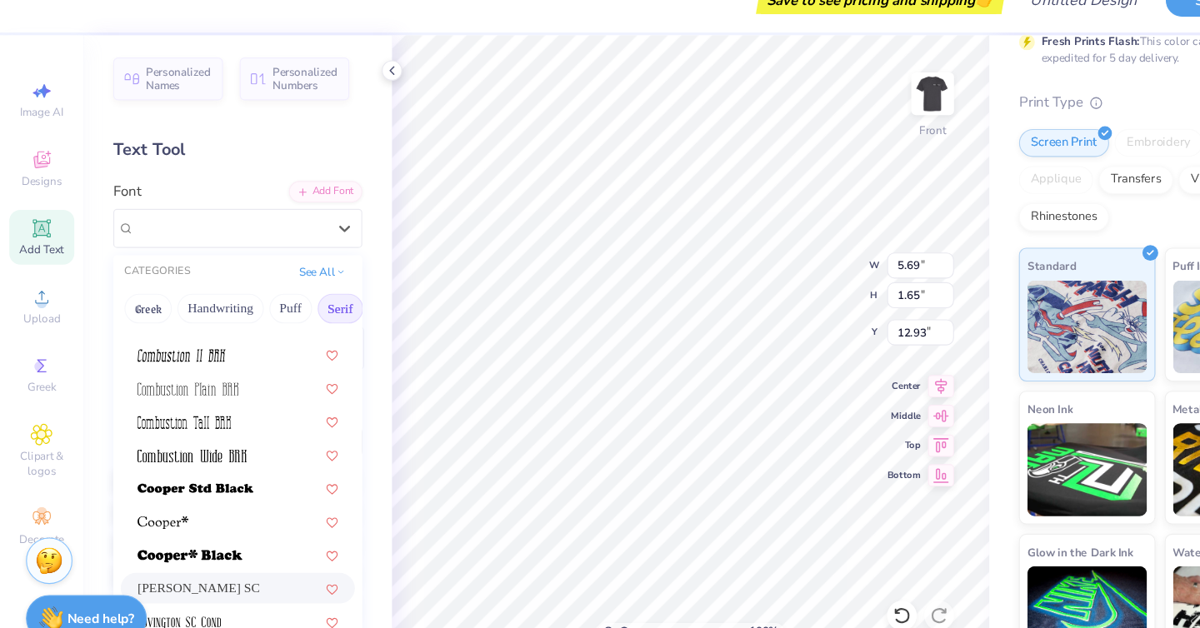
click at [234, 551] on div "[PERSON_NAME] SC" at bounding box center [213, 556] width 180 height 17
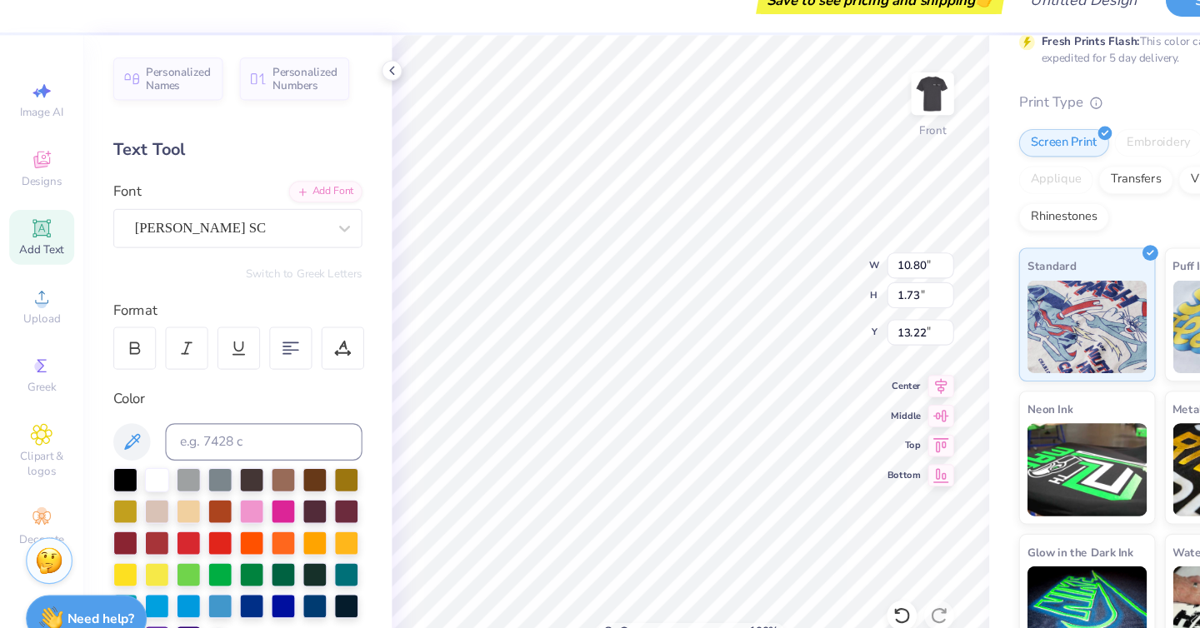
type input "13.22"
type input "10.33"
type input "1.65"
type input "13.30"
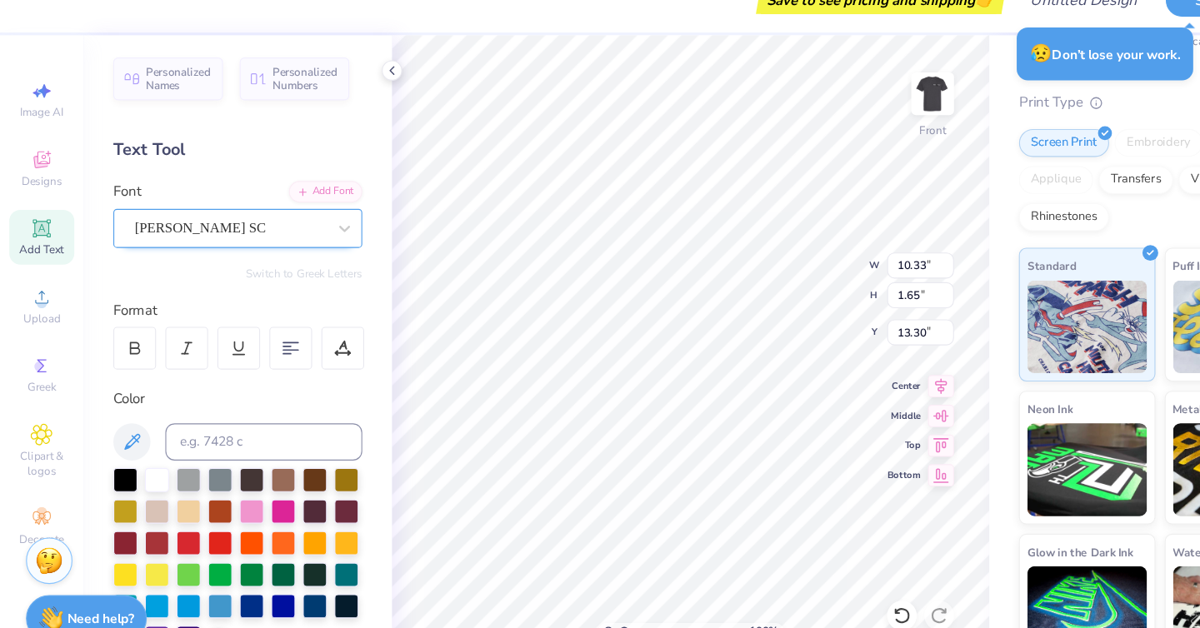
click at [260, 241] on div "[PERSON_NAME] SC" at bounding box center [206, 234] width 175 height 26
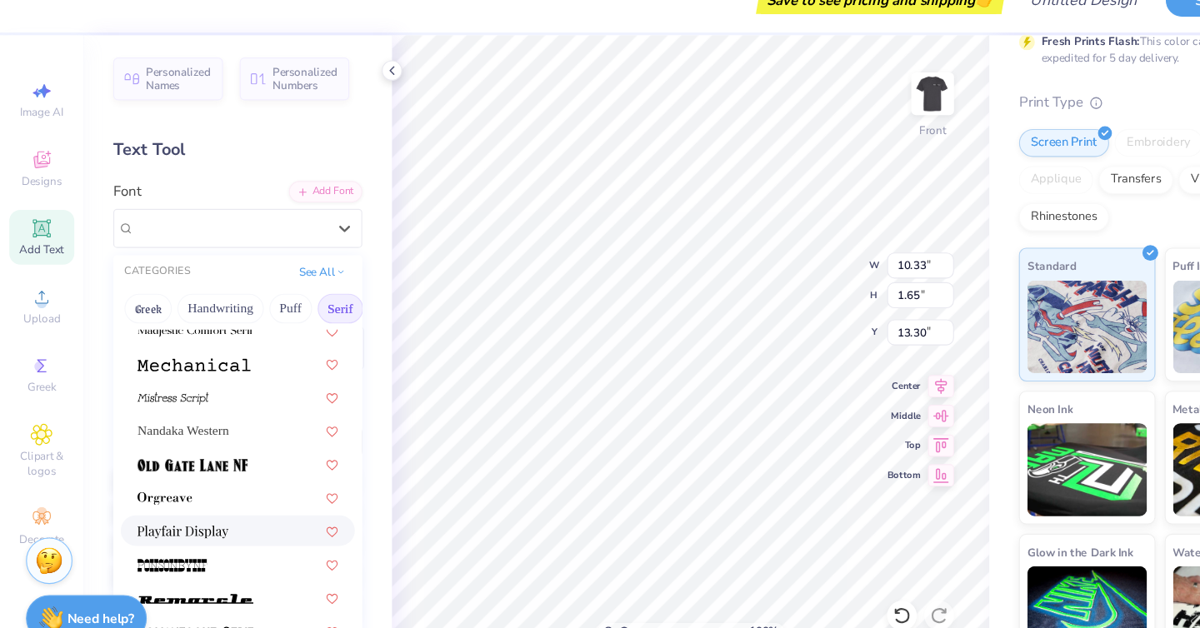
scroll to position [1743, 0]
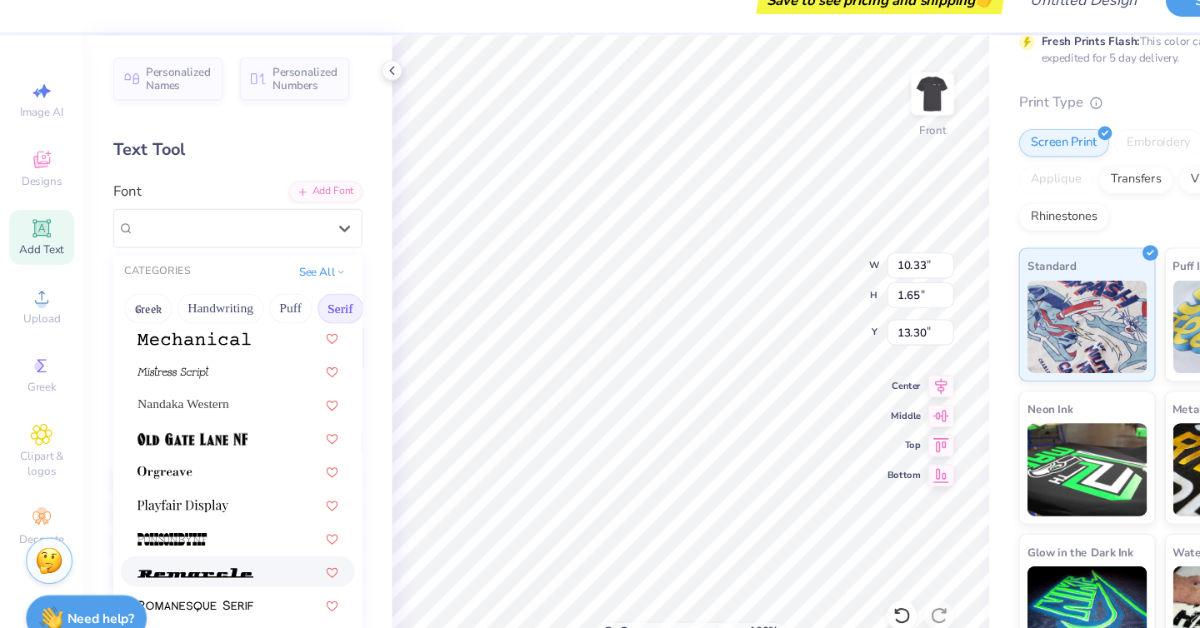
click at [237, 536] on div at bounding box center [213, 541] width 180 height 17
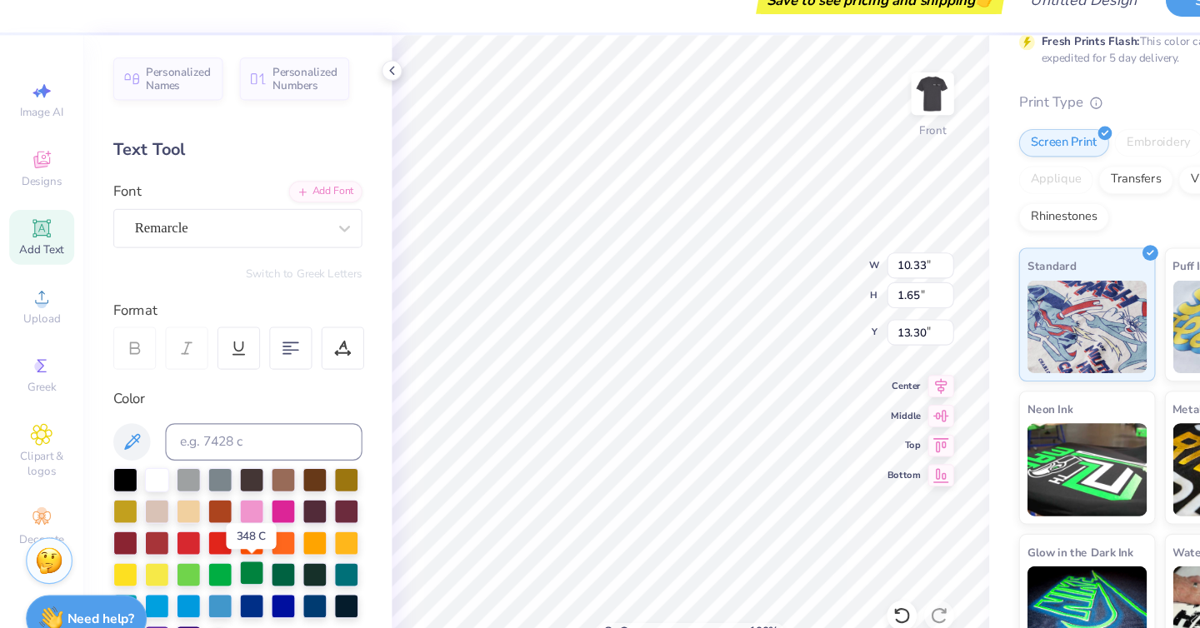
type input "14.53"
type input "0.80"
type input "13.72"
type input "13.01"
type input "0.72"
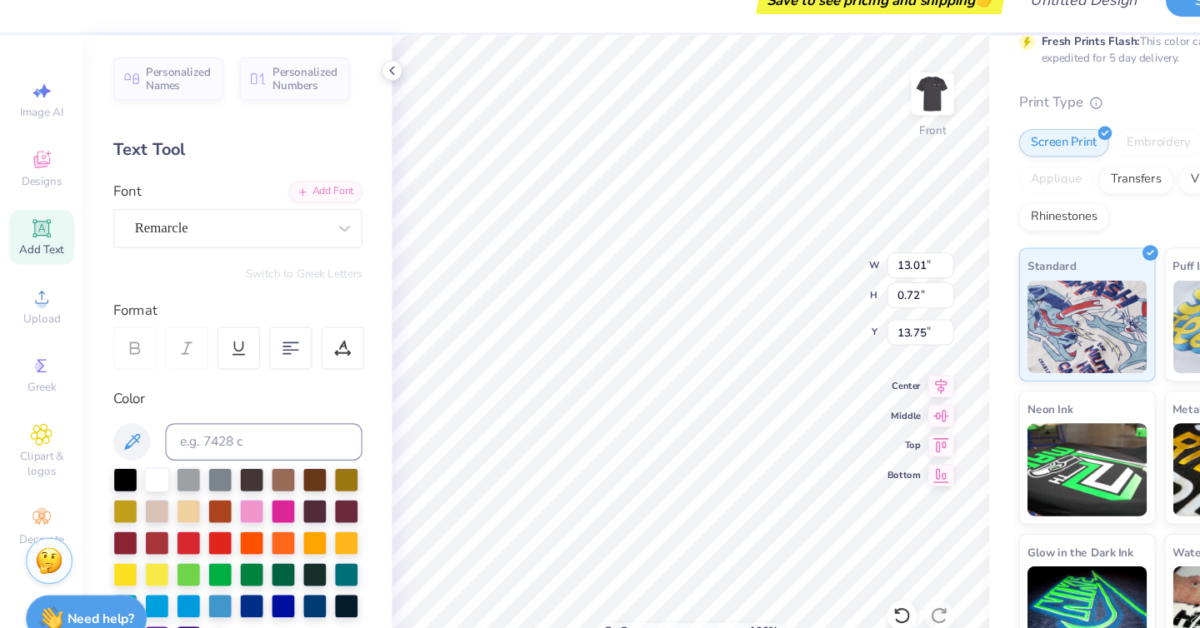
type input "13.75"
click at [287, 237] on div "Remarcle" at bounding box center [206, 234] width 175 height 26
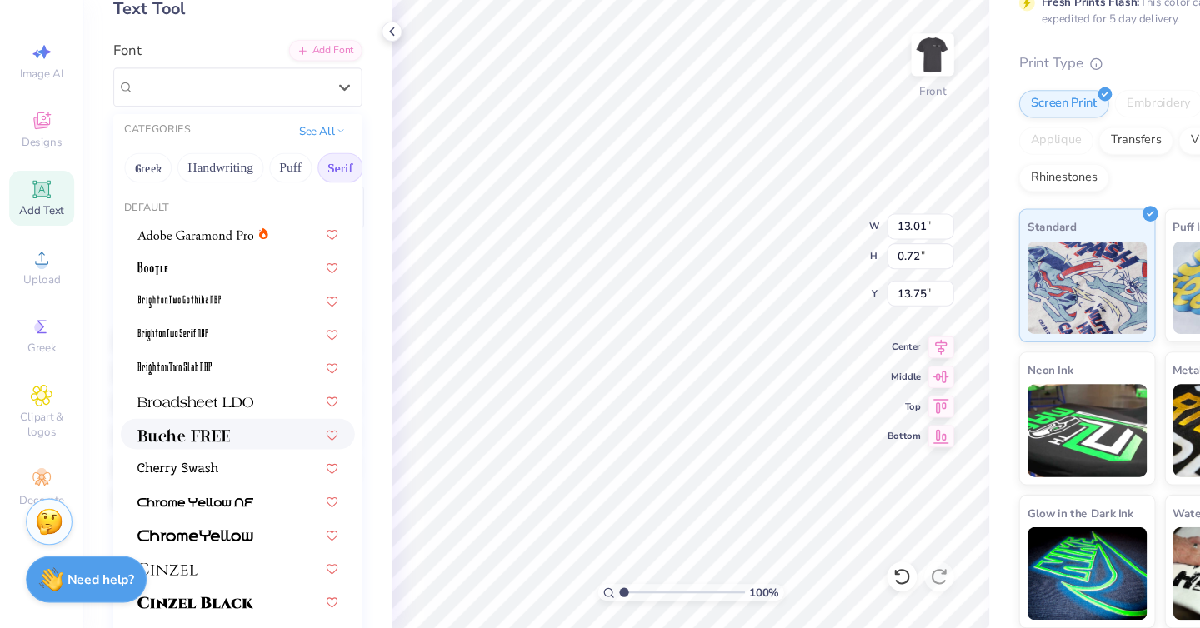
scroll to position [80, 0]
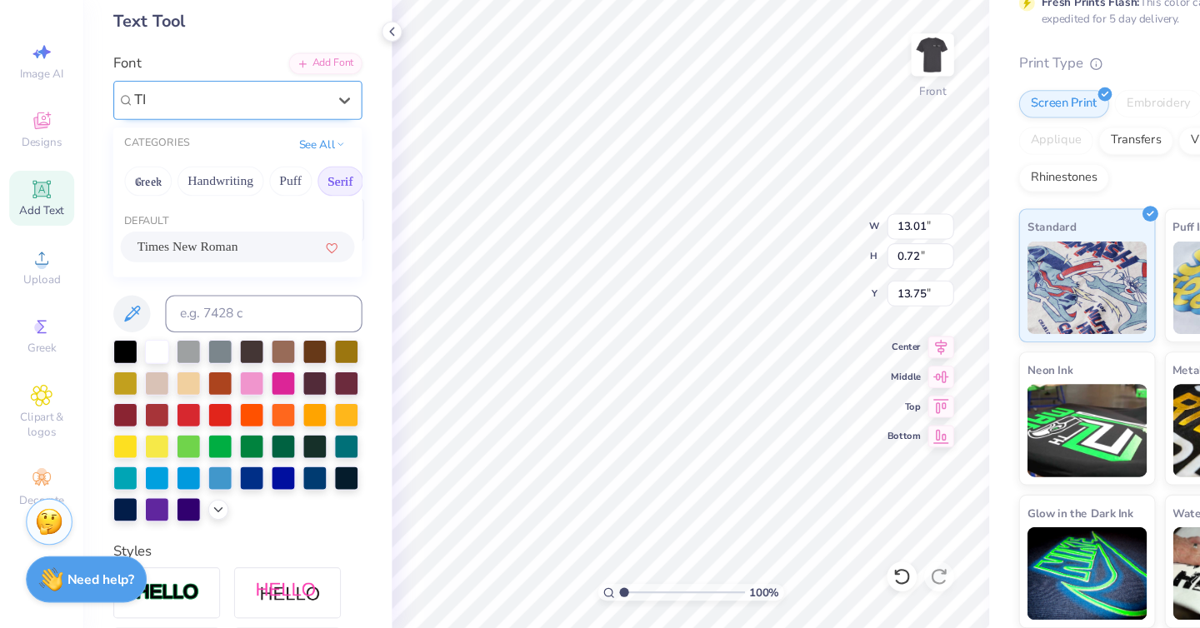
type input "T"
type input "s"
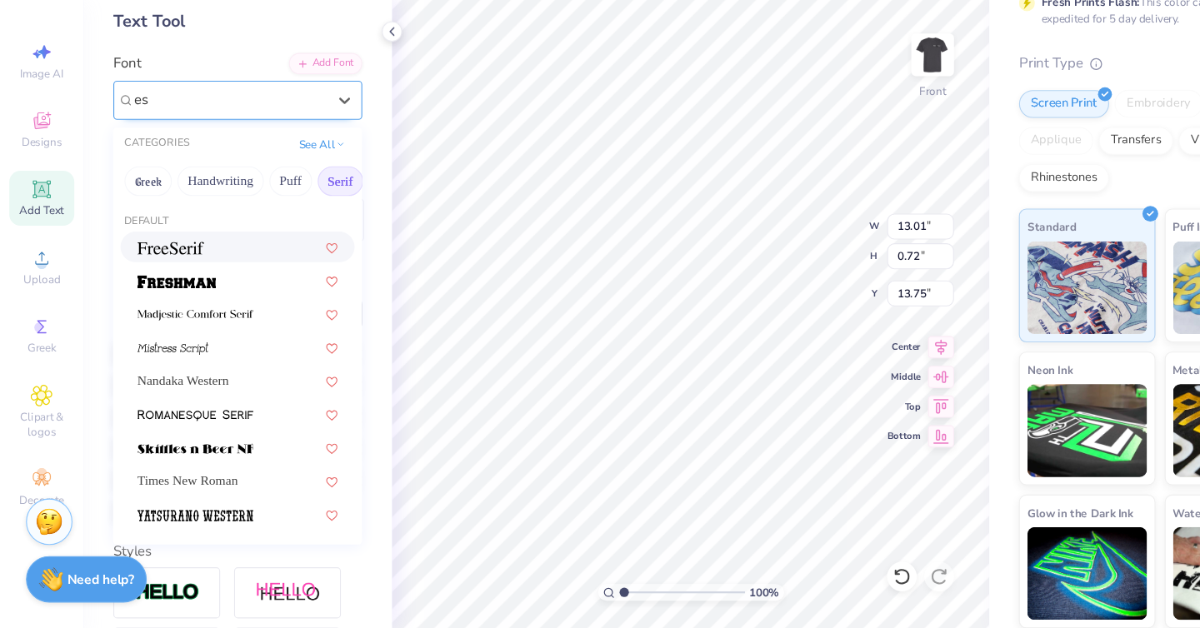
type input "e"
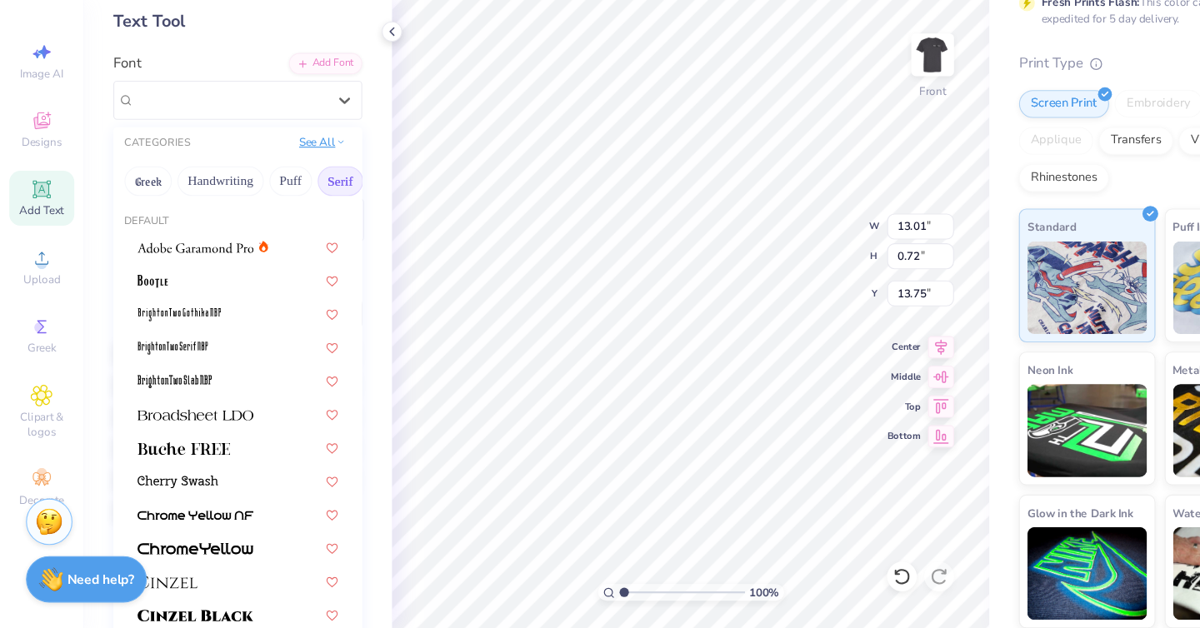
click at [302, 188] on icon at bounding box center [306, 191] width 8 height 8
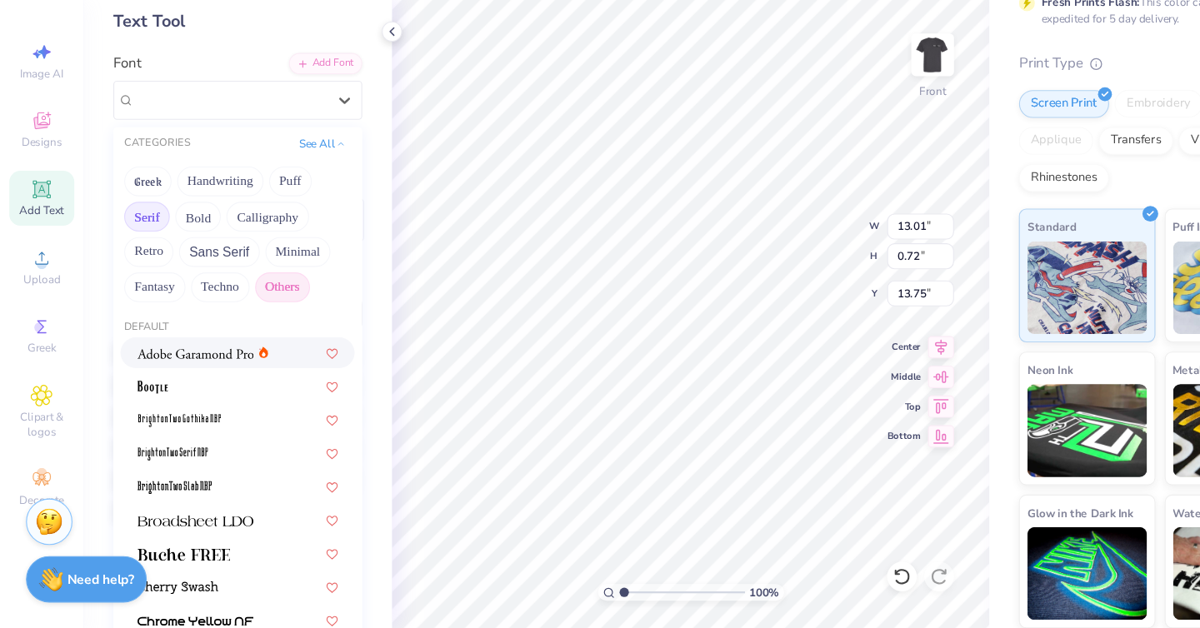
click at [252, 325] on button "Others" at bounding box center [253, 321] width 49 height 27
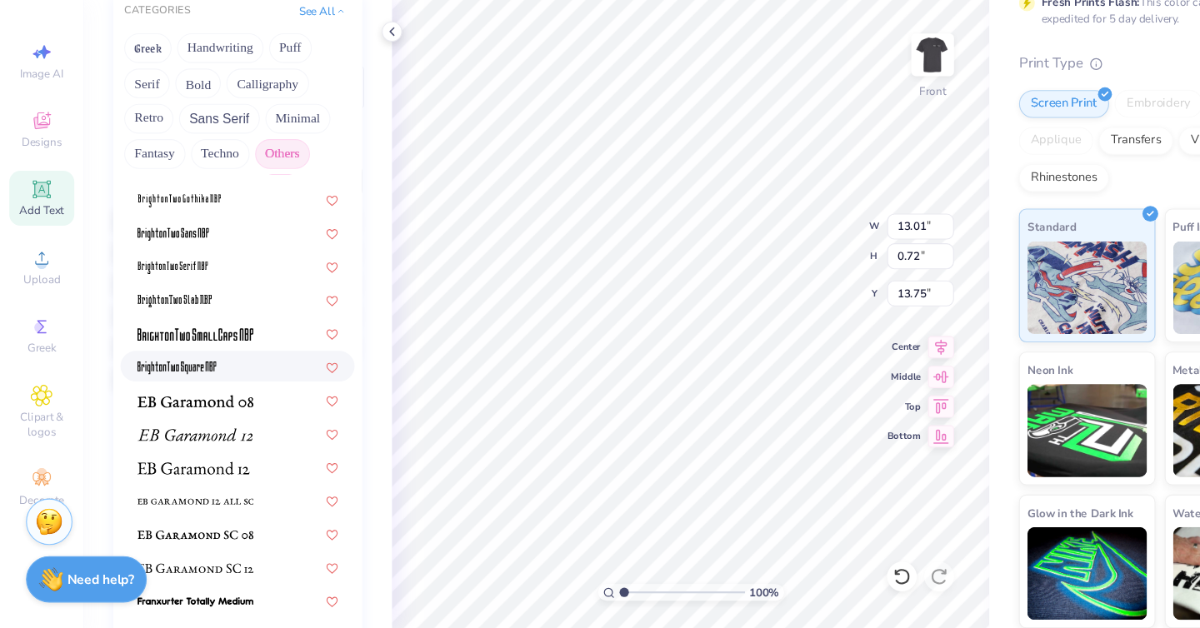
scroll to position [340, 0]
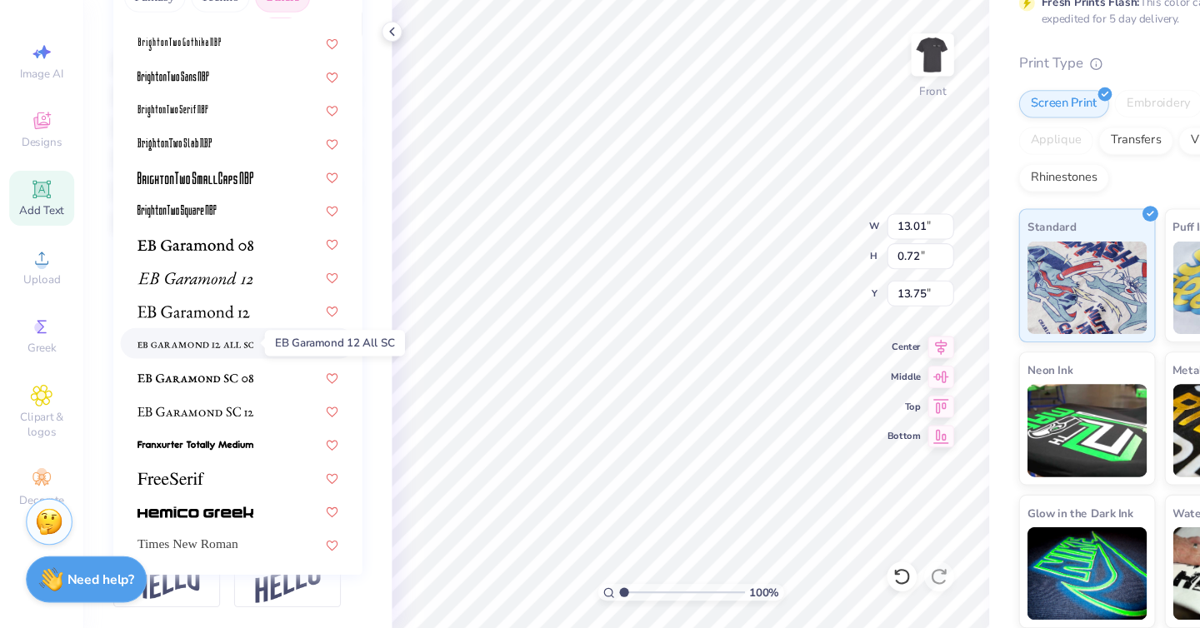
click at [226, 380] on span at bounding box center [175, 371] width 104 height 17
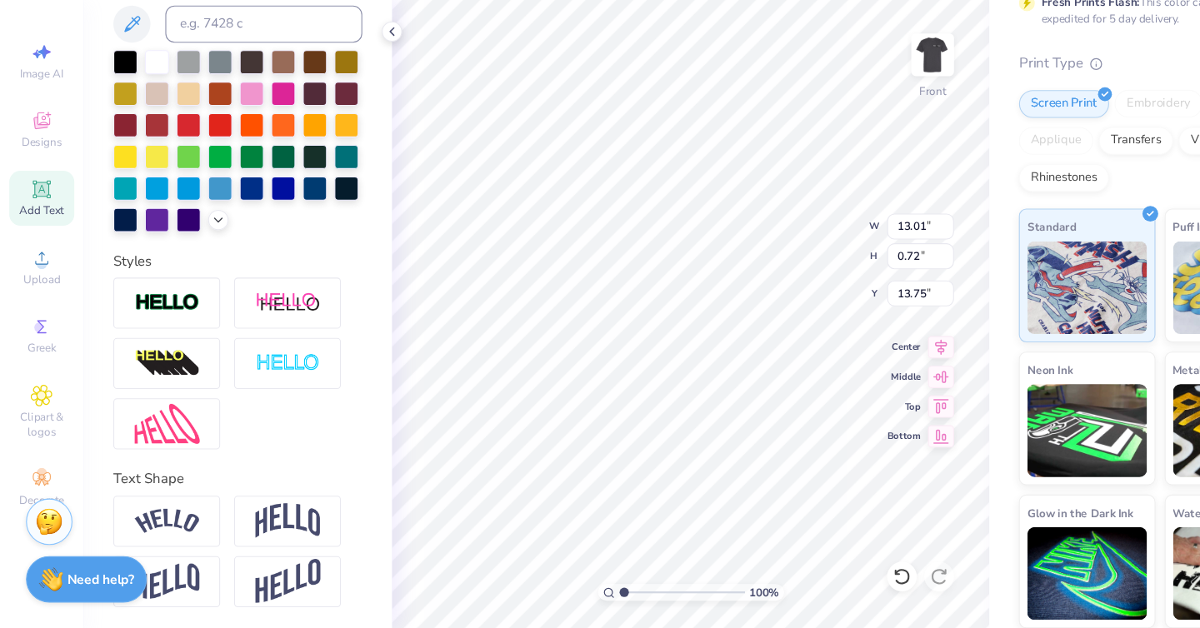
type input "5.30"
type input "0.57"
type input "13.82"
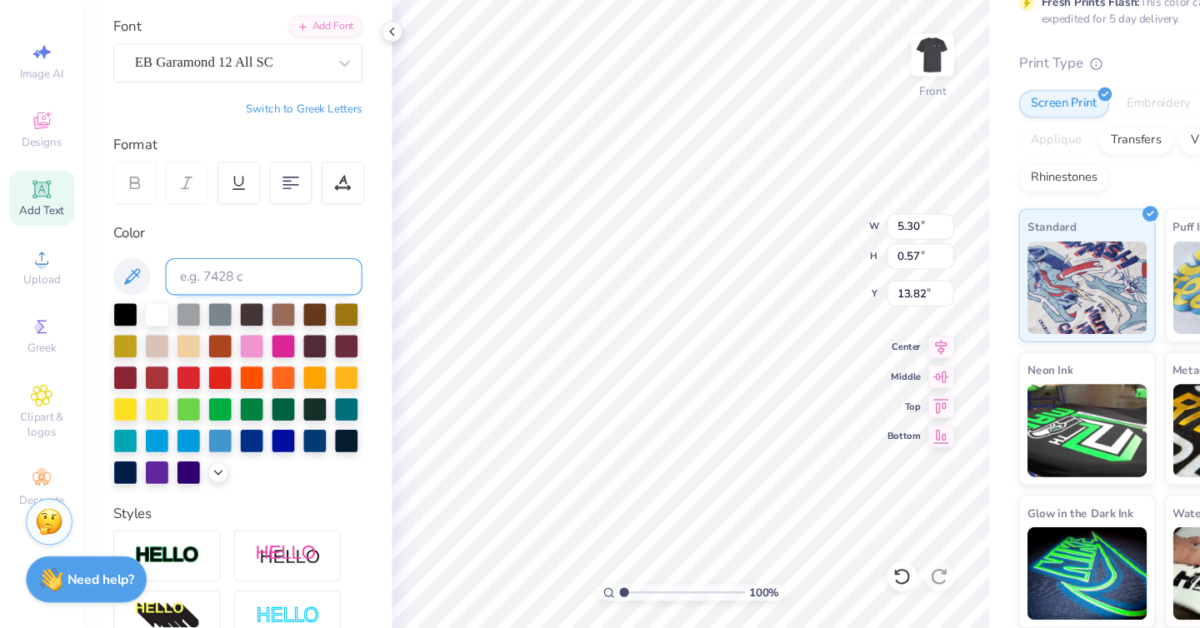
scroll to position [107, 0]
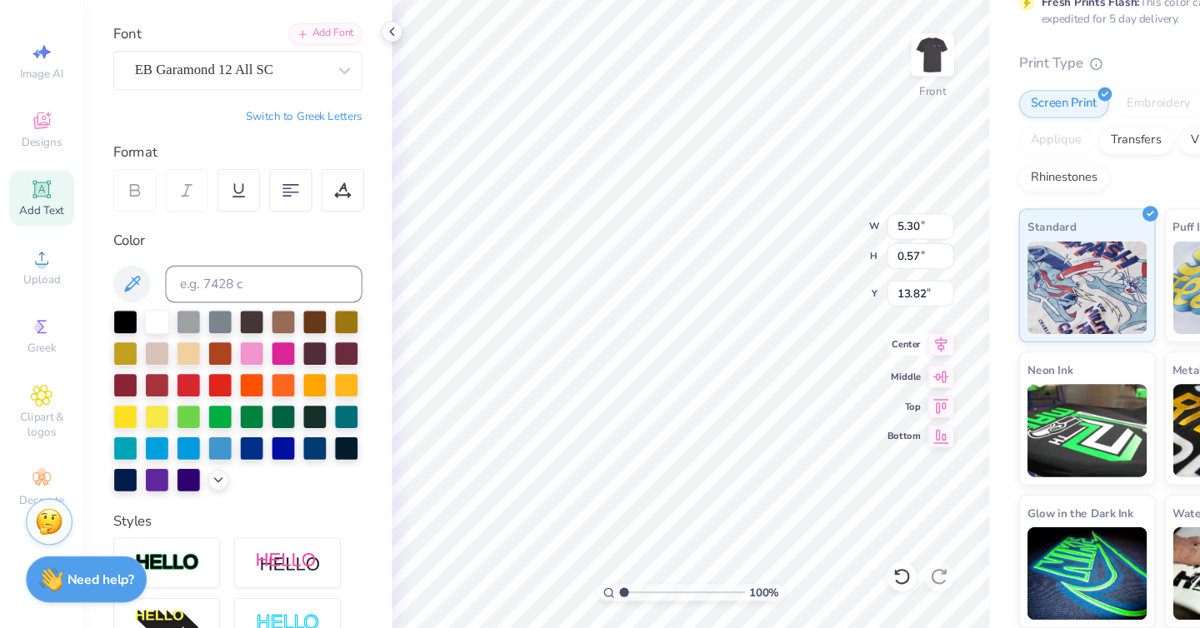
type input "8.97"
type input "0.97"
click at [846, 377] on icon at bounding box center [844, 374] width 11 height 14
type input "8.97"
type input "0.97"
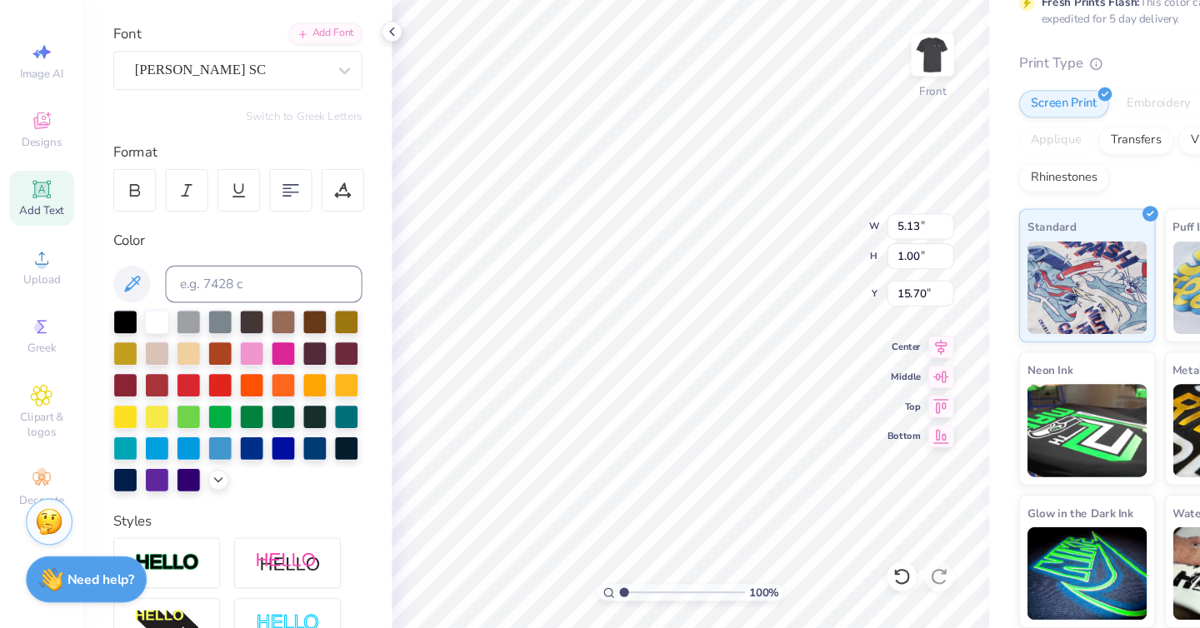
type input "13.82"
type input "5.13"
type input "1.00"
type input "15.70"
click at [301, 123] on icon at bounding box center [309, 127] width 17 height 17
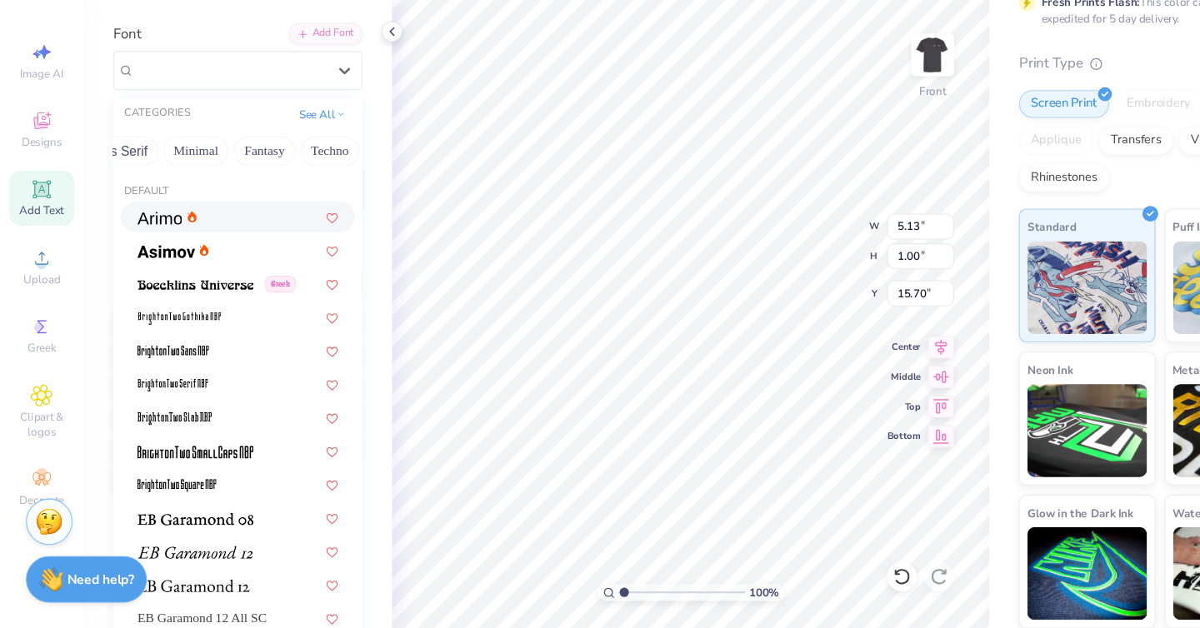
scroll to position [0, 490]
click at [302, 200] on button "Others" at bounding box center [296, 200] width 49 height 27
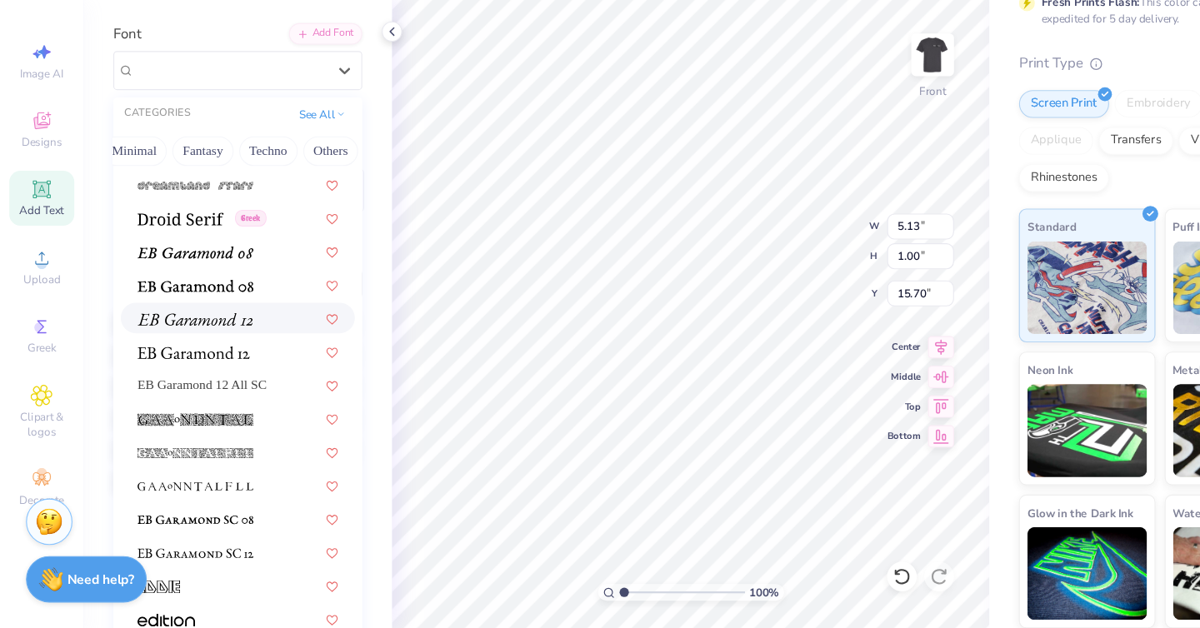
scroll to position [2971, 0]
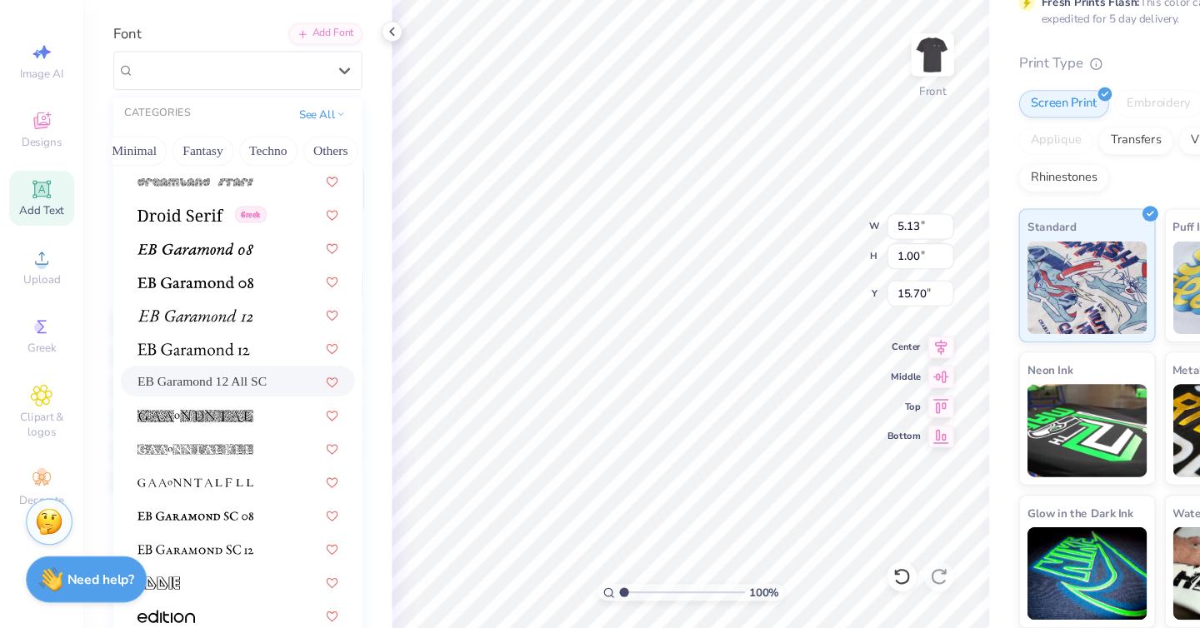
click at [246, 400] on div "EB Garamond 12 All SC" at bounding box center [213, 405] width 180 height 17
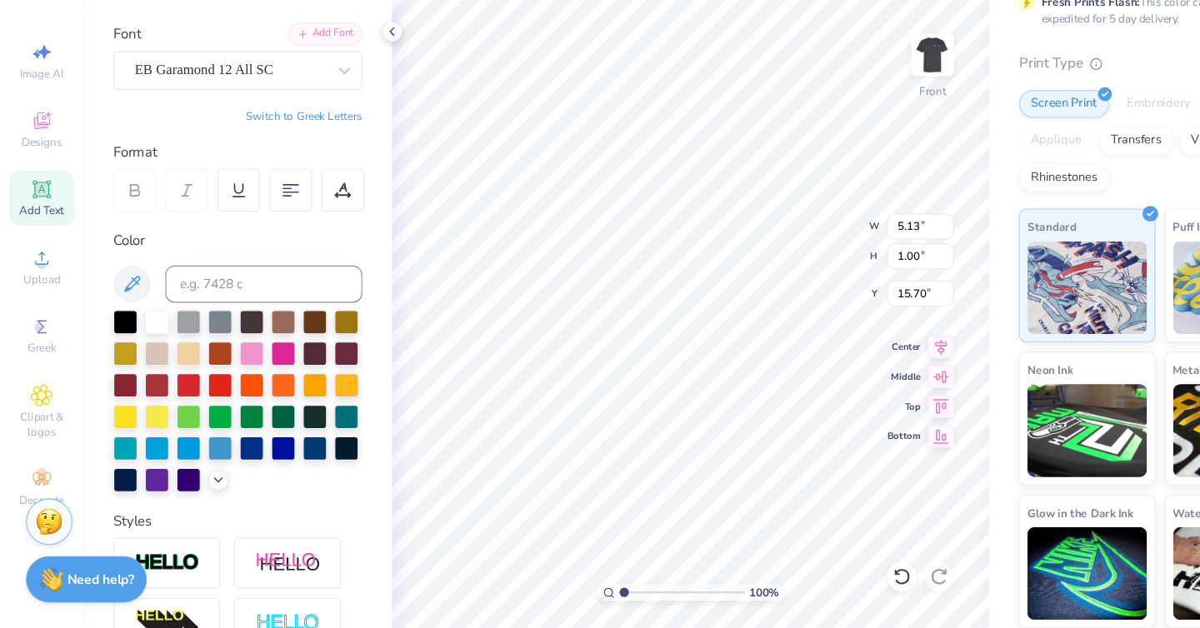
type input "4.79"
type input "0.90"
type input "15.75"
type input "15.49"
click at [837, 122] on img at bounding box center [836, 113] width 67 height 67
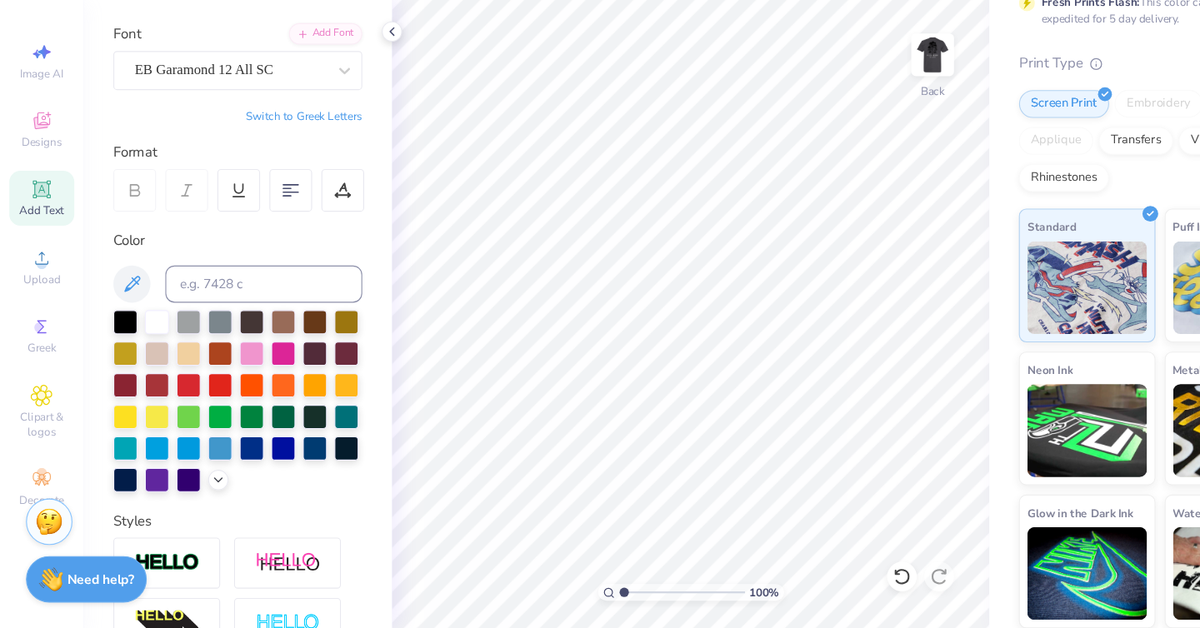
click at [22, 231] on div "Add Text" at bounding box center [37, 241] width 58 height 49
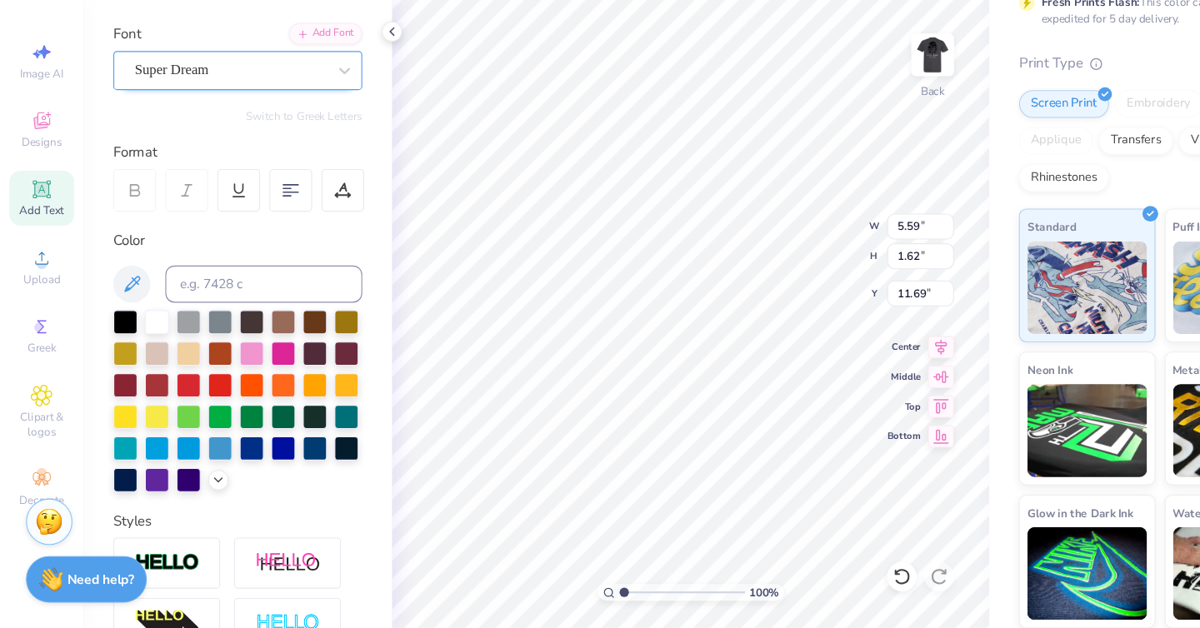
click at [303, 142] on div at bounding box center [309, 127] width 30 height 33
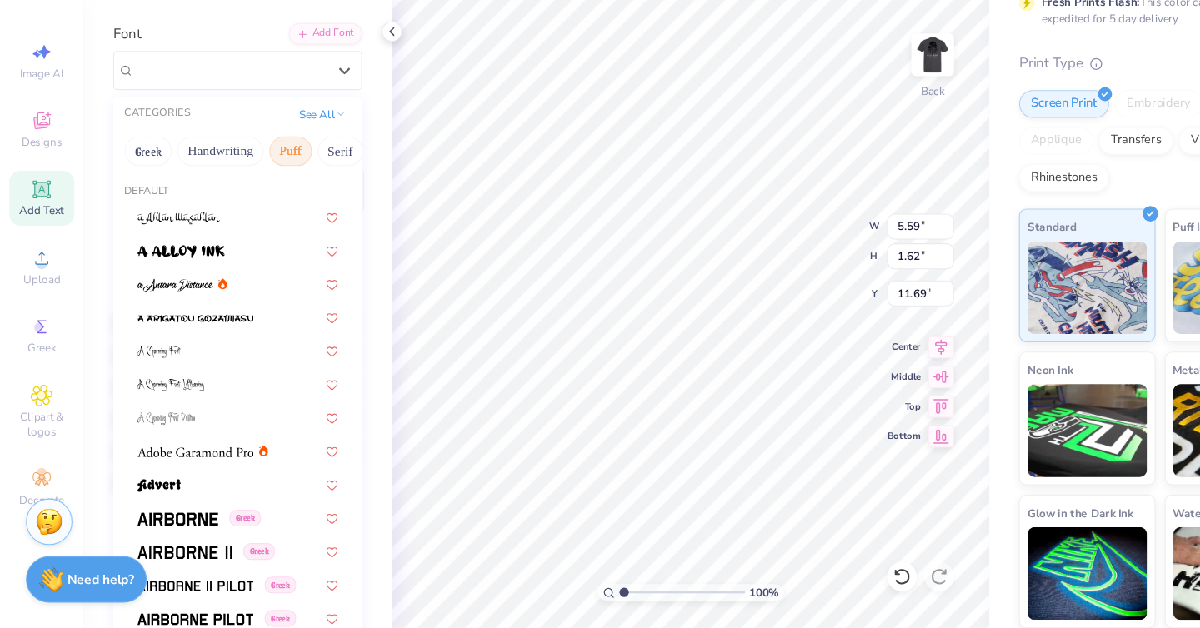
scroll to position [0, 490]
click at [297, 199] on button "Others" at bounding box center [296, 200] width 49 height 27
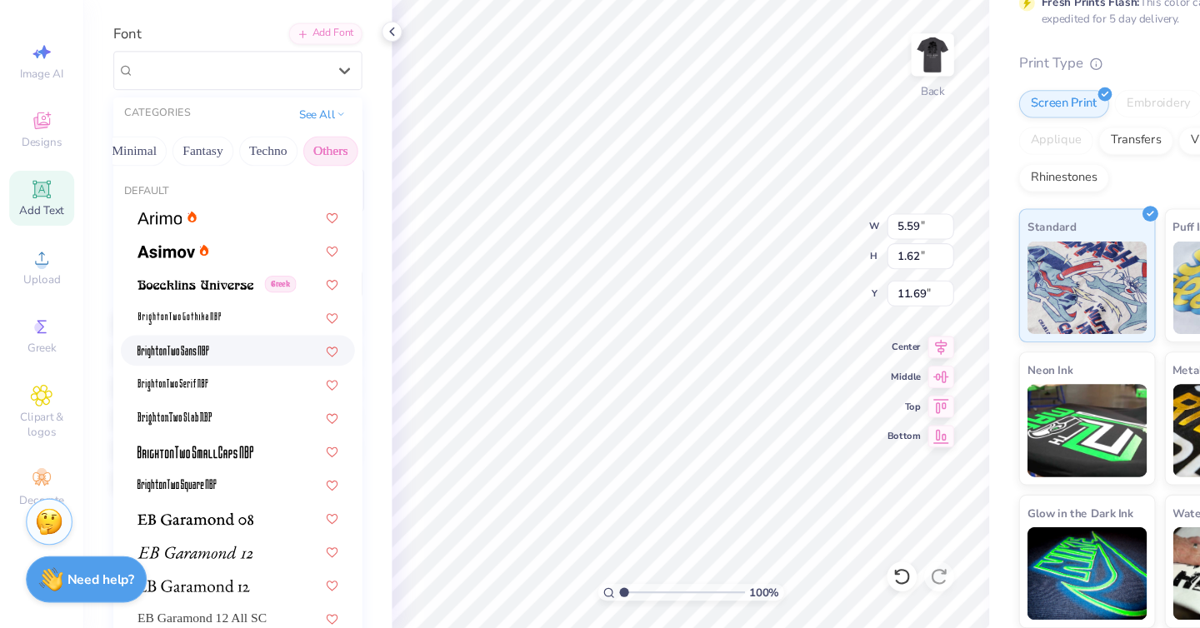
scroll to position [108, 0]
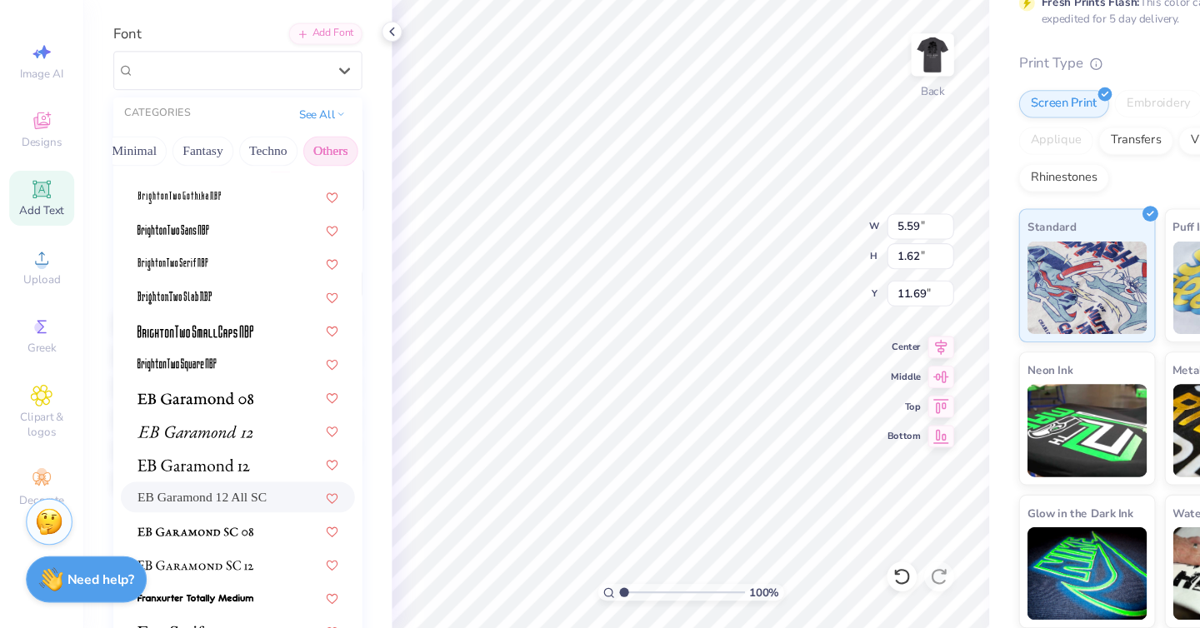
click at [242, 506] on div "EB Garamond 12 All SC" at bounding box center [213, 509] width 180 height 17
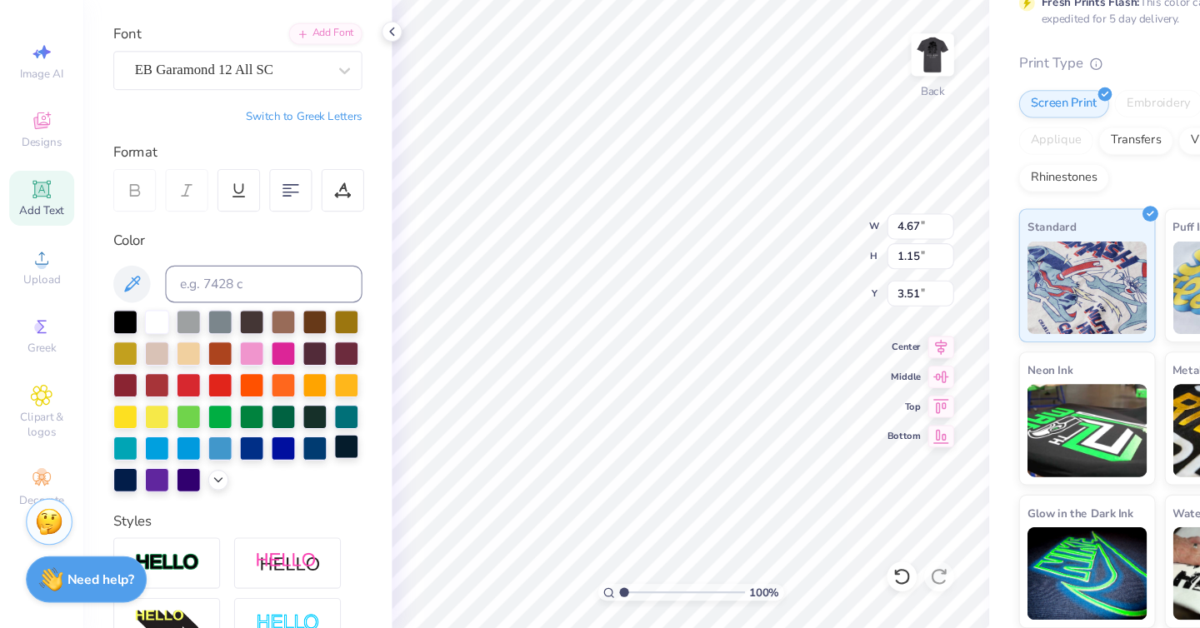
click at [719, 284] on div "100 % Back W 4.67 4.67 " H 1.15 1.15 " Y 3.51 3.51 " Center Middle Top Bottom" at bounding box center [620, 344] width 536 height 567
click at [31, 243] on icon at bounding box center [37, 234] width 20 height 20
click at [313, 115] on div at bounding box center [309, 127] width 30 height 30
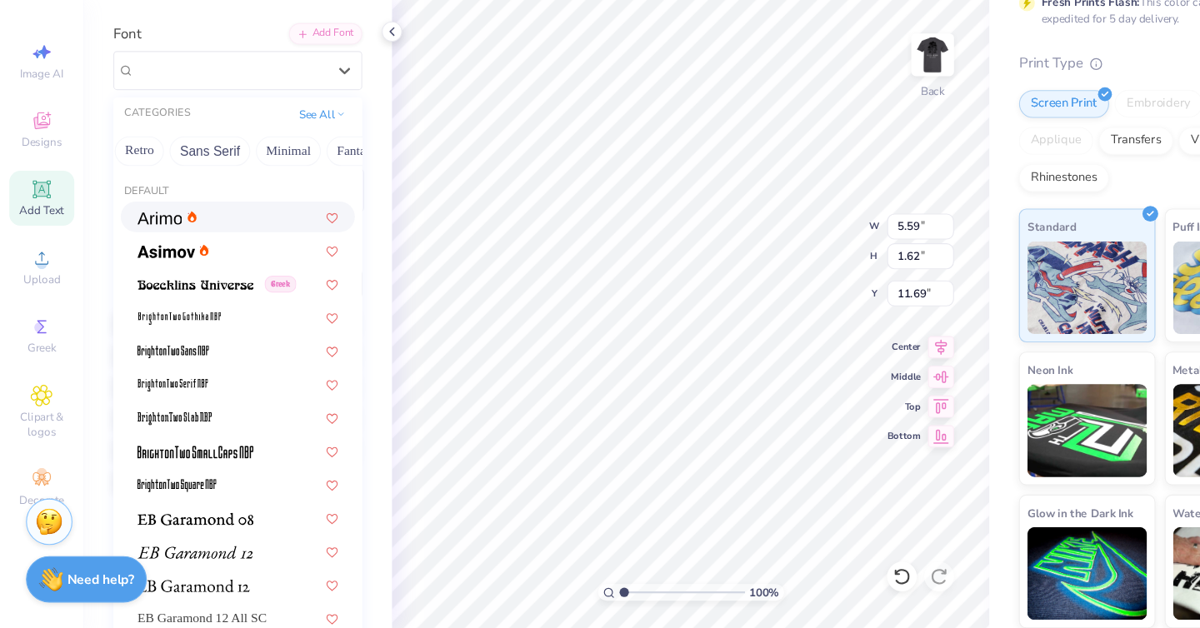
scroll to position [0, 490]
click at [298, 203] on button "Others" at bounding box center [296, 200] width 49 height 27
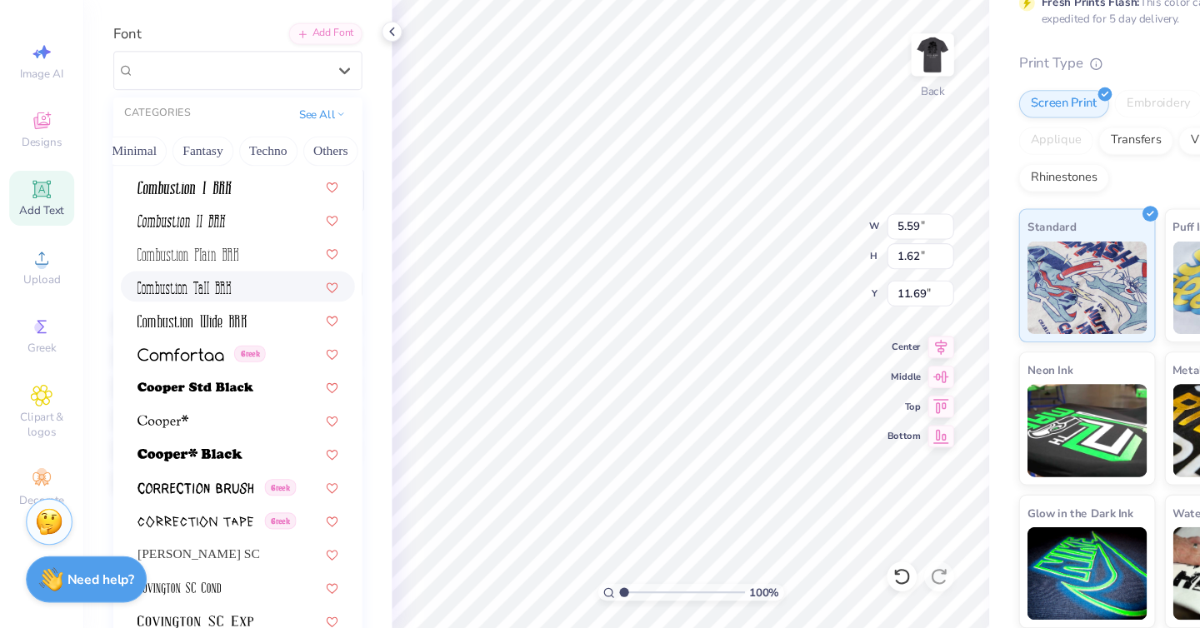
scroll to position [2607, 0]
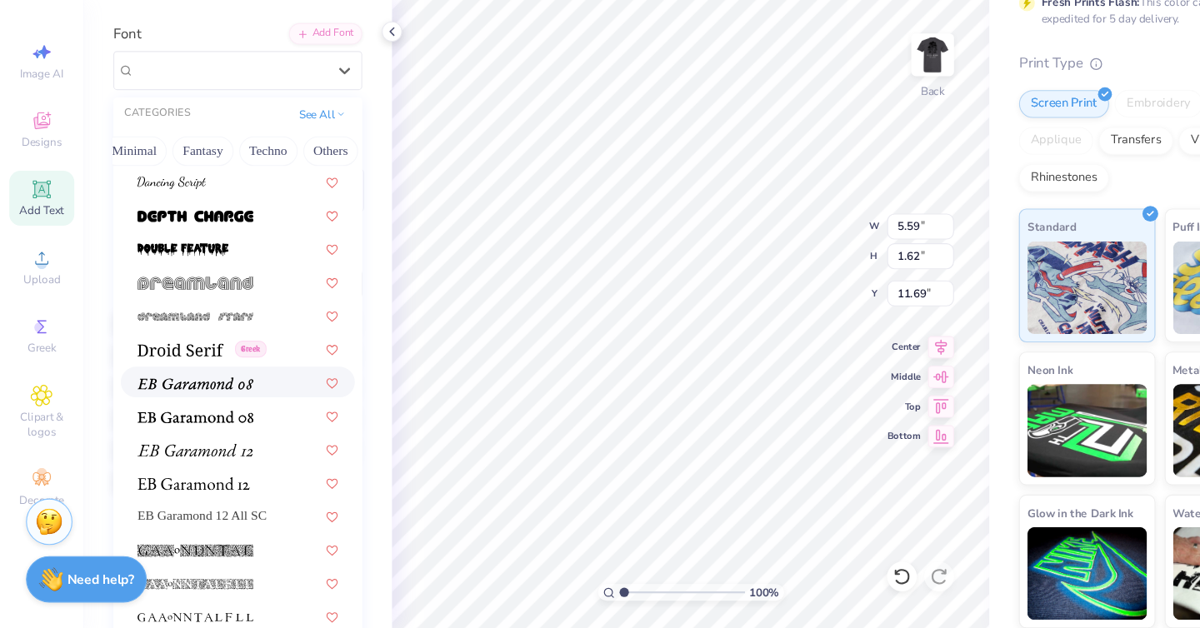
scroll to position [2856, 0]
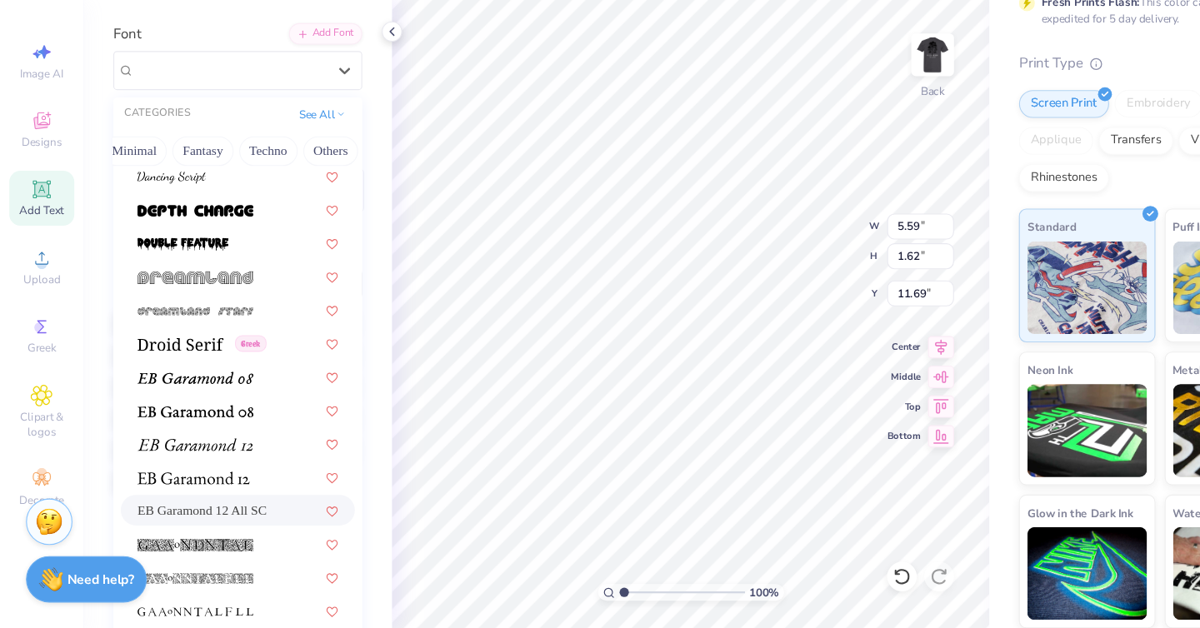
click at [195, 522] on span "EB Garamond 12 All SC" at bounding box center [181, 521] width 116 height 17
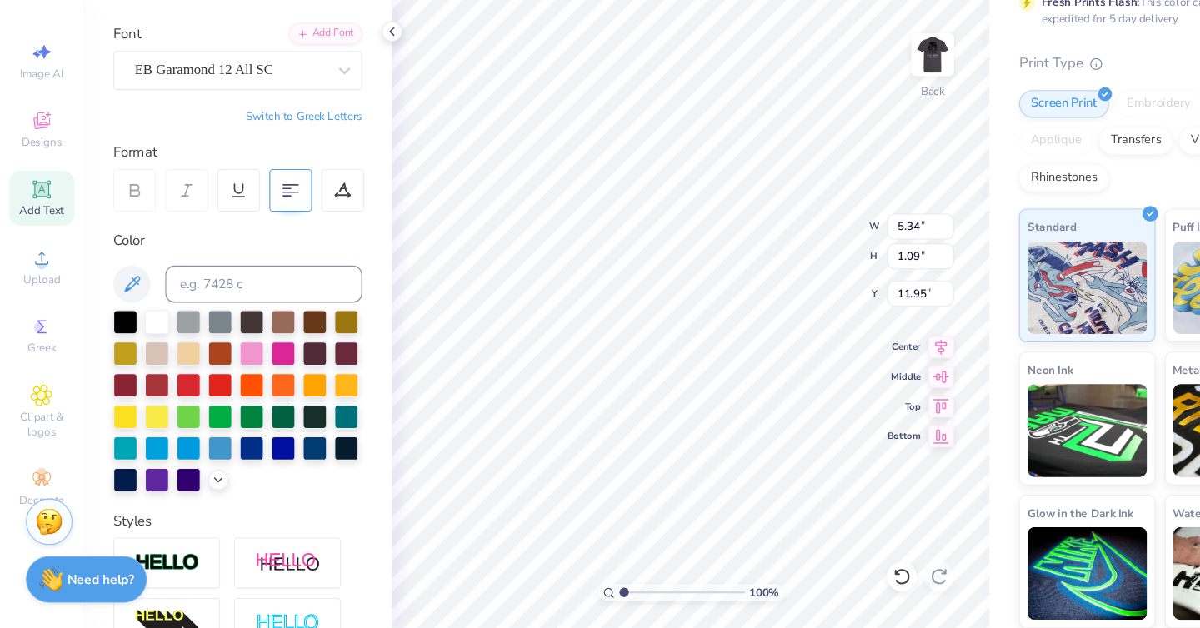
type input "2.90"
type input "0.59"
type input "3.51"
type input "2.77"
type input "0.57"
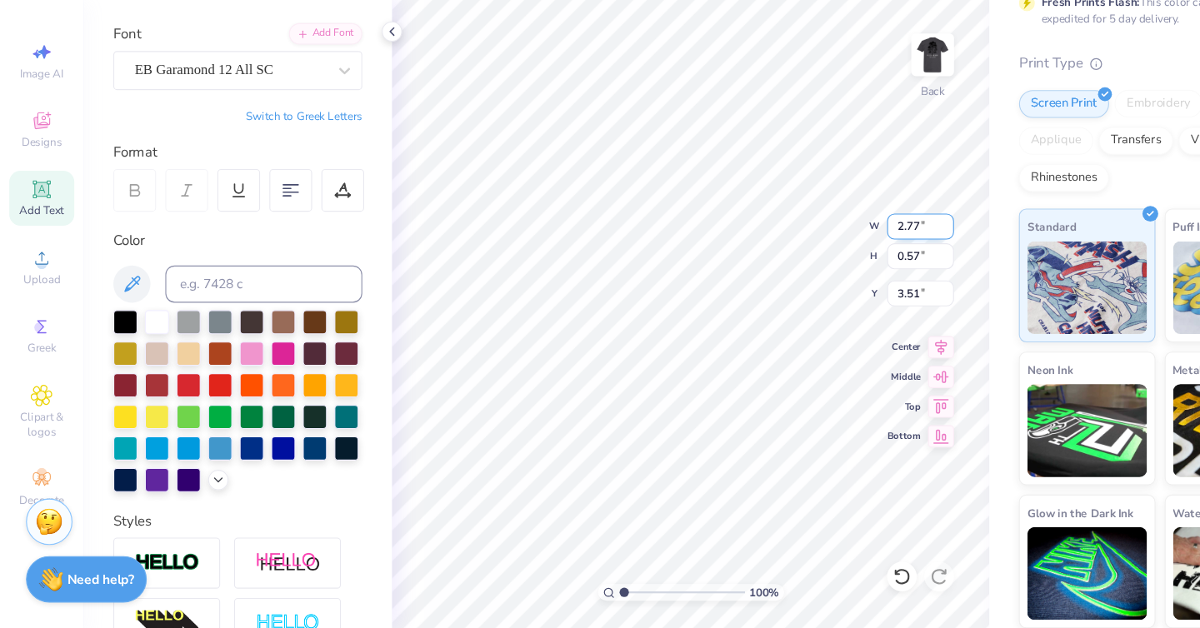
click at [713, 267] on div "100 % Back W 2.77 2.77 " H 0.57 0.57 " Y 3.51 3.51 " Center Middle Top Bottom" at bounding box center [620, 344] width 536 height 567
type input "2.77"
type input "0.57"
click at [842, 272] on input "2.76" at bounding box center [826, 267] width 60 height 23
click at [846, 269] on input "2.75" at bounding box center [826, 267] width 60 height 23
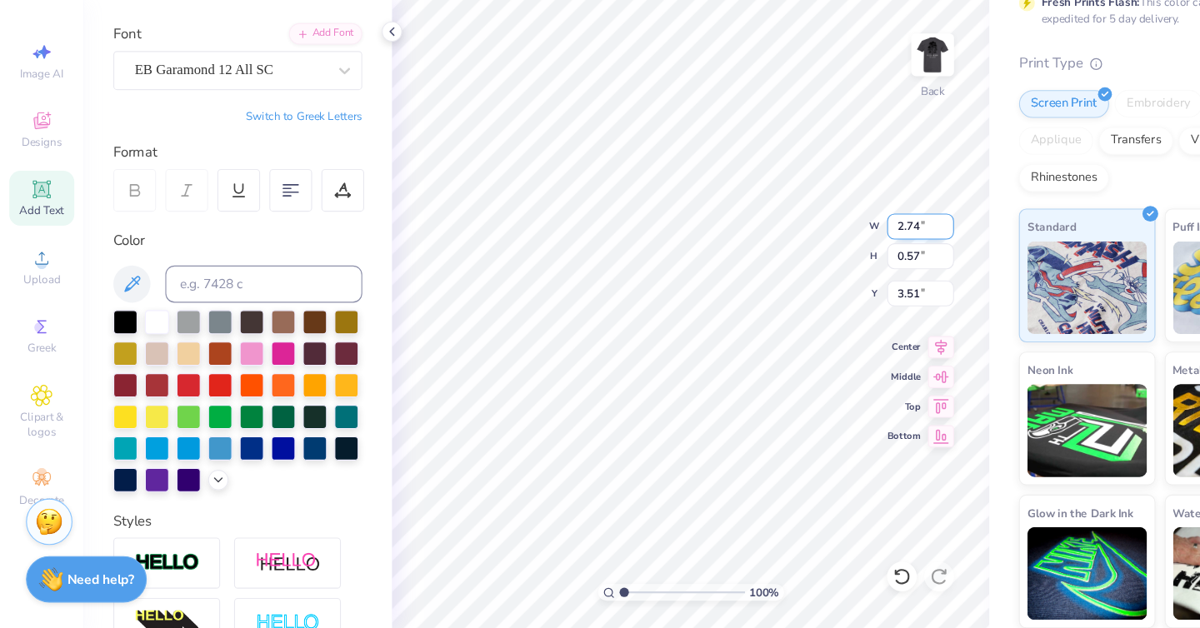
click at [846, 269] on input "2.74" at bounding box center [826, 267] width 60 height 23
click at [846, 269] on input "2.73" at bounding box center [826, 267] width 60 height 23
click at [846, 269] on input "2.72" at bounding box center [826, 267] width 60 height 23
click at [846, 269] on input "2.71" at bounding box center [826, 267] width 60 height 23
click at [846, 269] on input "2.7" at bounding box center [826, 267] width 60 height 23
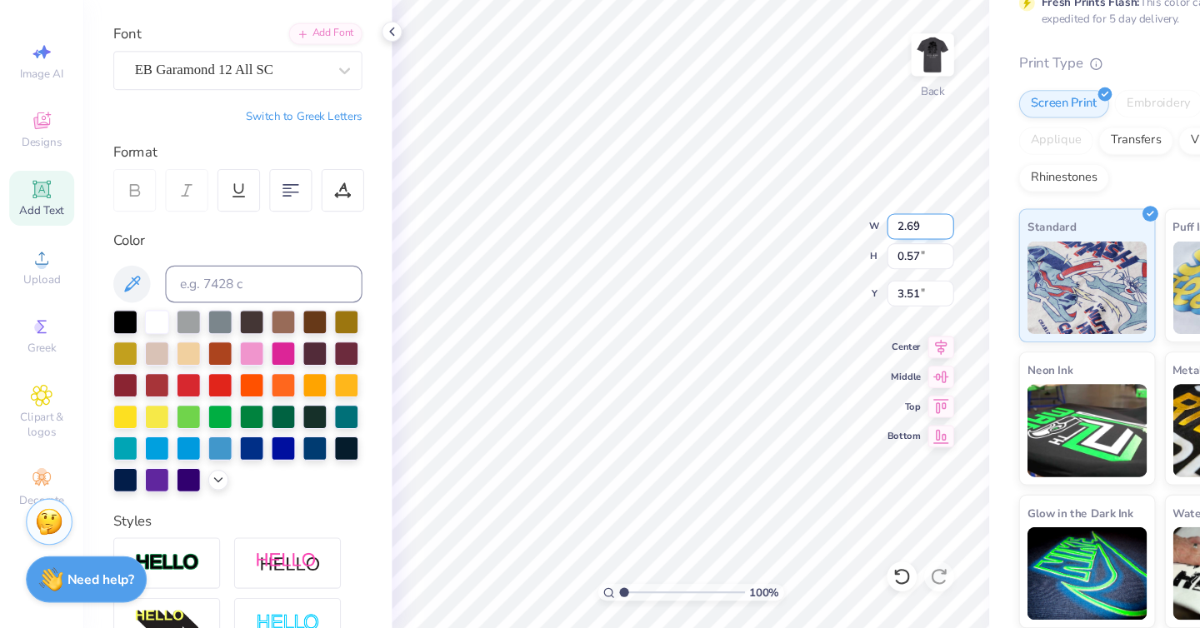
click at [846, 269] on input "2.69" at bounding box center [826, 267] width 60 height 23
click at [846, 269] on input "2.68" at bounding box center [826, 267] width 60 height 23
click at [846, 269] on input "2.67" at bounding box center [826, 267] width 60 height 23
type input "2.08"
type input "2.77"
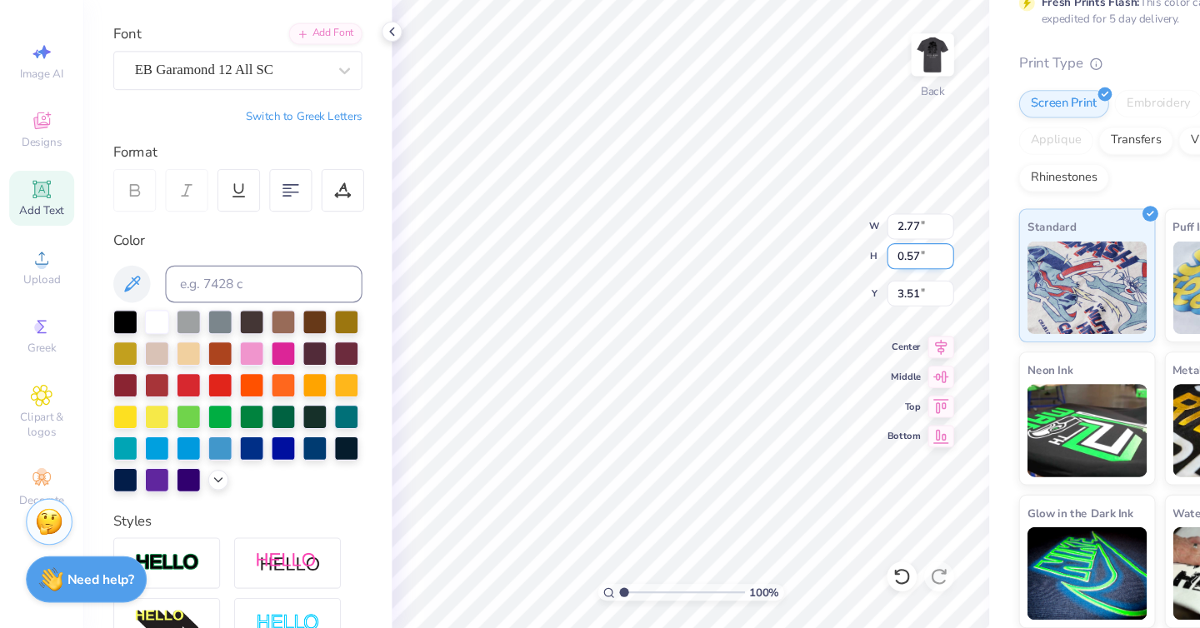
click at [833, 294] on input "0.57" at bounding box center [826, 293] width 60 height 23
type input "0.51"
type input "2.77"
type input "0.57"
type input "2.77"
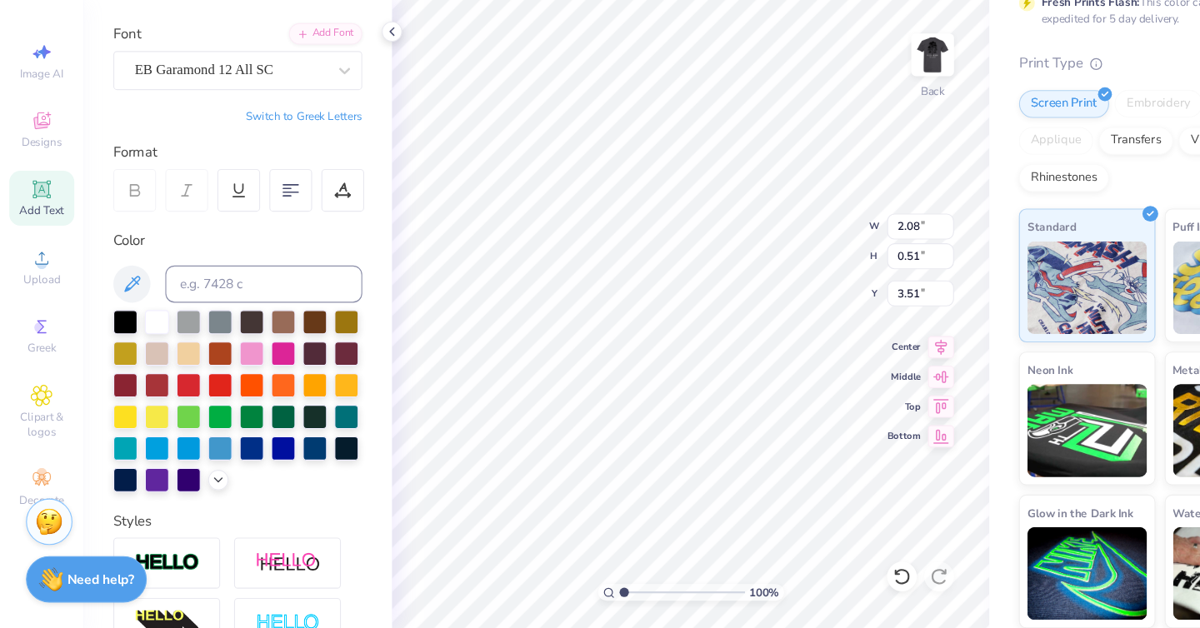
type input "0.57"
click at [824, 274] on input "2.77" at bounding box center [826, 267] width 60 height 23
type input "2.08"
click at [851, 274] on input "2.12" at bounding box center [826, 267] width 60 height 23
click at [851, 274] on input "2.11" at bounding box center [826, 267] width 60 height 23
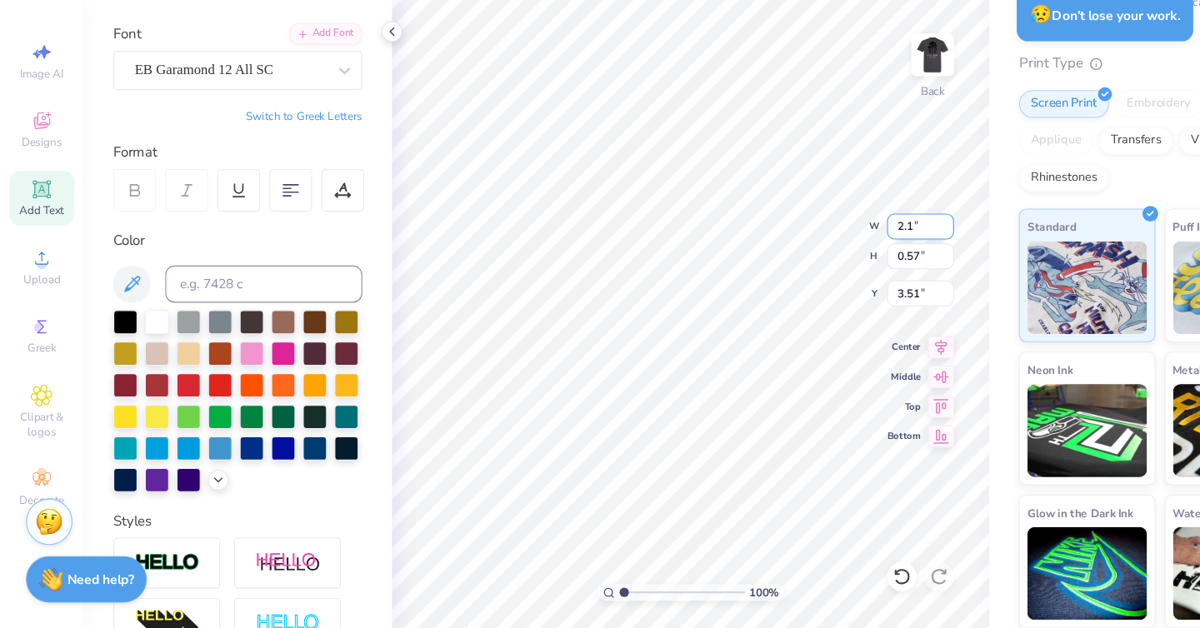
click at [851, 274] on input "2.1" at bounding box center [826, 267] width 60 height 23
click at [851, 274] on input "2.09" at bounding box center [826, 267] width 60 height 23
type input "2.08"
click at [851, 274] on input "2.08" at bounding box center [826, 267] width 60 height 23
click at [835, 294] on input "0.57" at bounding box center [826, 293] width 60 height 23
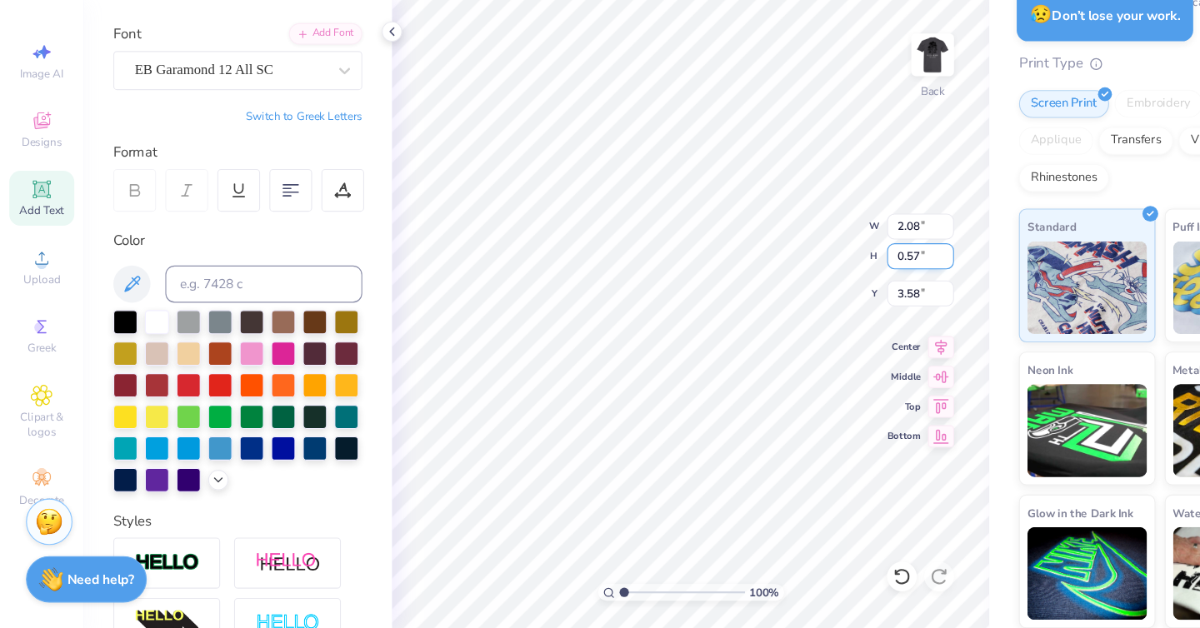
type input "0.42"
type input "3.58"
click at [846, 289] on input "0.43" at bounding box center [826, 293] width 60 height 23
click at [846, 289] on input "0.44" at bounding box center [826, 293] width 60 height 23
click at [846, 289] on input "0.45" at bounding box center [826, 293] width 60 height 23
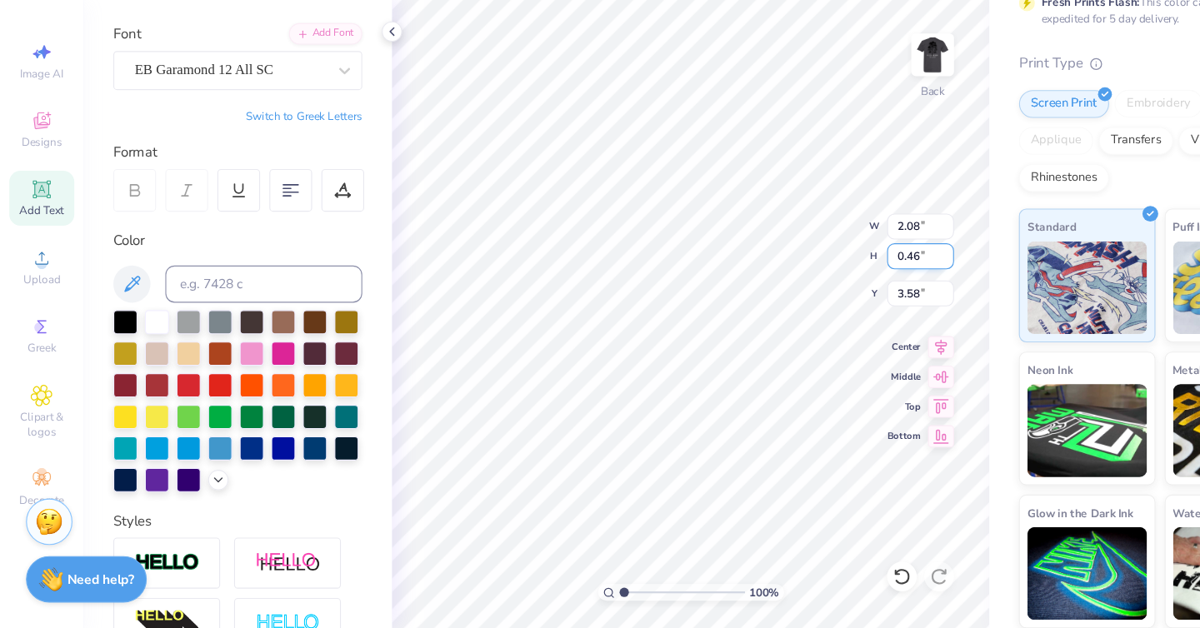
click at [846, 289] on input "0.46" at bounding box center [826, 293] width 60 height 23
click at [846, 289] on input "0.47" at bounding box center [826, 293] width 60 height 23
click at [846, 289] on input "0.48" at bounding box center [826, 293] width 60 height 23
click at [846, 289] on input "0.49" at bounding box center [826, 293] width 60 height 23
click at [846, 289] on input "0.5" at bounding box center [826, 293] width 60 height 23
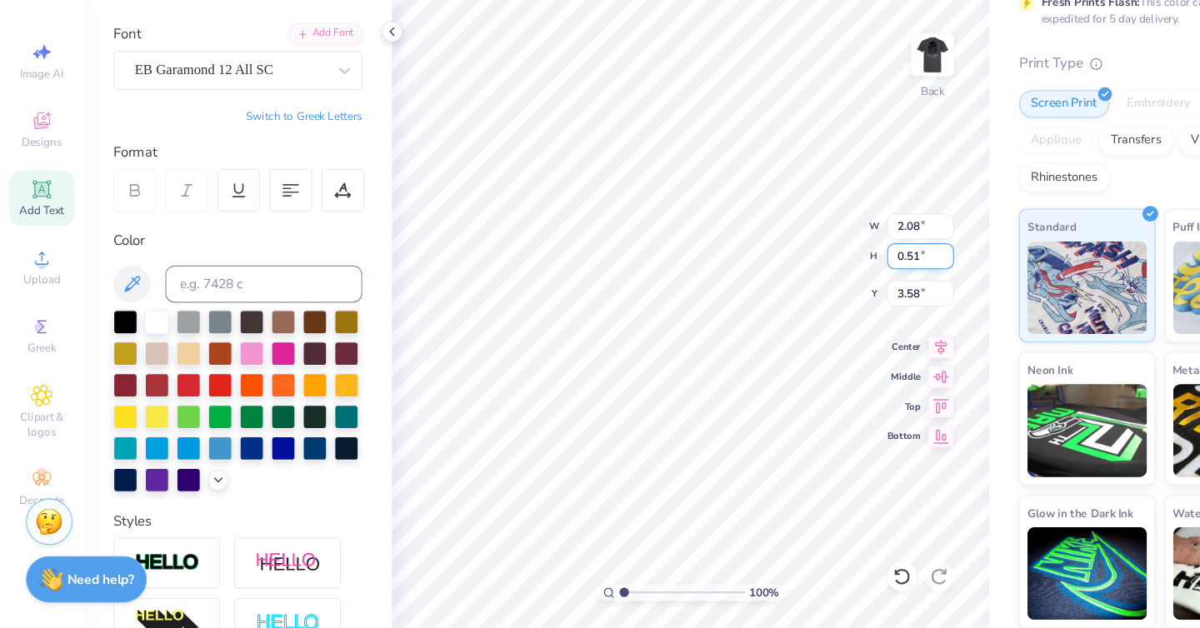
type input "0.51"
click at [846, 289] on input "0.51" at bounding box center [826, 293] width 60 height 23
click at [846, 285] on input "0.42" at bounding box center [826, 293] width 60 height 23
click at [851, 288] on input "0.43" at bounding box center [826, 293] width 60 height 23
click at [851, 288] on input "0.44" at bounding box center [826, 293] width 60 height 23
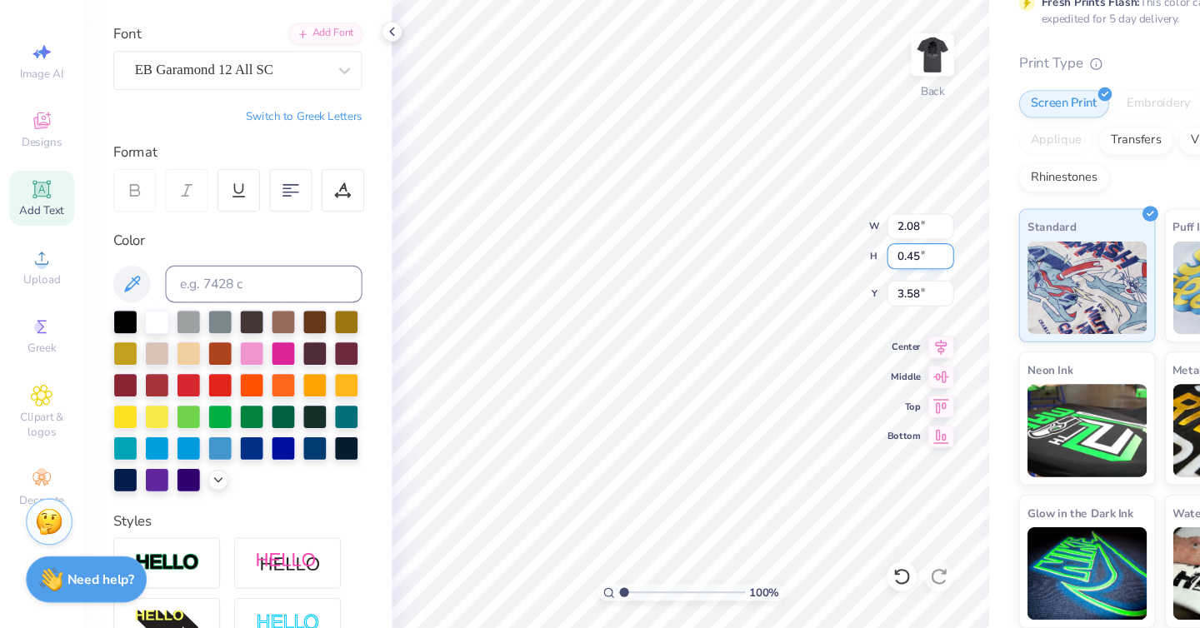
click at [851, 288] on input "0.45" at bounding box center [826, 293] width 60 height 23
click at [851, 288] on input "0.46" at bounding box center [826, 293] width 60 height 23
click at [851, 288] on input "0.47" at bounding box center [826, 293] width 60 height 23
click at [851, 288] on input "0.48" at bounding box center [826, 293] width 60 height 23
click at [851, 288] on input "0.49" at bounding box center [826, 293] width 60 height 23
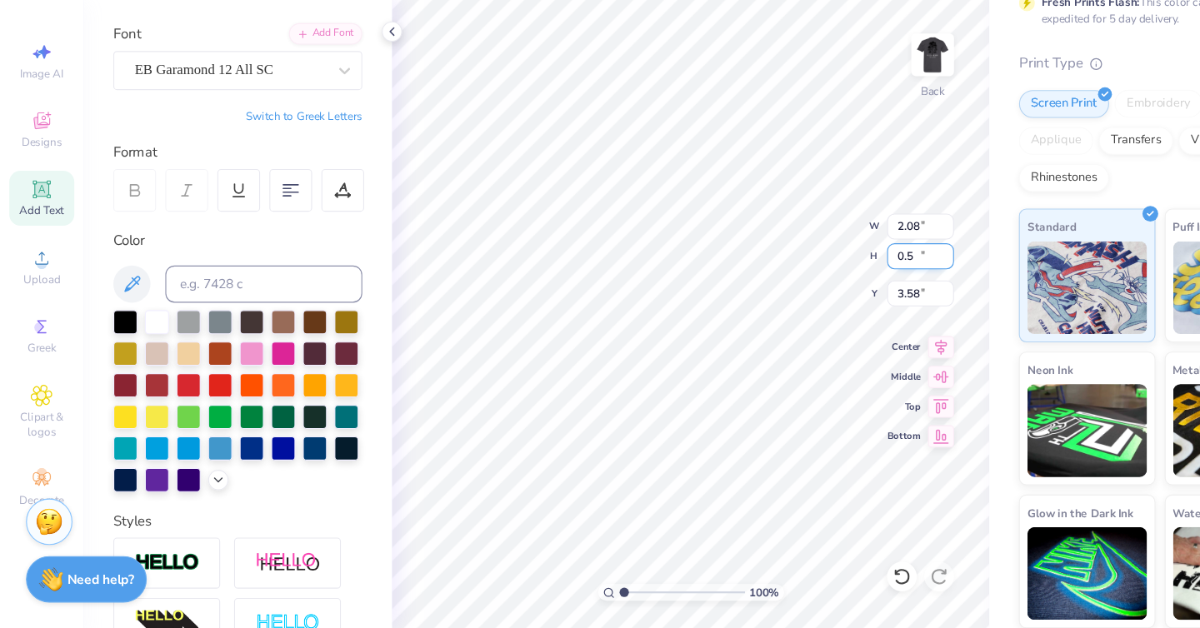
click at [851, 288] on input "0.5" at bounding box center [826, 293] width 60 height 23
type input "0.51"
click at [851, 288] on input "0.51" at bounding box center [826, 293] width 60 height 23
click at [828, 332] on input "3.58" at bounding box center [826, 327] width 60 height 23
type input "2.50"
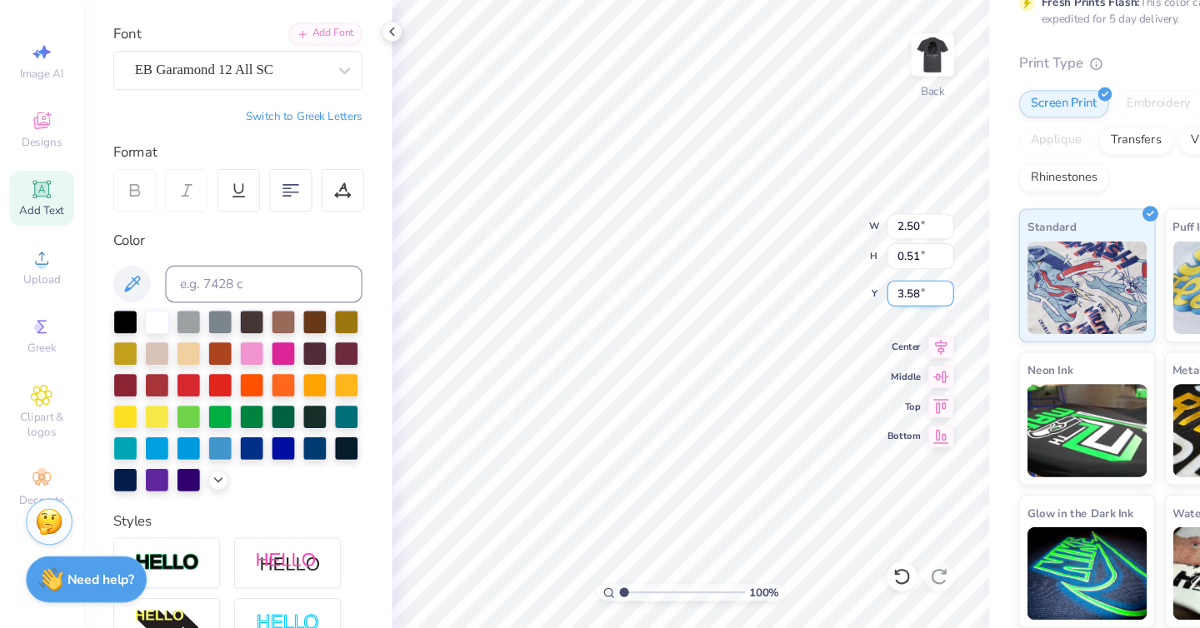
type input "3.53"
type input "2.50"
click at [706, 268] on div "100 % Back W 2.50 2.50 " H 0.51 0.51 " Y 3.53 3.53 " Center Middle Top Bottom" at bounding box center [620, 344] width 536 height 567
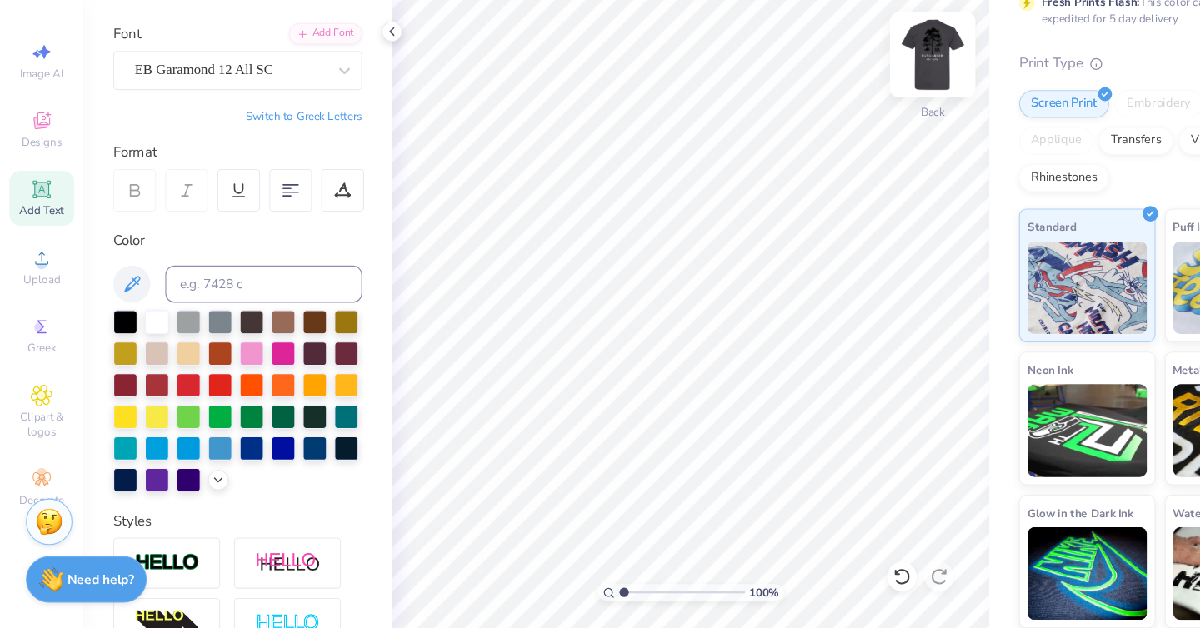
click at [839, 115] on img at bounding box center [836, 113] width 67 height 67
click at [855, 113] on img at bounding box center [836, 113] width 67 height 67
type input "2.39"
type input "0.49"
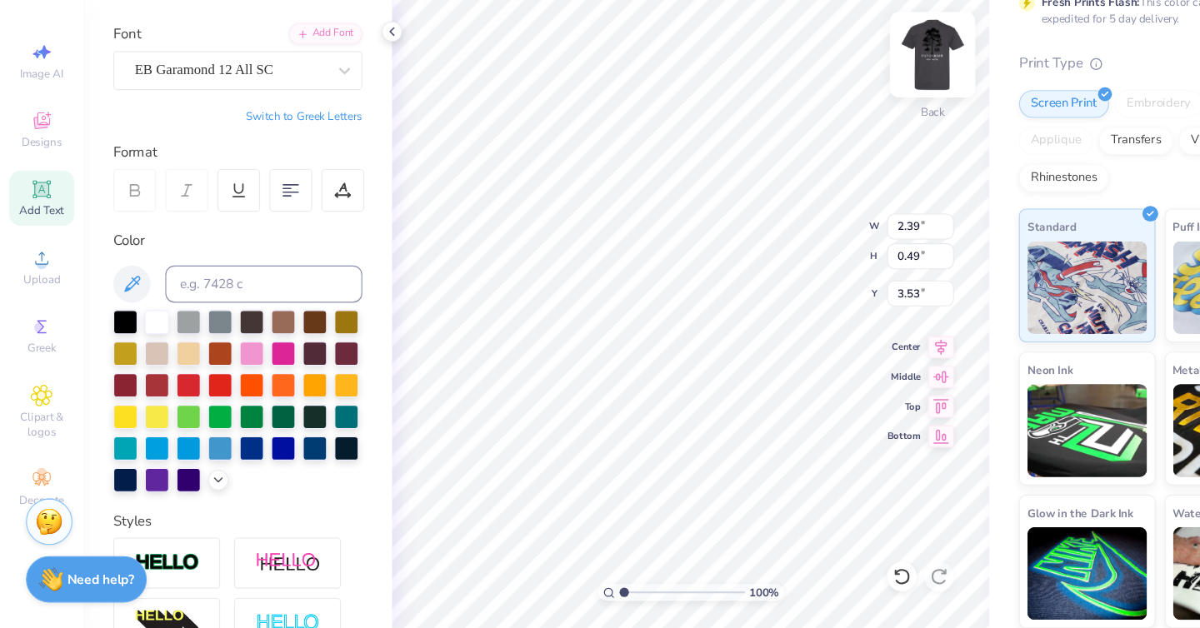
type textarea "Creek"
click at [834, 107] on img at bounding box center [836, 113] width 67 height 67
click at [835, 139] on img at bounding box center [836, 113] width 67 height 67
click at [838, 116] on img at bounding box center [836, 113] width 67 height 67
click at [838, 116] on img at bounding box center [836, 113] width 33 height 33
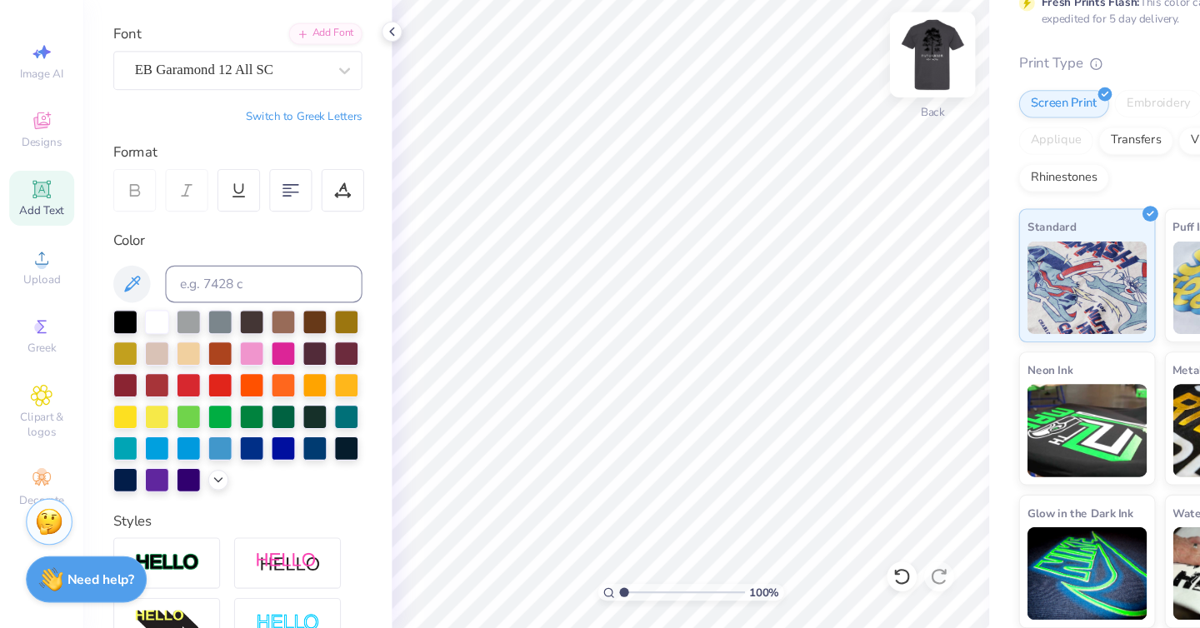
click at [836, 142] on img at bounding box center [836, 113] width 67 height 67
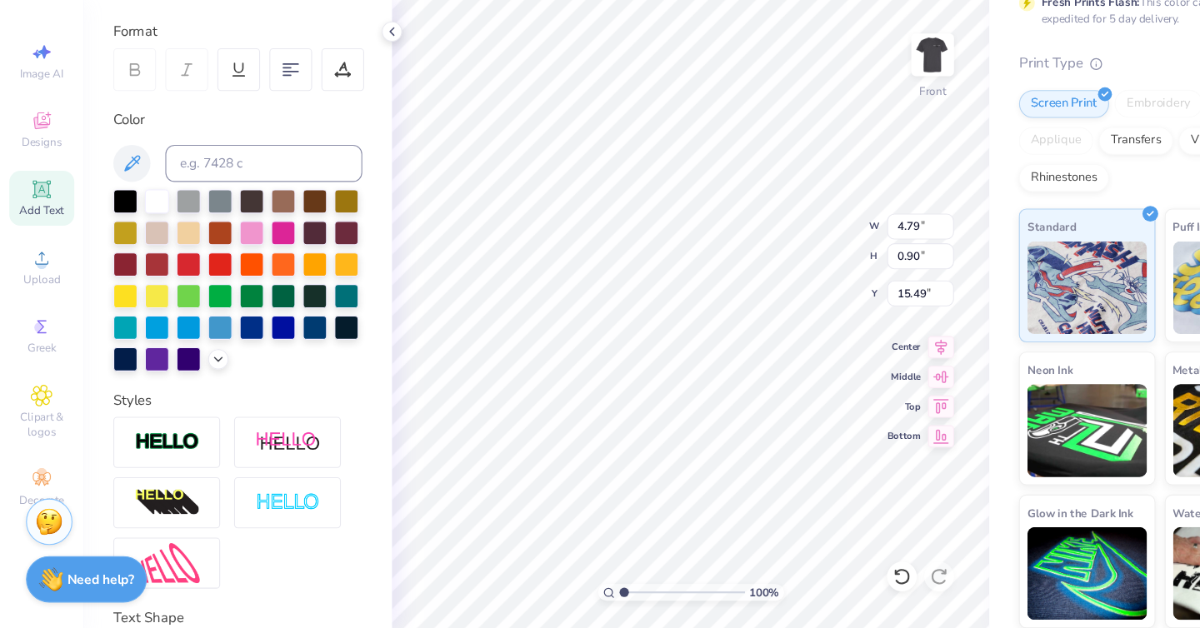
scroll to position [340, 0]
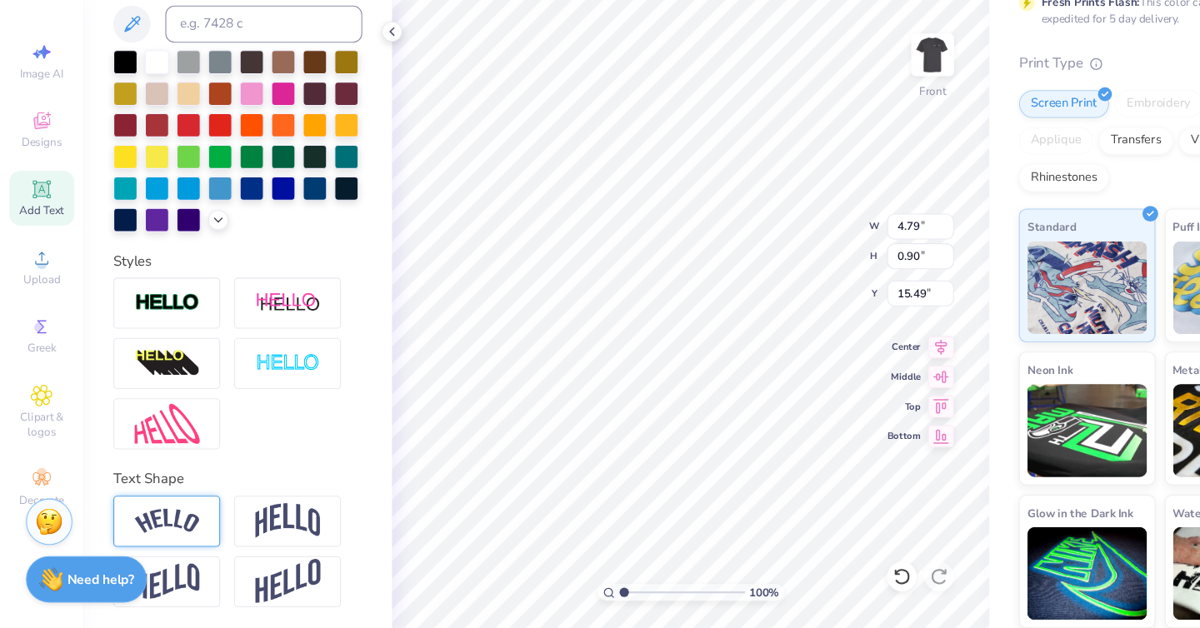
click at [181, 529] on div at bounding box center [150, 532] width 96 height 46
type input "5.81"
type input "1.39"
type input "15.24"
click at [257, 528] on img at bounding box center [258, 532] width 58 height 32
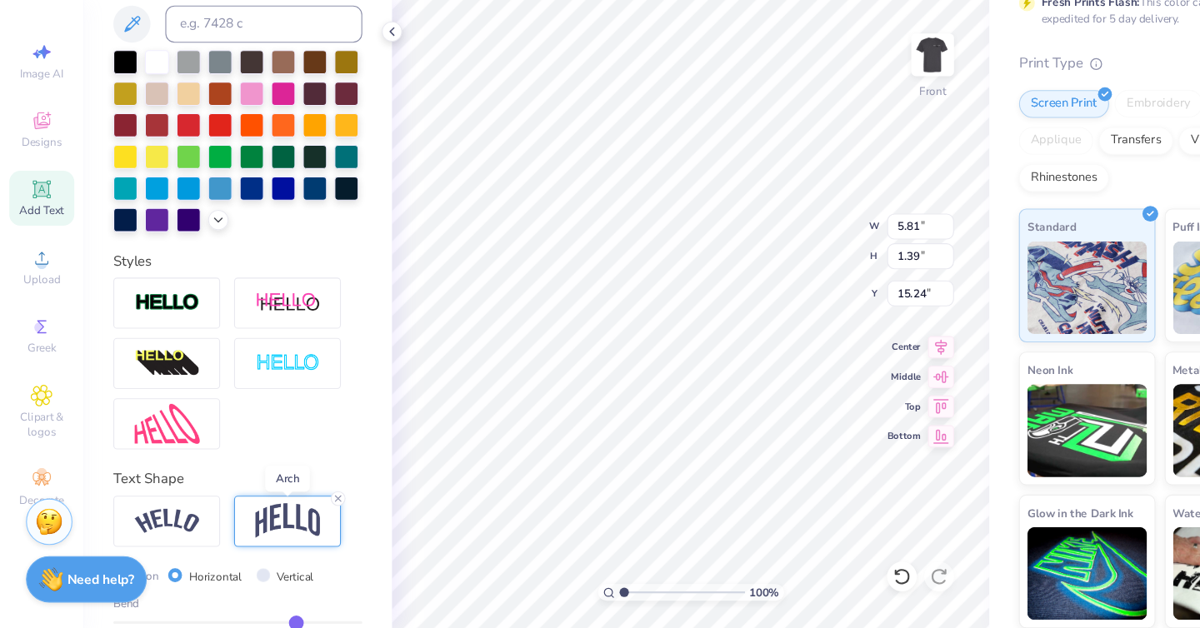
type input "4.79"
type input "1.61"
type input "15.13"
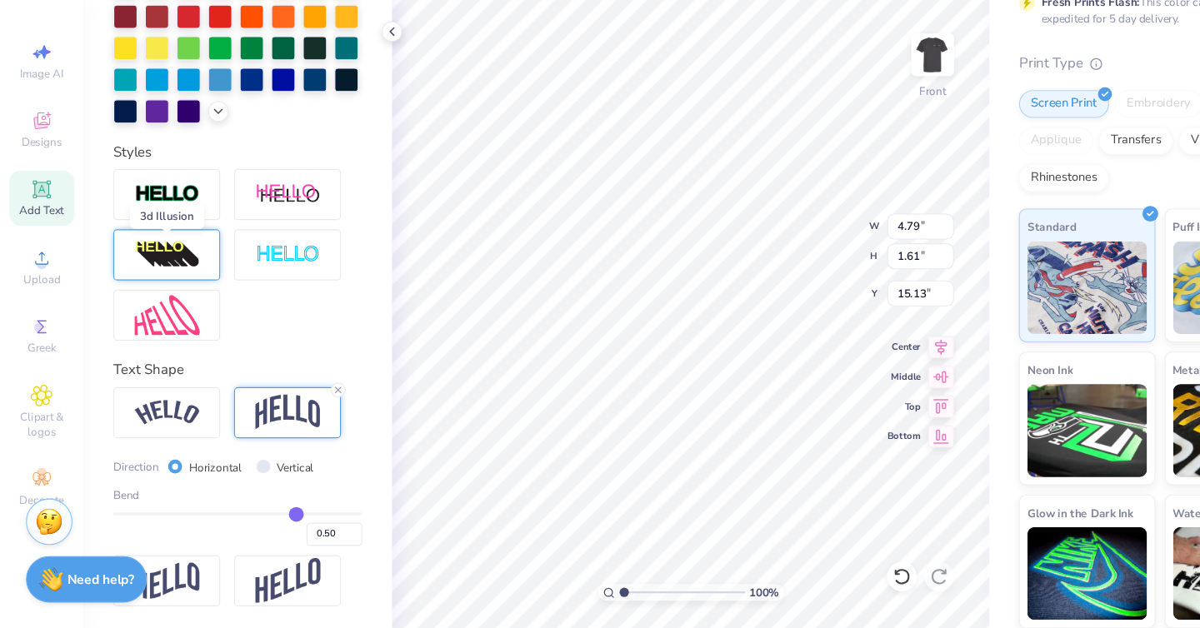
click at [176, 296] on img at bounding box center [150, 293] width 58 height 27
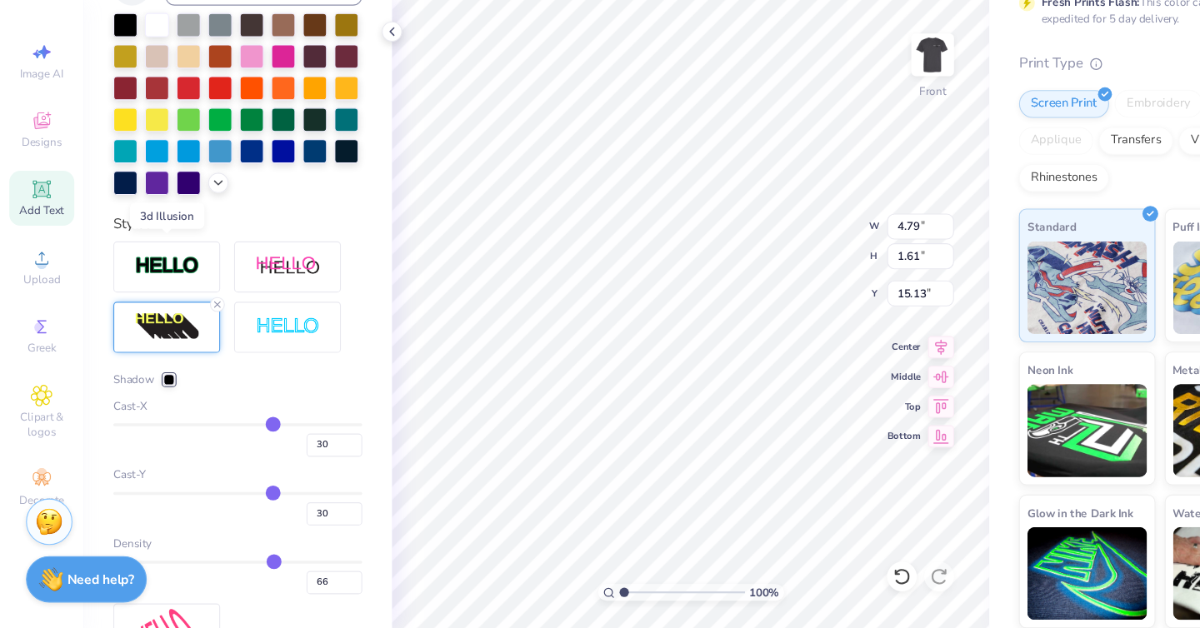
type input "6.23"
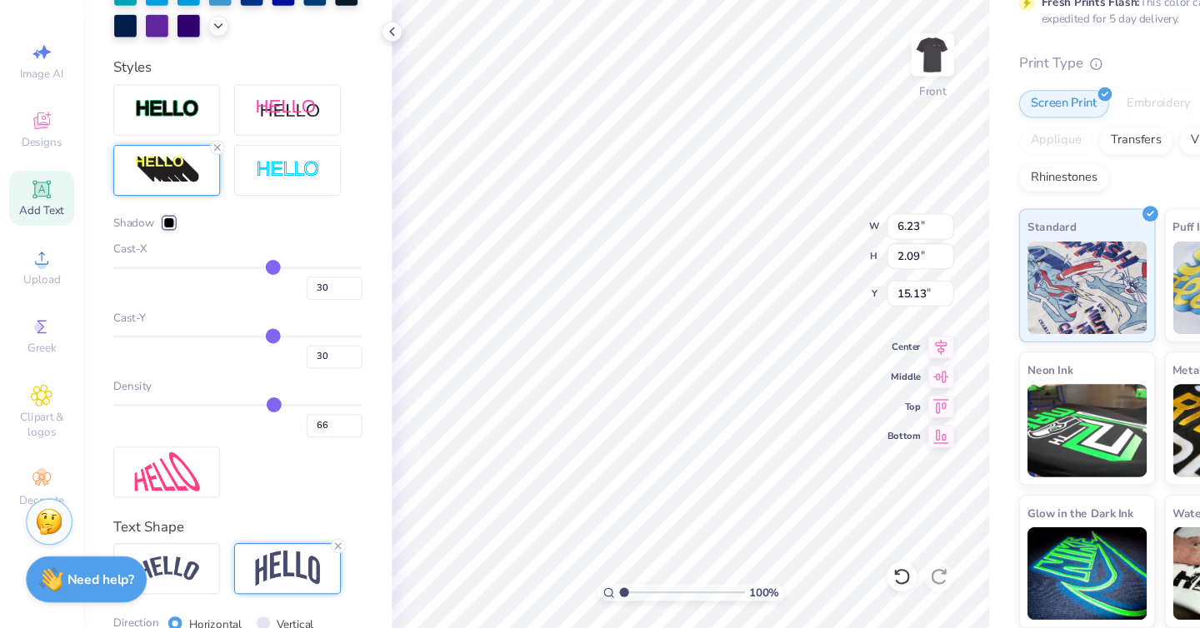
scroll to position [583, 0]
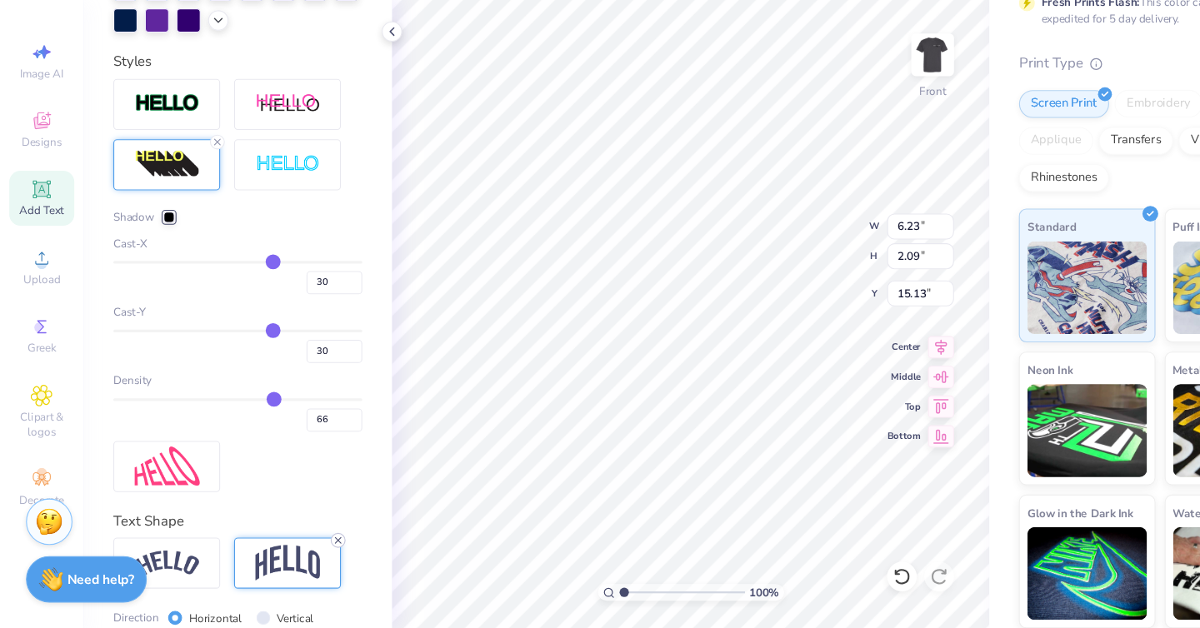
click at [305, 550] on icon at bounding box center [303, 549] width 10 height 10
type input "1.17"
type input "15.49"
click at [180, 473] on div at bounding box center [150, 483] width 96 height 46
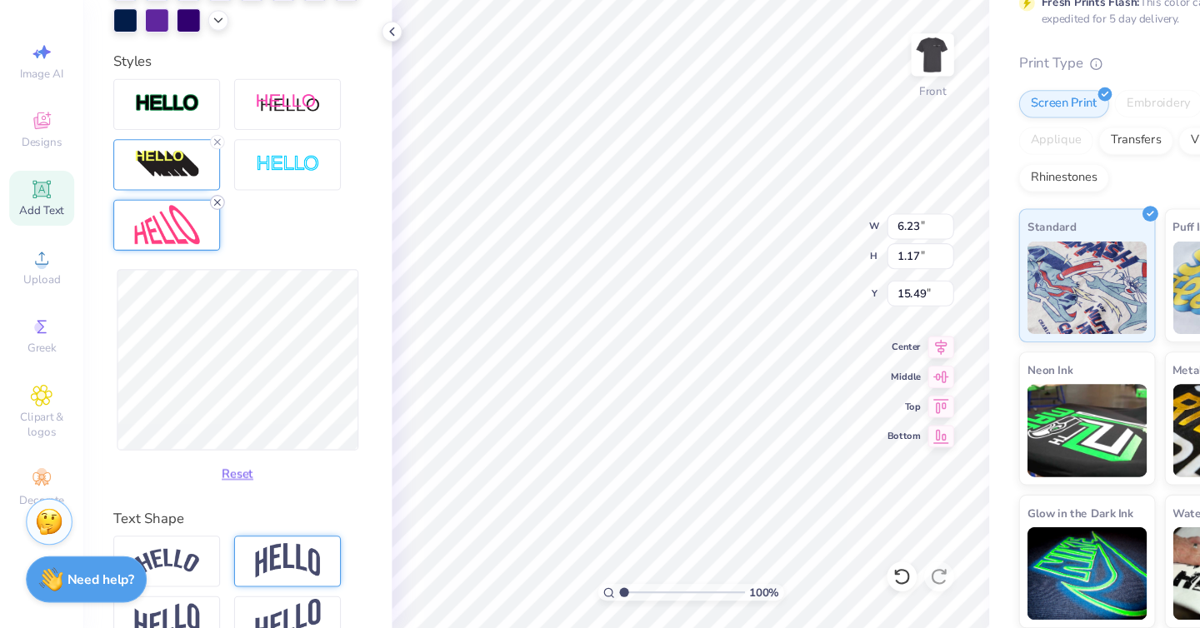
click at [192, 247] on line at bounding box center [194, 245] width 5 height 5
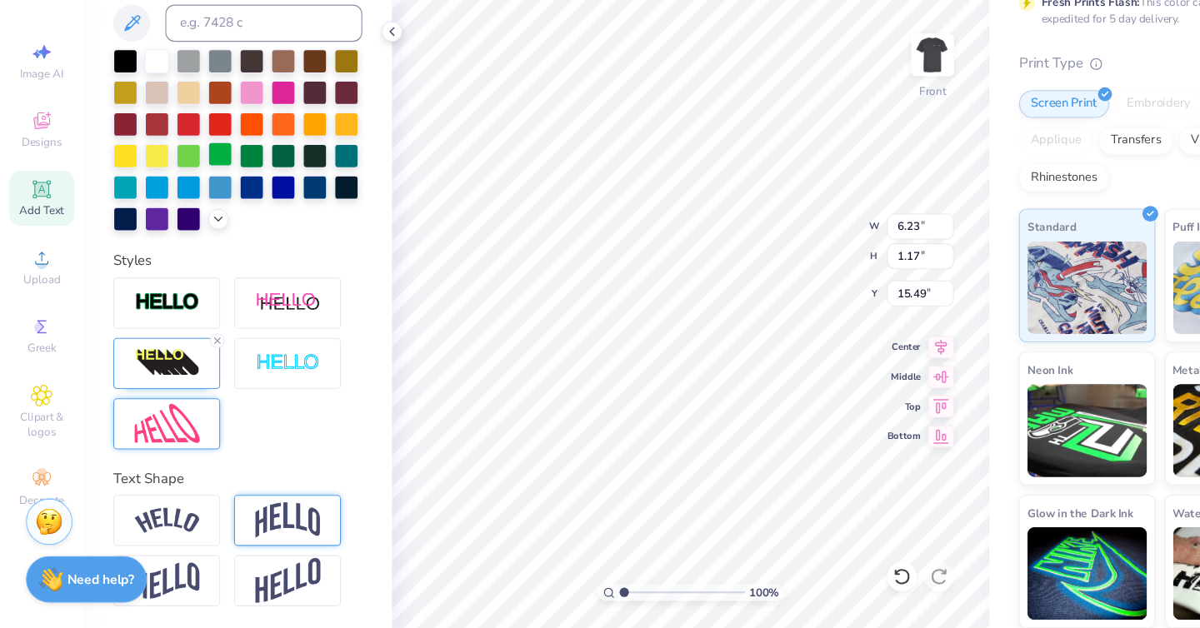
scroll to position [405, 0]
click at [193, 367] on icon at bounding box center [195, 370] width 10 height 10
type input "4.79"
type input "0.90"
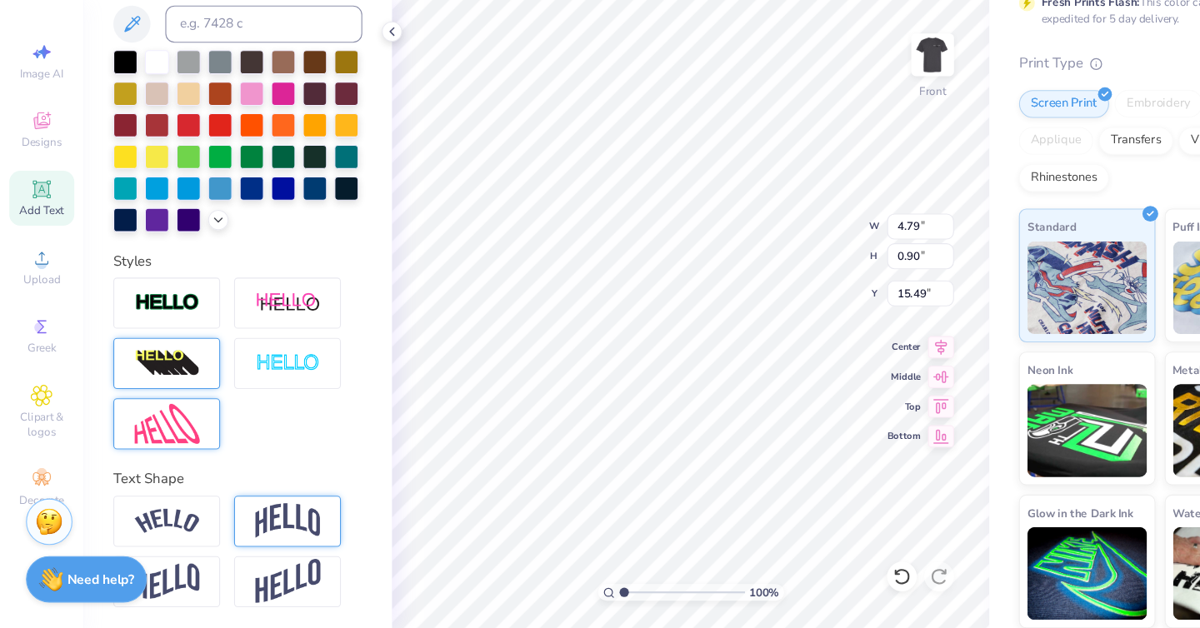
click at [332, 453] on div "Personalized Names Personalized Numbers Text Tool Add Font Font EB Garamond 12 …" at bounding box center [213, 344] width 277 height 567
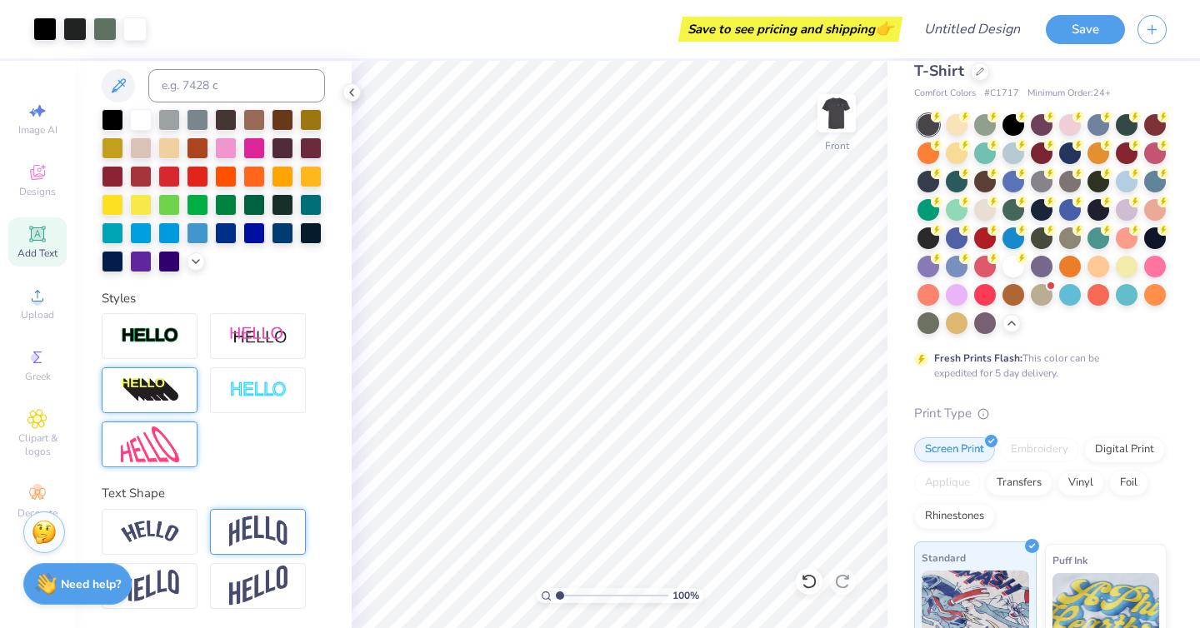
scroll to position [0, 0]
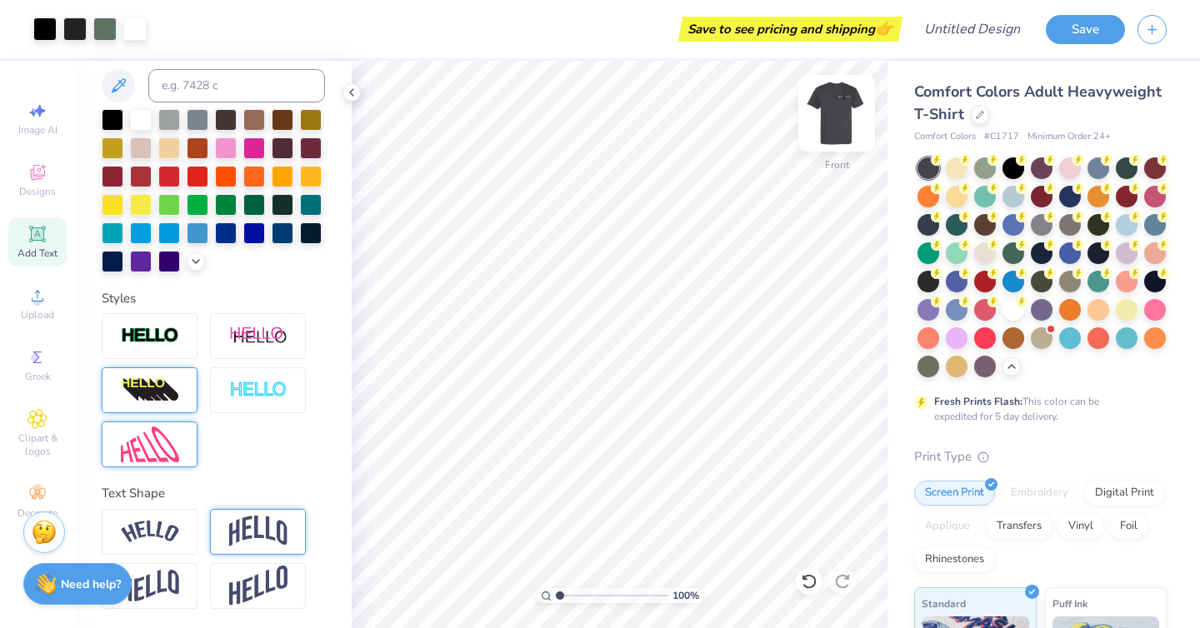
click at [830, 134] on img at bounding box center [836, 113] width 67 height 67
click at [832, 114] on img at bounding box center [836, 113] width 67 height 67
click at [832, 114] on img at bounding box center [836, 113] width 33 height 33
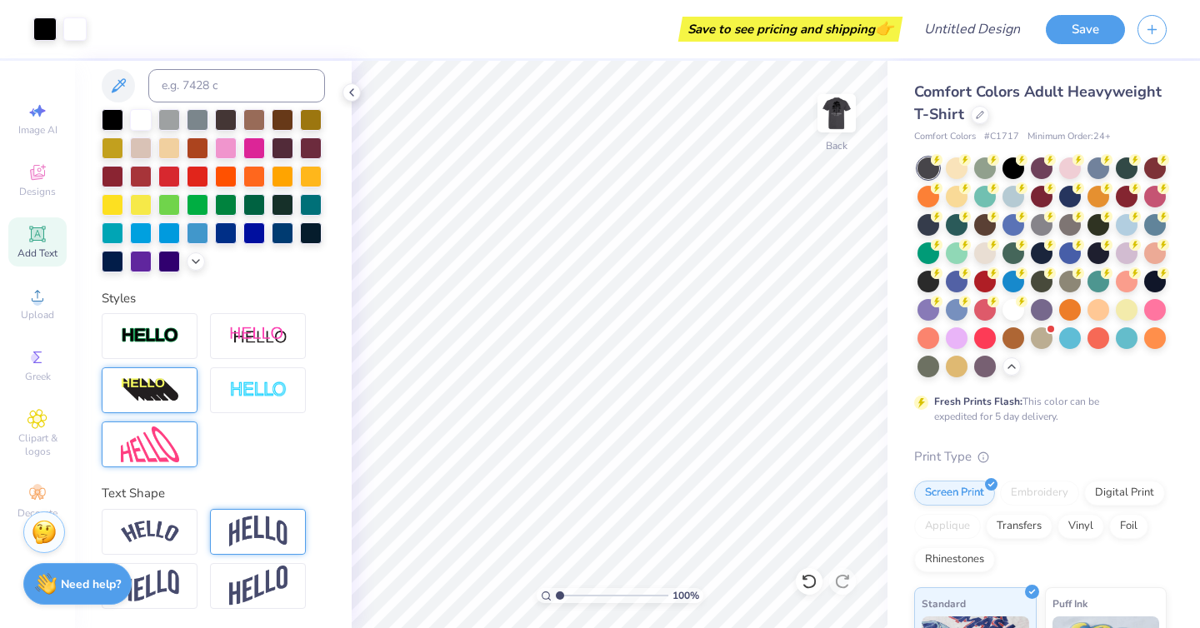
click at [832, 114] on img at bounding box center [836, 113] width 33 height 33
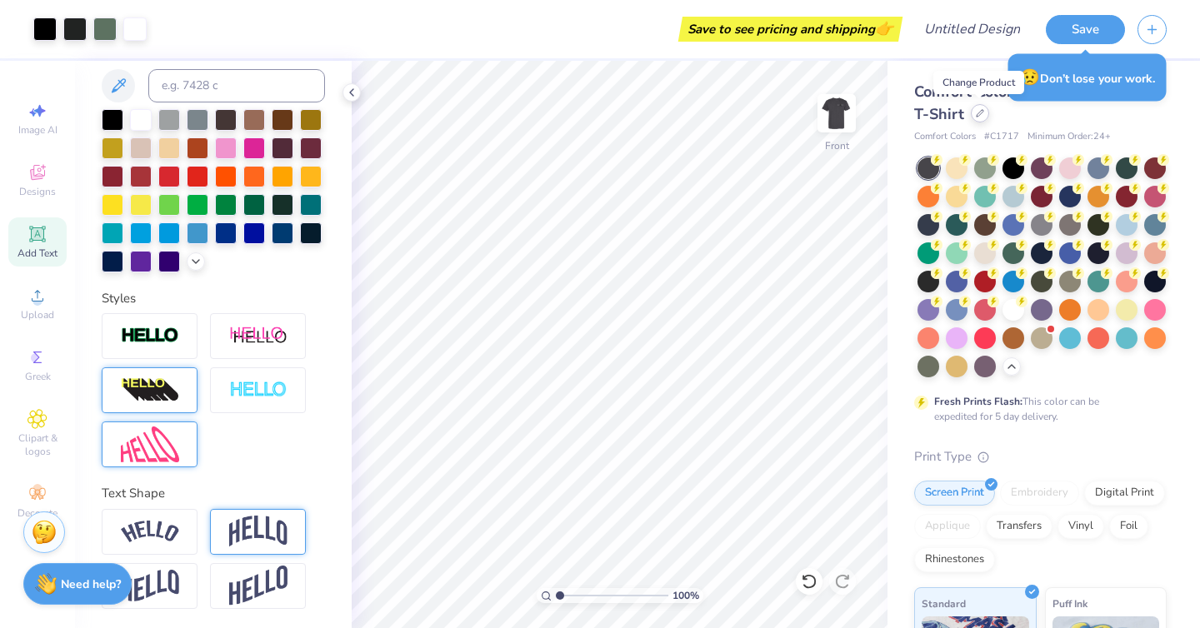
click at [979, 114] on icon at bounding box center [979, 113] width 7 height 7
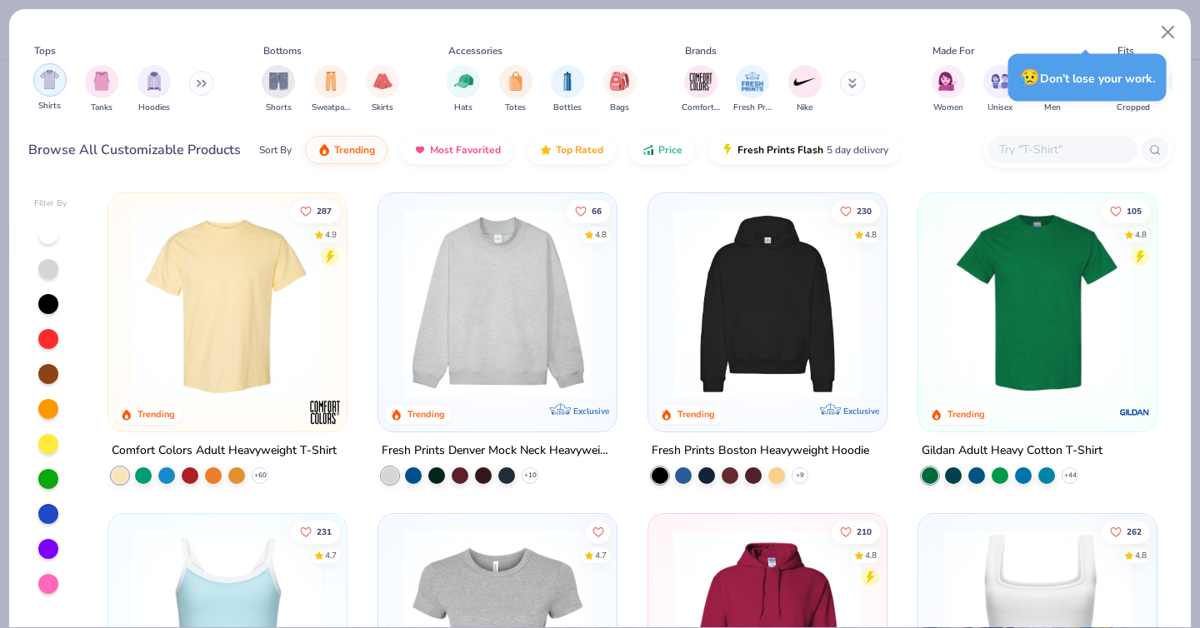
click at [43, 84] on img "filter for Shirts" at bounding box center [49, 79] width 19 height 19
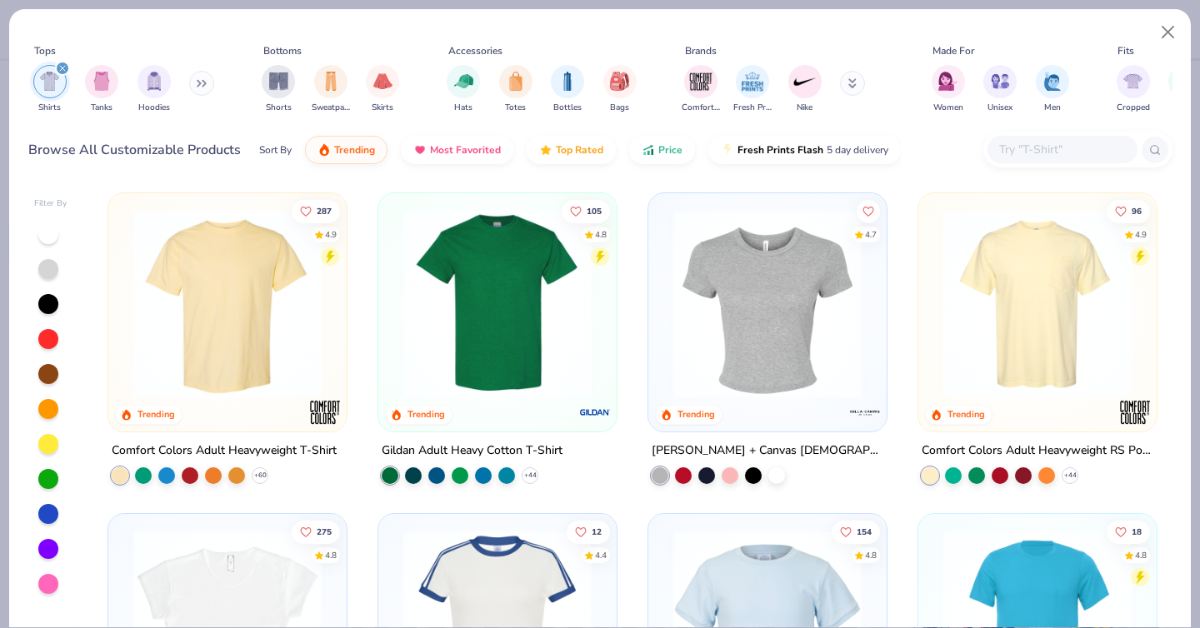
click at [267, 370] on img at bounding box center [227, 304] width 205 height 188
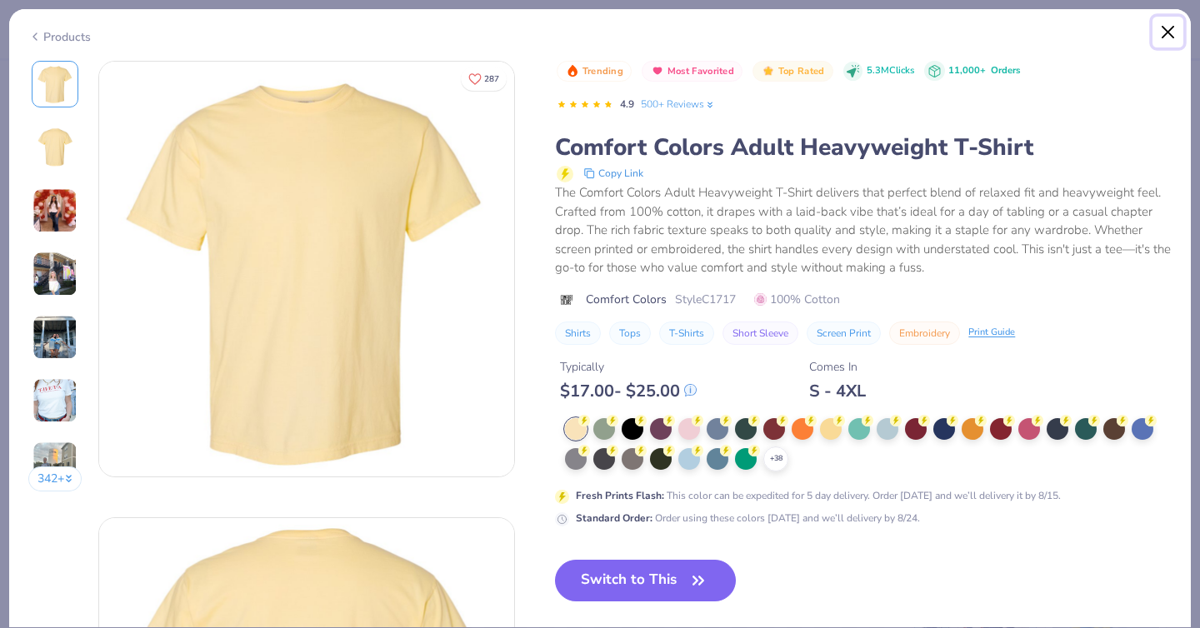
click at [1173, 21] on button "Close" at bounding box center [1168, 33] width 32 height 32
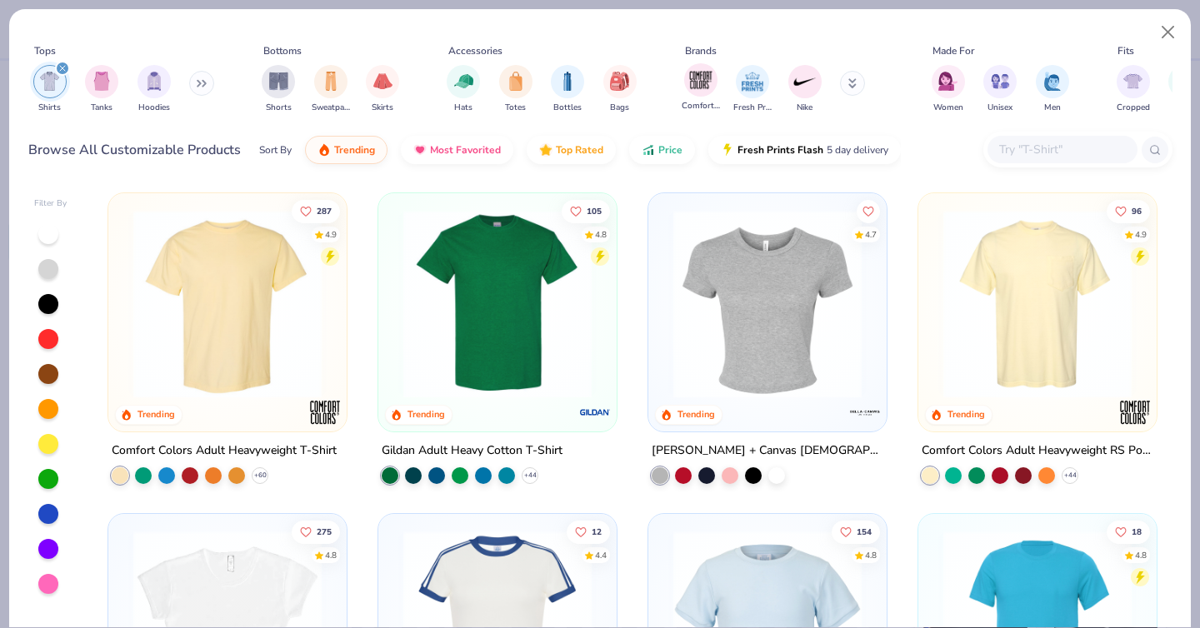
click at [717, 90] on div "Comfort Colors" at bounding box center [700, 87] width 38 height 49
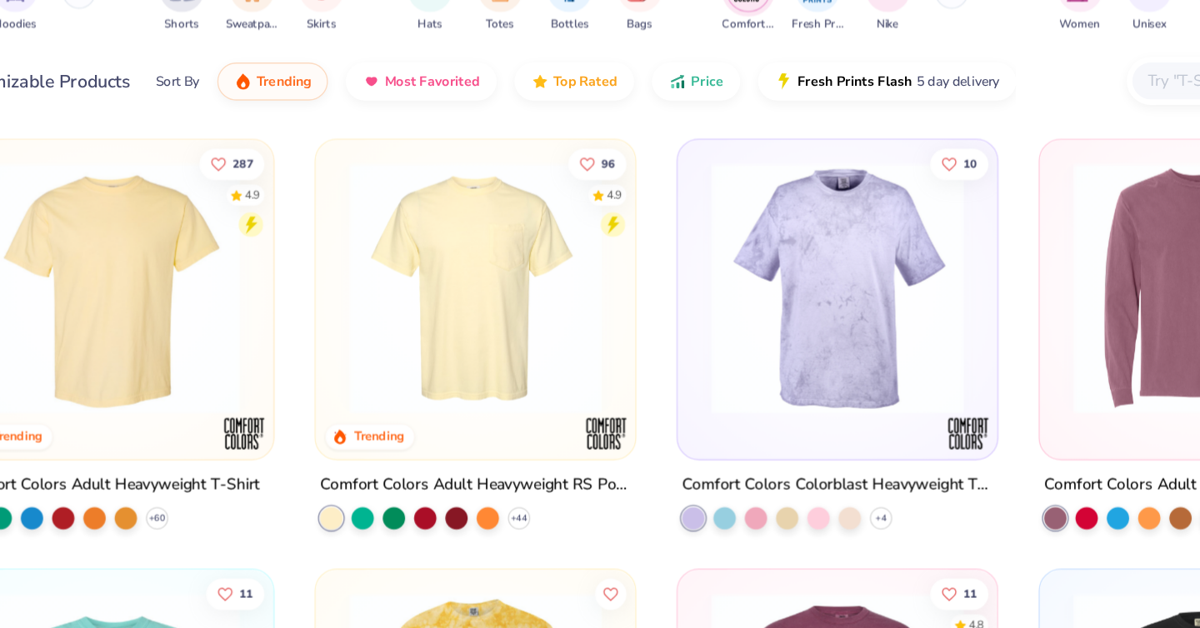
click at [554, 352] on img at bounding box center [497, 304] width 205 height 188
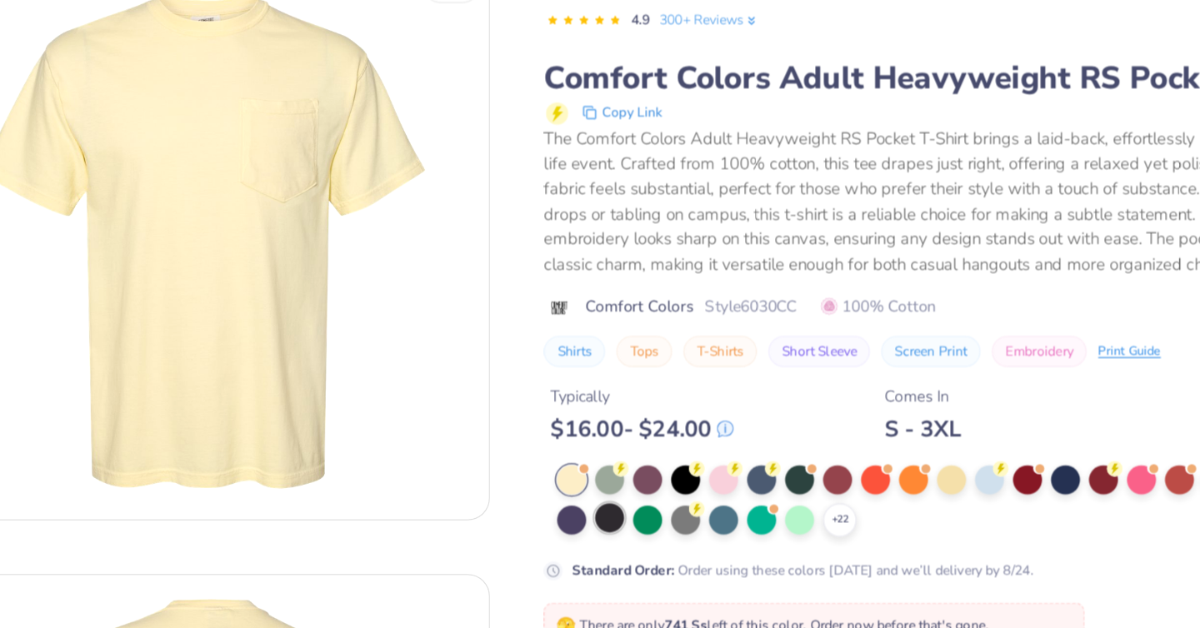
click at [602, 477] on div at bounding box center [597, 476] width 22 height 22
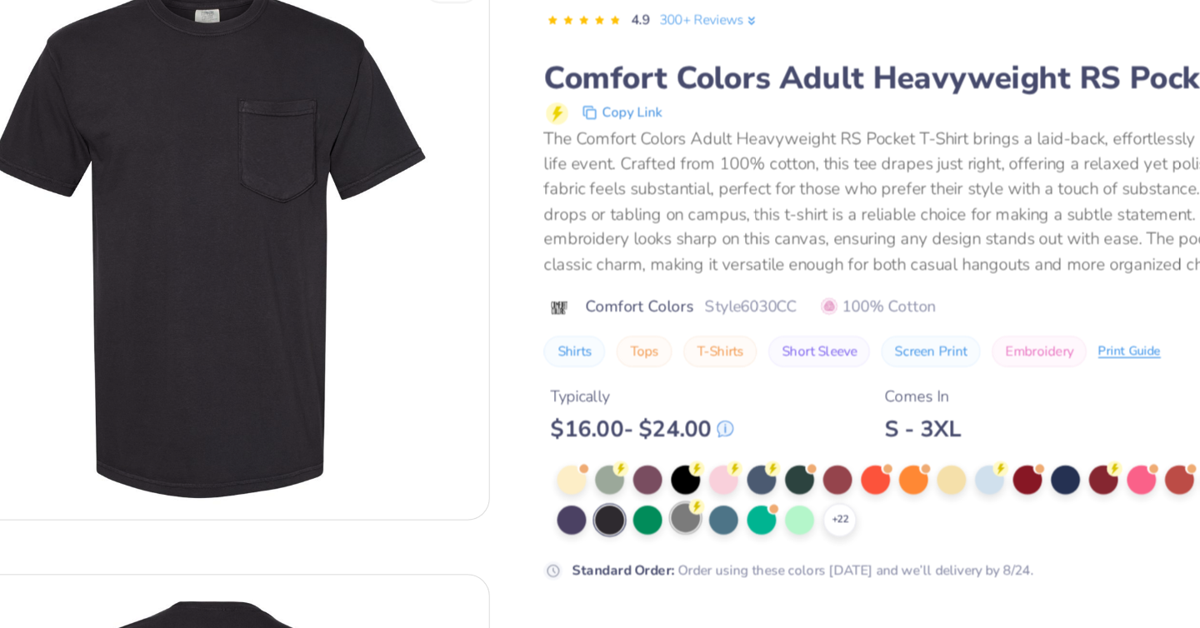
click at [665, 480] on div at bounding box center [654, 476] width 22 height 22
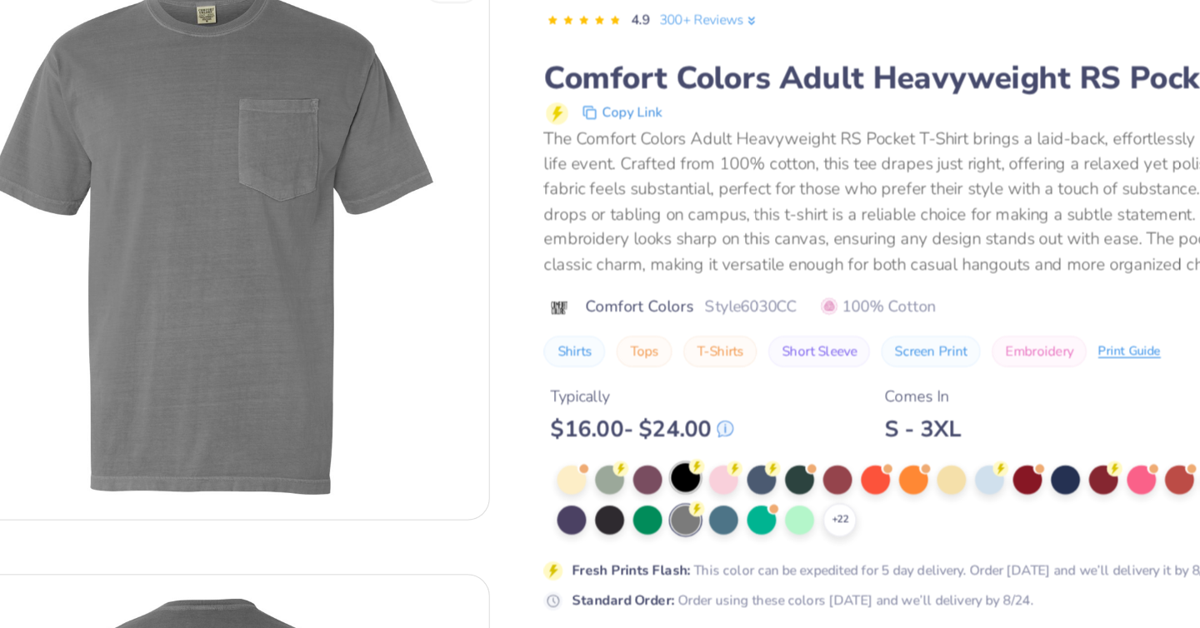
click at [660, 447] on div at bounding box center [654, 446] width 22 height 22
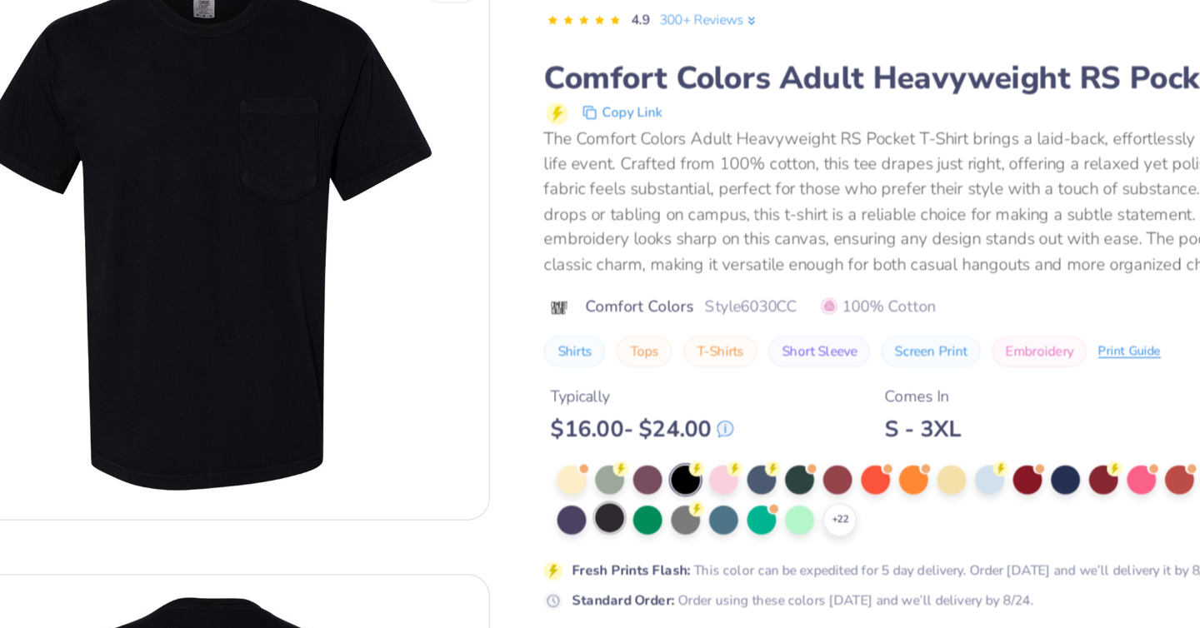
click at [588, 476] on div at bounding box center [597, 476] width 22 height 22
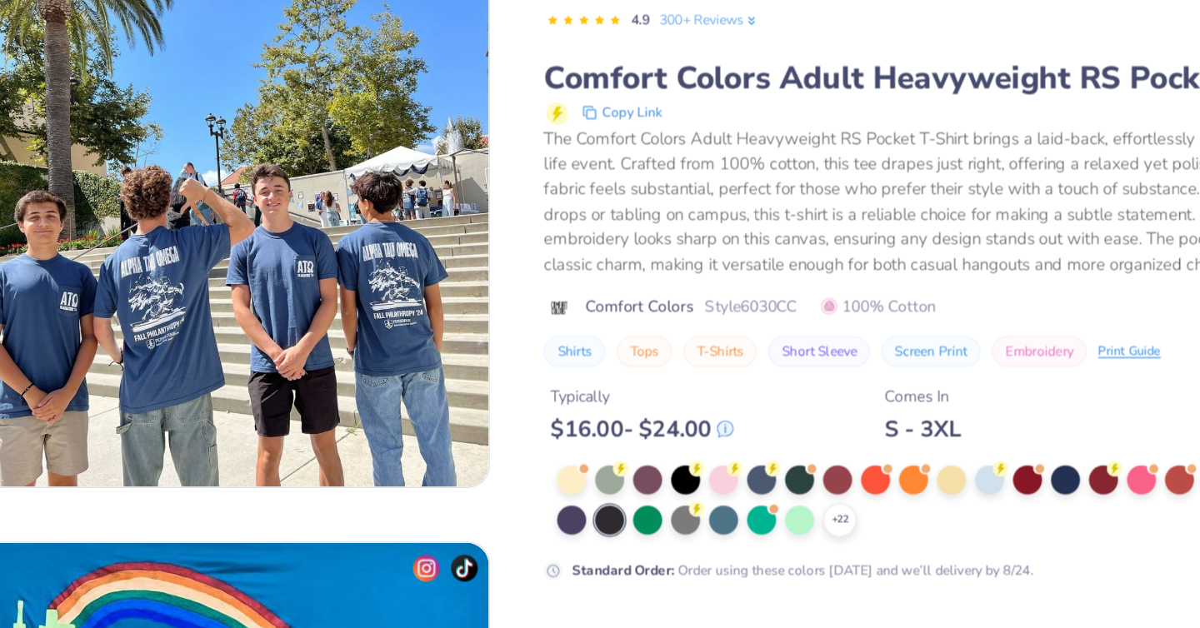
scroll to position [1455, 0]
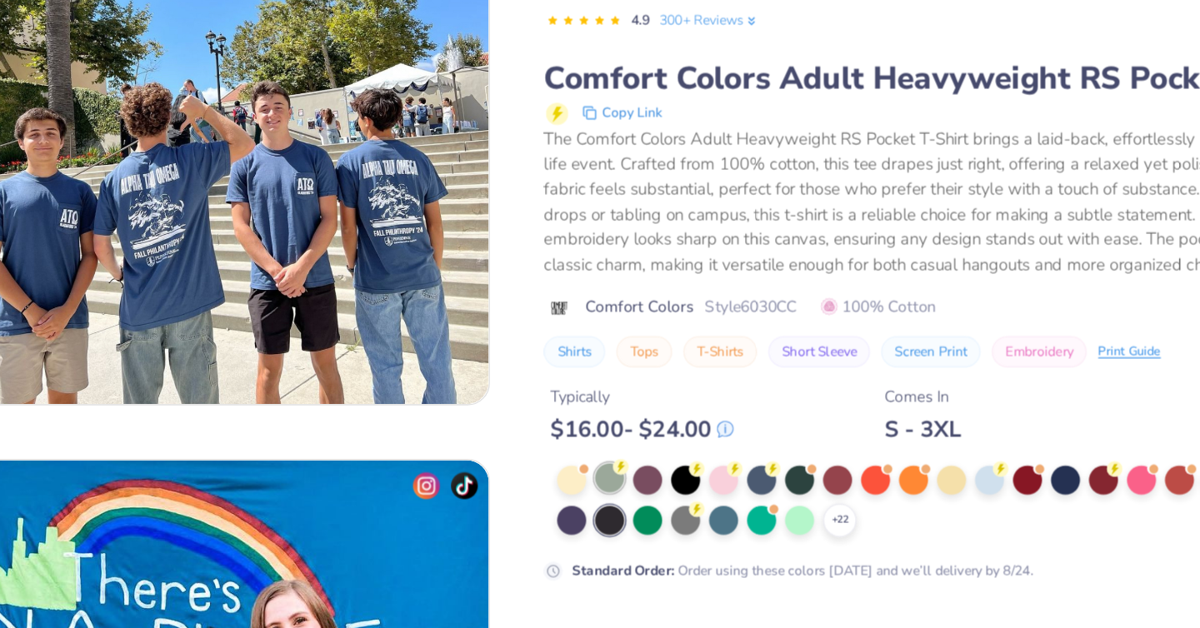
click at [600, 450] on div at bounding box center [597, 446] width 22 height 22
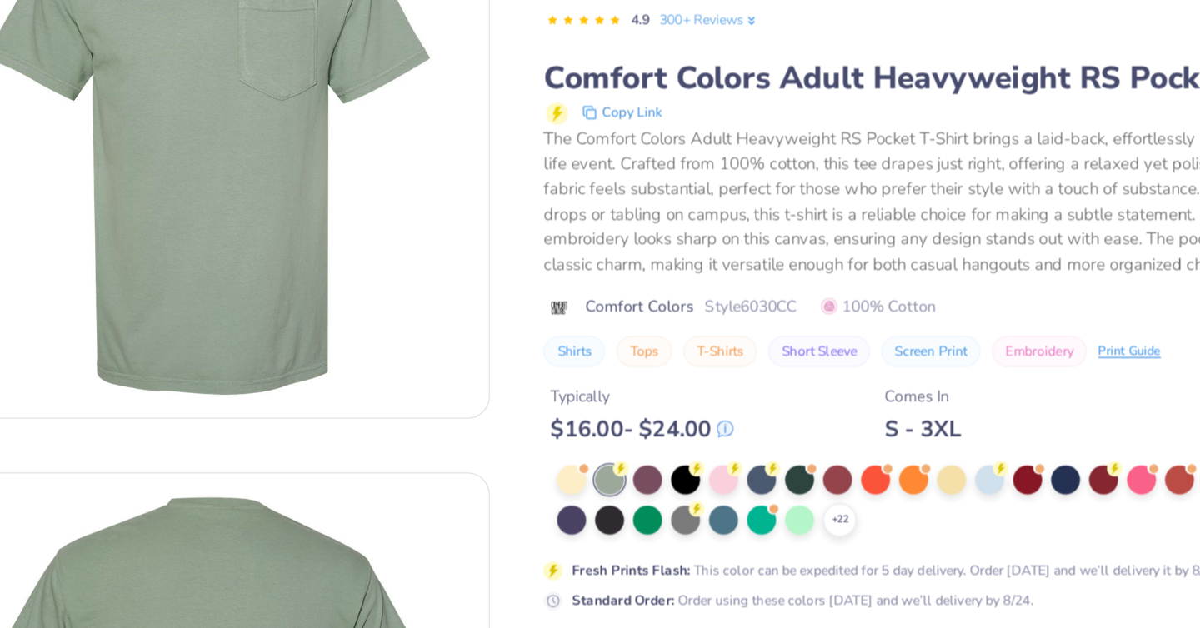
scroll to position [56, 0]
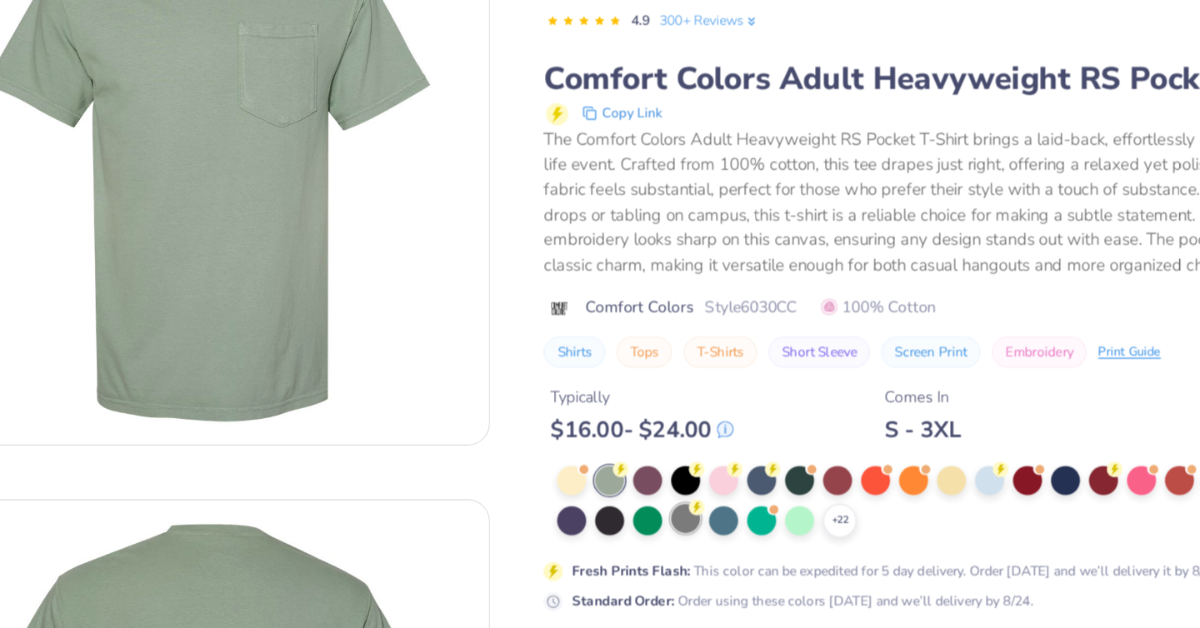
click at [651, 470] on div at bounding box center [654, 476] width 22 height 22
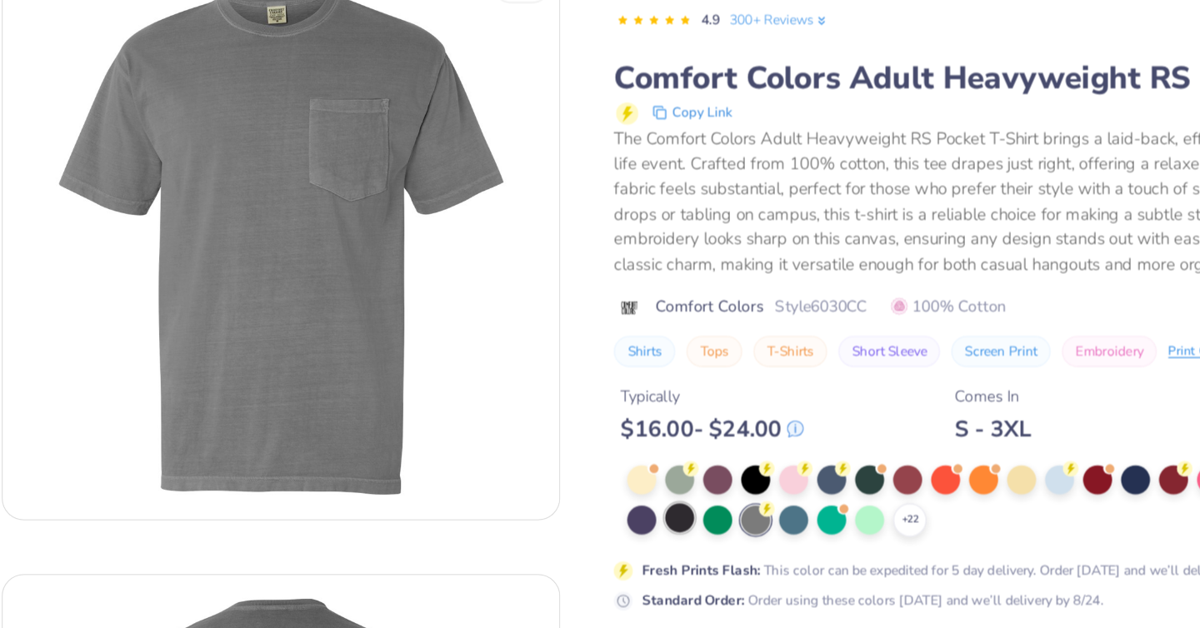
click at [602, 469] on div at bounding box center [597, 476] width 22 height 22
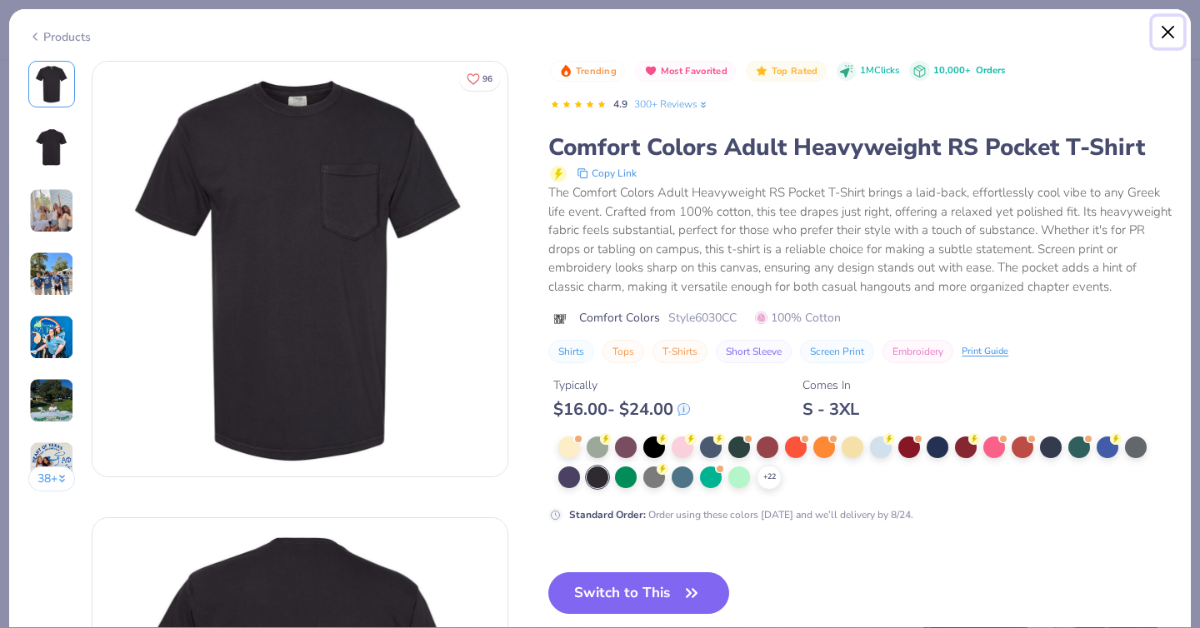
click at [1166, 32] on button "Close" at bounding box center [1168, 33] width 32 height 32
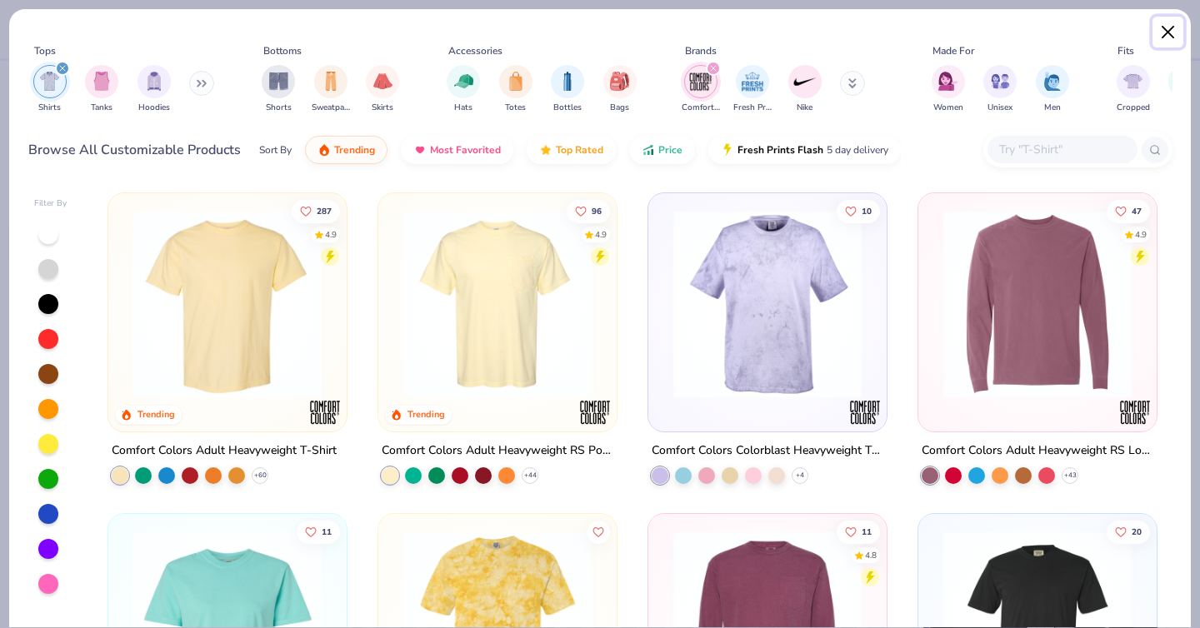
click at [1168, 27] on button "Close" at bounding box center [1168, 33] width 32 height 32
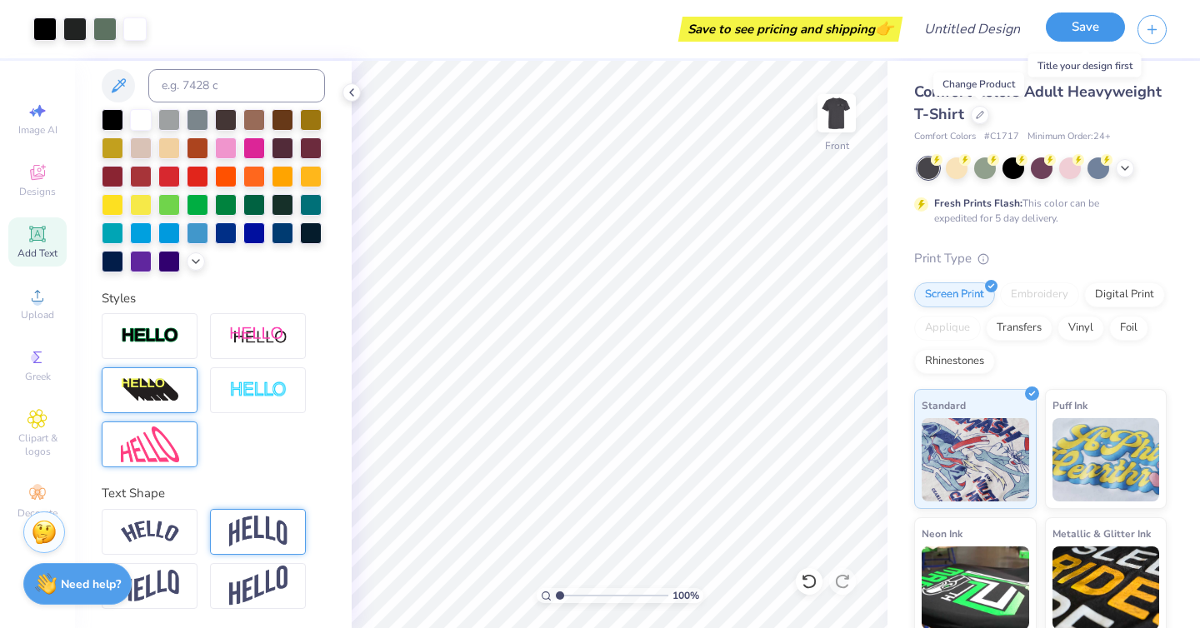
click at [1078, 34] on button "Save" at bounding box center [1084, 26] width 79 height 29
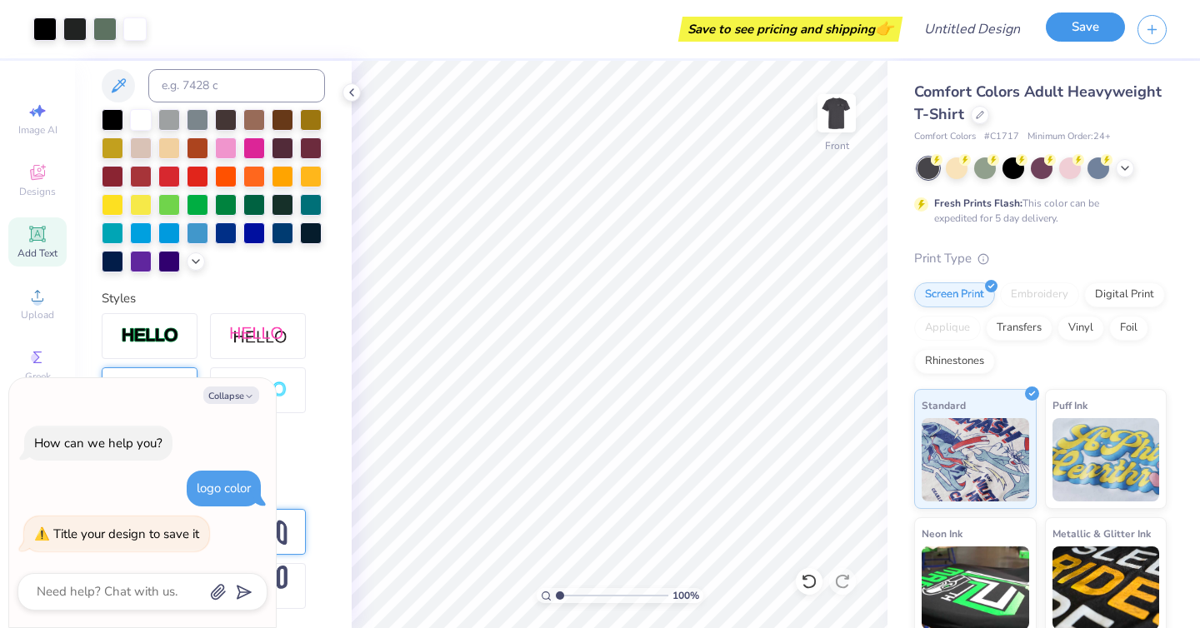
click at [1107, 27] on button "Save" at bounding box center [1084, 26] width 79 height 29
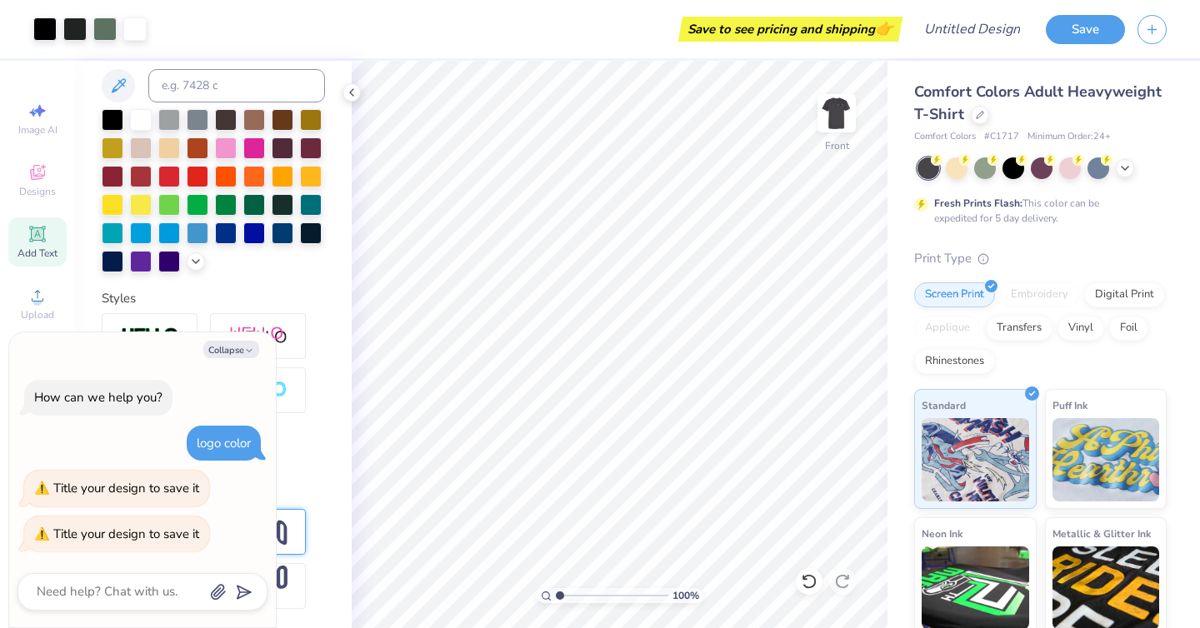
type textarea "x"
click at [157, 490] on div "Title your design to save it" at bounding box center [126, 488] width 146 height 17
click at [987, 27] on input "Design Title" at bounding box center [992, 28] width 82 height 33
type input "P"
type textarea "x"
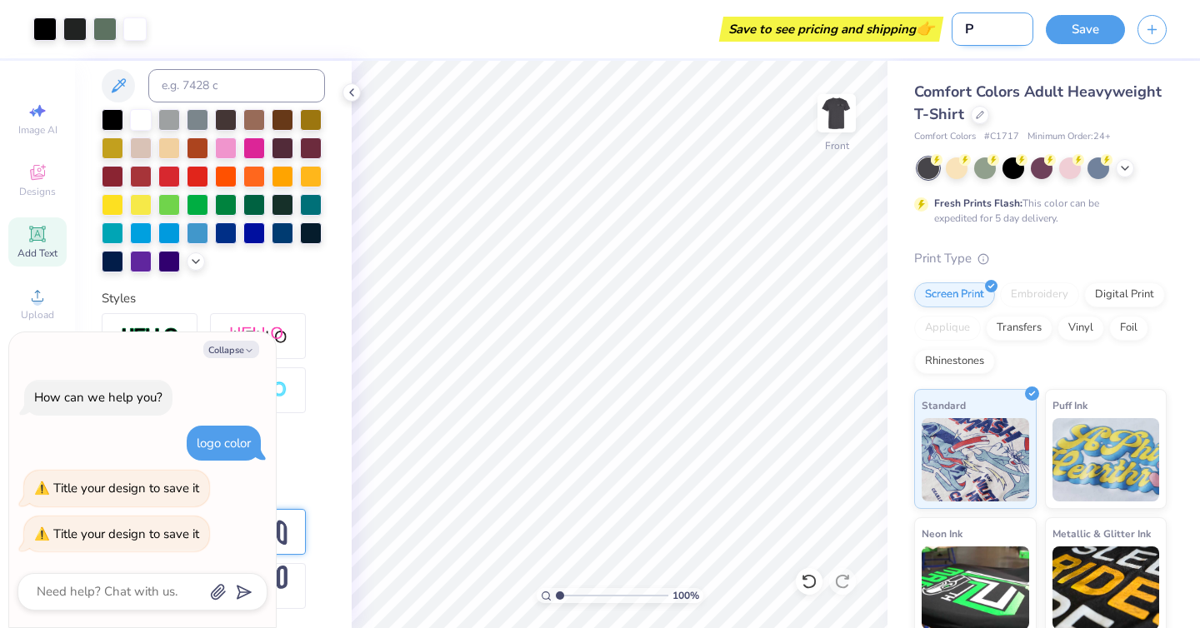
type input "PA"
type textarea "x"
type input "PAT"
type textarea "x"
type input "PATO"
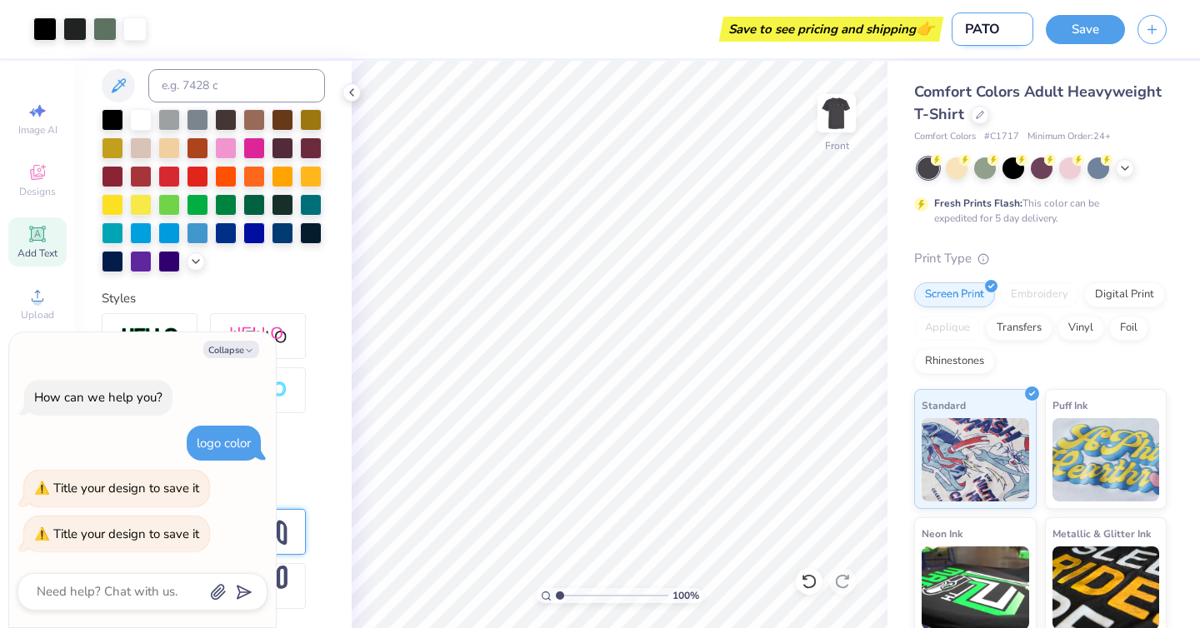
type textarea "x"
type input "PATO"
type textarea "x"
type input "PATO M"
type textarea "x"
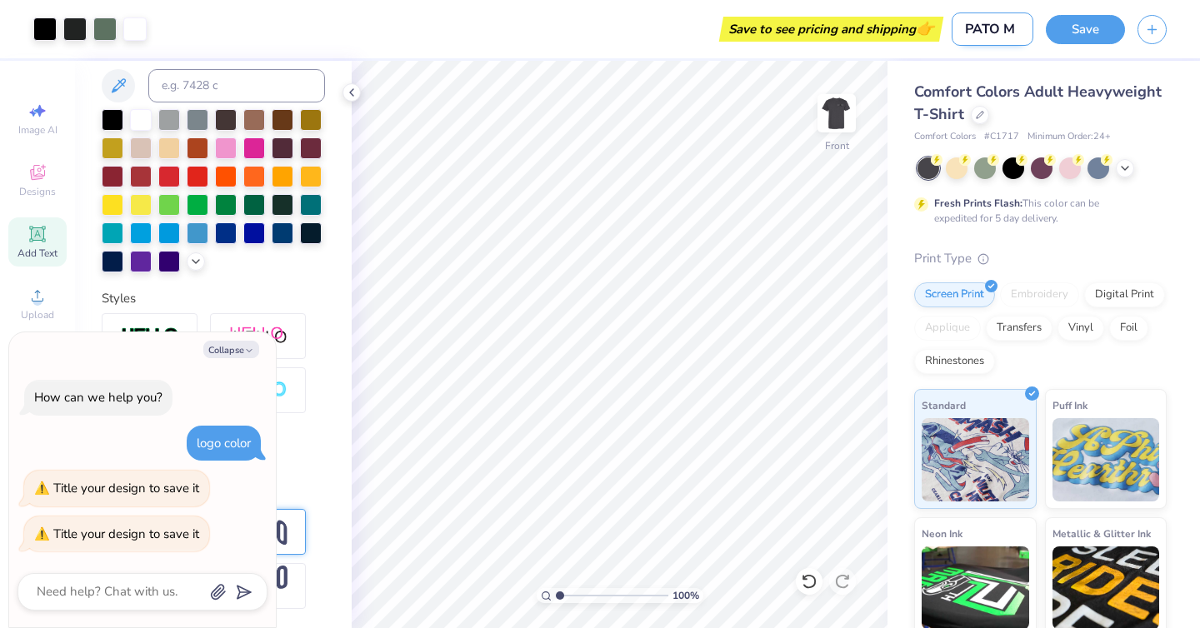
type input "PATO MO"
type textarea "x"
type input "PATO MOC"
type textarea "x"
type input "PATO MOCK"
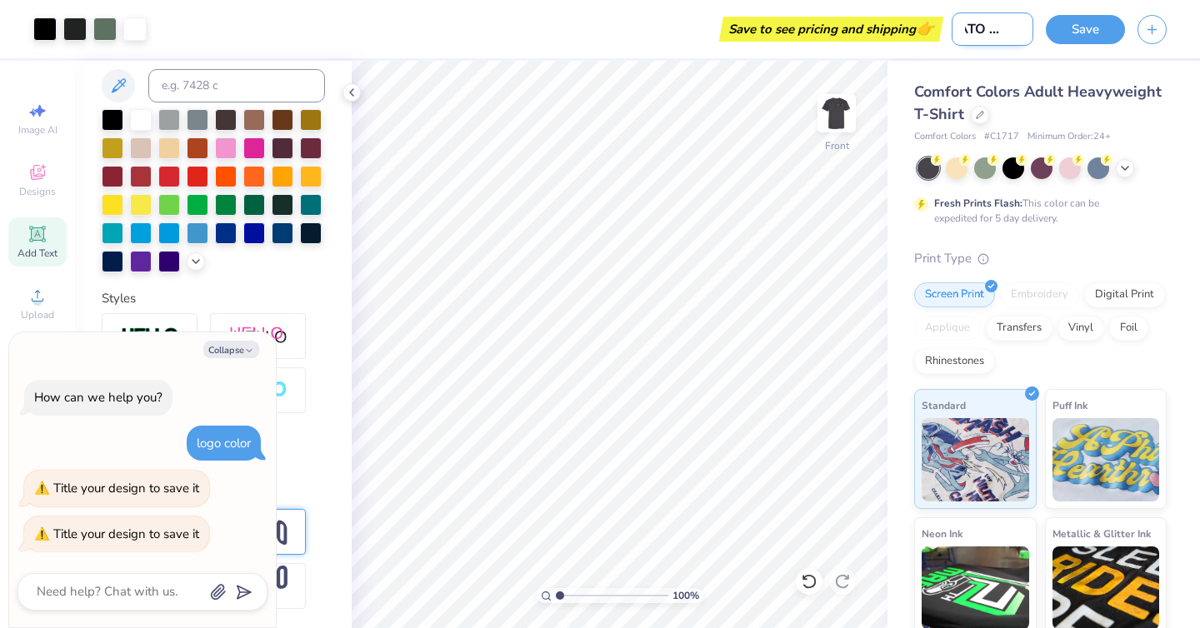
type textarea "x"
type input "PATO MOCK"
click at [1157, 37] on button "button" at bounding box center [1151, 26] width 29 height 29
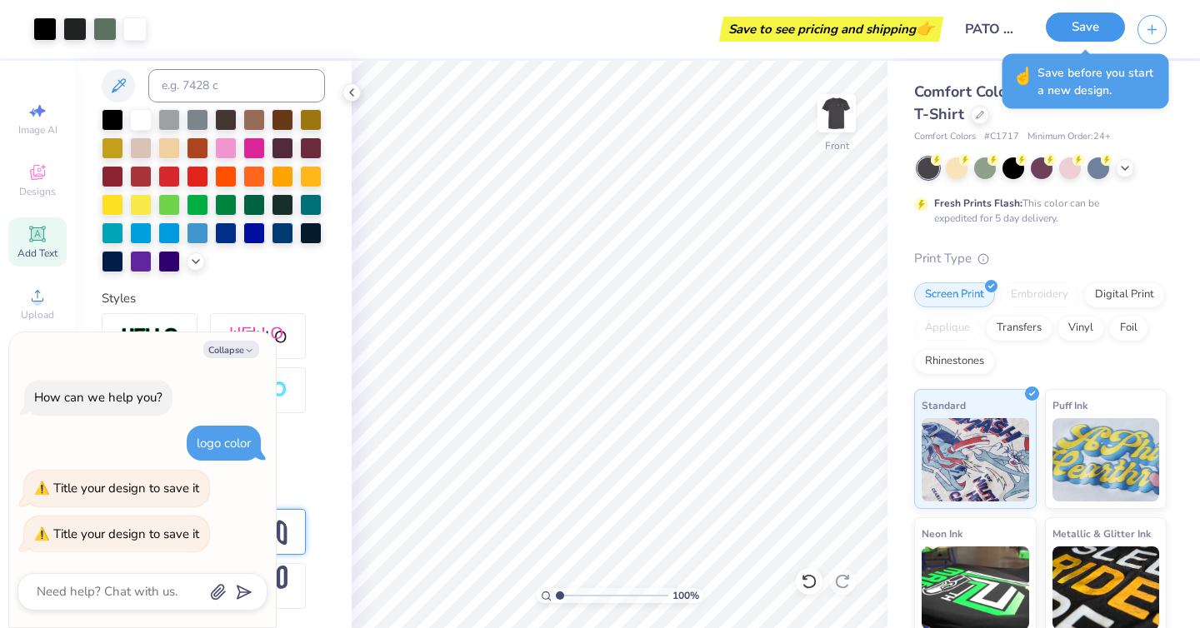
click at [1076, 22] on button "Save" at bounding box center [1084, 26] width 79 height 29
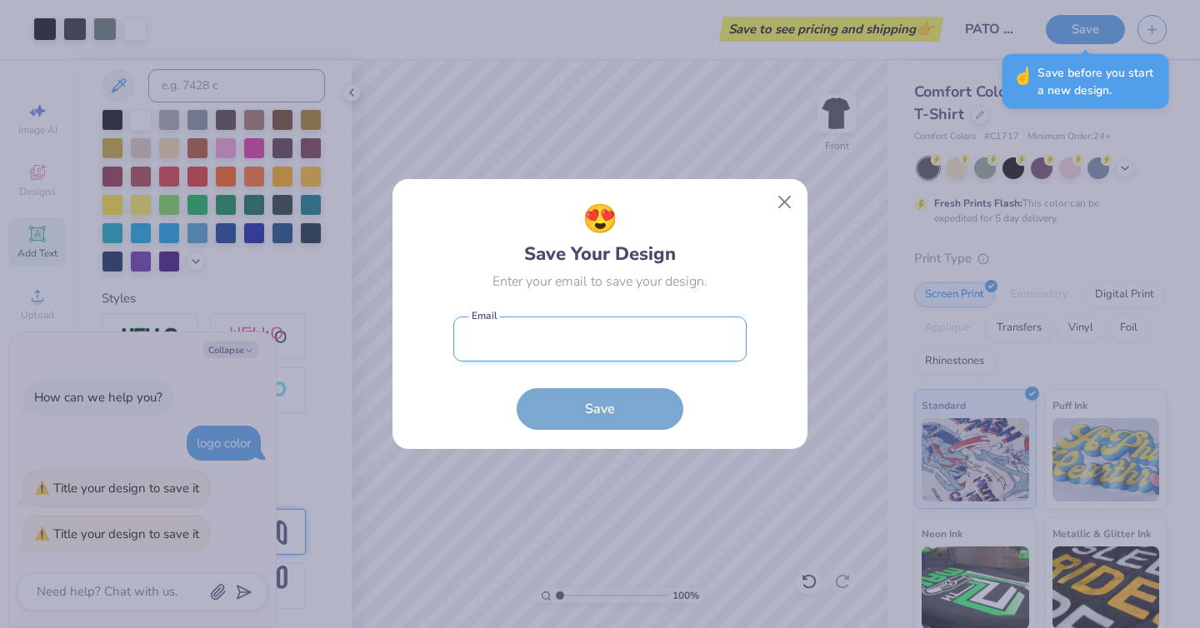
click at [656, 338] on input "email" at bounding box center [599, 340] width 293 height 46
type input "drew2004brown@gmail.com"
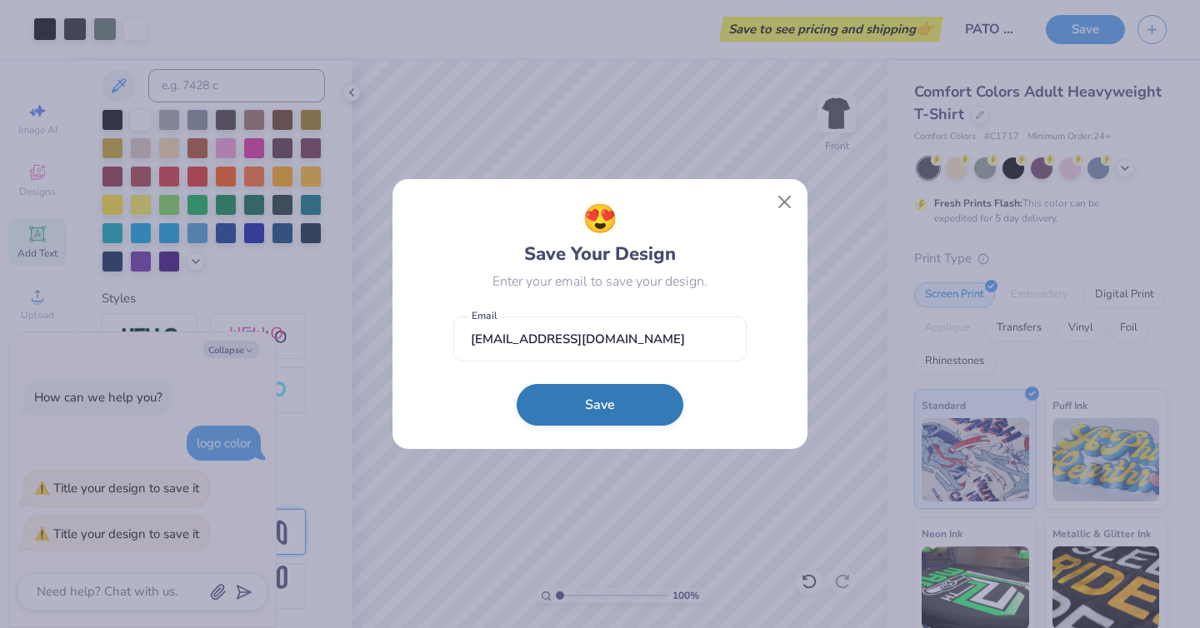
click at [622, 402] on button "Save" at bounding box center [599, 405] width 167 height 42
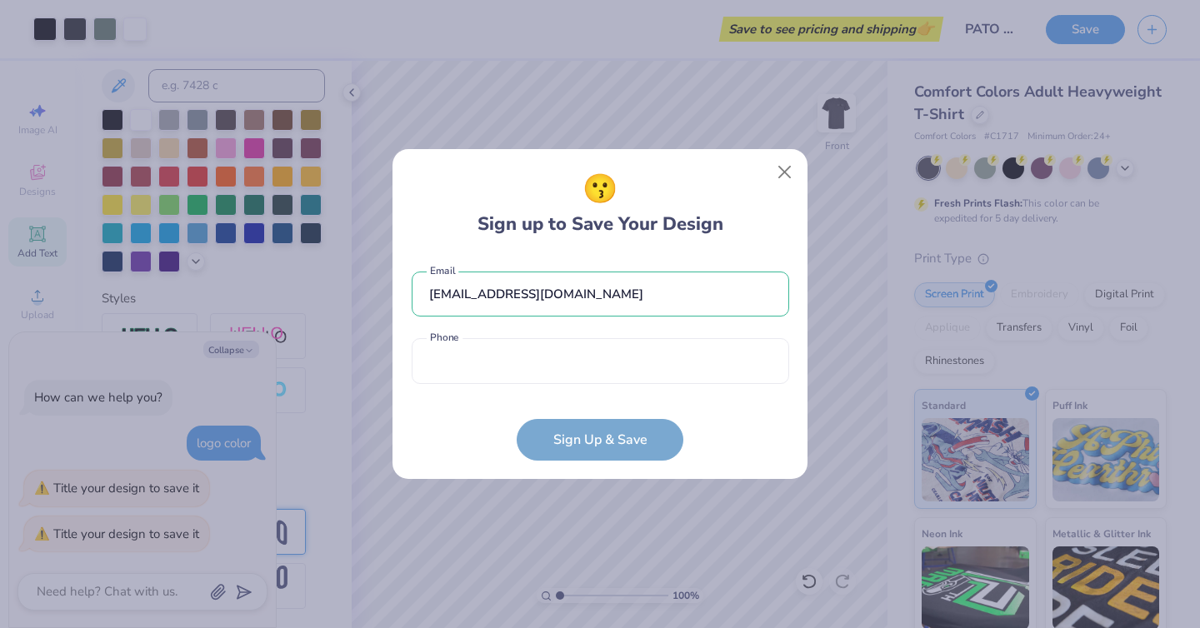
type textarea "x"
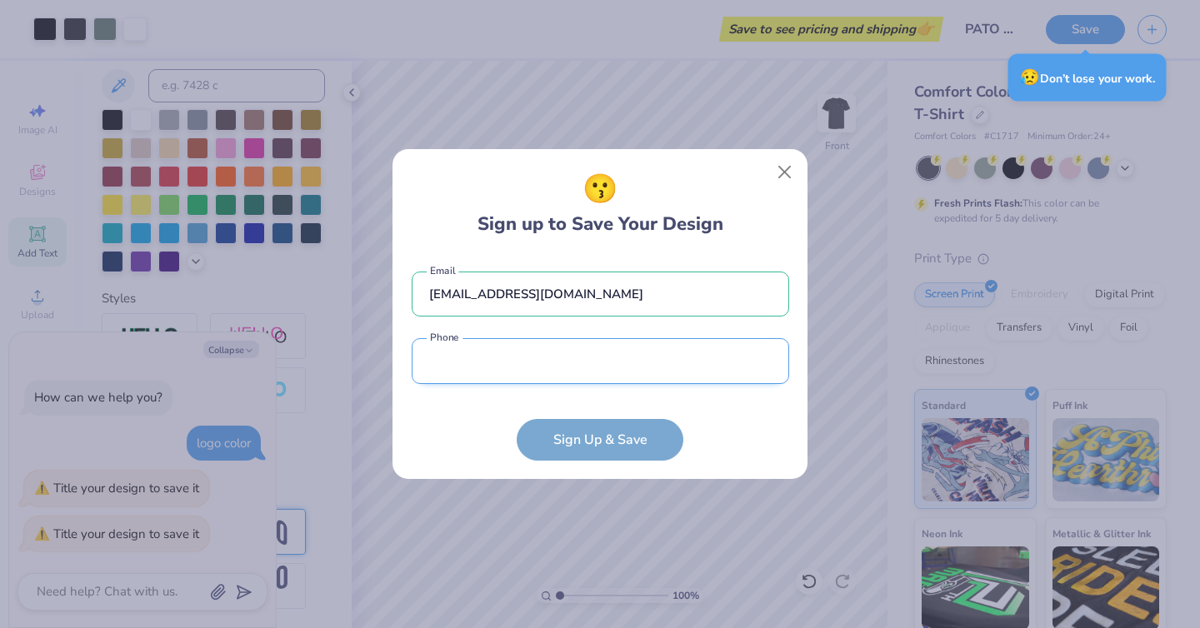
click at [622, 347] on input "tel" at bounding box center [600, 361] width 377 height 46
type input "(334) 322-2917"
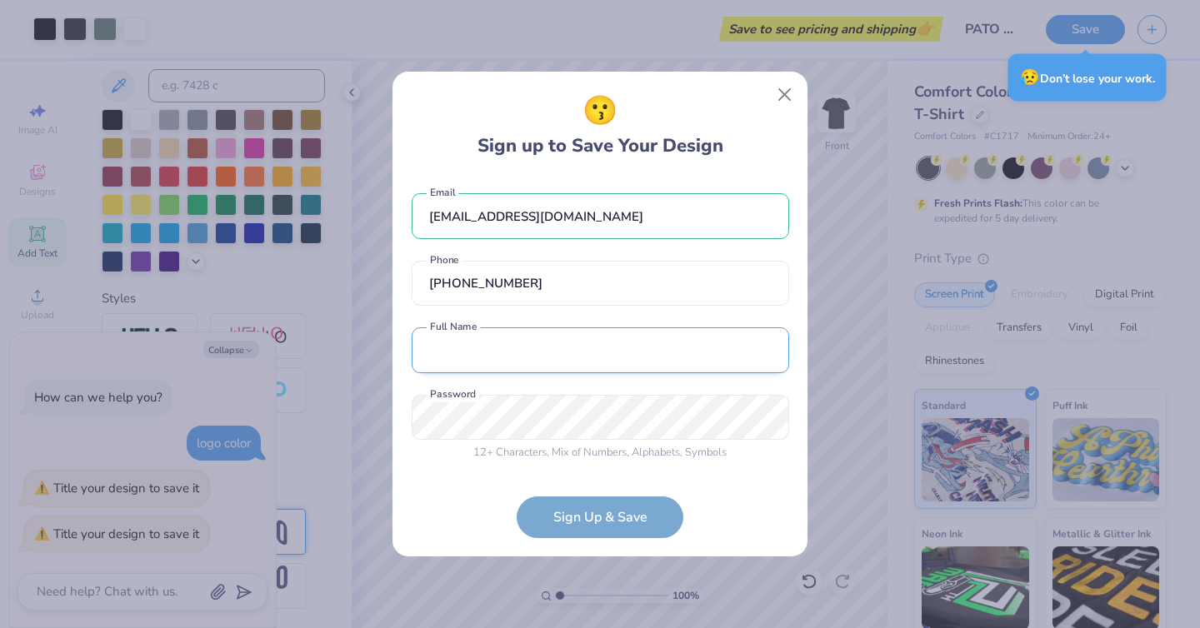
click at [601, 356] on input "text" at bounding box center [600, 350] width 377 height 46
type input "Drew Brown"
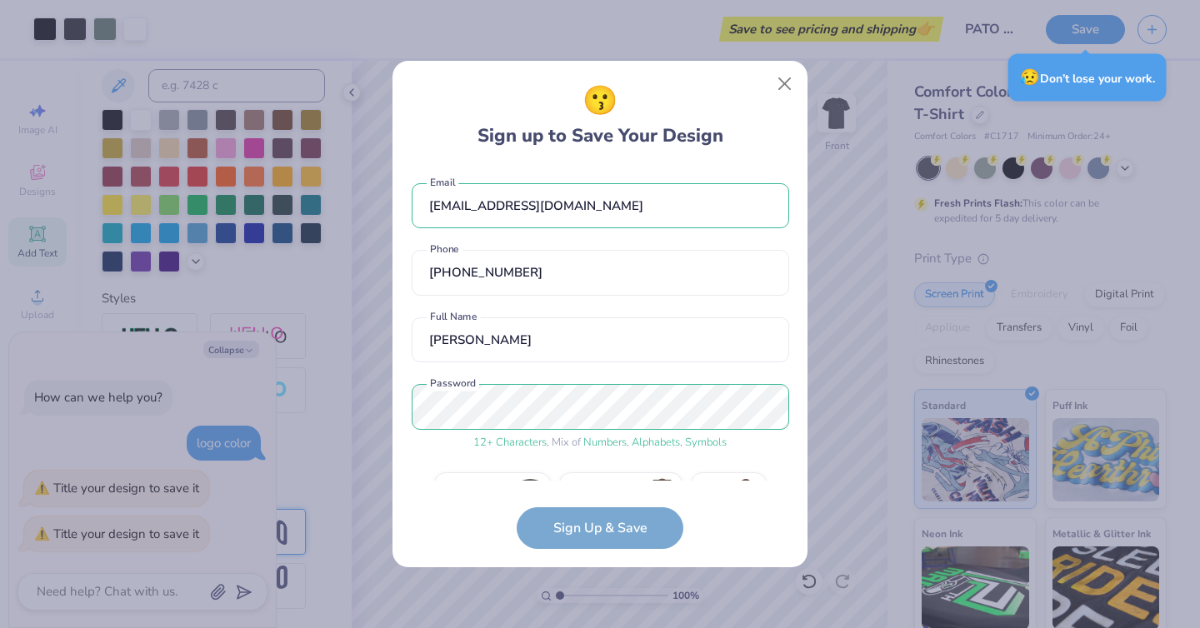
scroll to position [42, 0]
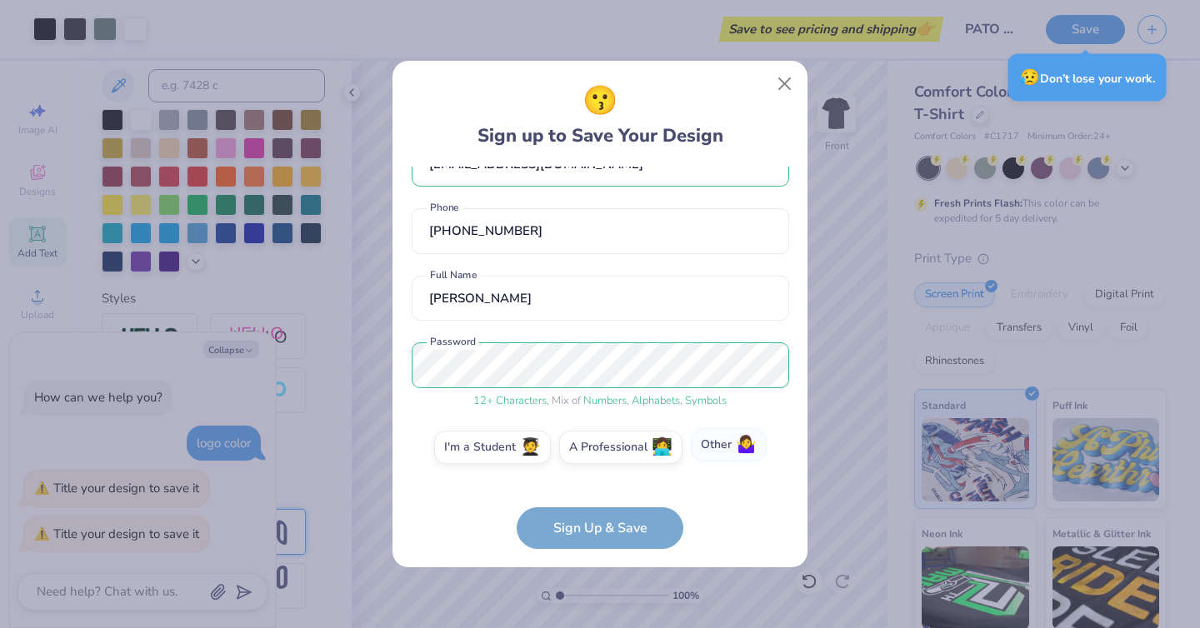
click at [711, 452] on label "Other 🤷‍♀️" at bounding box center [729, 444] width 76 height 33
click at [606, 488] on input "Other 🤷‍♀️" at bounding box center [600, 493] width 11 height 11
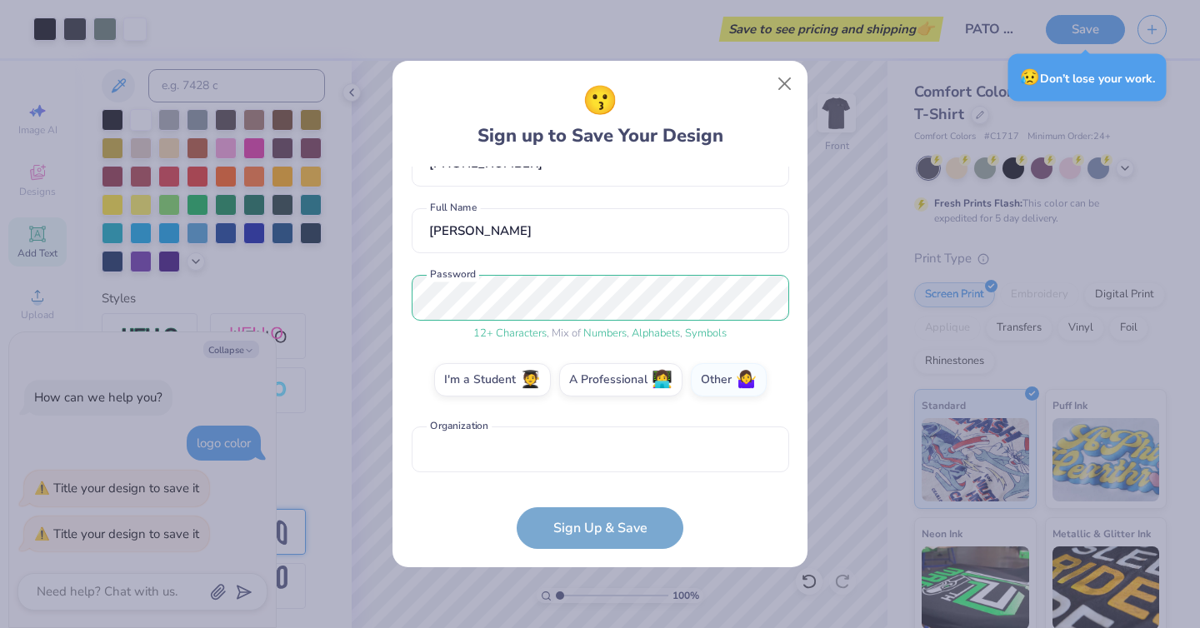
click at [636, 421] on div "drew2004brown@gmail.com Email (334) 322-2917 Phone Drew Brown Full Name 12 + Ch…" at bounding box center [600, 324] width 377 height 314
click at [701, 382] on label "Other 🤷‍♀️" at bounding box center [729, 377] width 76 height 33
click at [606, 488] on input "Other 🤷‍♀️" at bounding box center [600, 493] width 11 height 11
click at [672, 442] on input "text" at bounding box center [600, 450] width 377 height 46
type input "sm"
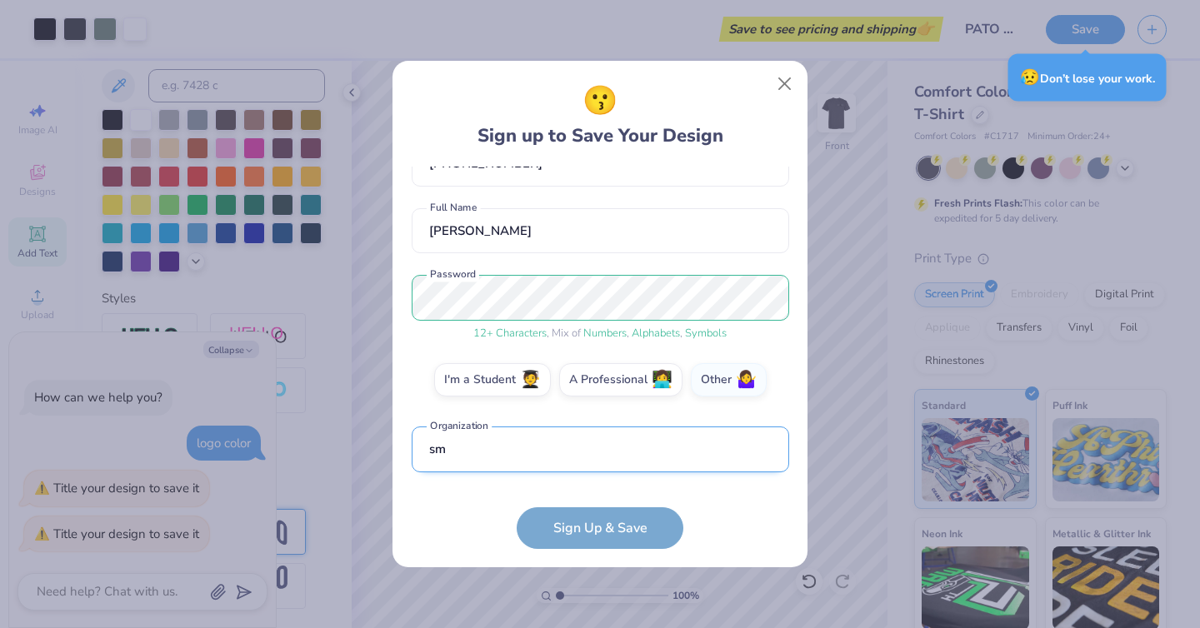
type textarea "x"
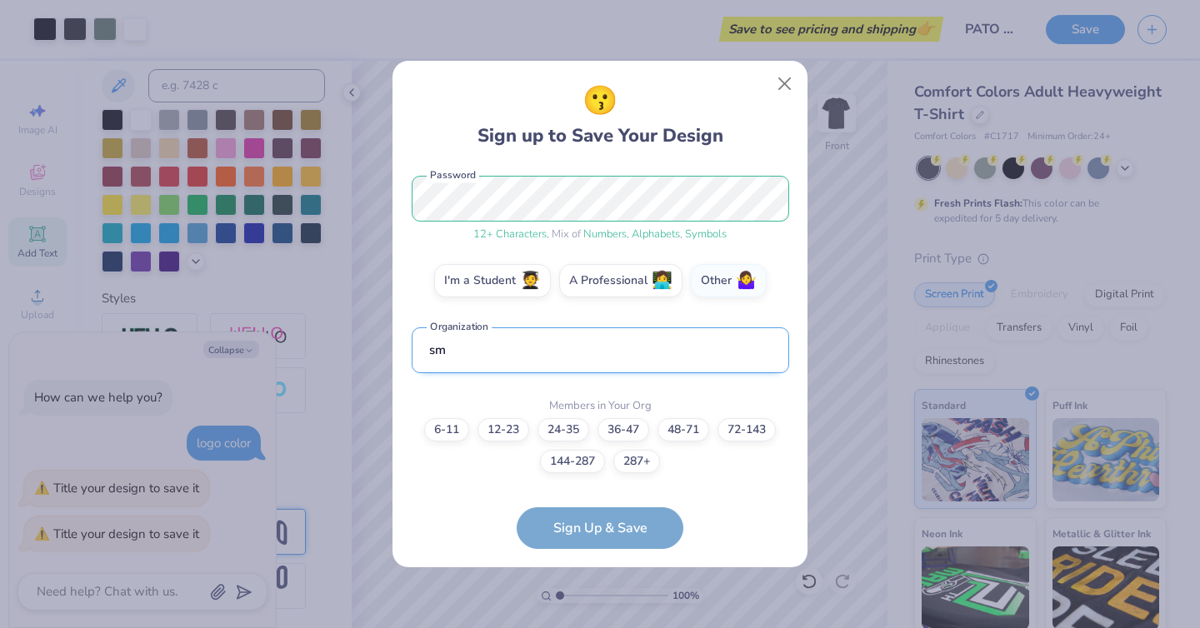
type input "s"
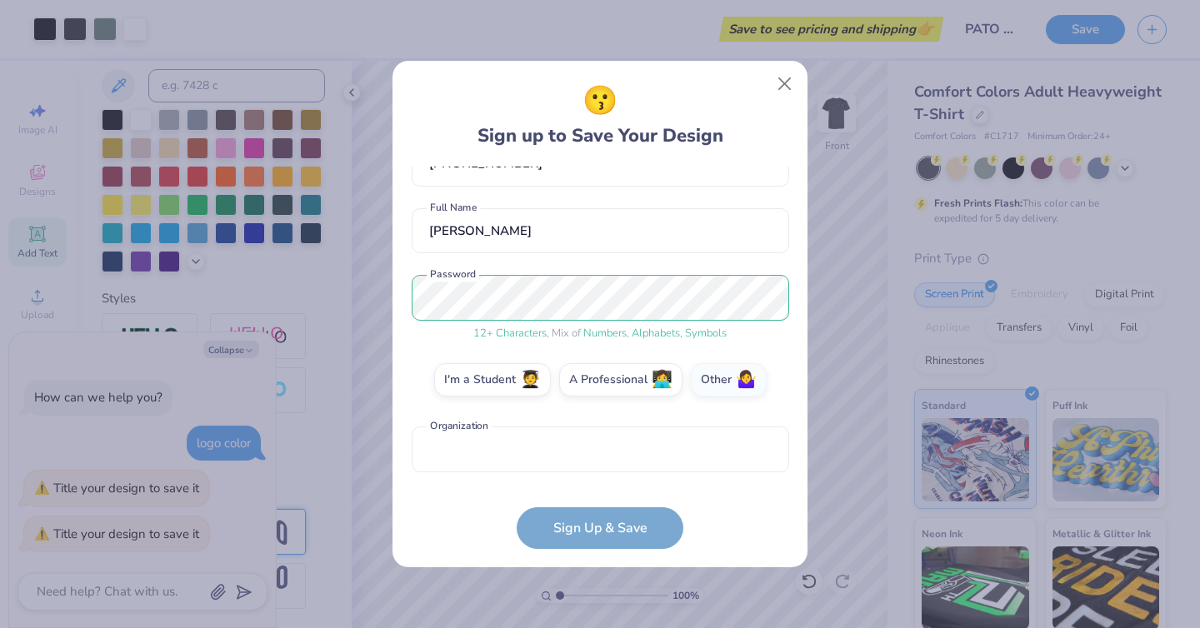
click at [642, 521] on form "drew2004brown@gmail.com Email (334) 322-2917 Phone Drew Brown Full Name 12 + Ch…" at bounding box center [600, 358] width 377 height 382
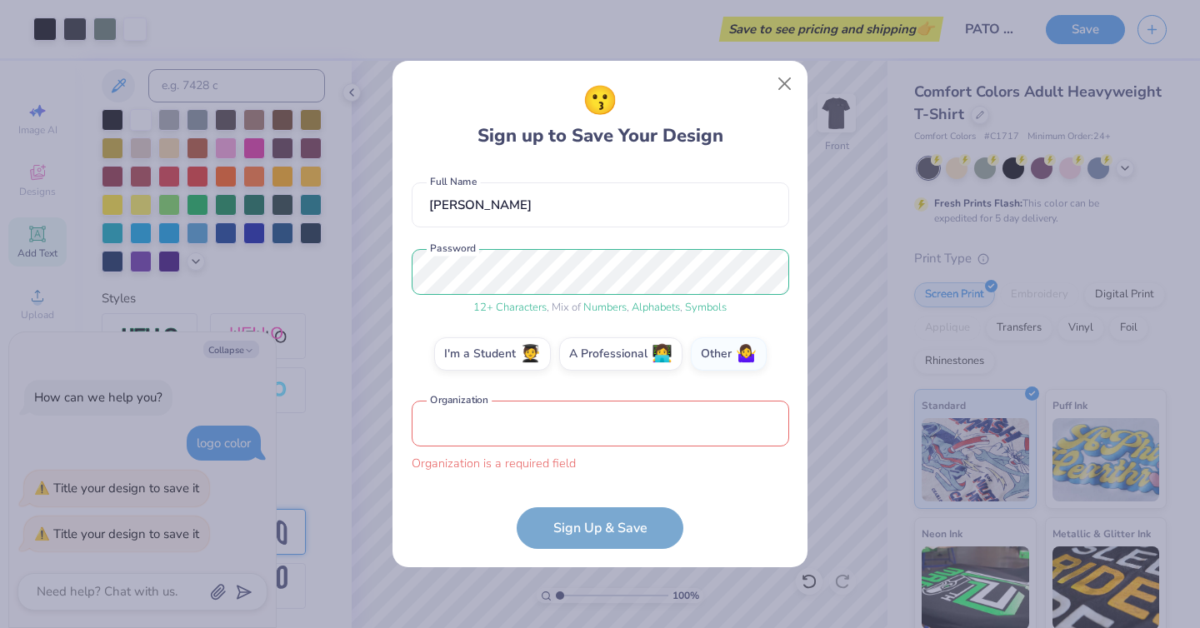
click at [648, 430] on input "text" at bounding box center [600, 424] width 377 height 46
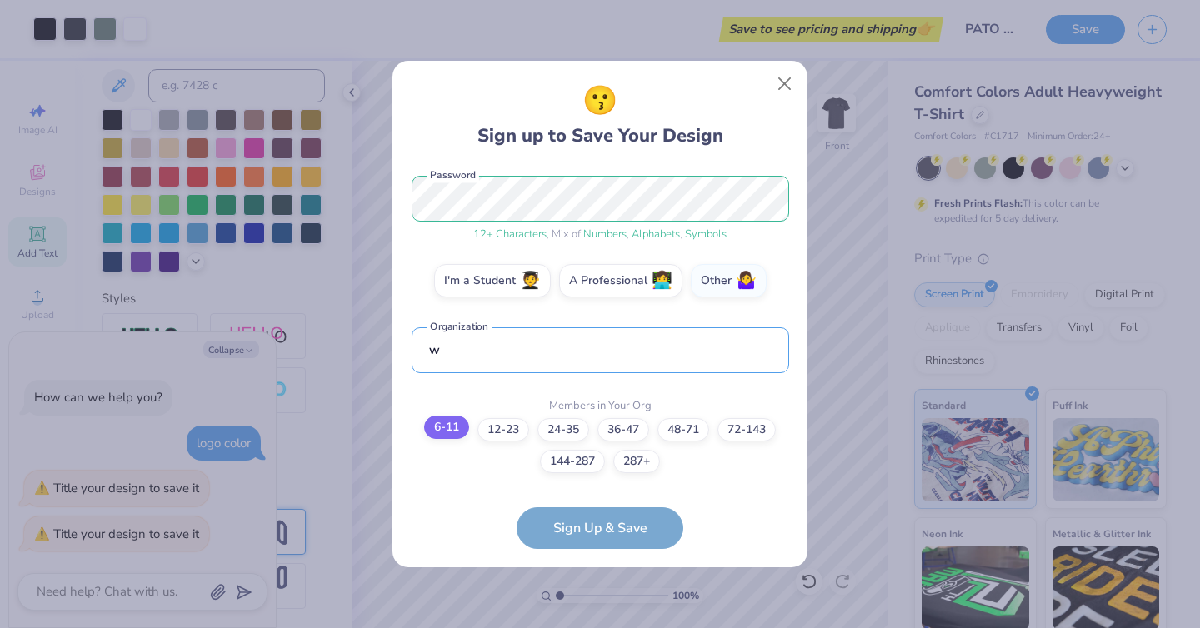
type input "w"
click at [454, 427] on label "6-11" at bounding box center [446, 427] width 45 height 23
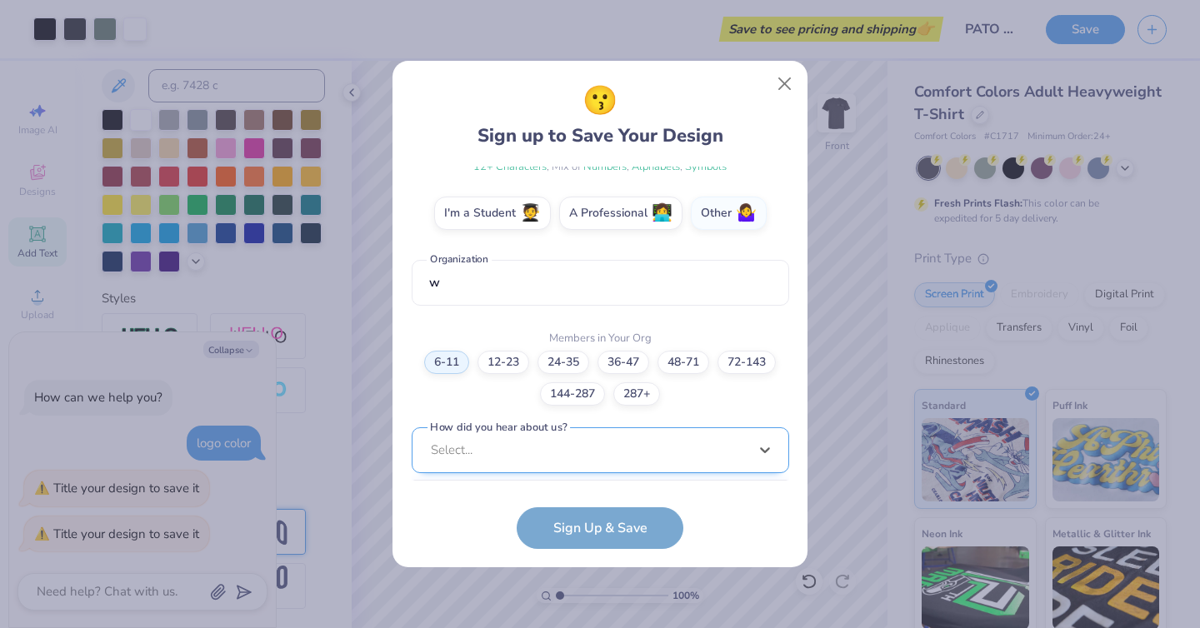
click at [621, 464] on div "option LinkedIn focused, 9 of 15. 15 results available. Use Up and Down to choo…" at bounding box center [600, 579] width 377 height 304
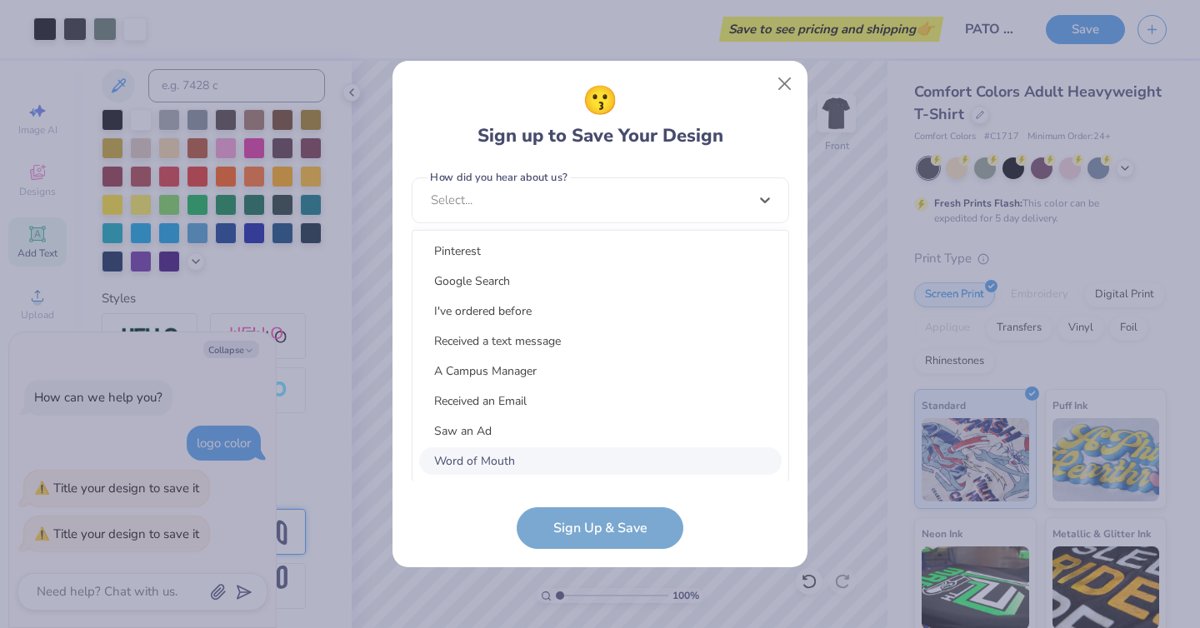
click at [623, 462] on div "Word of Mouth" at bounding box center [600, 460] width 362 height 27
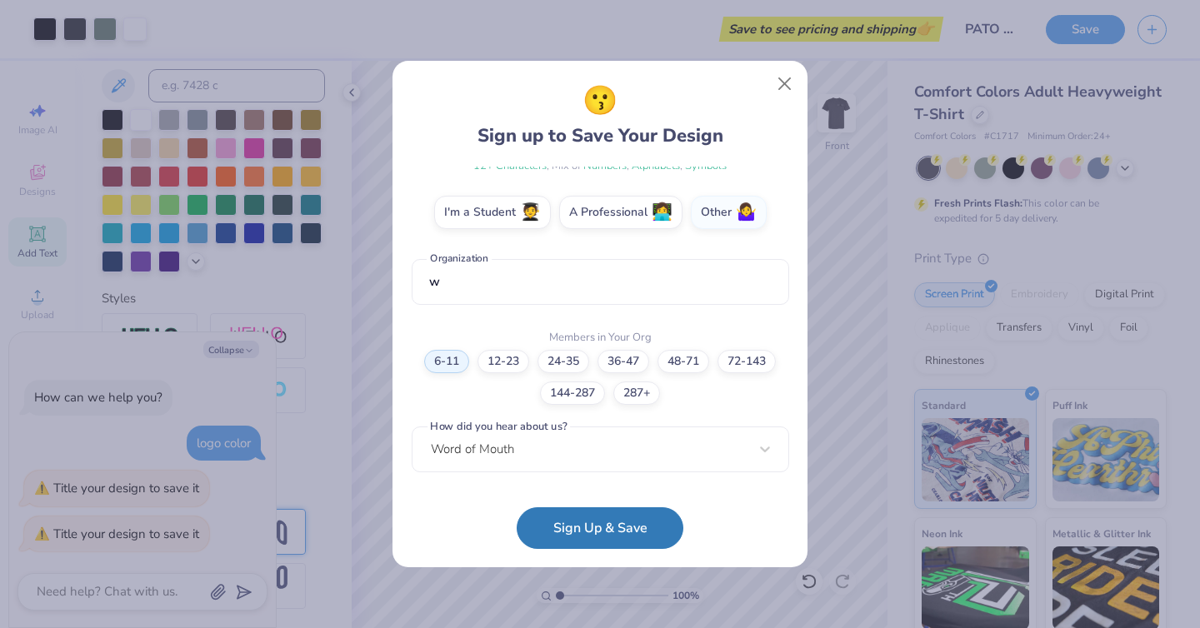
scroll to position [276, 0]
click at [618, 522] on button "Sign Up & Save" at bounding box center [599, 524] width 167 height 42
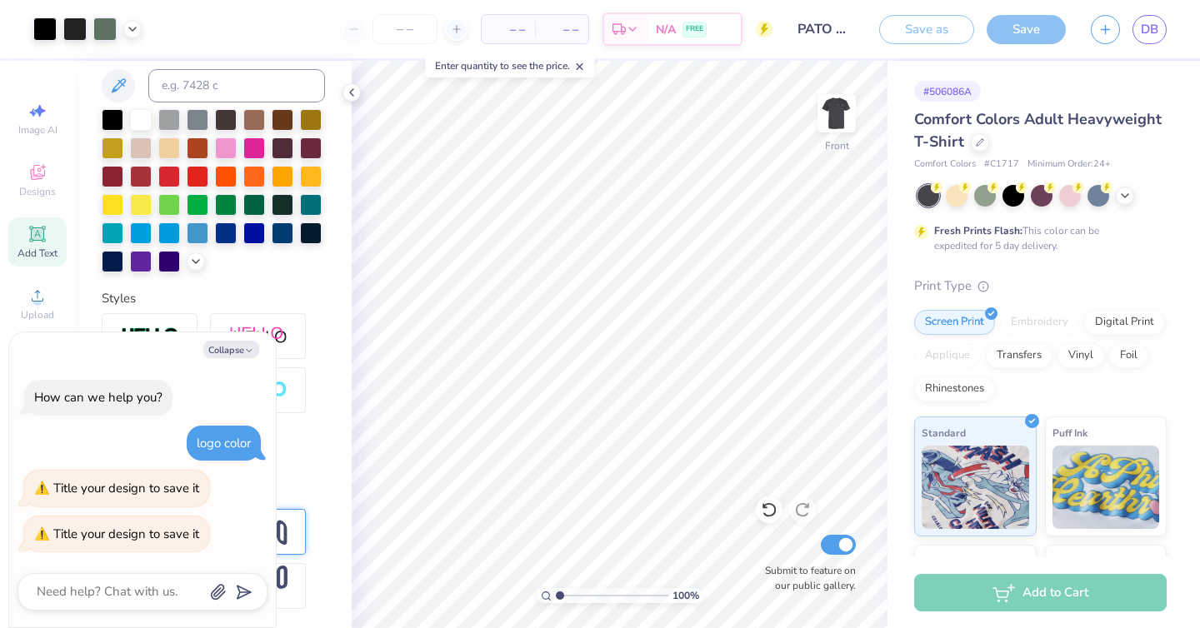
type textarea "x"
click at [1063, 593] on div "Add to Cart" at bounding box center [1040, 592] width 252 height 37
click at [647, 28] on div "N/A FREE" at bounding box center [693, 32] width 93 height 30
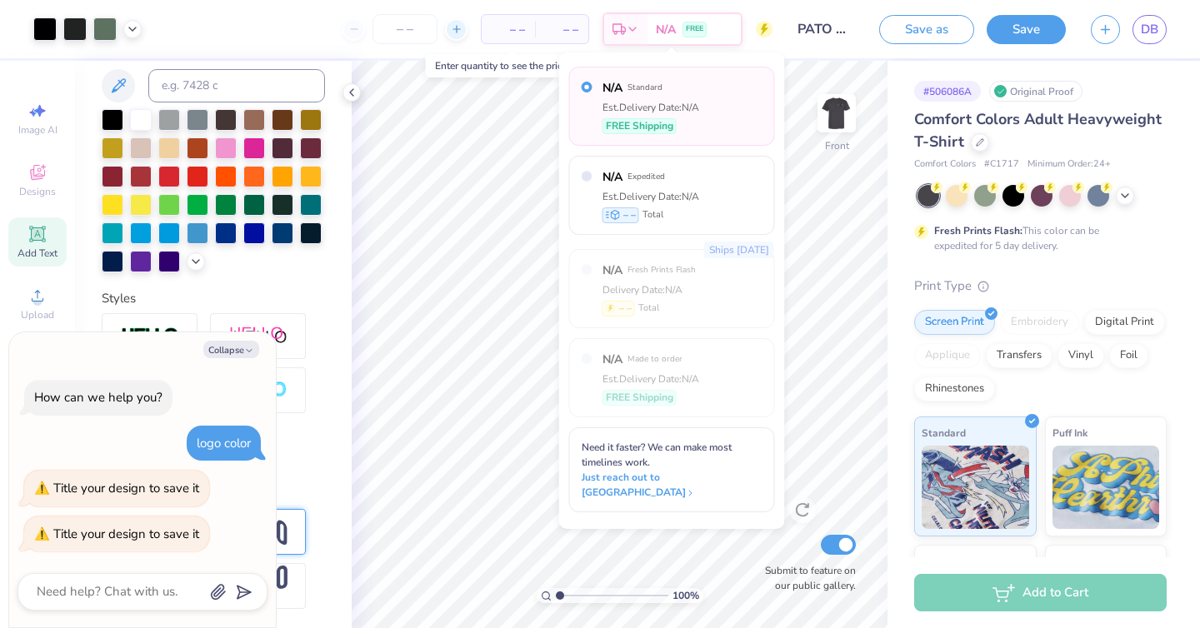
click at [463, 27] on div at bounding box center [456, 29] width 22 height 22
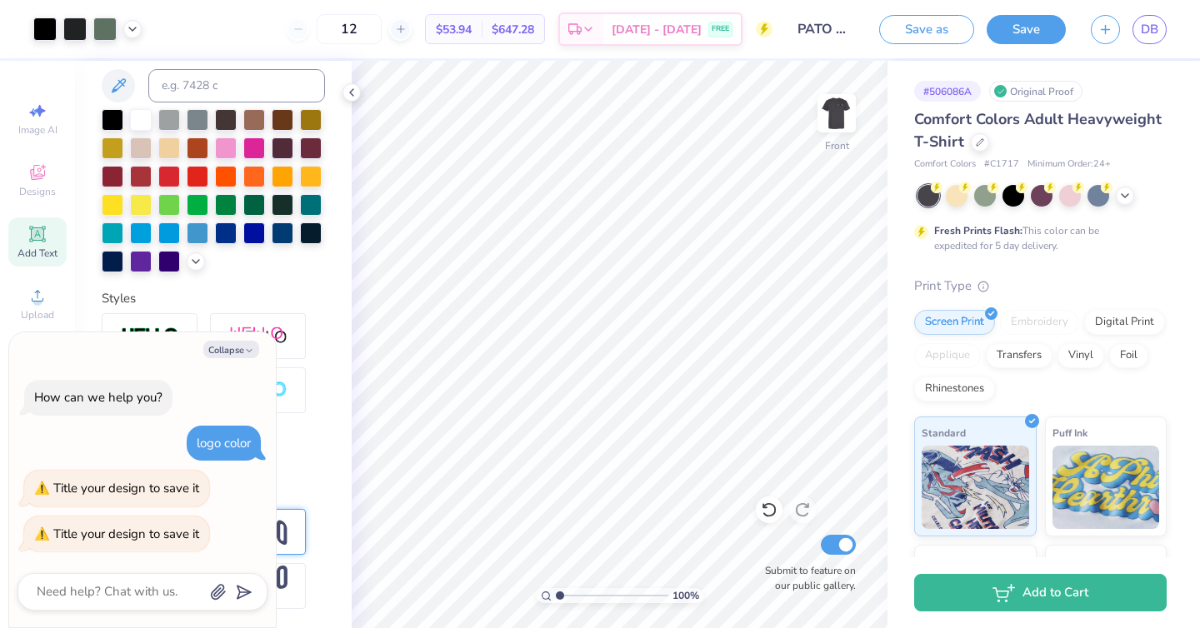
click at [328, 27] on div "12" at bounding box center [349, 29] width 125 height 30
click at [322, 24] on div "12" at bounding box center [349, 29] width 125 height 30
click at [318, 27] on div "12" at bounding box center [349, 29] width 125 height 30
click at [471, 17] on div "$53.94 Per Item" at bounding box center [454, 29] width 56 height 28
click at [472, 29] on span "$53.94" at bounding box center [454, 29] width 36 height 17
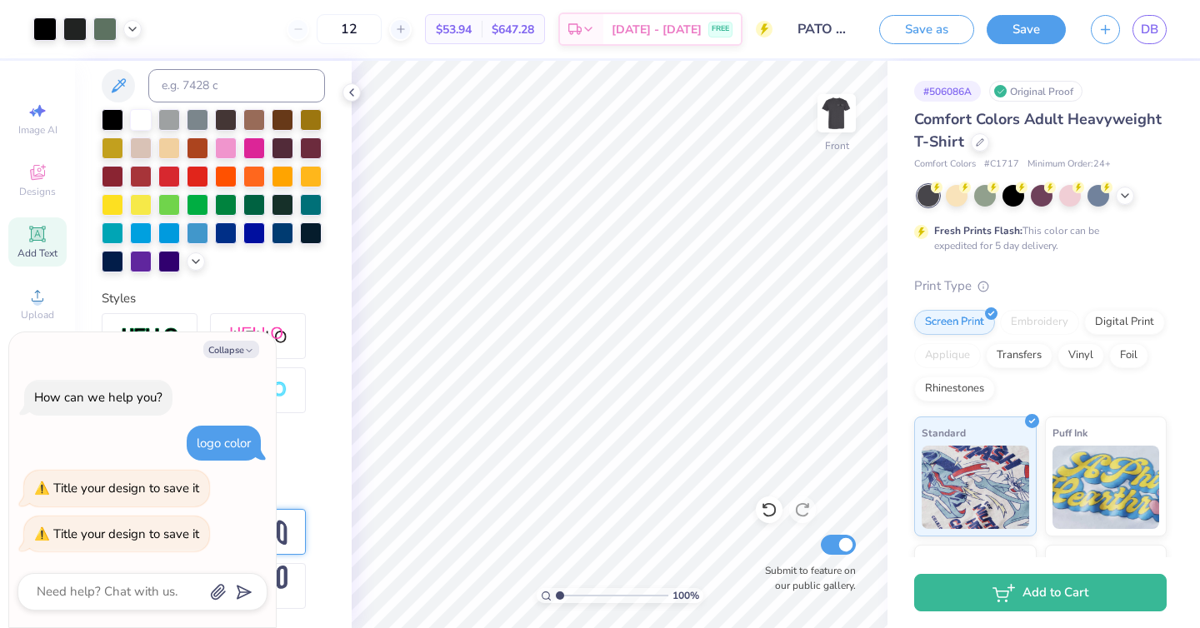
click at [472, 28] on span "$53.94" at bounding box center [454, 29] width 36 height 17
click at [412, 35] on div at bounding box center [400, 29] width 22 height 22
click at [417, 35] on input "13" at bounding box center [404, 29] width 65 height 30
click at [412, 35] on div at bounding box center [400, 29] width 22 height 22
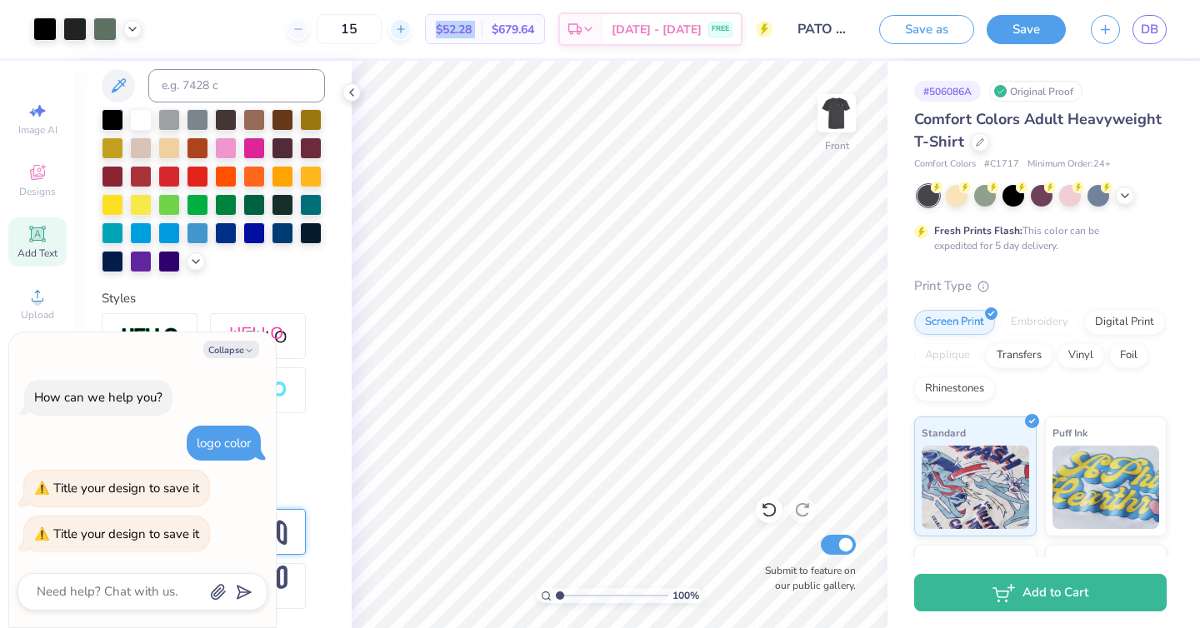
click at [412, 35] on div at bounding box center [400, 29] width 22 height 22
click at [407, 32] on icon at bounding box center [401, 29] width 12 height 12
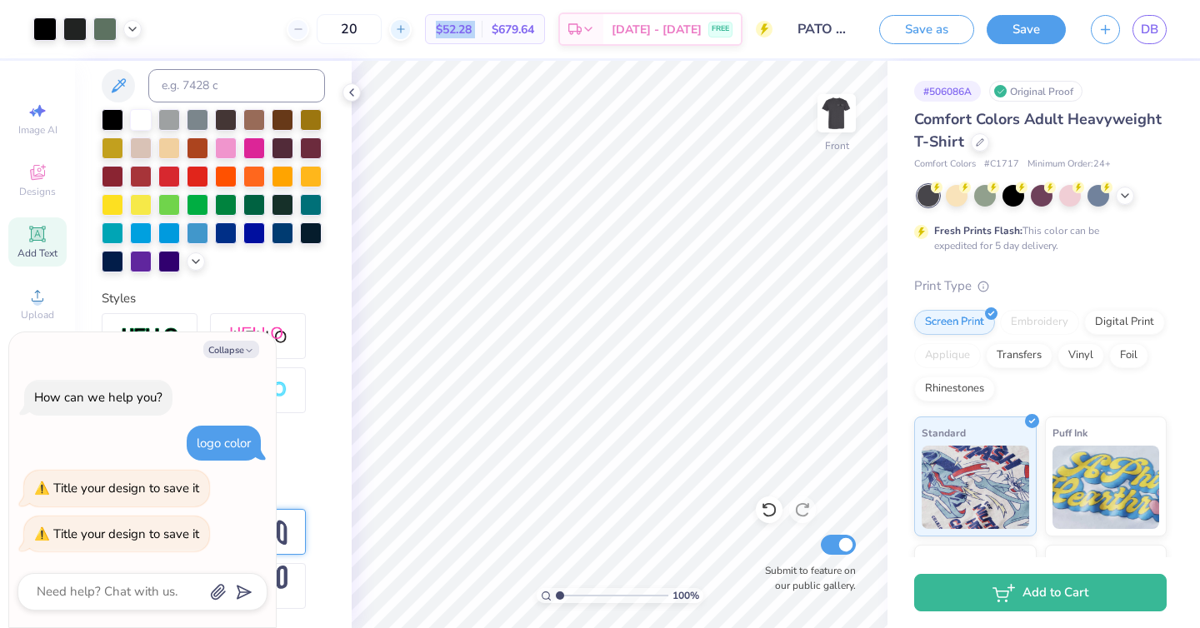
click at [407, 32] on icon at bounding box center [401, 29] width 12 height 12
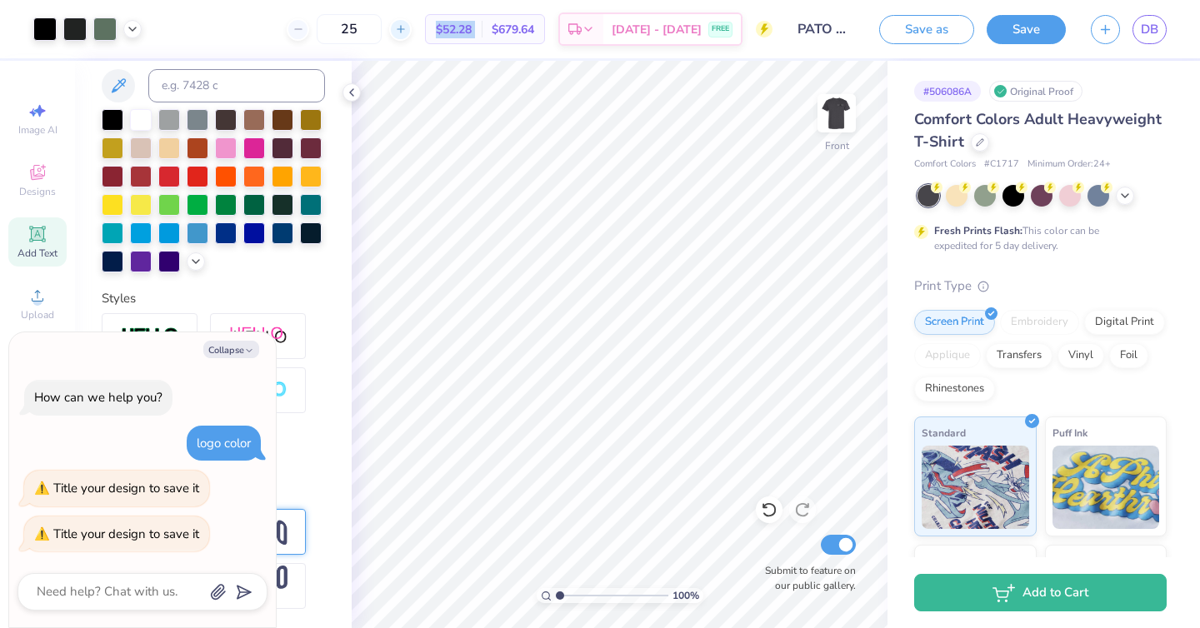
click at [407, 32] on icon at bounding box center [401, 29] width 12 height 12
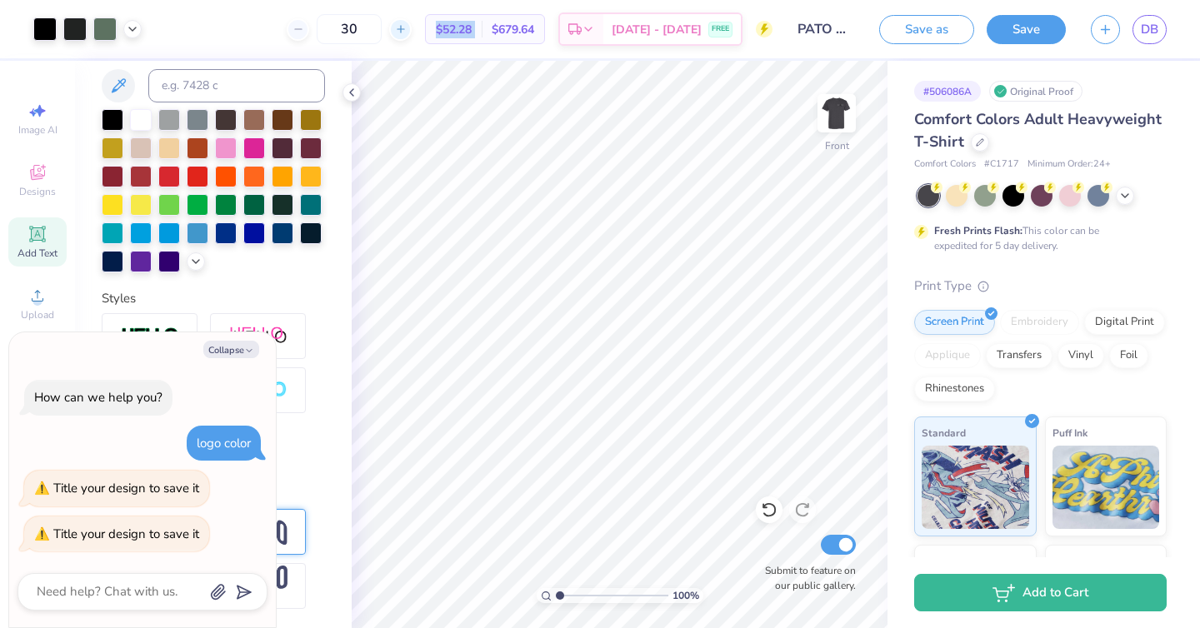
click at [407, 32] on icon at bounding box center [401, 29] width 12 height 12
click at [309, 37] on div at bounding box center [298, 29] width 22 height 22
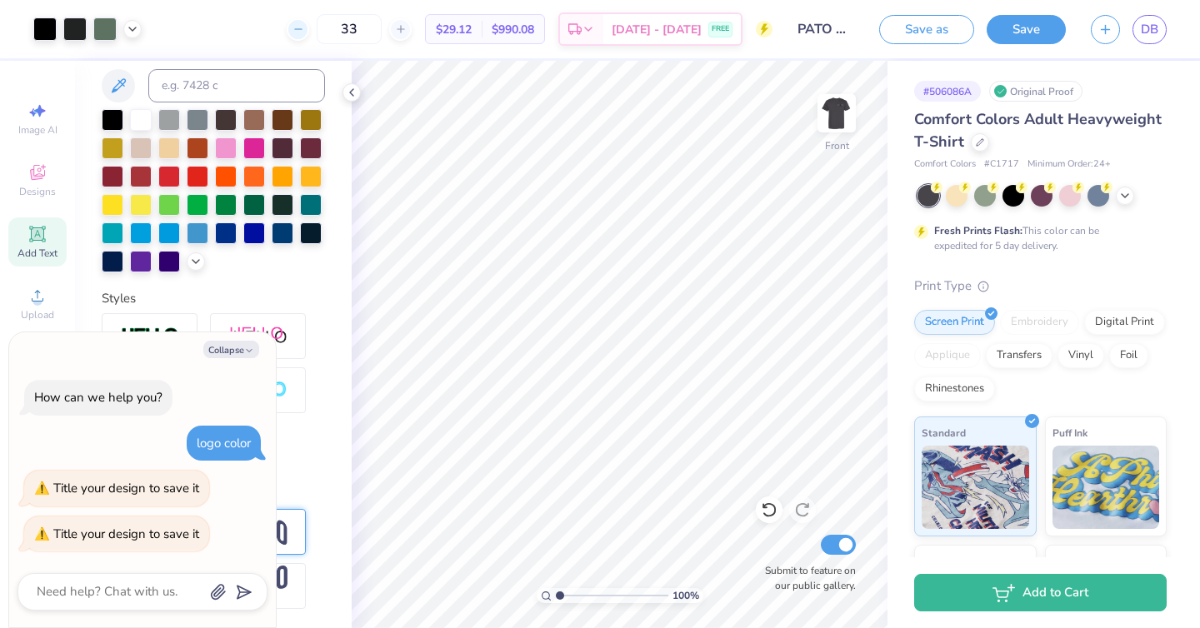
click at [309, 37] on div at bounding box center [298, 29] width 22 height 22
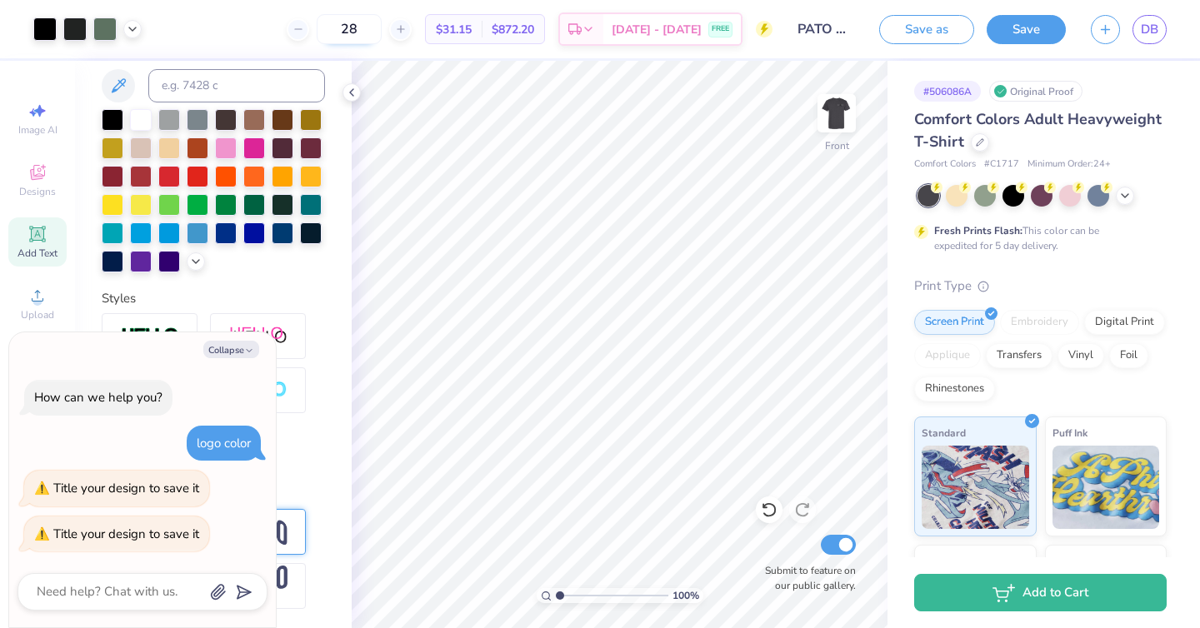
click at [382, 29] on input "28" at bounding box center [349, 29] width 65 height 30
type input "2"
type input "12"
click at [302, 41] on div "12 N/A Per Item N/A Total Est. Delivery N/A FREE" at bounding box center [463, 29] width 618 height 58
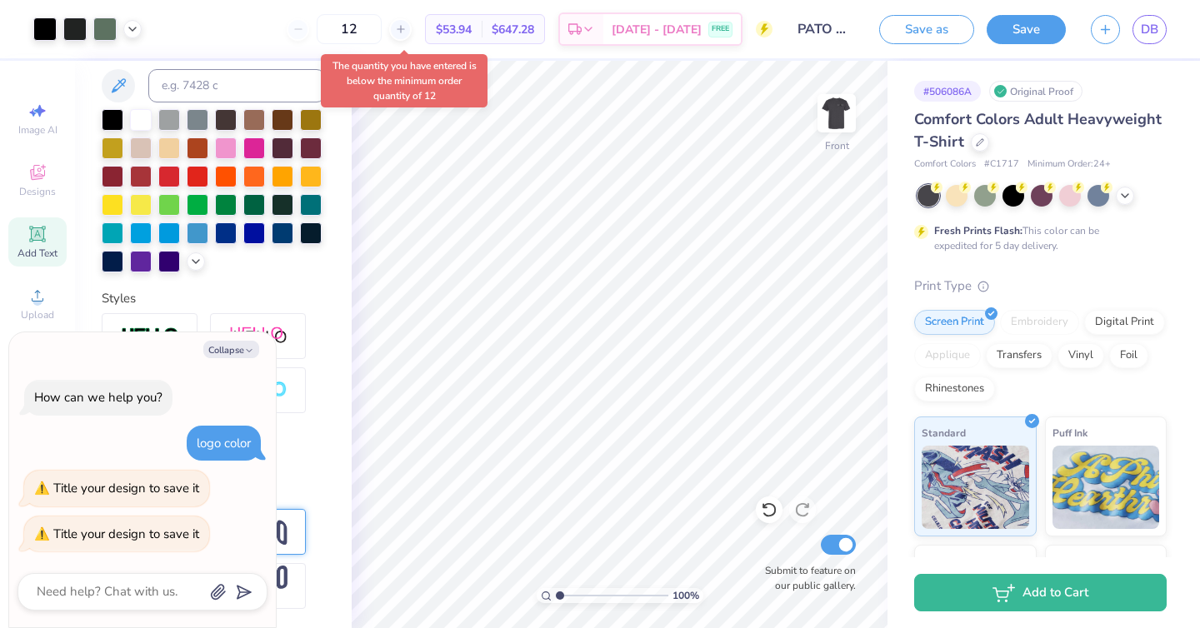
click at [438, 38] on div "12 $53.94 Per Item $647.28 Total Est. Delivery Aug 21 - 24 FREE" at bounding box center [463, 29] width 618 height 58
click at [324, 381] on div at bounding box center [213, 390] width 223 height 154
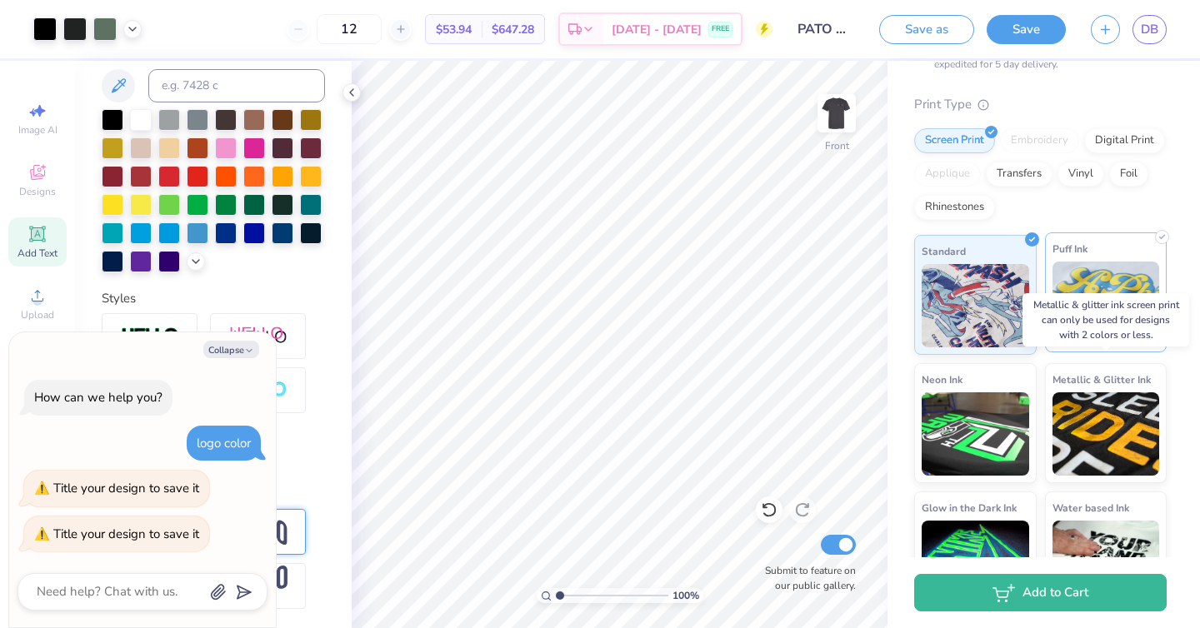
scroll to position [186, 0]
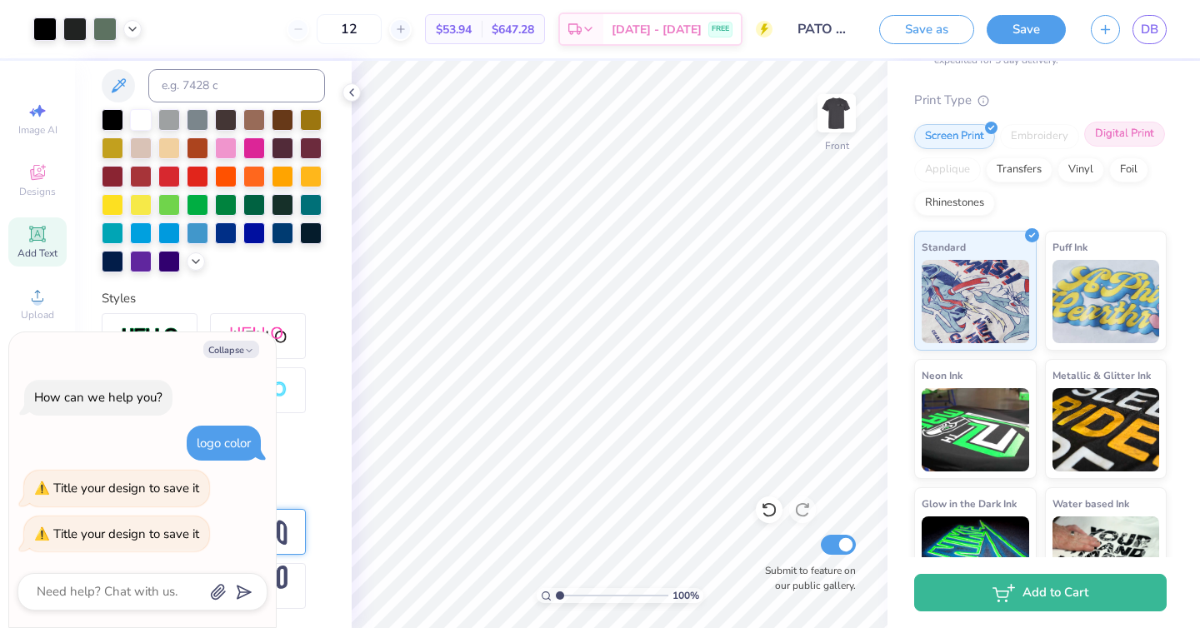
click at [1147, 132] on div "Digital Print" at bounding box center [1124, 134] width 81 height 25
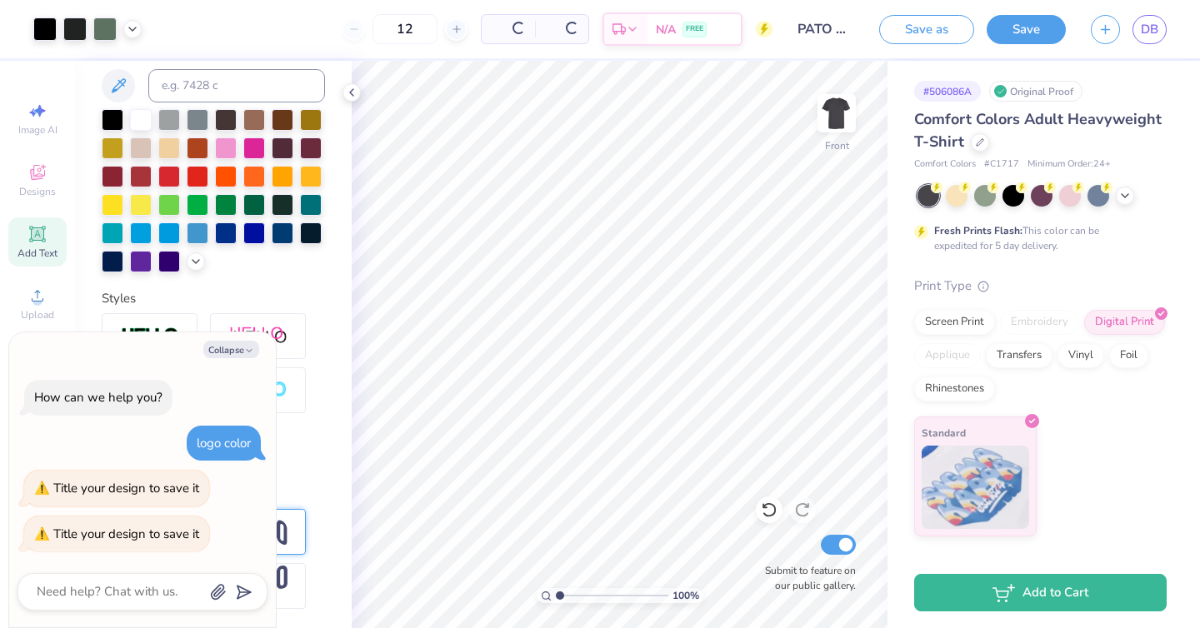
scroll to position [0, 0]
click at [1087, 357] on div "Vinyl" at bounding box center [1080, 353] width 47 height 25
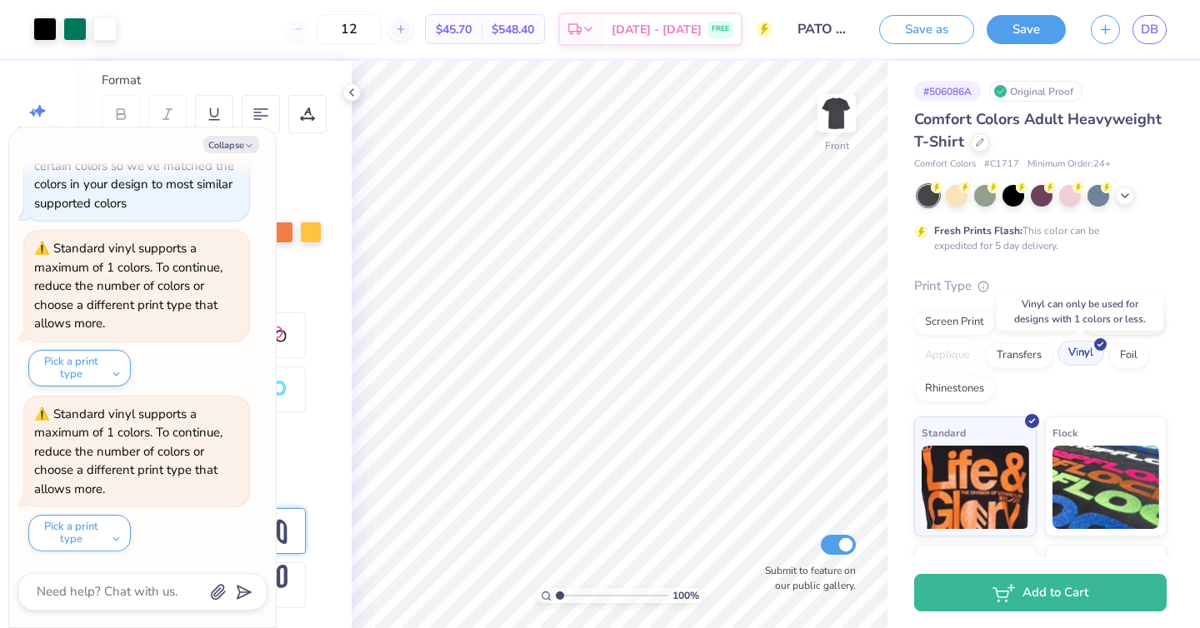
scroll to position [227, 0]
click at [1011, 365] on div "Transfers" at bounding box center [1018, 353] width 67 height 25
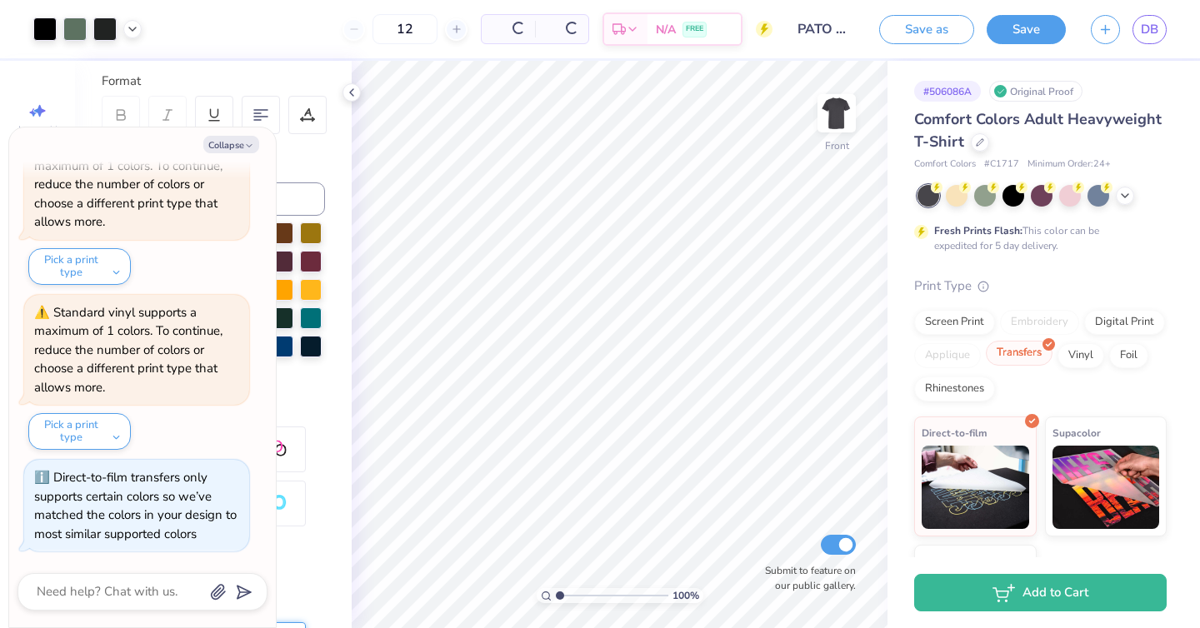
scroll to position [340, 0]
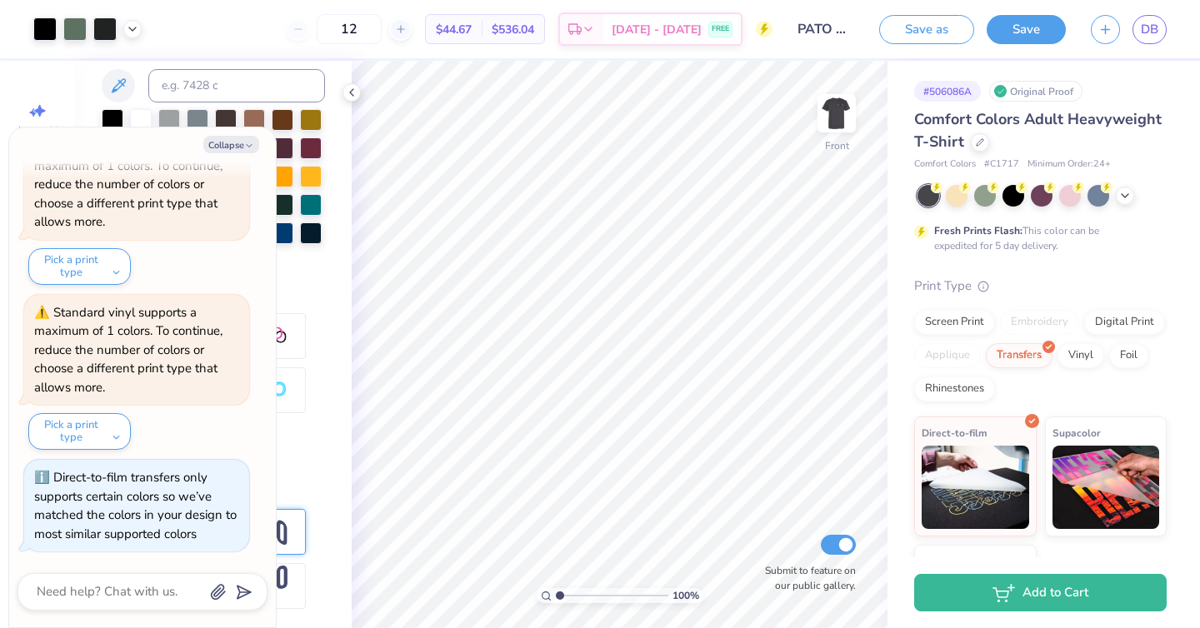
click at [481, 30] on div "$44.67 Per Item" at bounding box center [454, 29] width 56 height 28
click at [472, 27] on span "$44.67" at bounding box center [454, 29] width 36 height 17
click at [254, 142] on button "Collapse" at bounding box center [231, 144] width 56 height 17
type textarea "x"
